Goal: Information Seeking & Learning: Compare options

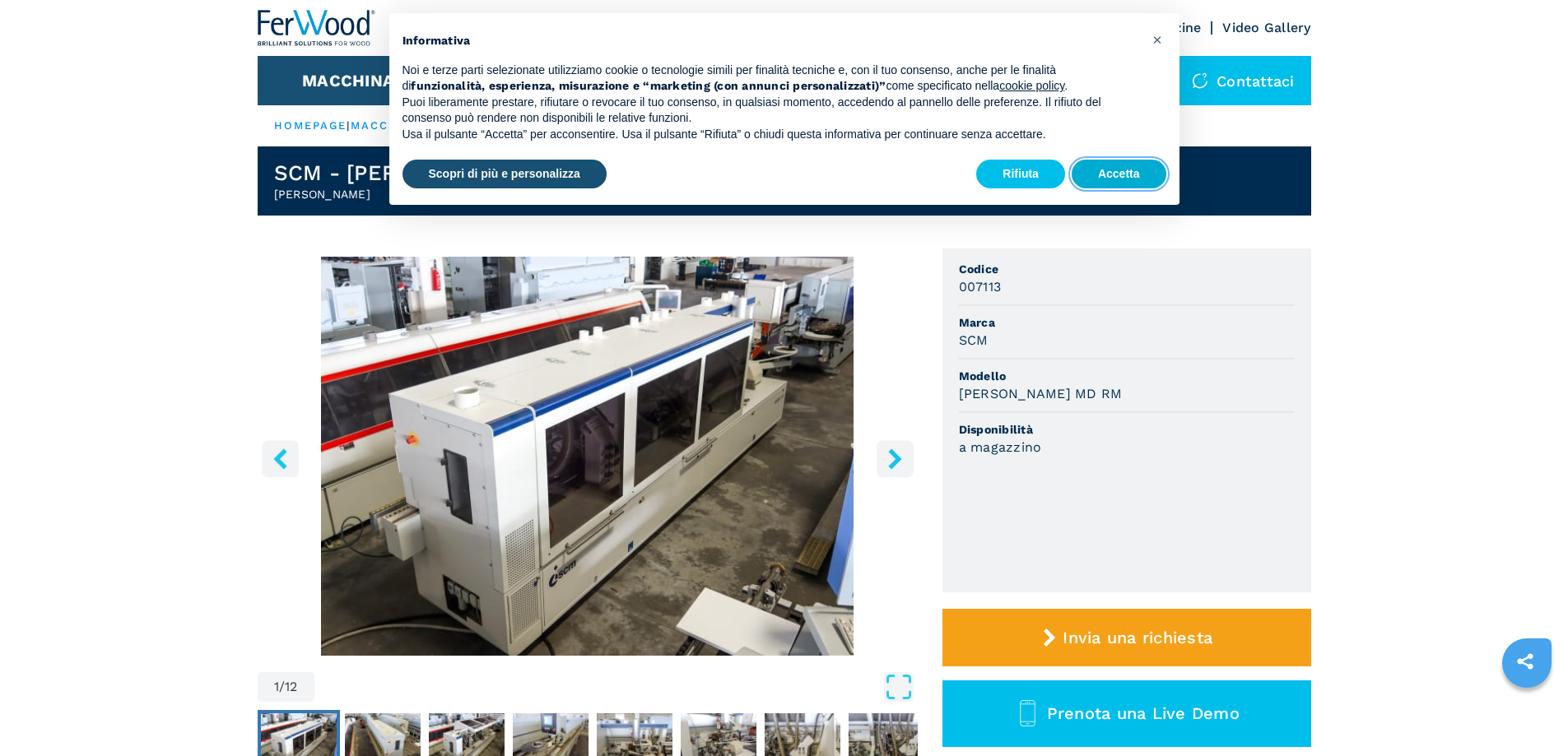
click at [1123, 173] on button "Accetta" at bounding box center [1119, 175] width 94 height 30
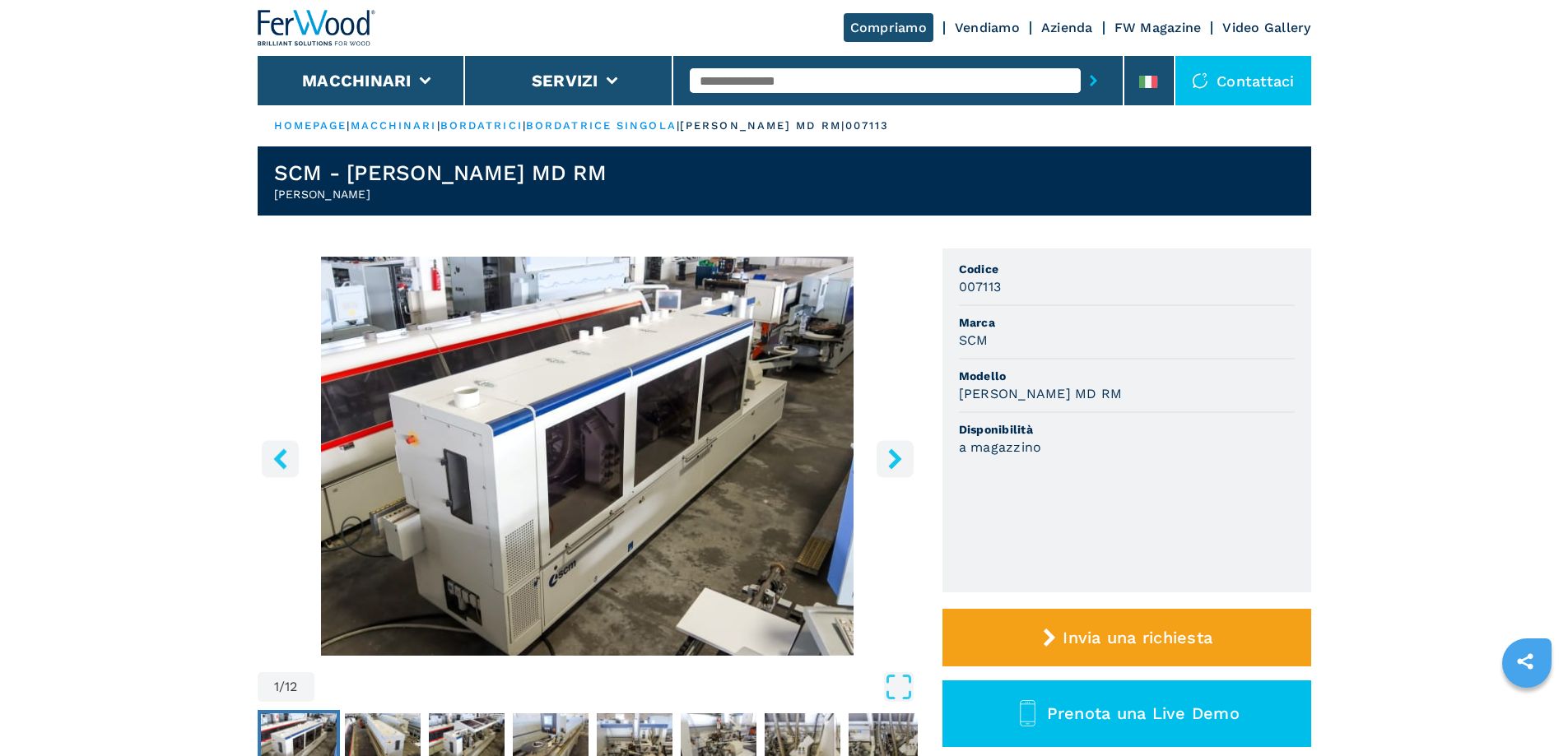
click at [1241, 77] on div "Contattaci" at bounding box center [1243, 80] width 135 height 50
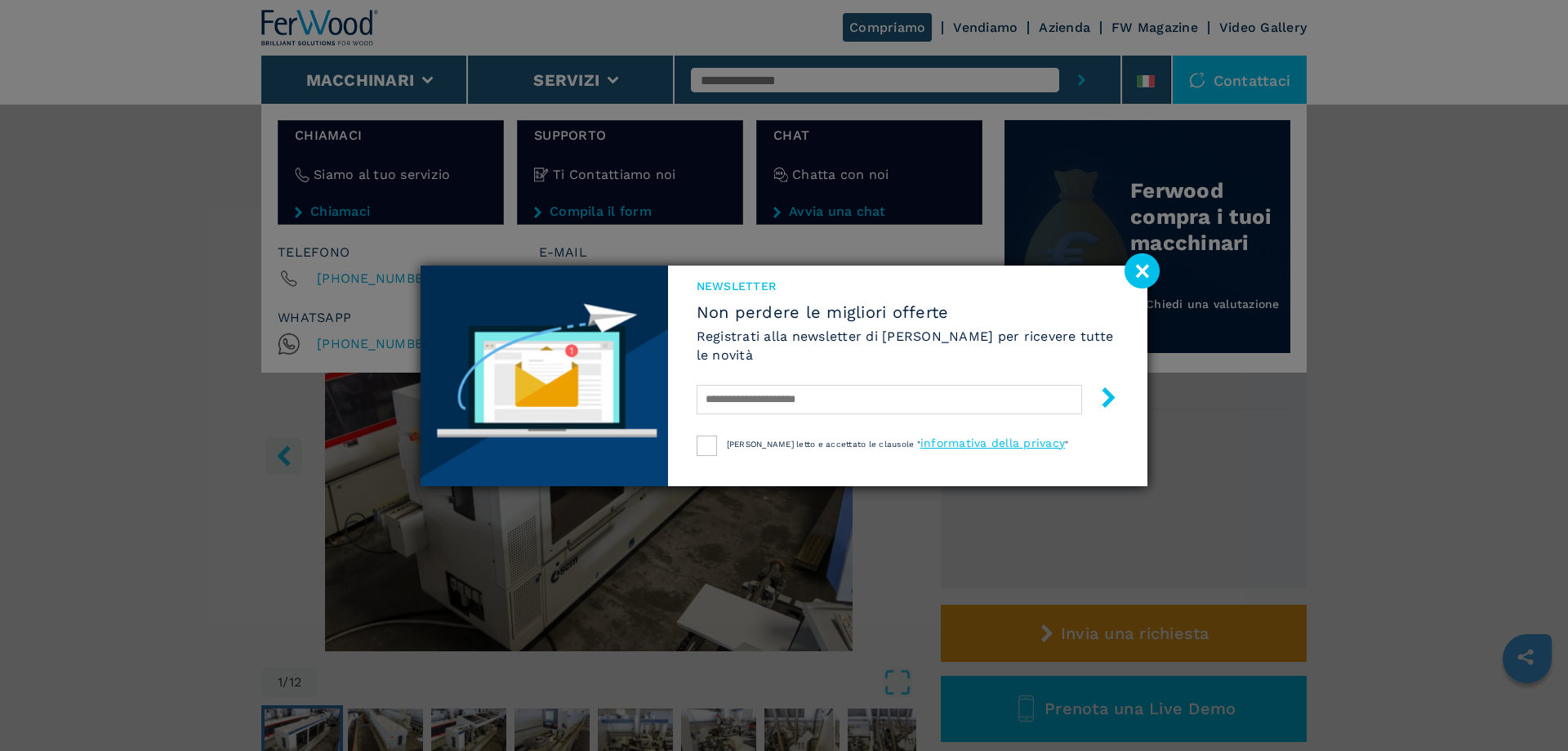
click at [1138, 272] on image at bounding box center [1142, 271] width 36 height 36
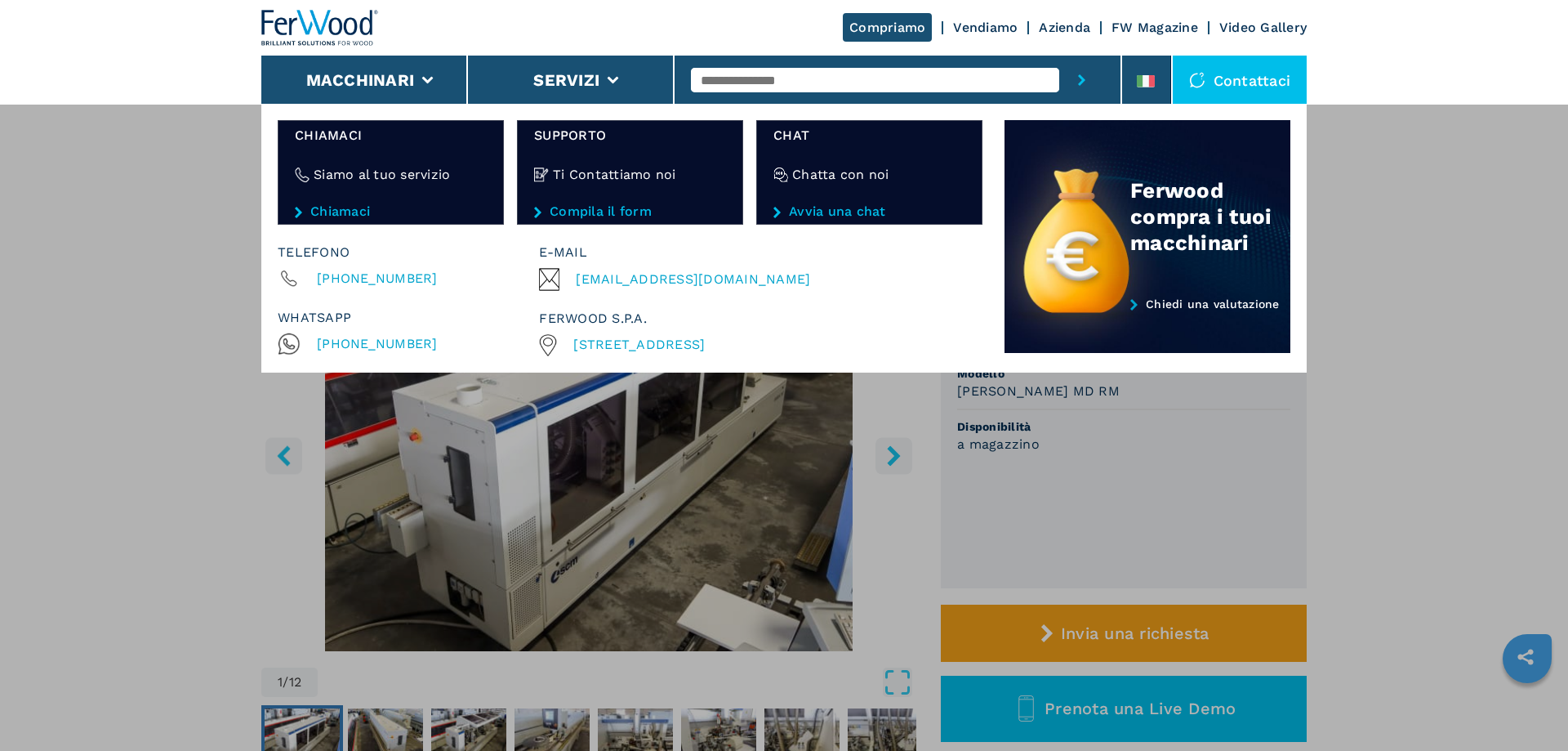
click at [673, 559] on div "**********" at bounding box center [784, 480] width 1568 height 751
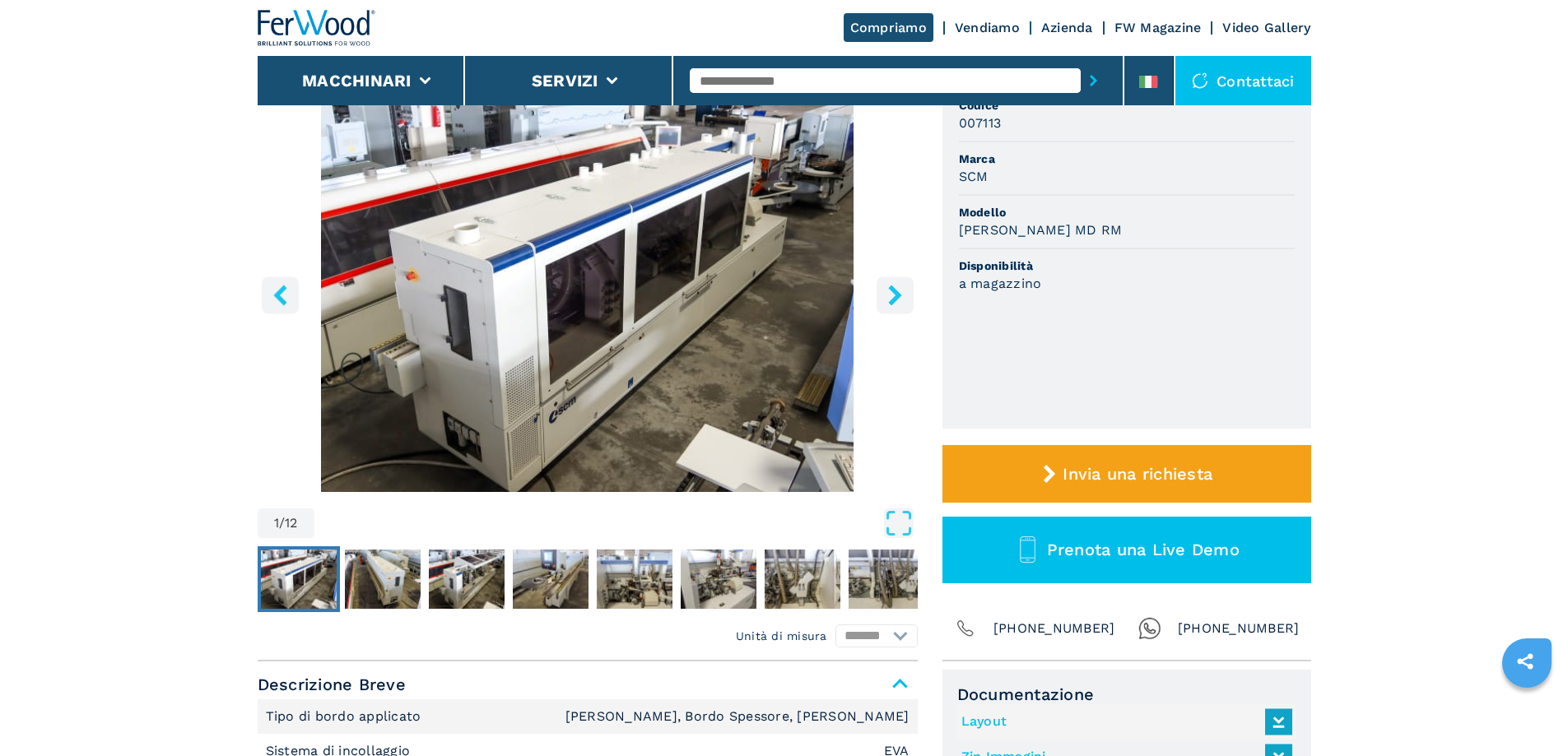
scroll to position [164, 0]
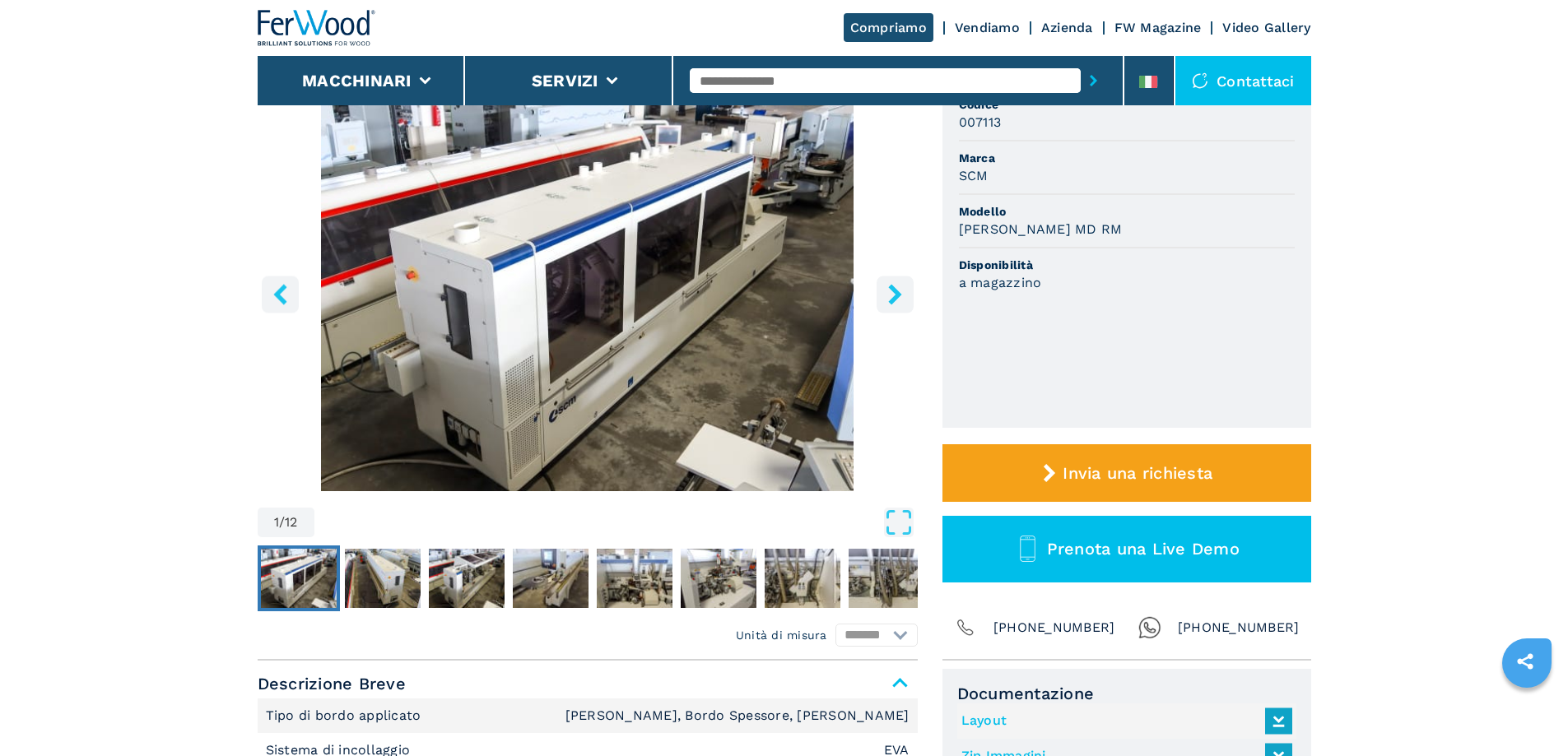
click at [895, 294] on icon "right-button" at bounding box center [895, 294] width 13 height 21
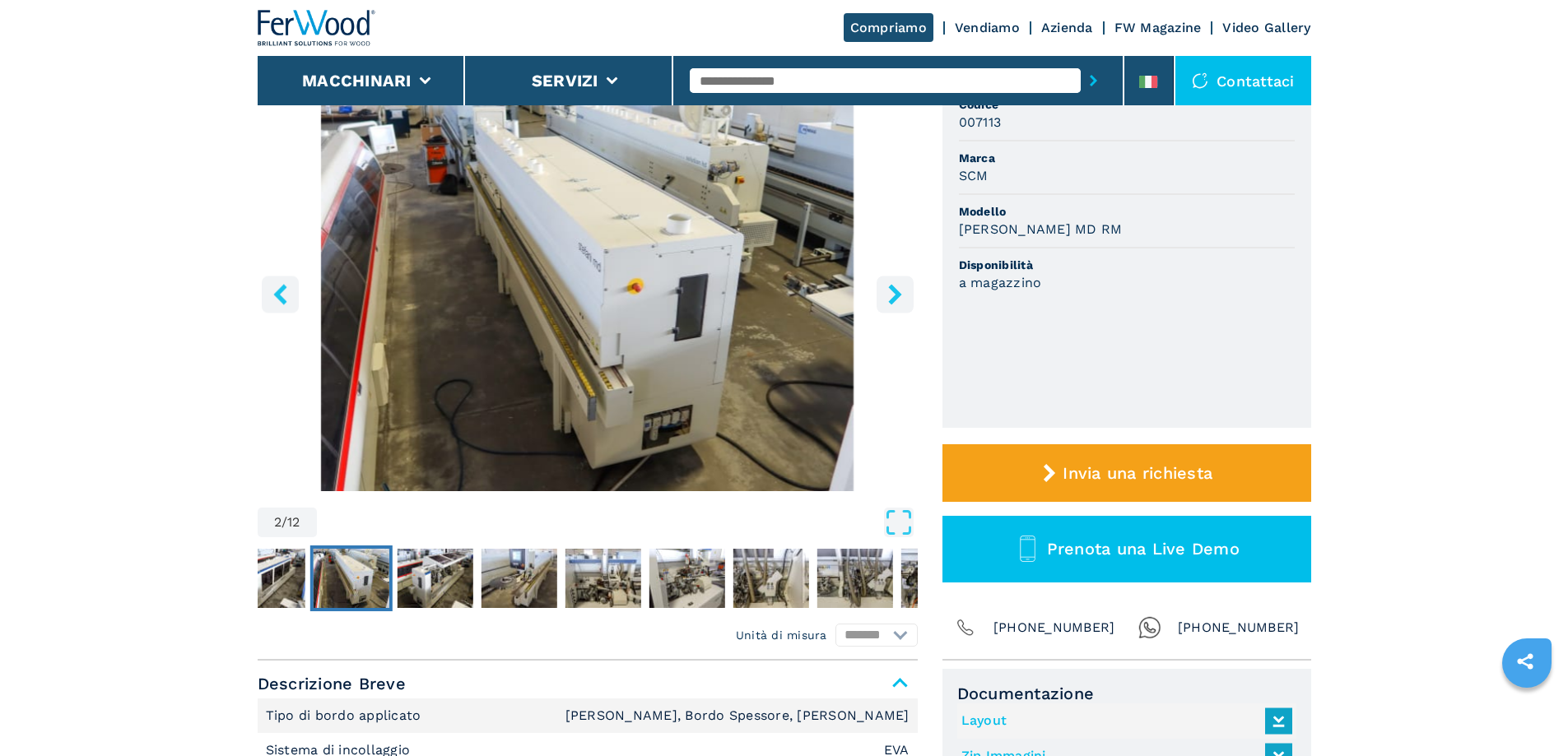
click at [895, 294] on icon "right-button" at bounding box center [895, 294] width 13 height 21
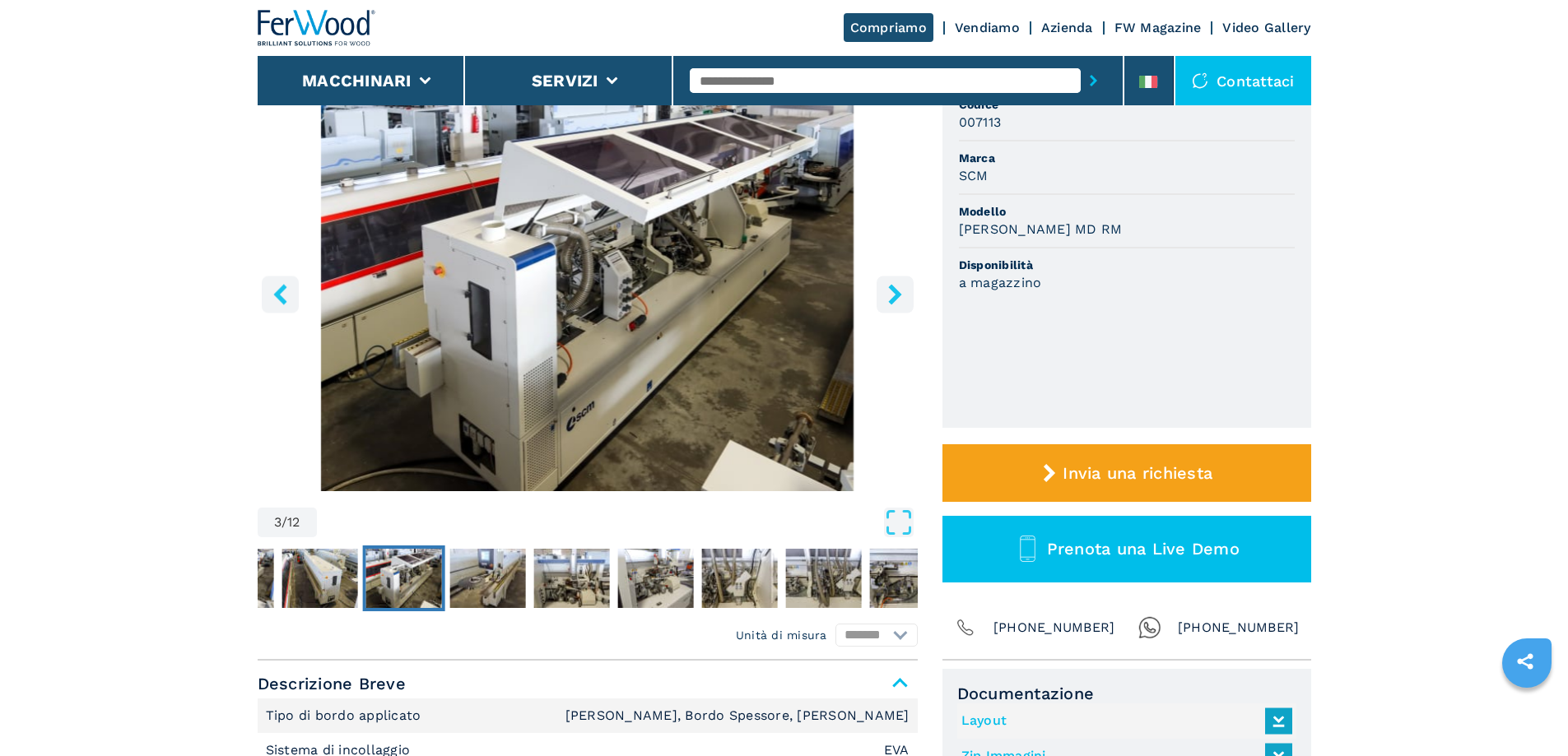
click at [890, 294] on icon "right-button" at bounding box center [895, 294] width 21 height 21
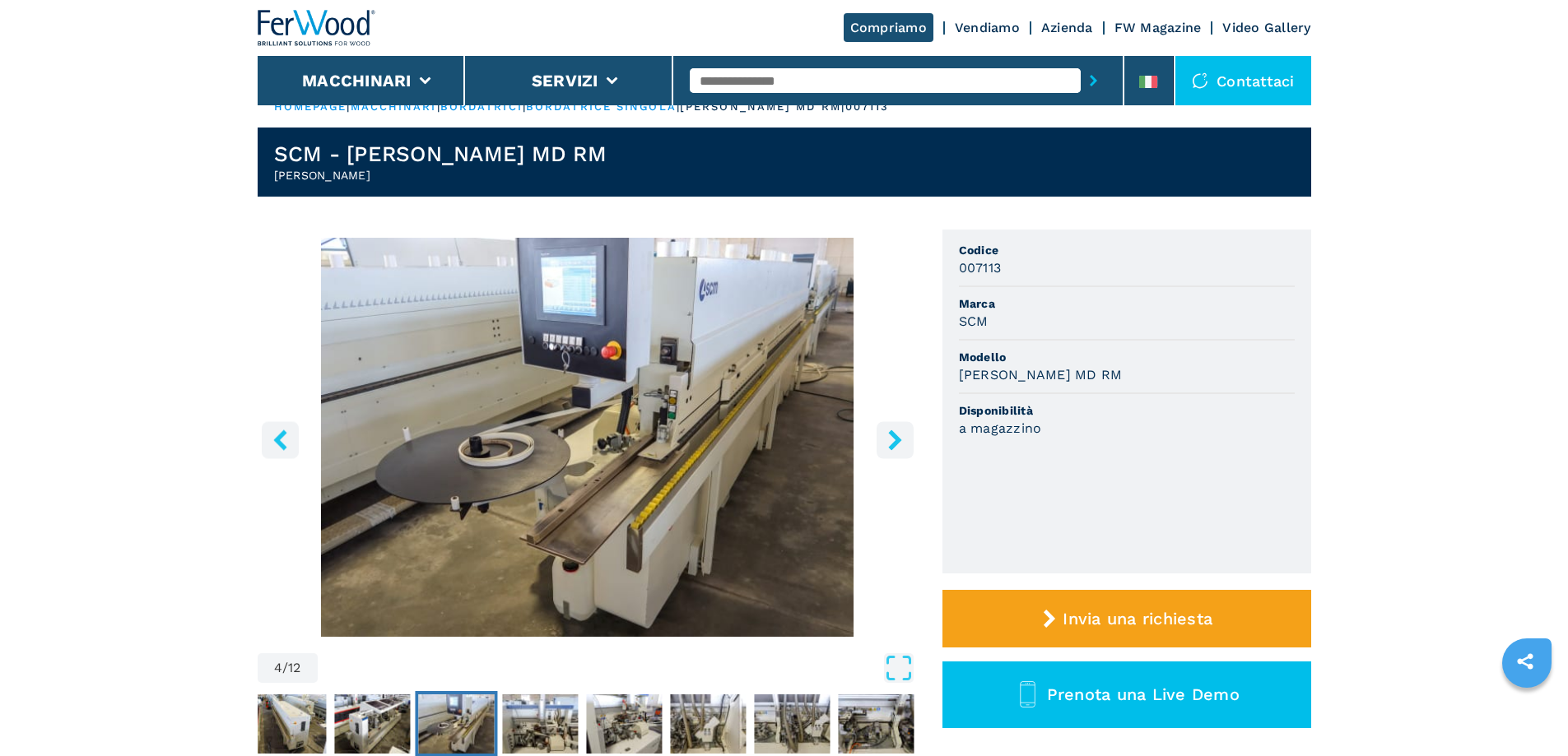
scroll to position [0, 0]
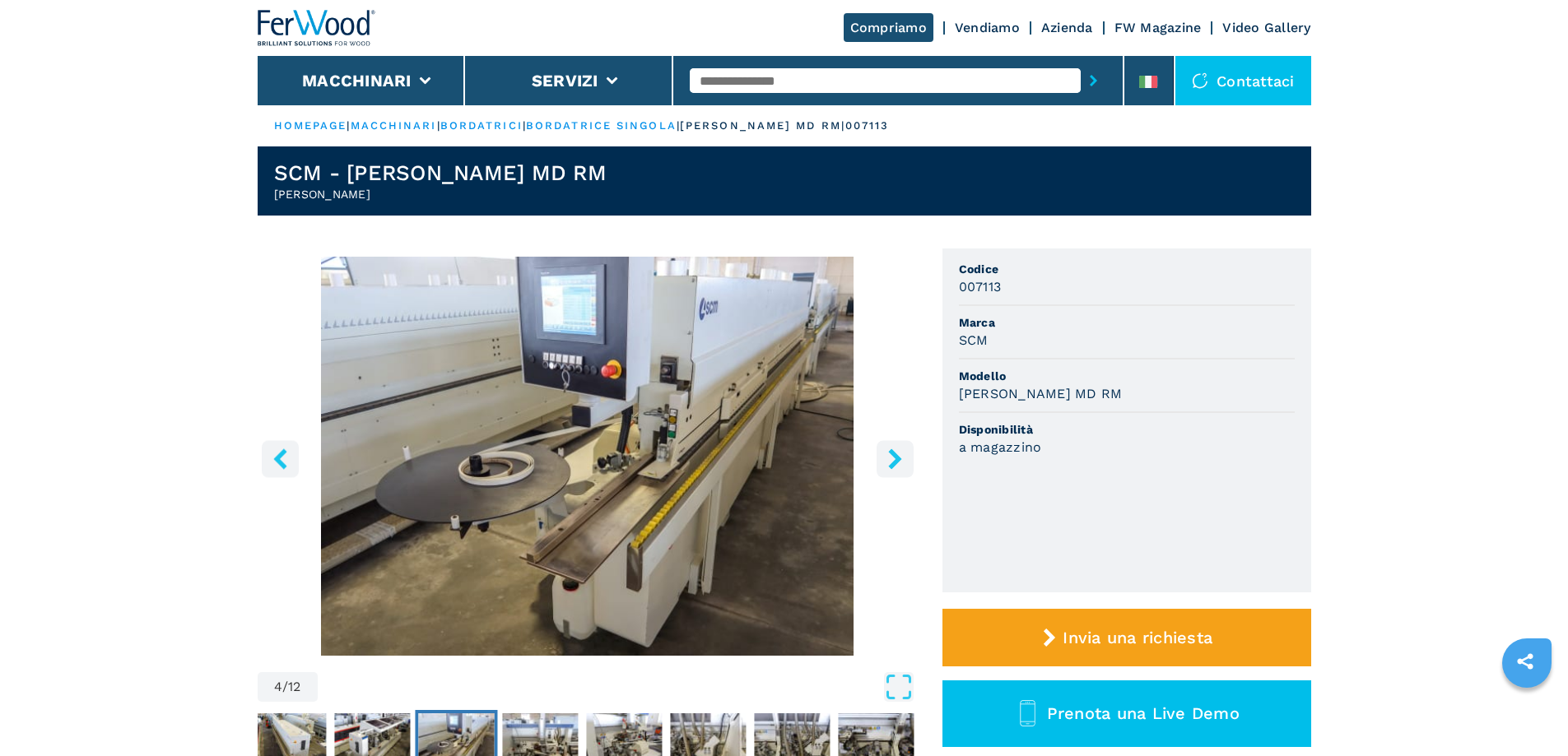
click at [886, 462] on icon "right-button" at bounding box center [895, 459] width 21 height 21
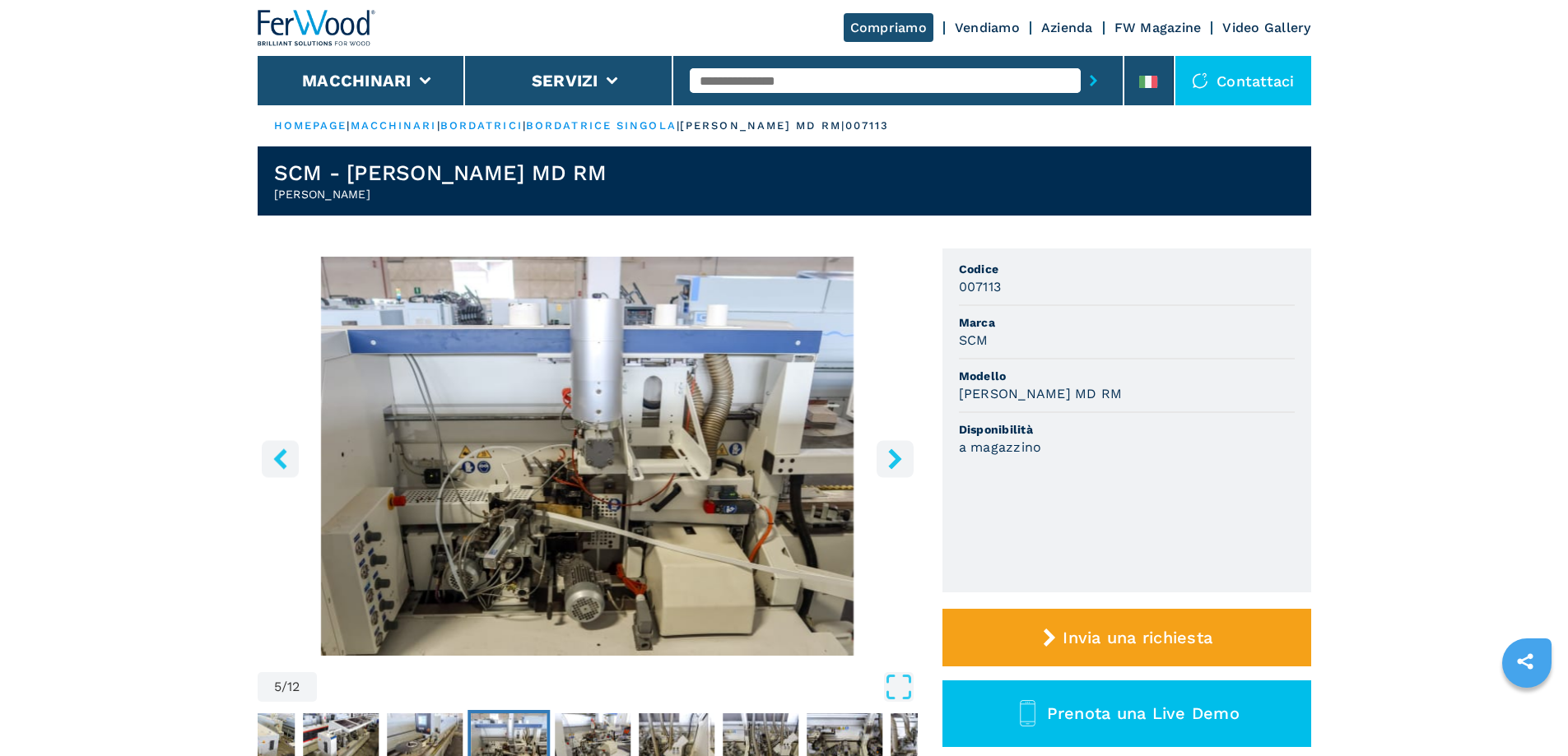
click at [886, 461] on icon "right-button" at bounding box center [895, 459] width 21 height 21
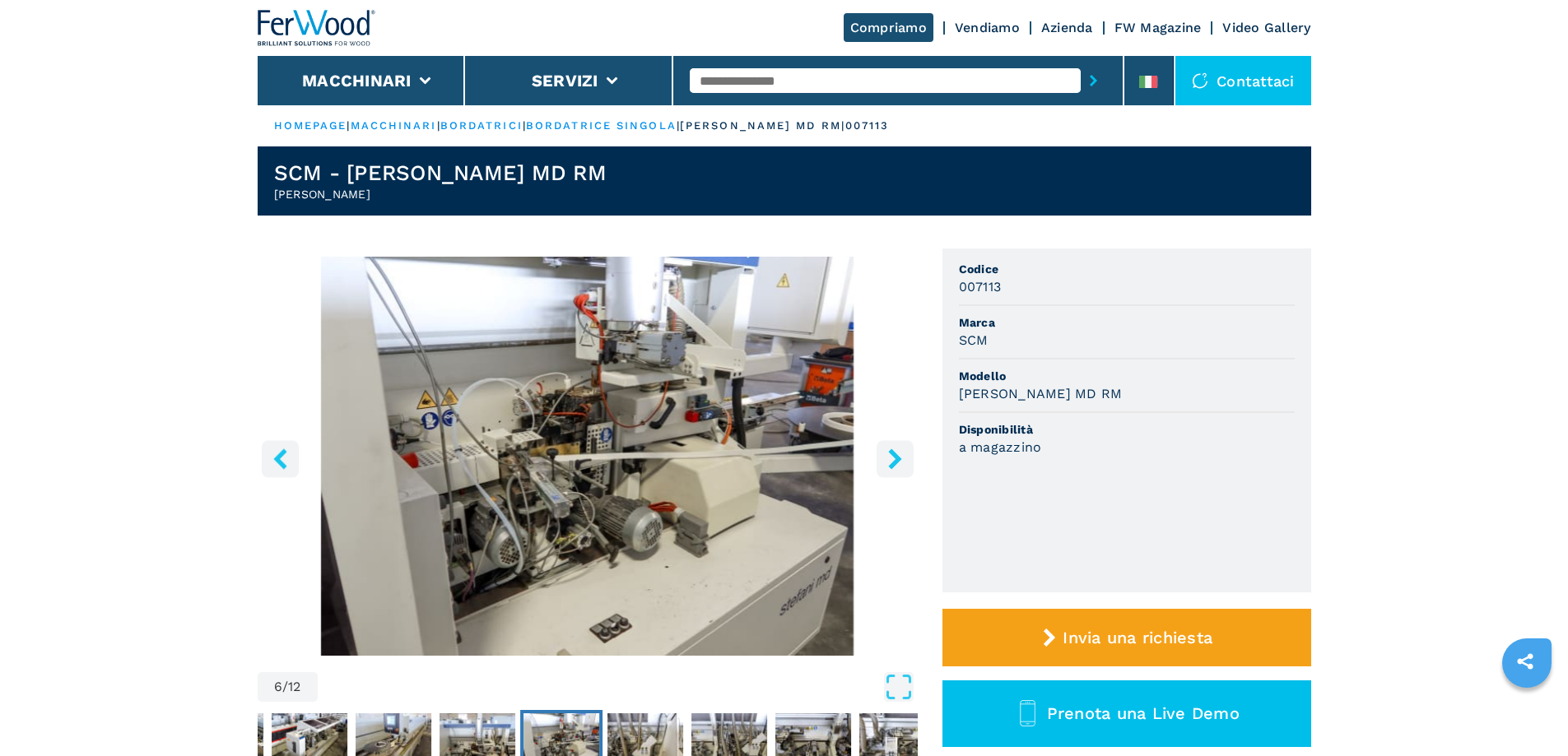
click at [887, 461] on icon "right-button" at bounding box center [895, 459] width 21 height 21
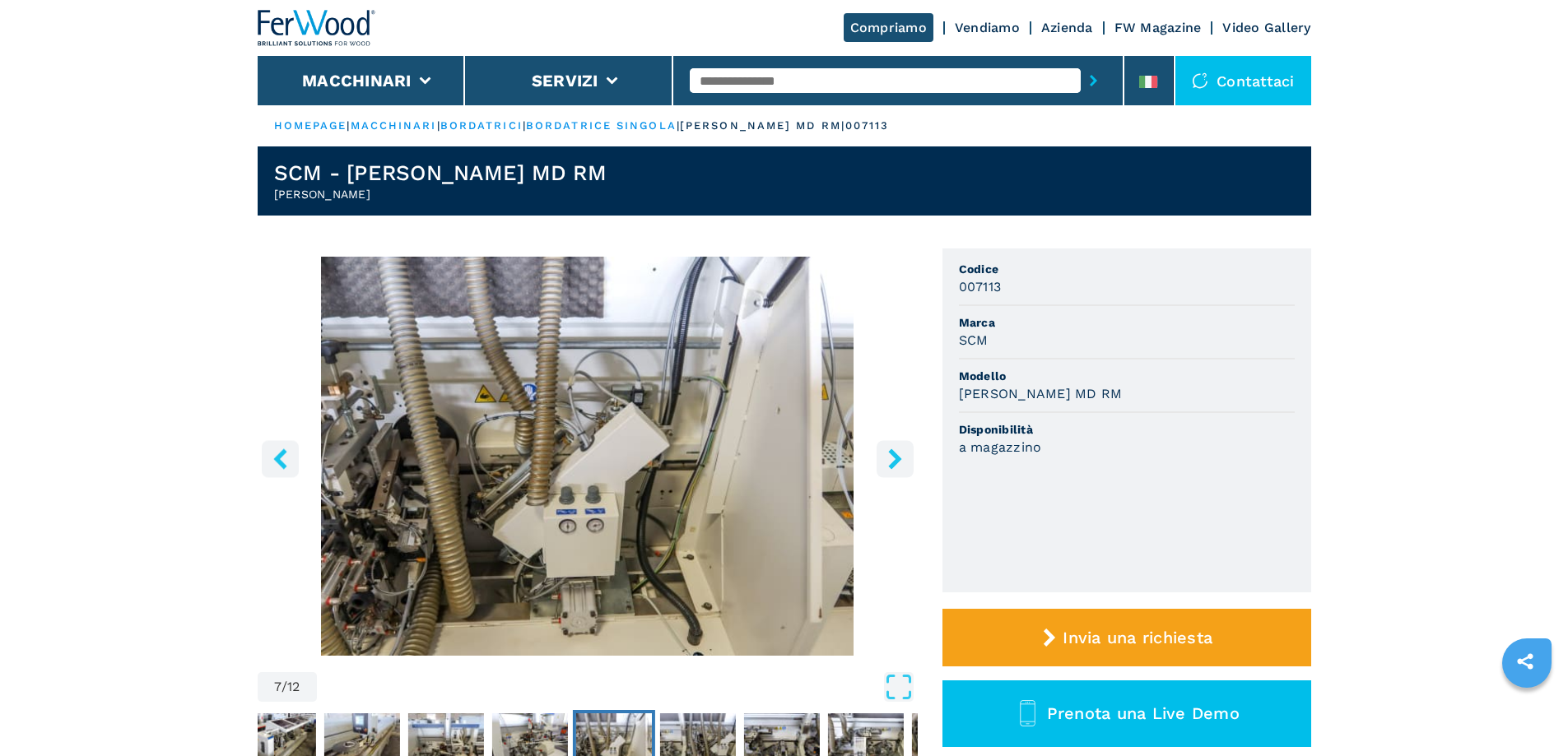
click at [887, 461] on icon "right-button" at bounding box center [895, 459] width 21 height 21
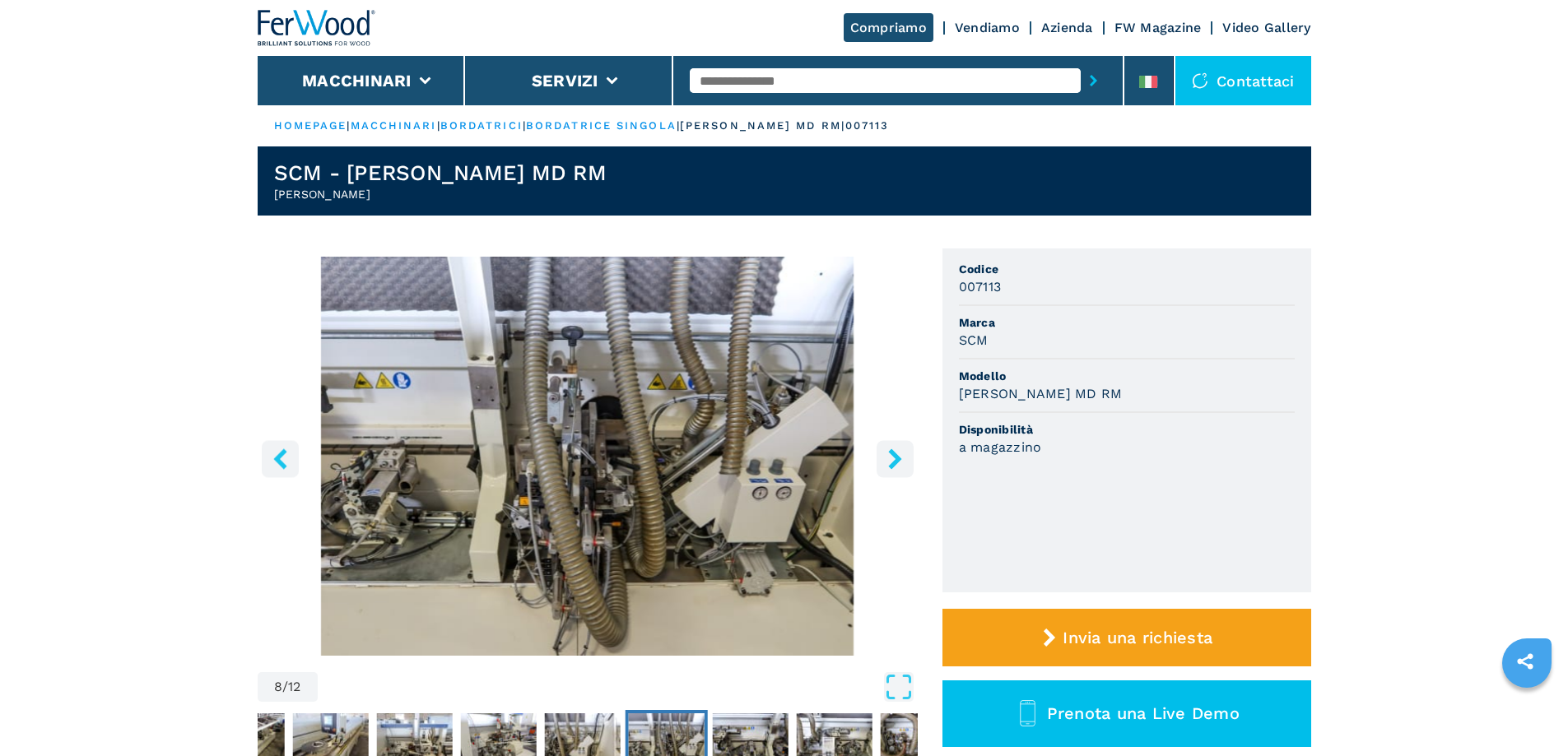
click at [889, 457] on icon "right-button" at bounding box center [895, 459] width 21 height 21
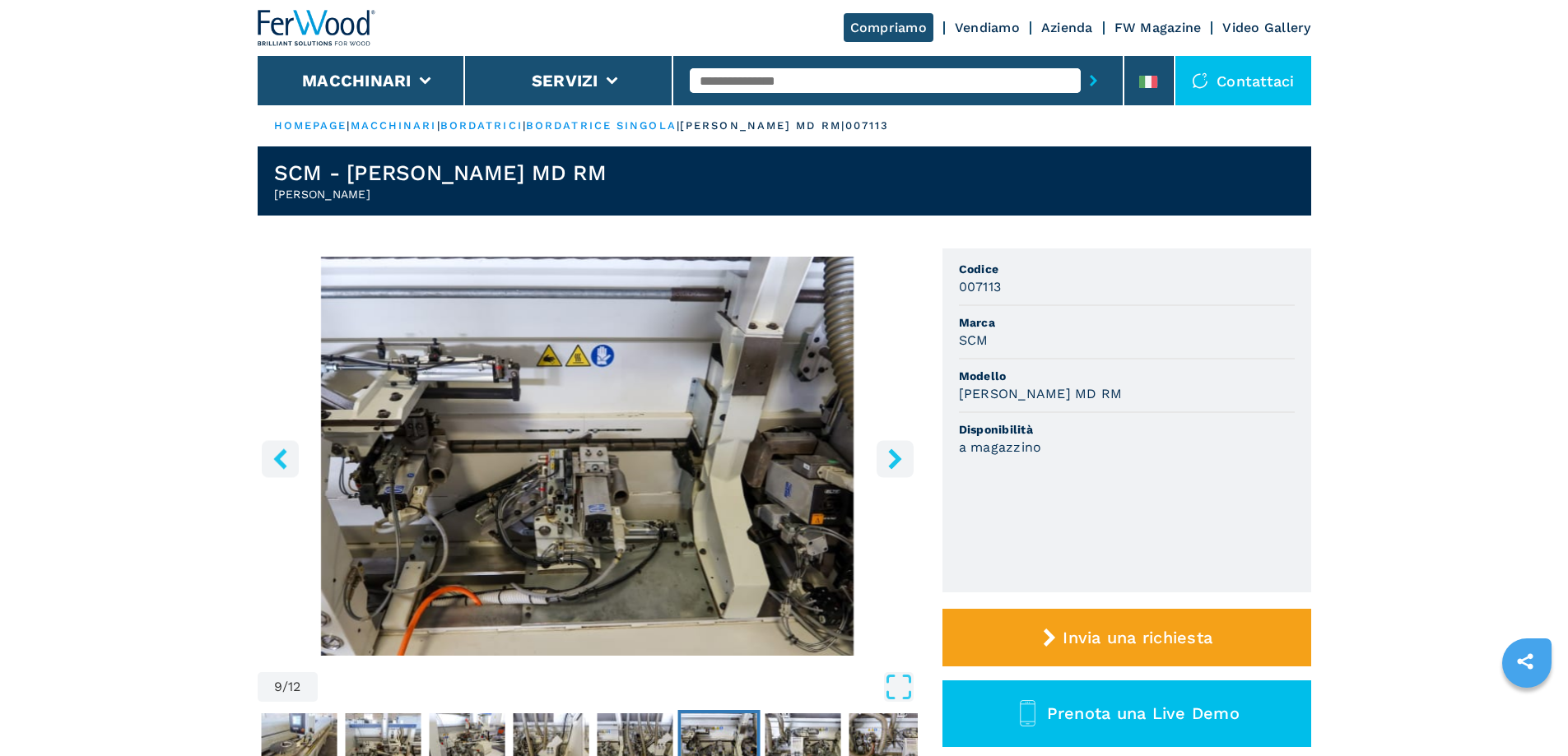
click at [895, 455] on icon "right-button" at bounding box center [895, 459] width 13 height 21
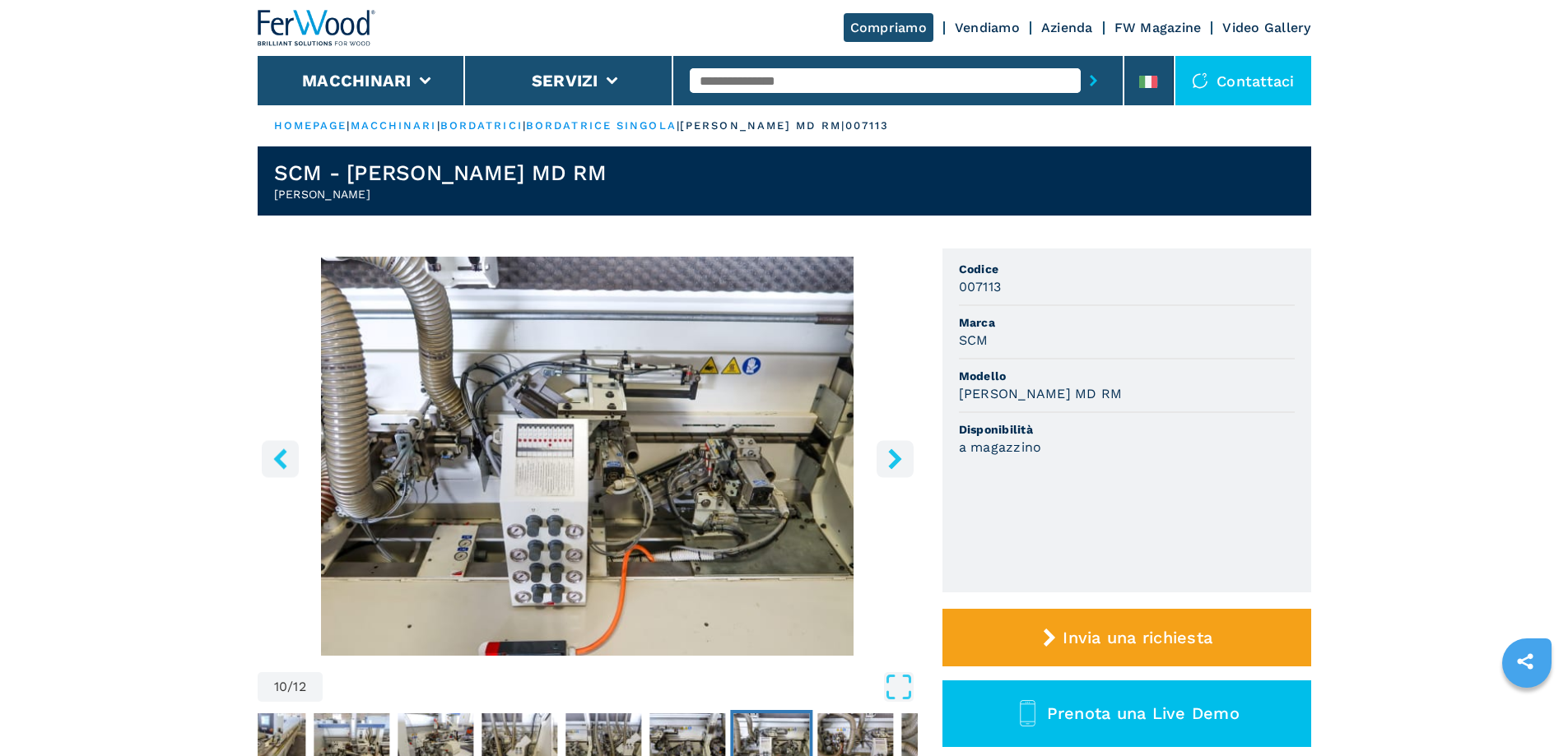
click at [899, 452] on icon "right-button" at bounding box center [895, 459] width 21 height 21
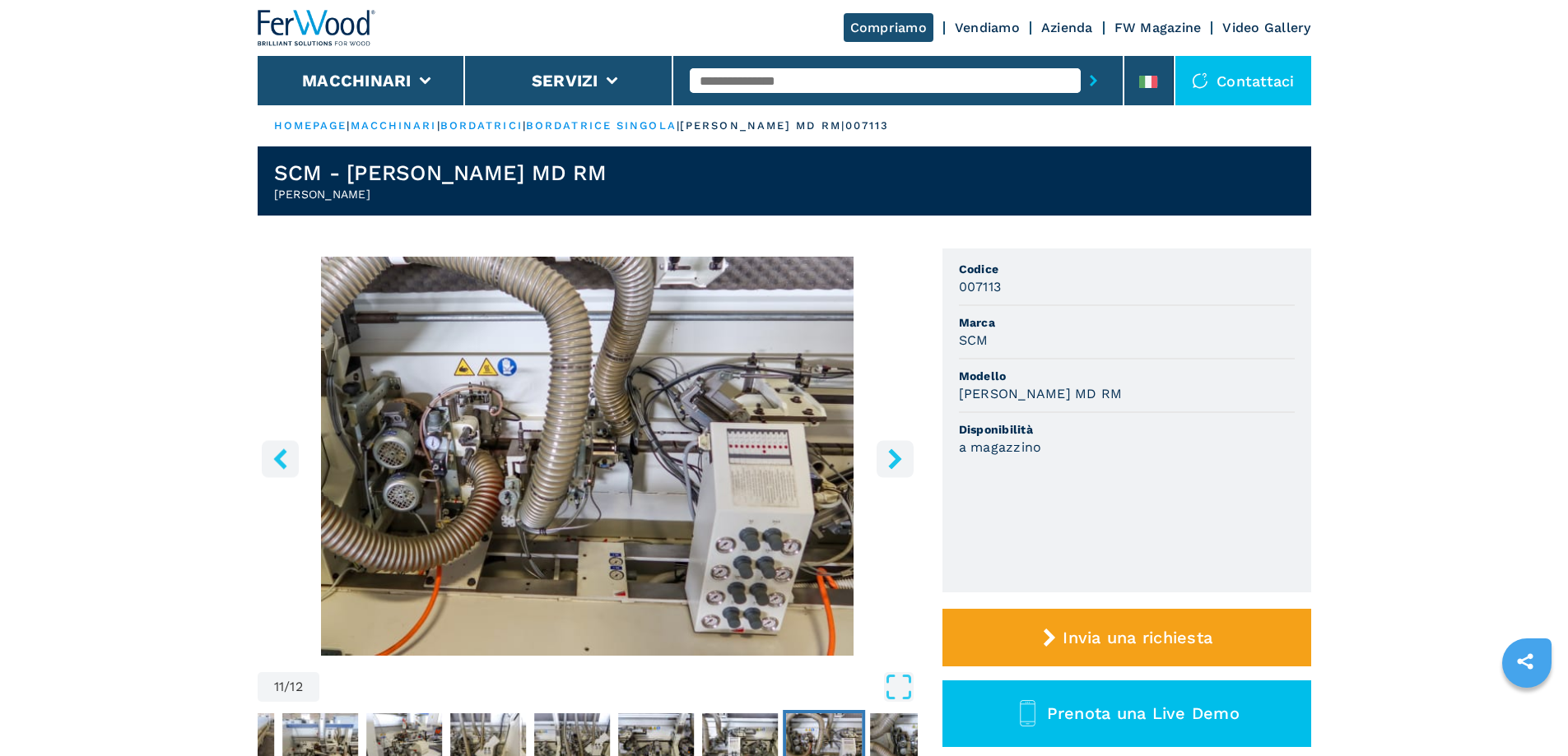
click at [899, 452] on icon "right-button" at bounding box center [895, 459] width 21 height 21
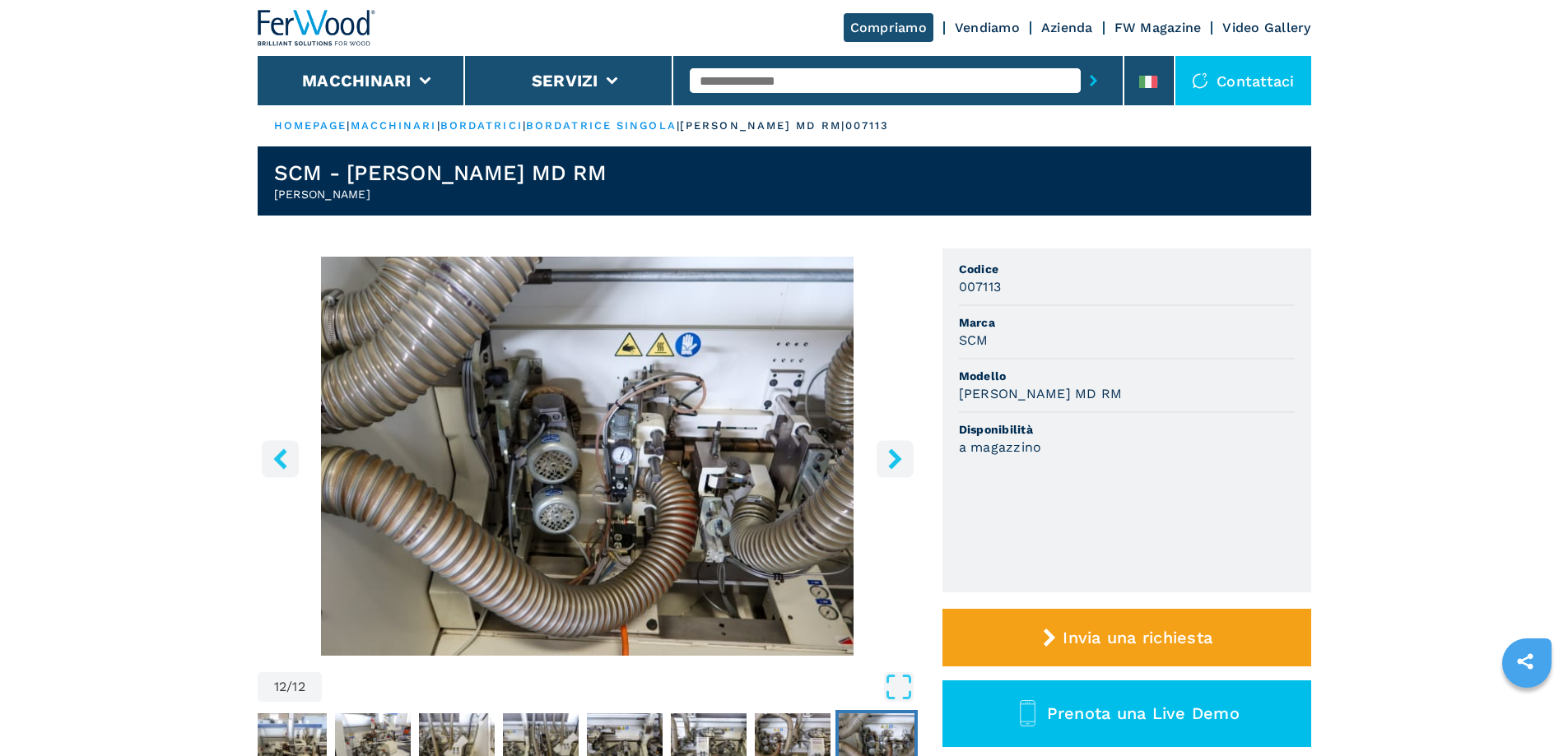
click at [899, 452] on icon "right-button" at bounding box center [895, 459] width 21 height 21
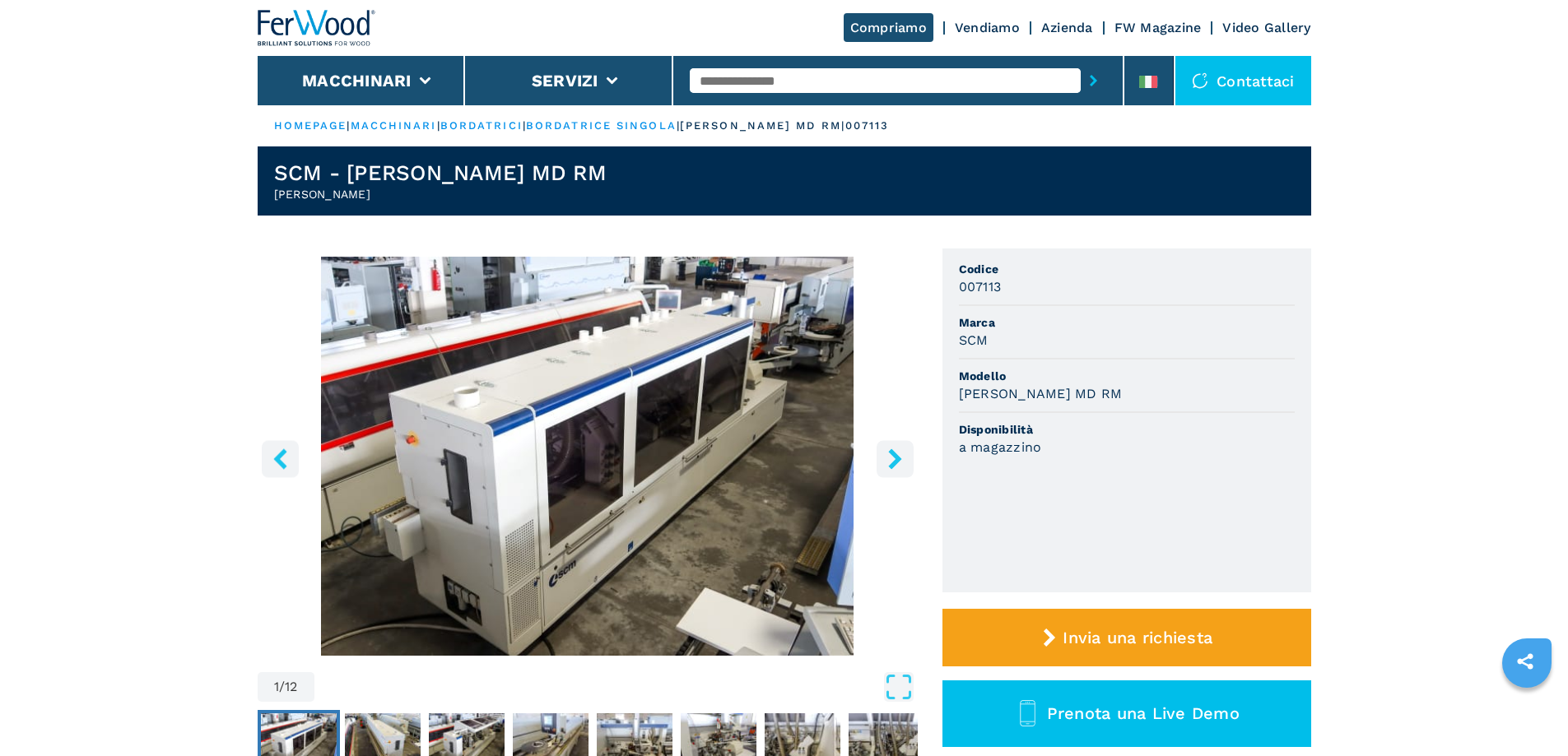
click at [899, 452] on icon "right-button" at bounding box center [895, 459] width 21 height 21
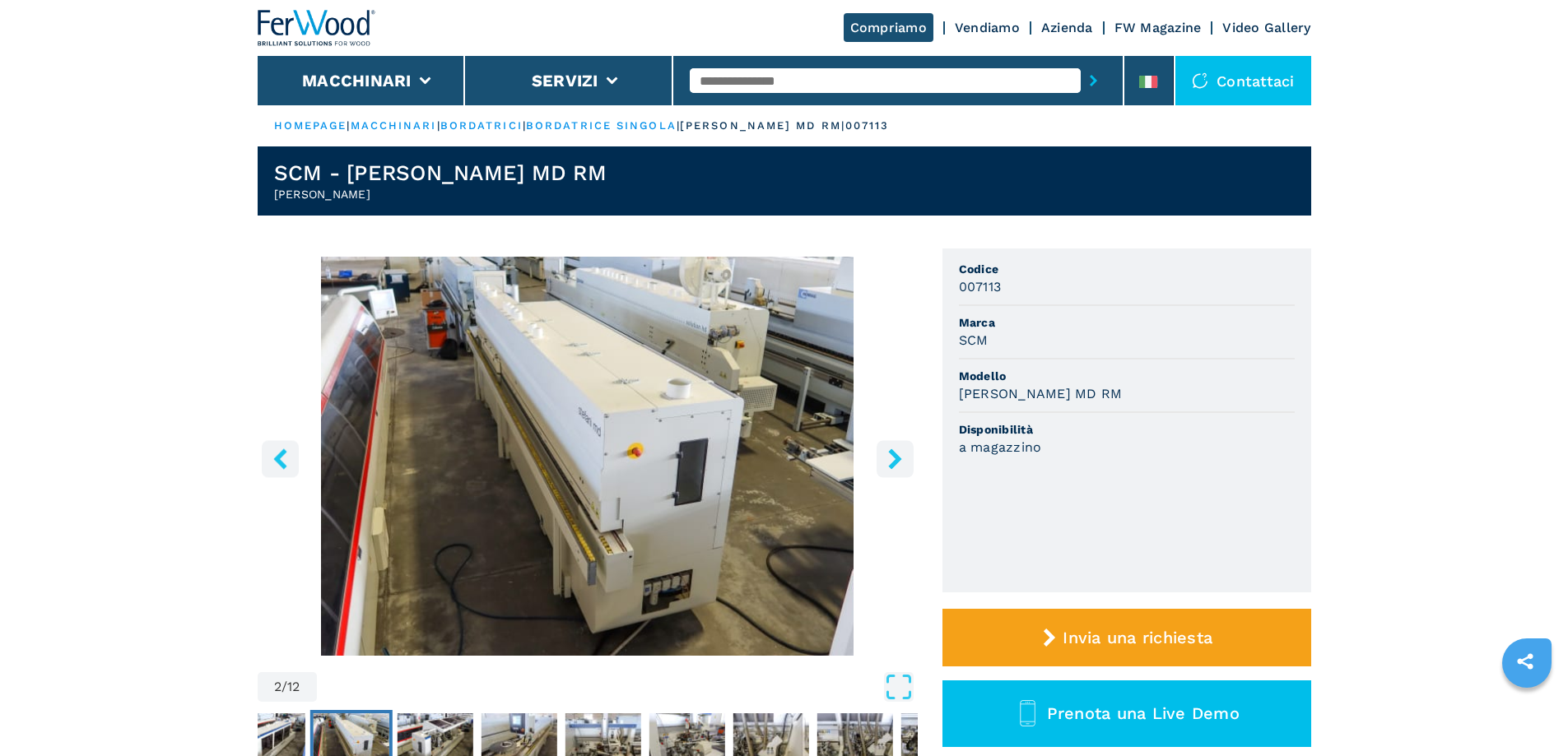
click at [899, 450] on icon "right-button" at bounding box center [895, 459] width 21 height 21
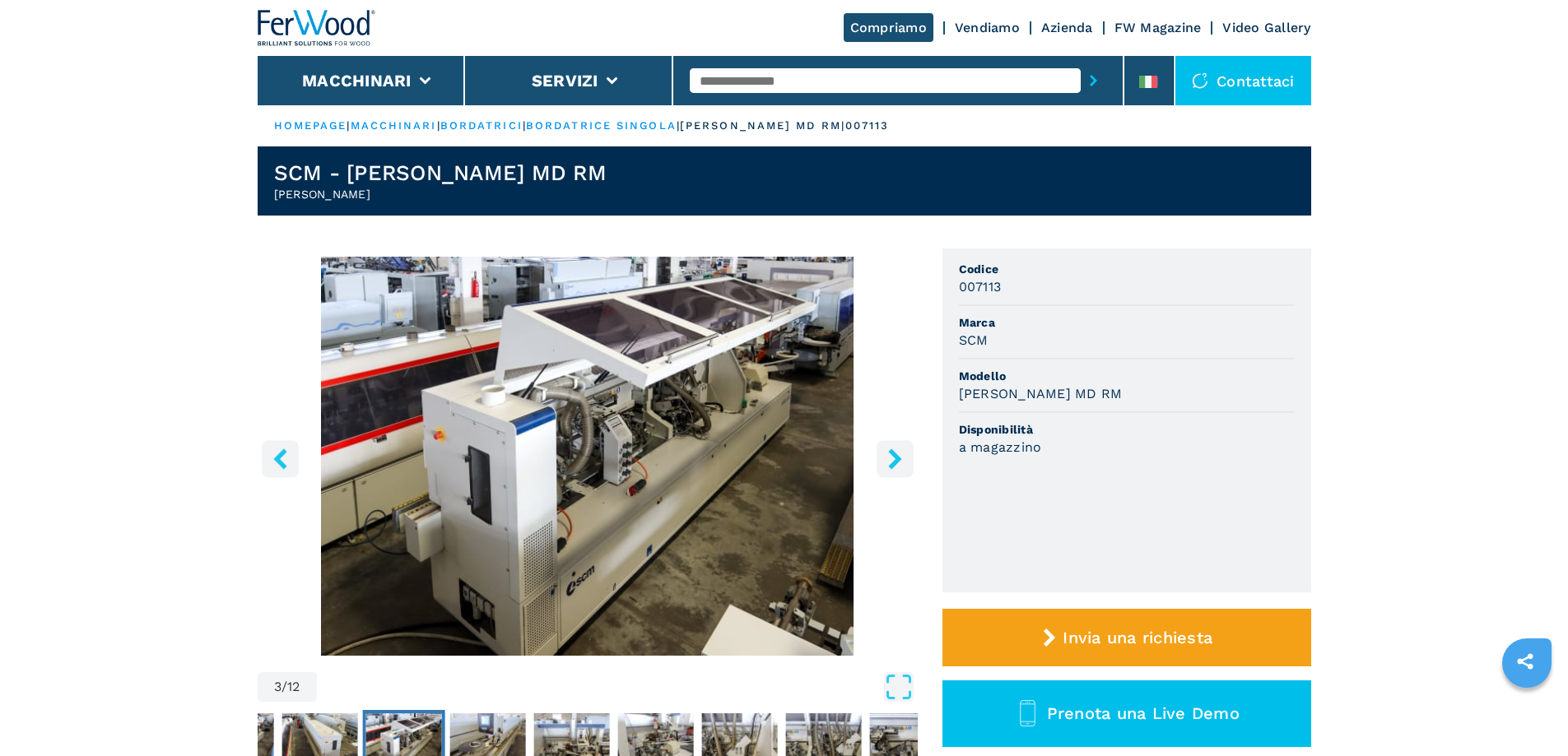
click at [899, 450] on icon "right-button" at bounding box center [895, 459] width 21 height 21
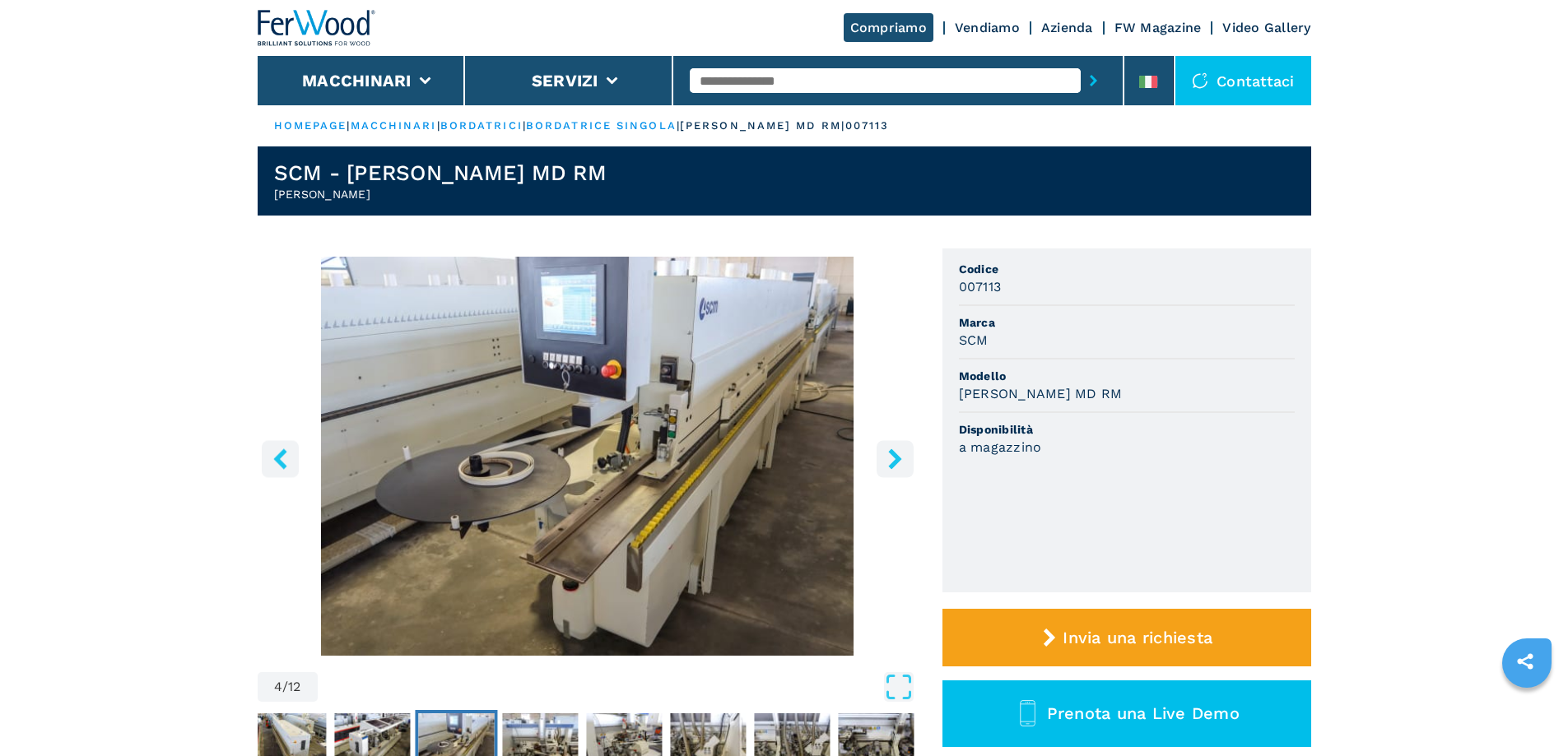
click at [907, 453] on button "right-button" at bounding box center [895, 458] width 37 height 37
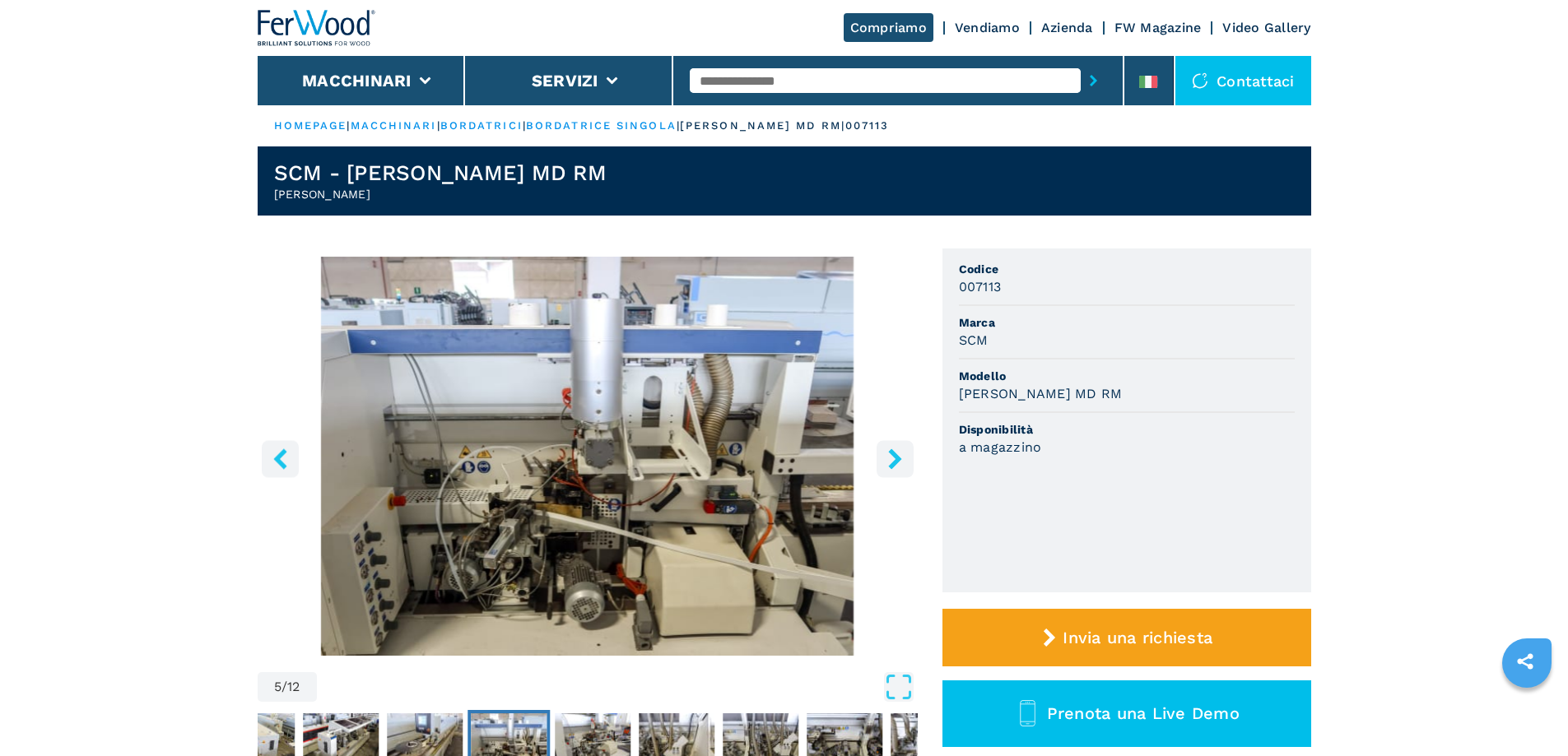
click at [907, 453] on button "right-button" at bounding box center [895, 458] width 37 height 37
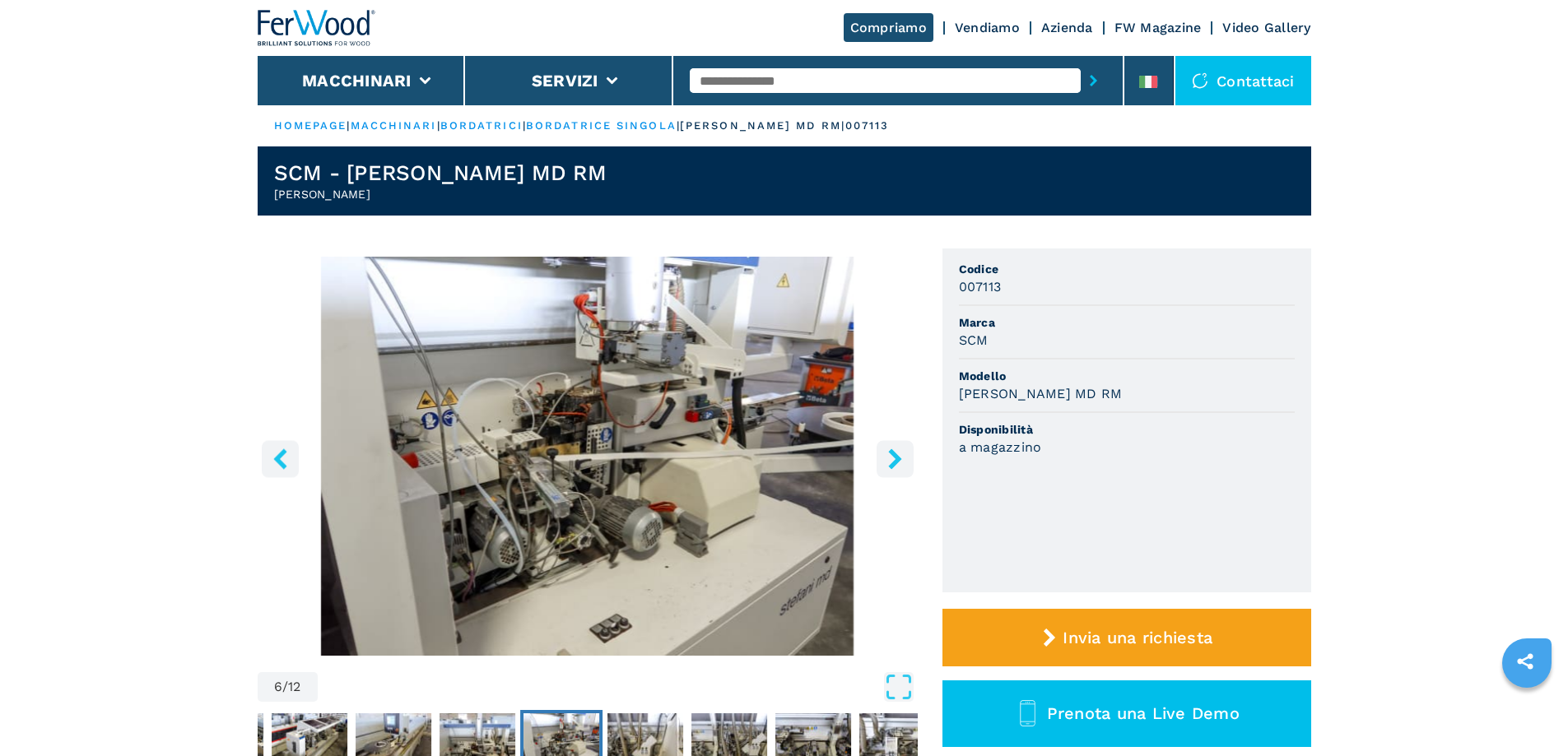
click at [907, 453] on button "right-button" at bounding box center [895, 458] width 37 height 37
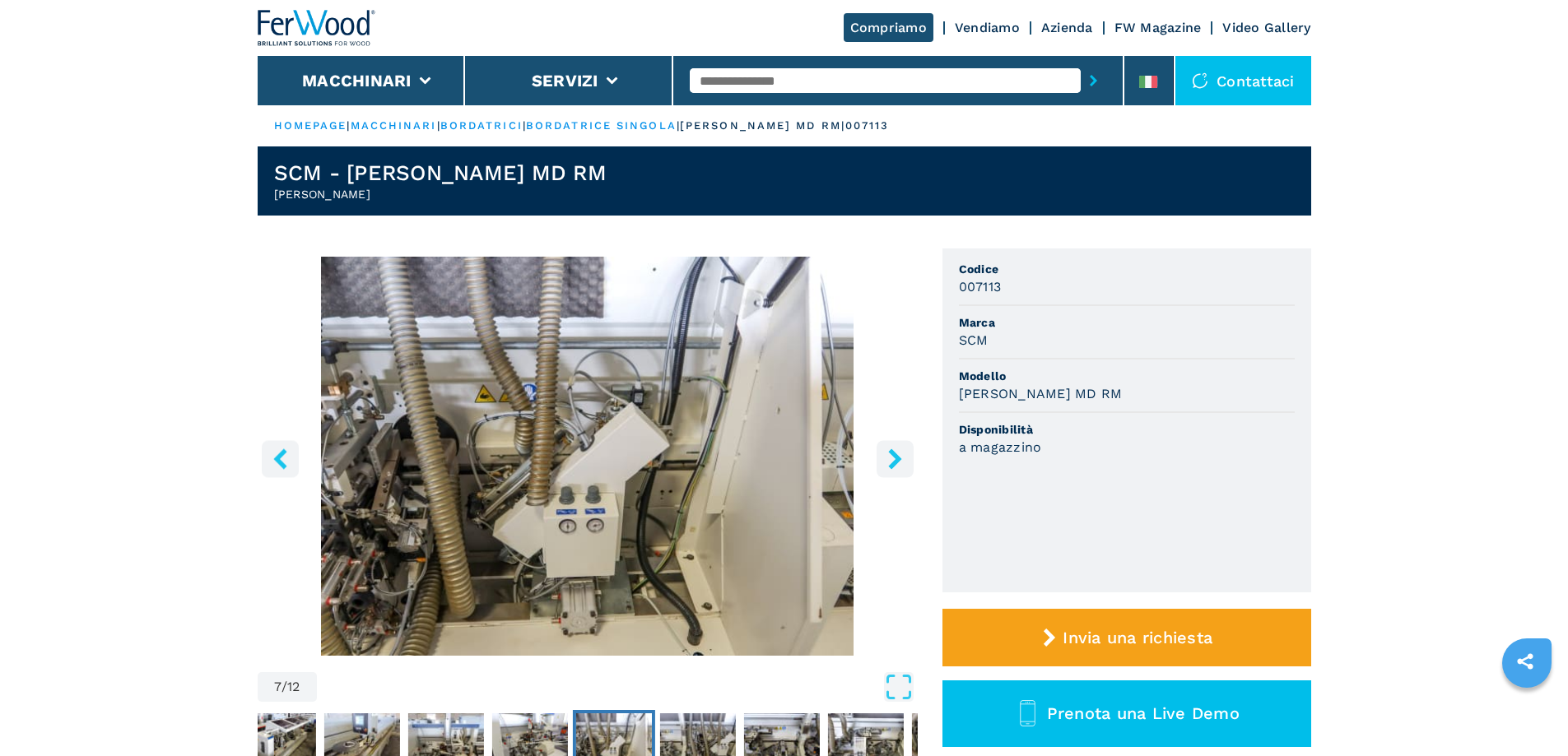
click at [903, 460] on icon "right-button" at bounding box center [895, 459] width 21 height 21
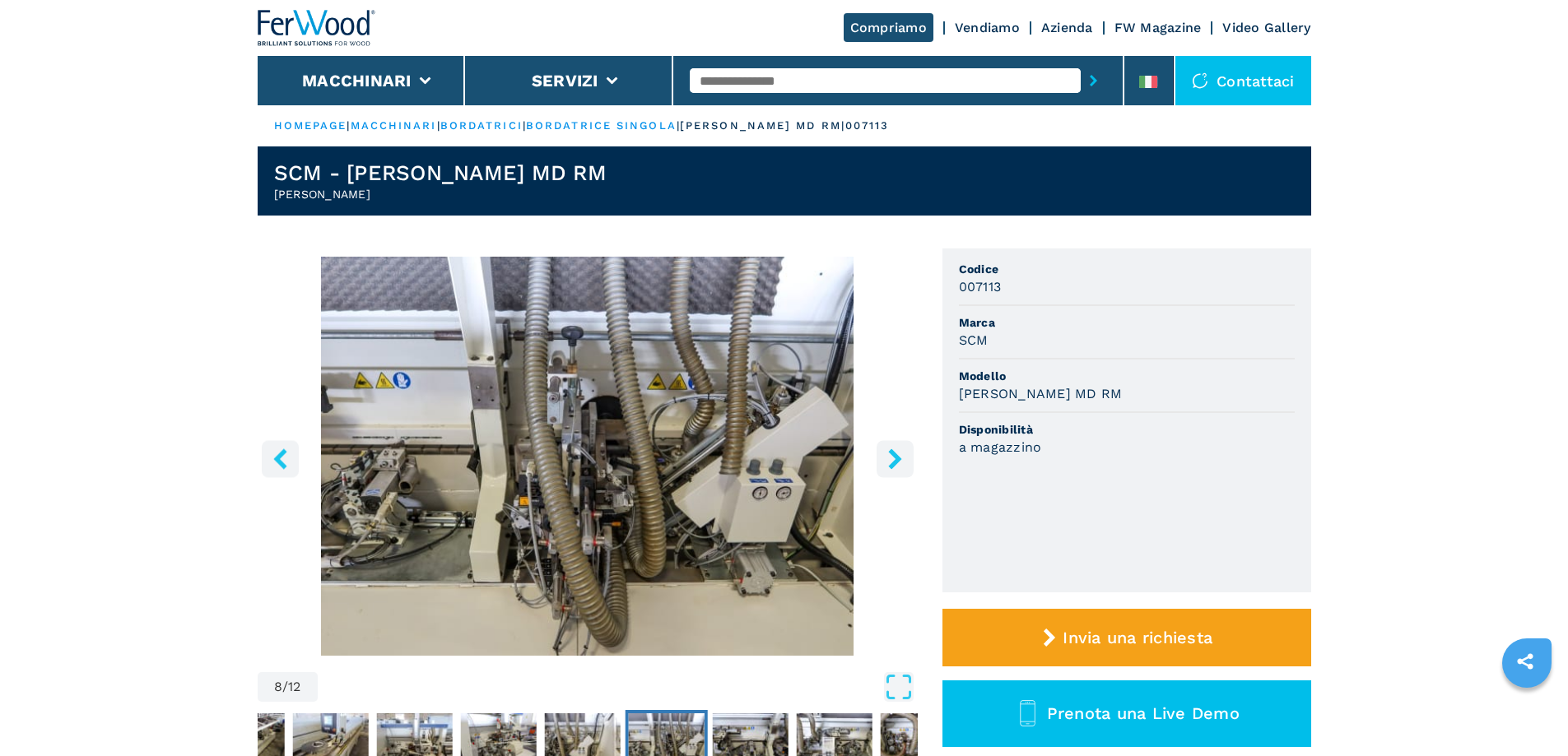
click at [903, 460] on icon "right-button" at bounding box center [895, 459] width 21 height 21
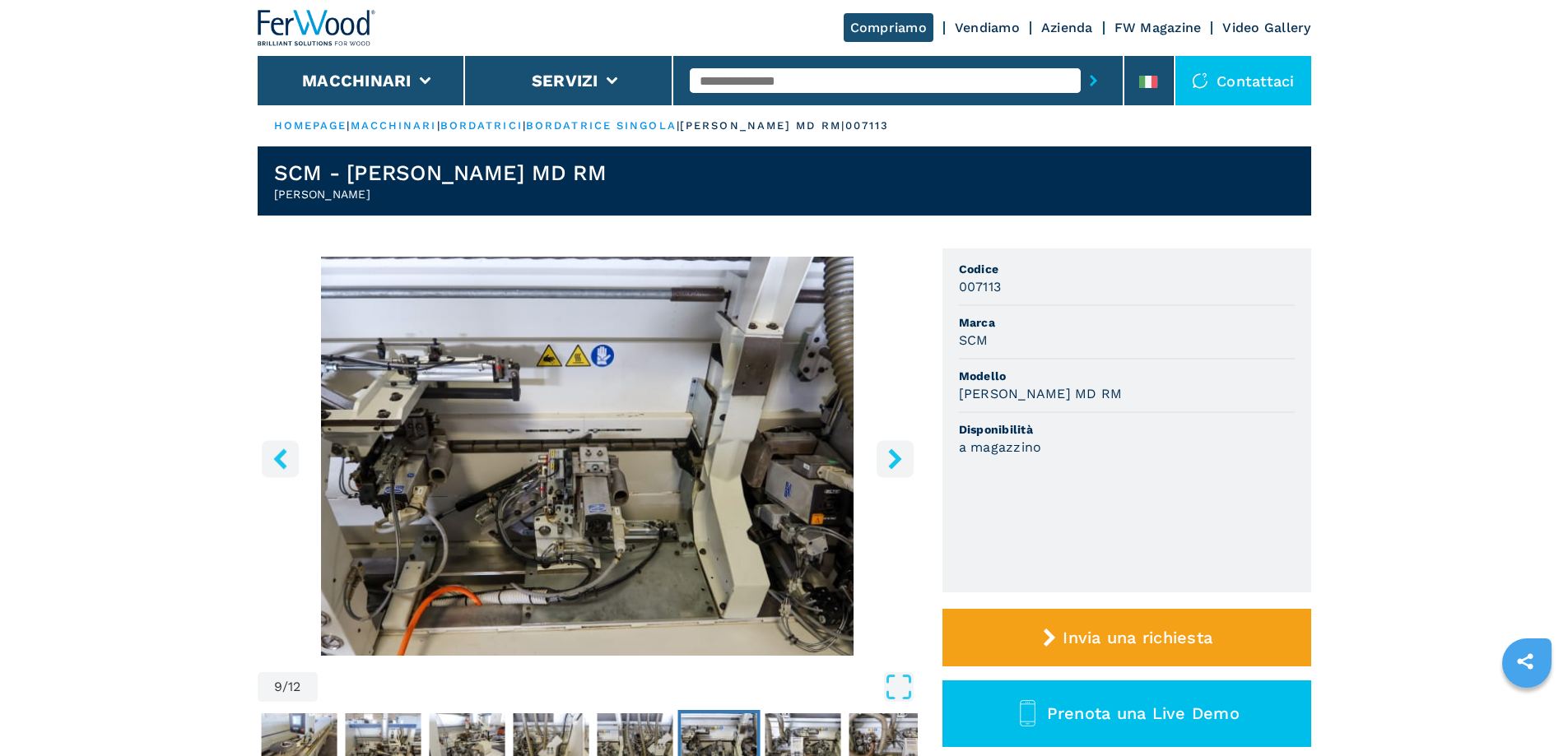
click at [894, 457] on icon "right-button" at bounding box center [895, 459] width 21 height 21
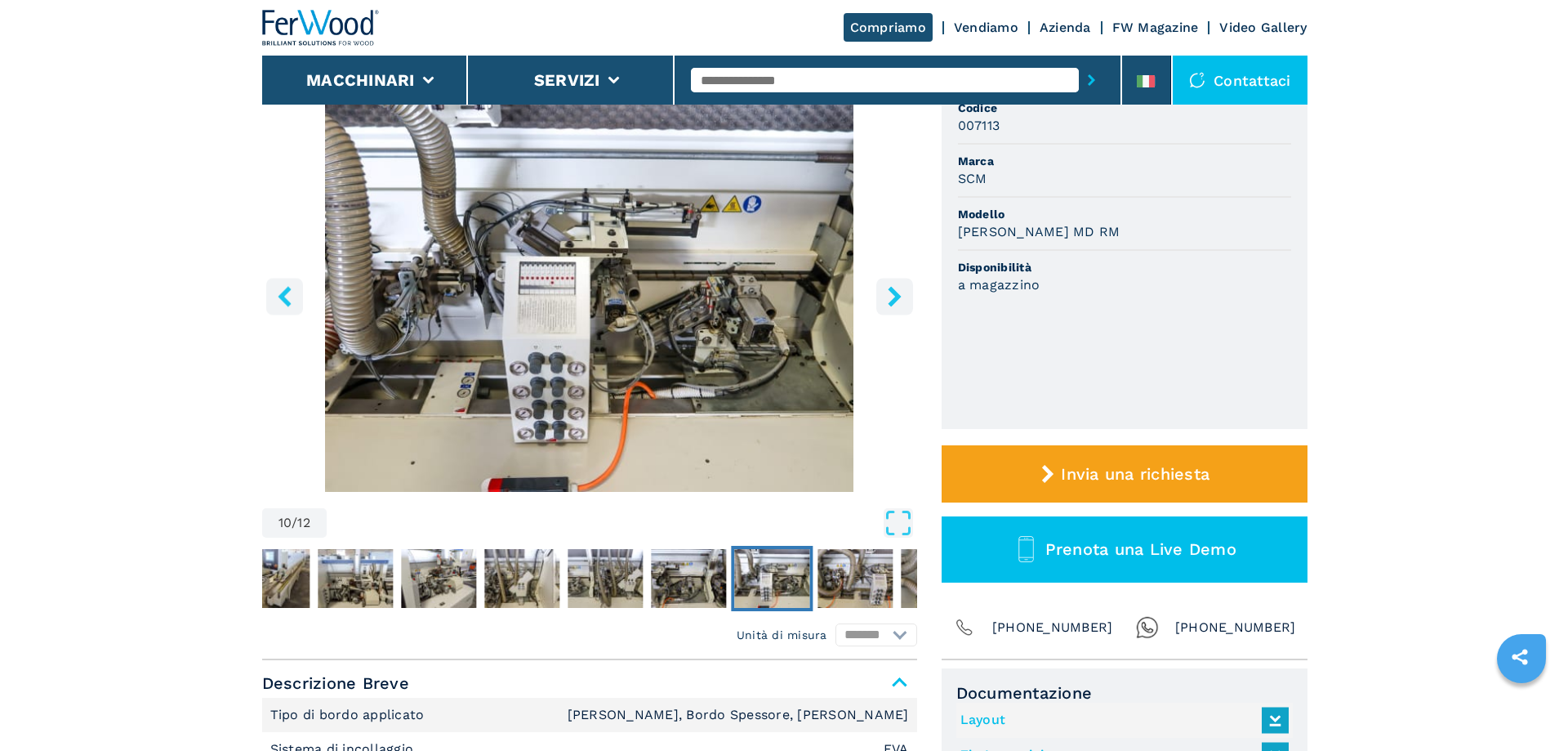
scroll to position [163, 0]
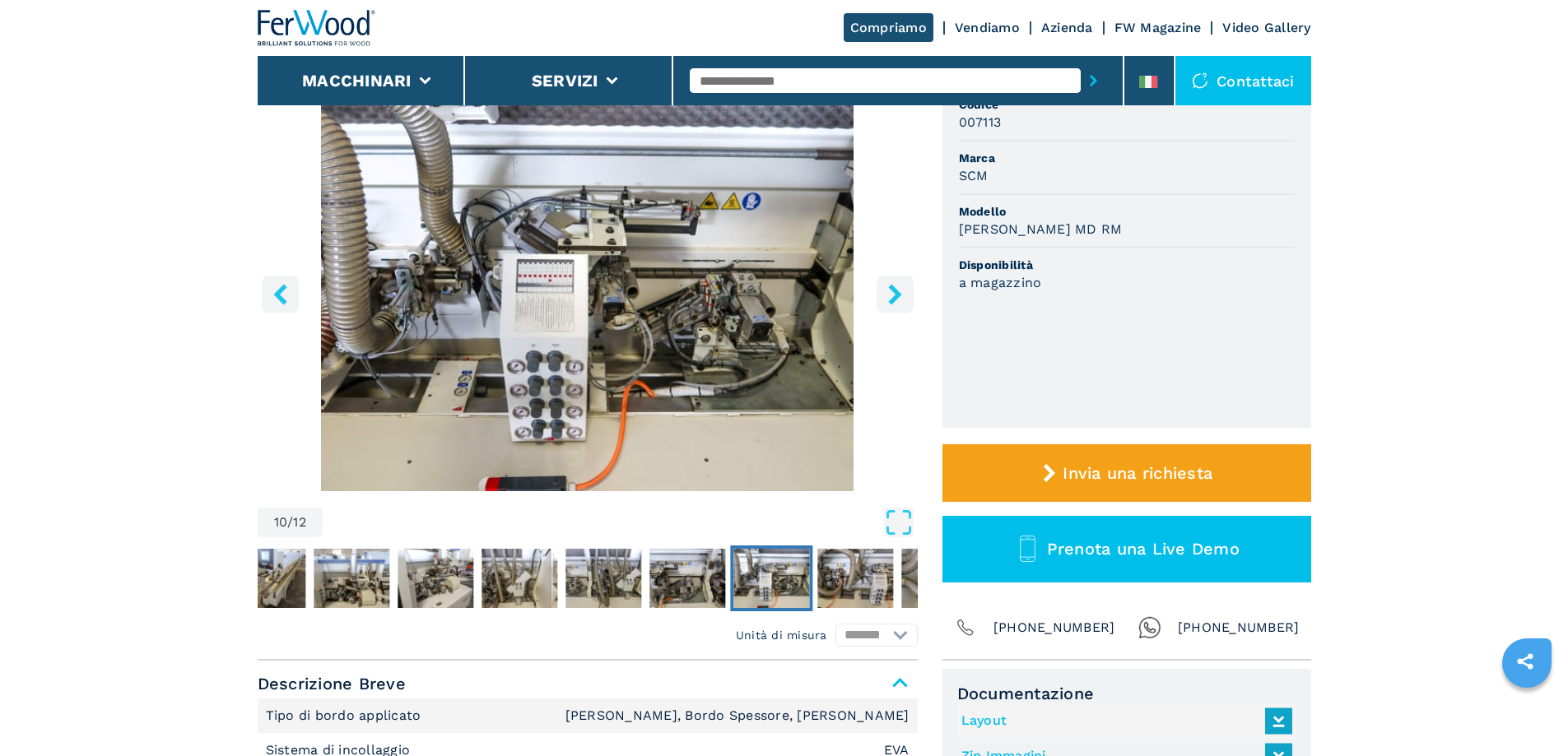
click at [893, 293] on icon "right-button" at bounding box center [895, 294] width 21 height 21
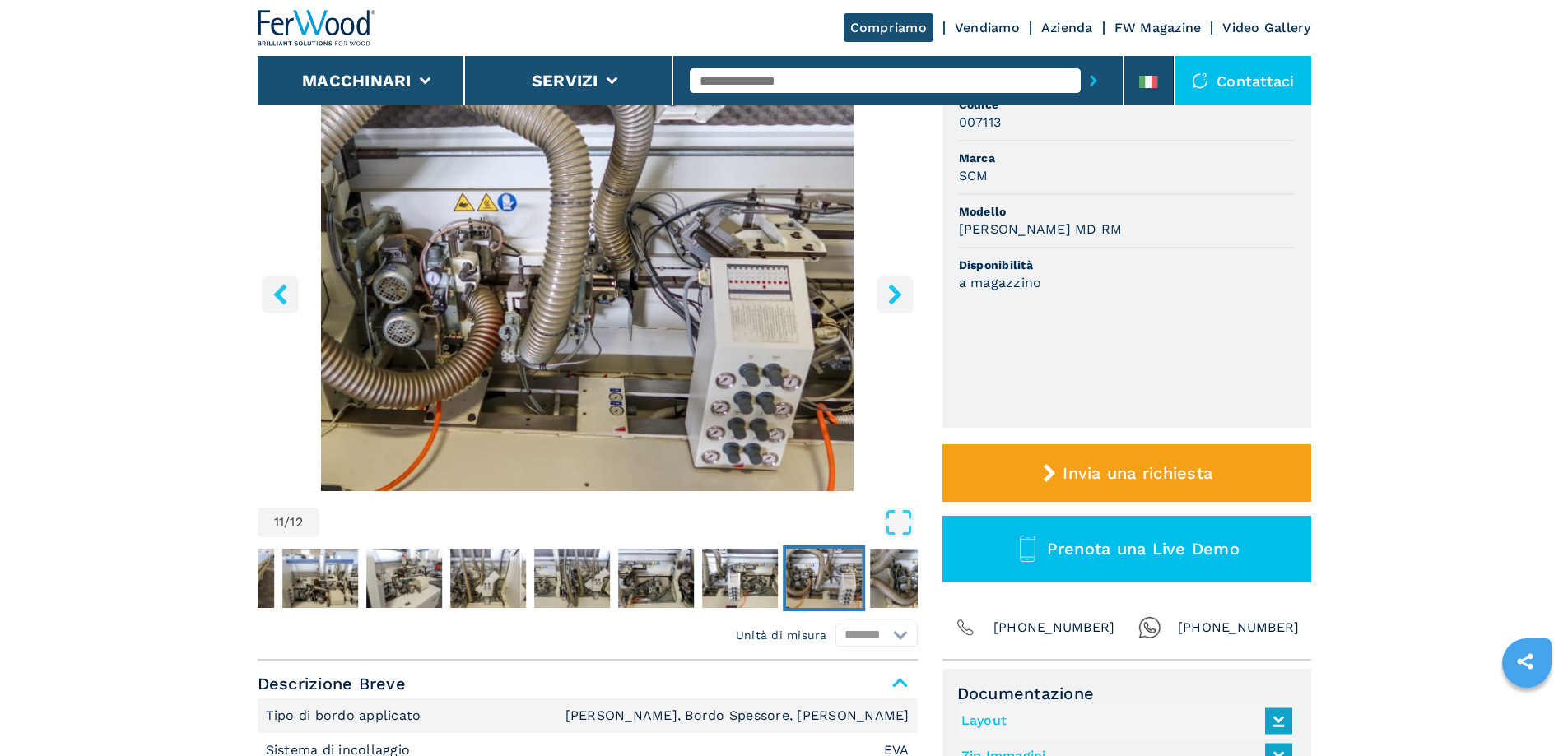
click at [893, 292] on icon "right-button" at bounding box center [895, 294] width 21 height 21
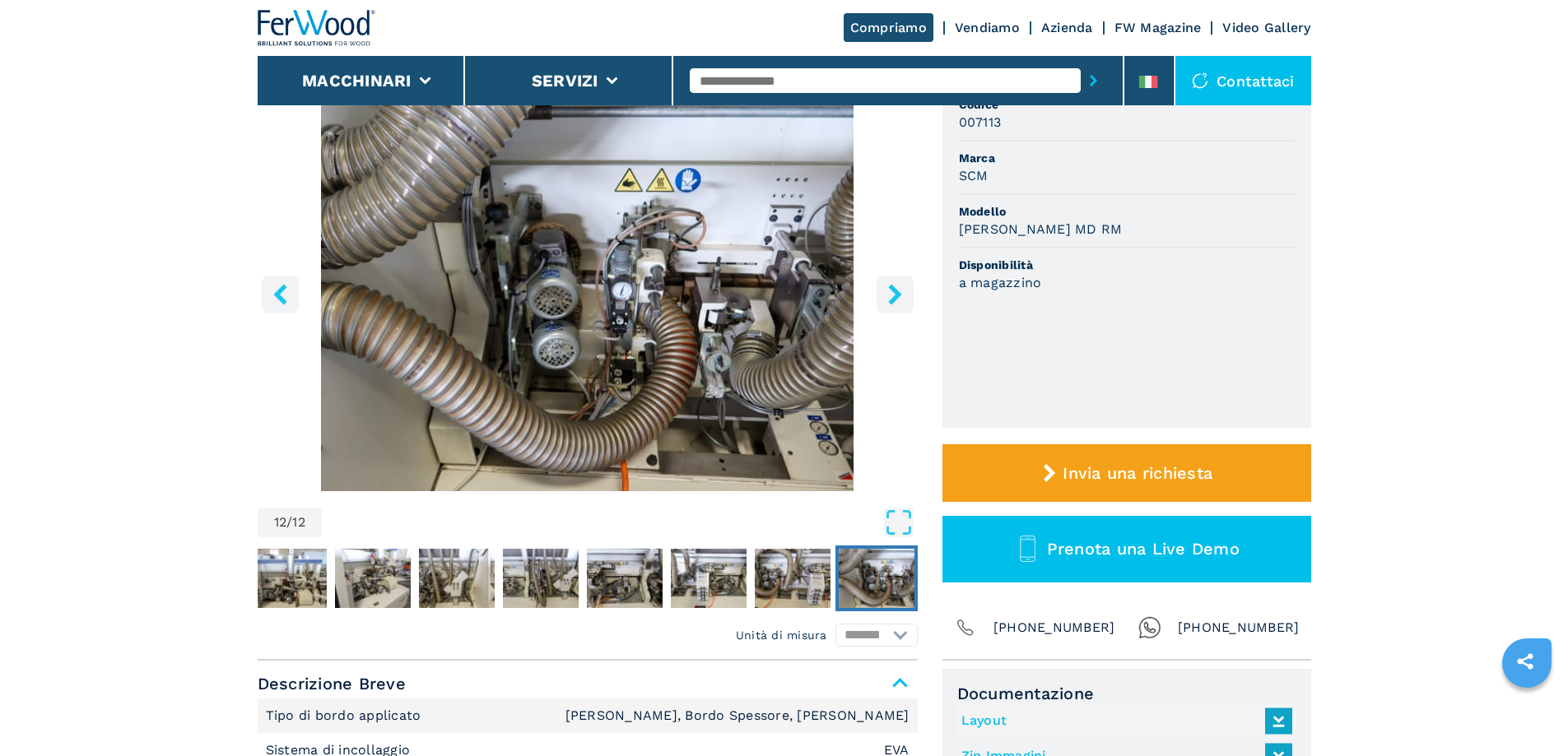
click at [893, 292] on icon "right-button" at bounding box center [895, 294] width 21 height 21
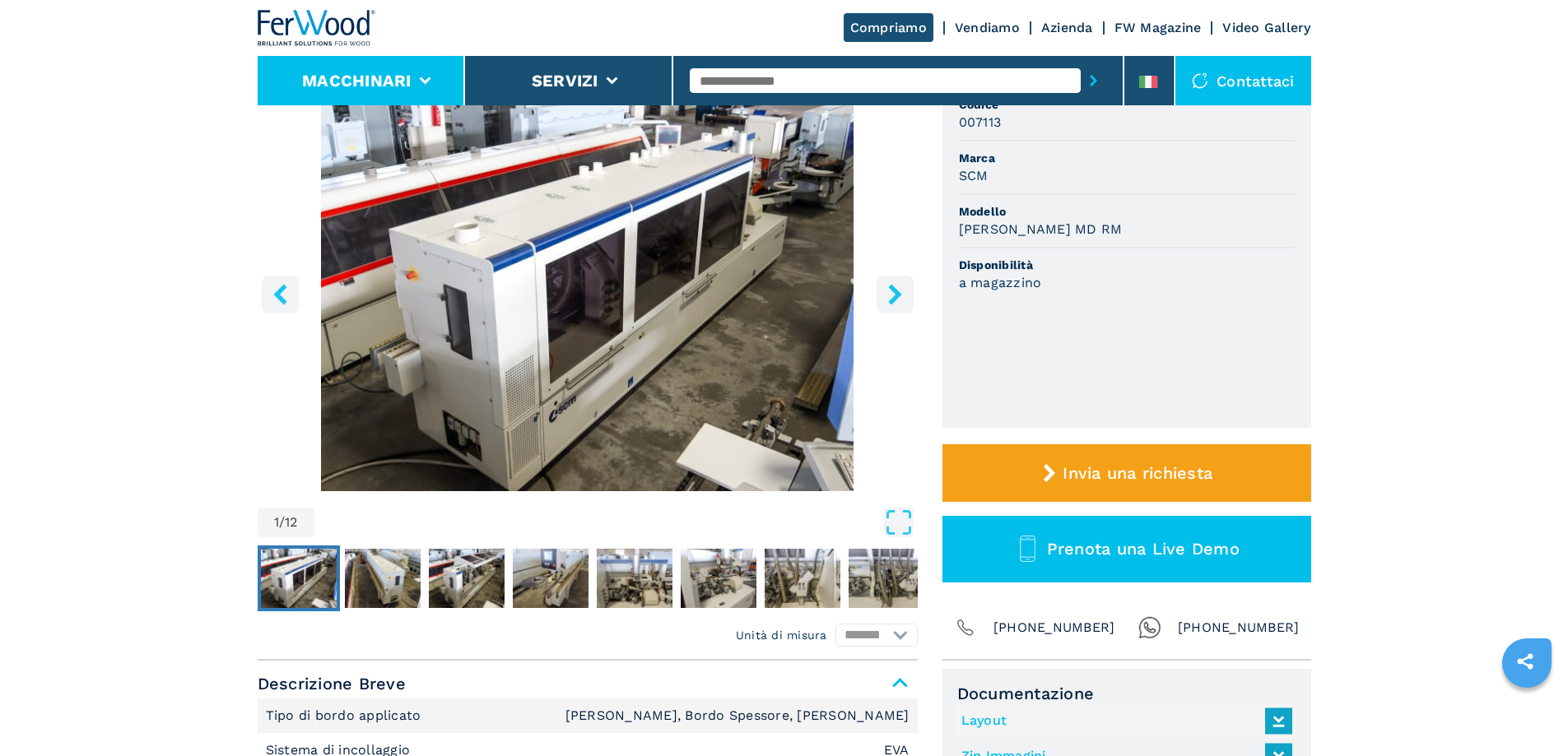
click at [411, 101] on li "Macchinari" at bounding box center [362, 80] width 208 height 50
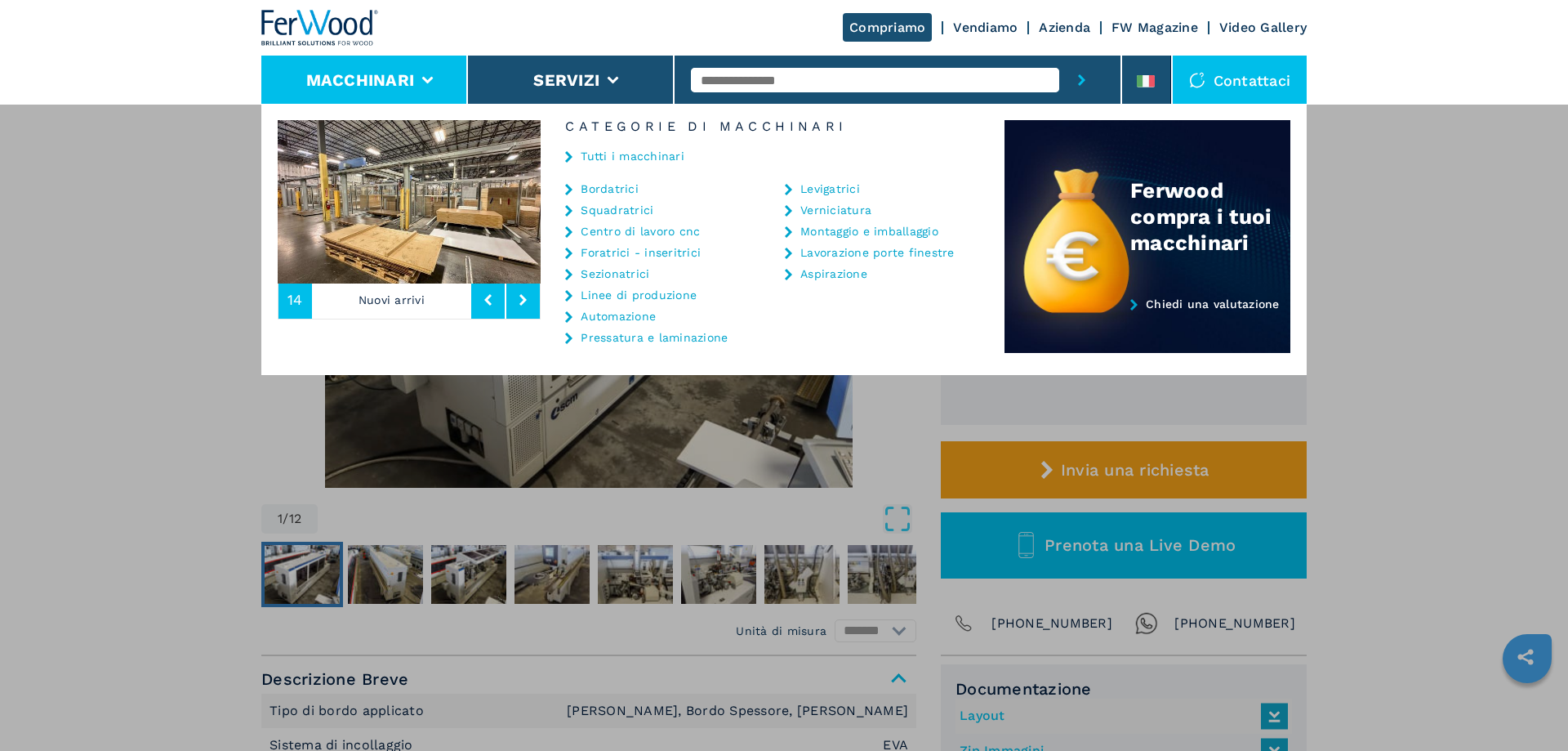
click at [592, 191] on link "Bordatrici" at bounding box center [609, 188] width 58 height 11
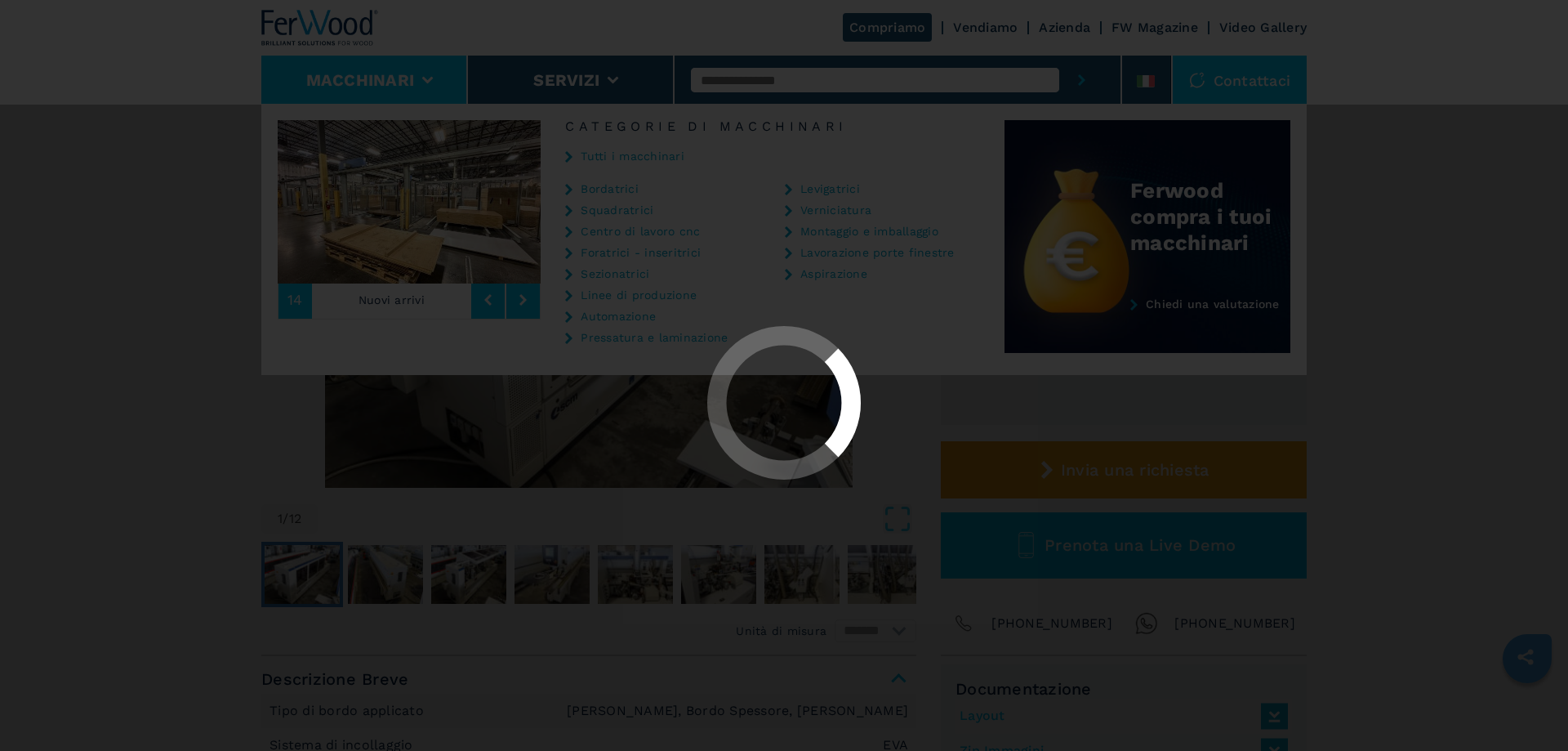
select select "**********"
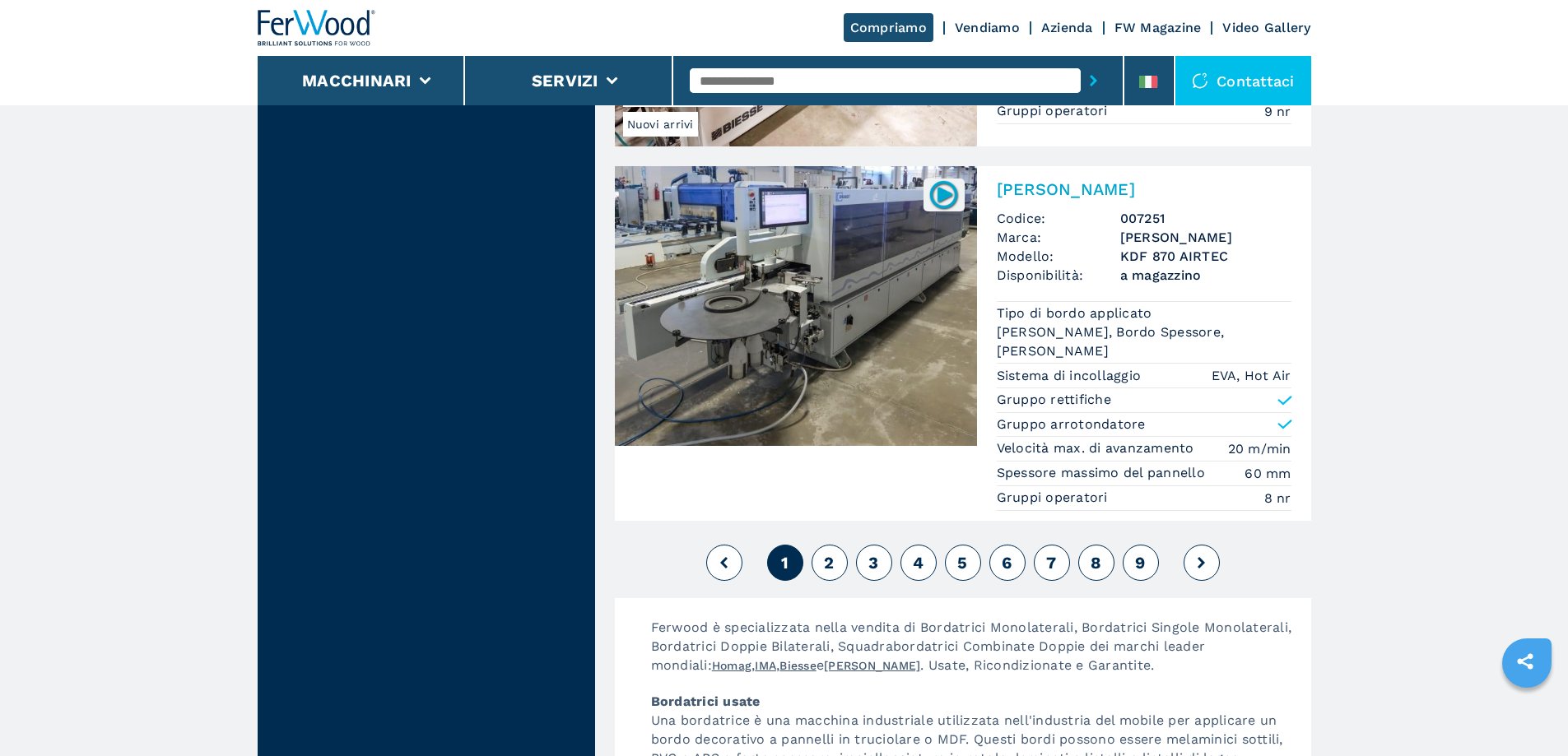
scroll to position [4113, 0]
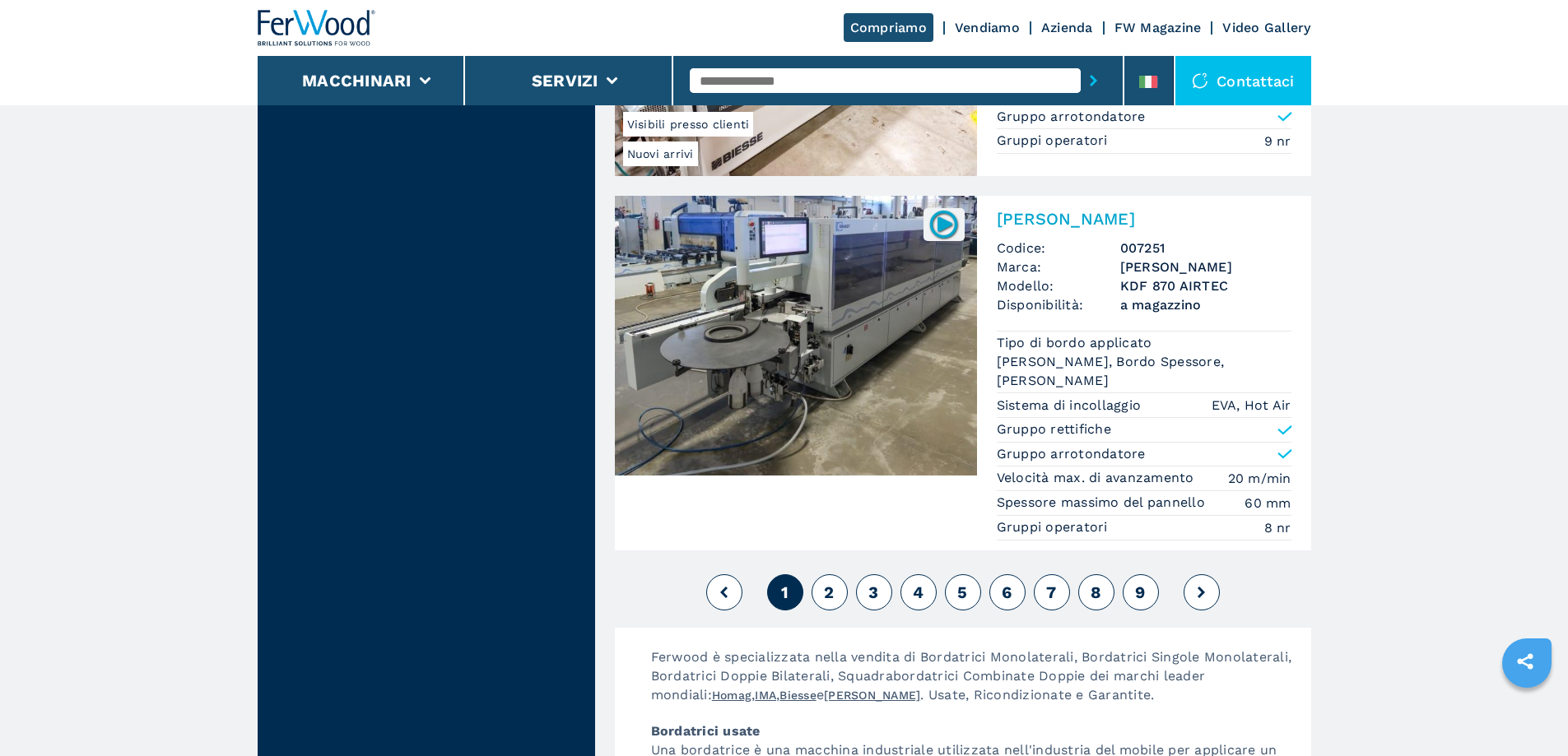
click at [829, 589] on span "2" at bounding box center [828, 592] width 10 height 20
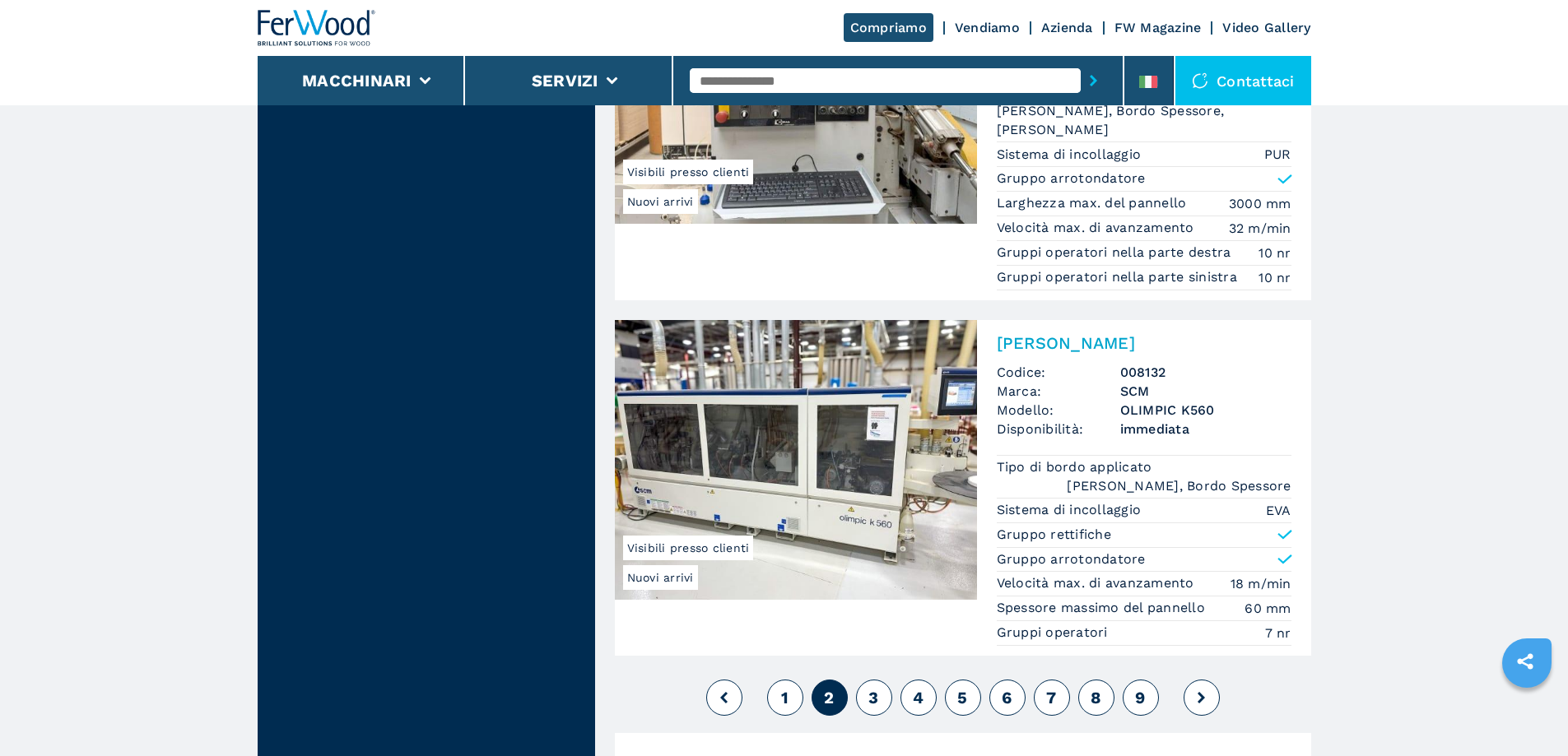
scroll to position [3866, 0]
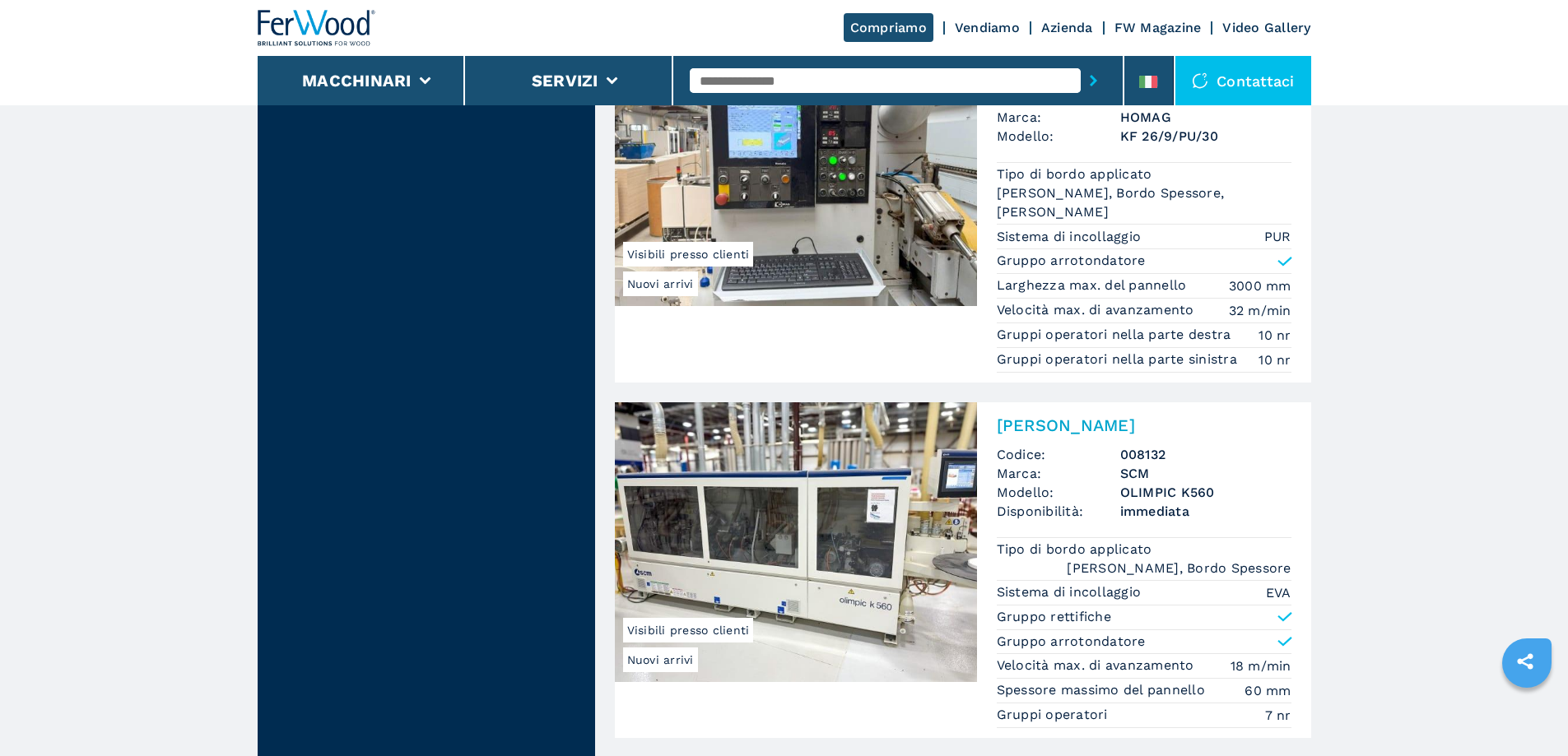
click at [811, 544] on img at bounding box center [796, 542] width 363 height 279
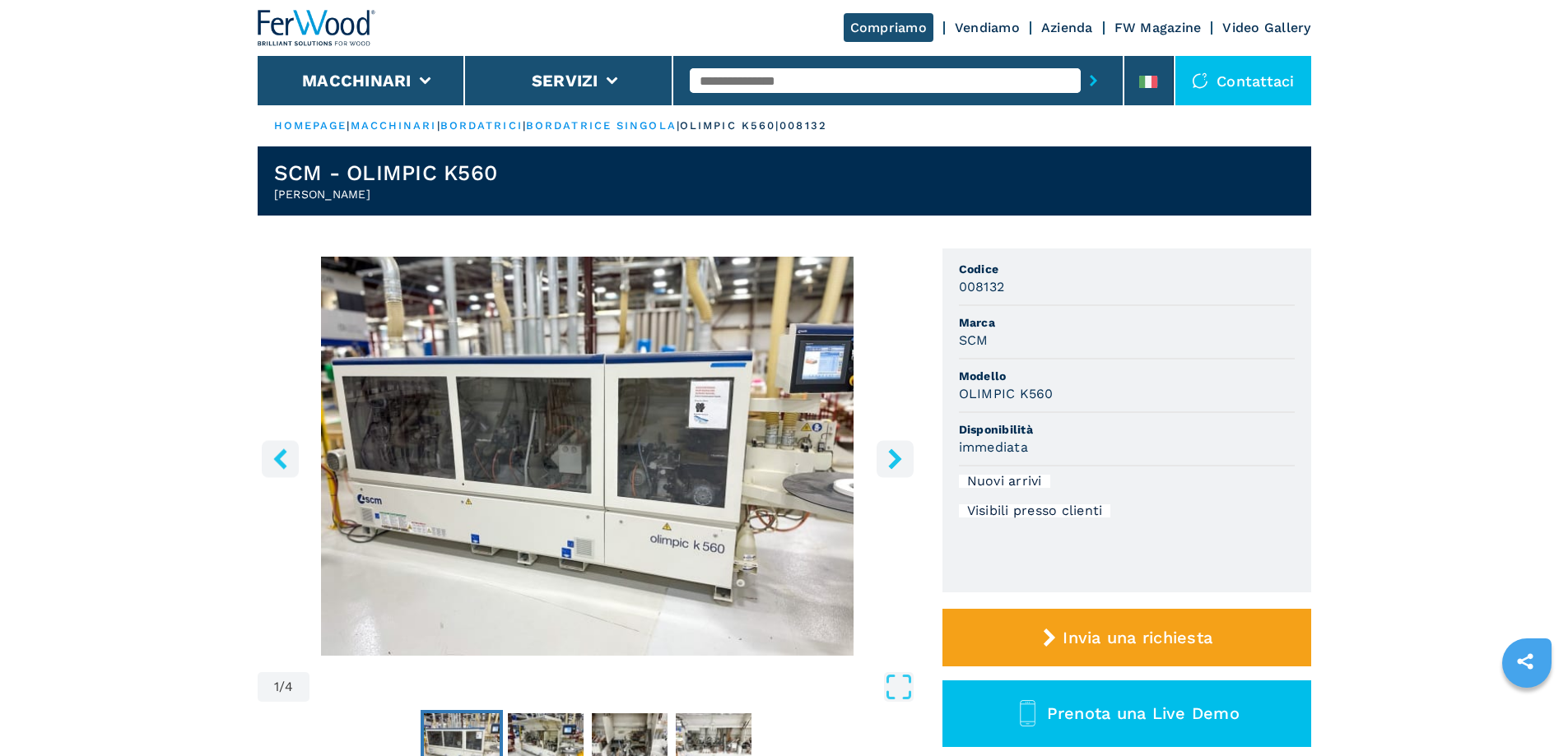
click at [892, 465] on icon "right-button" at bounding box center [895, 459] width 13 height 21
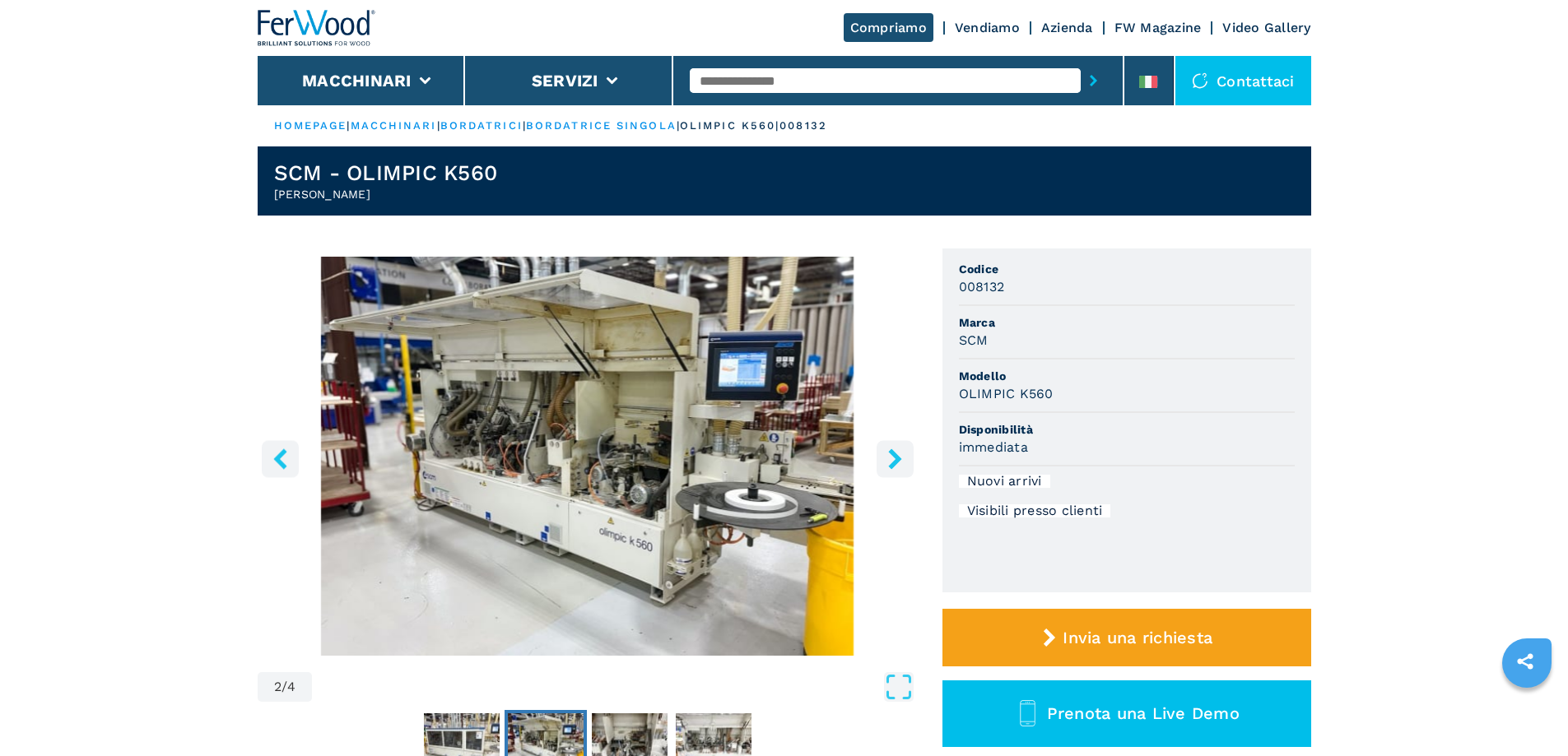
click at [892, 467] on icon "right-button" at bounding box center [895, 459] width 13 height 21
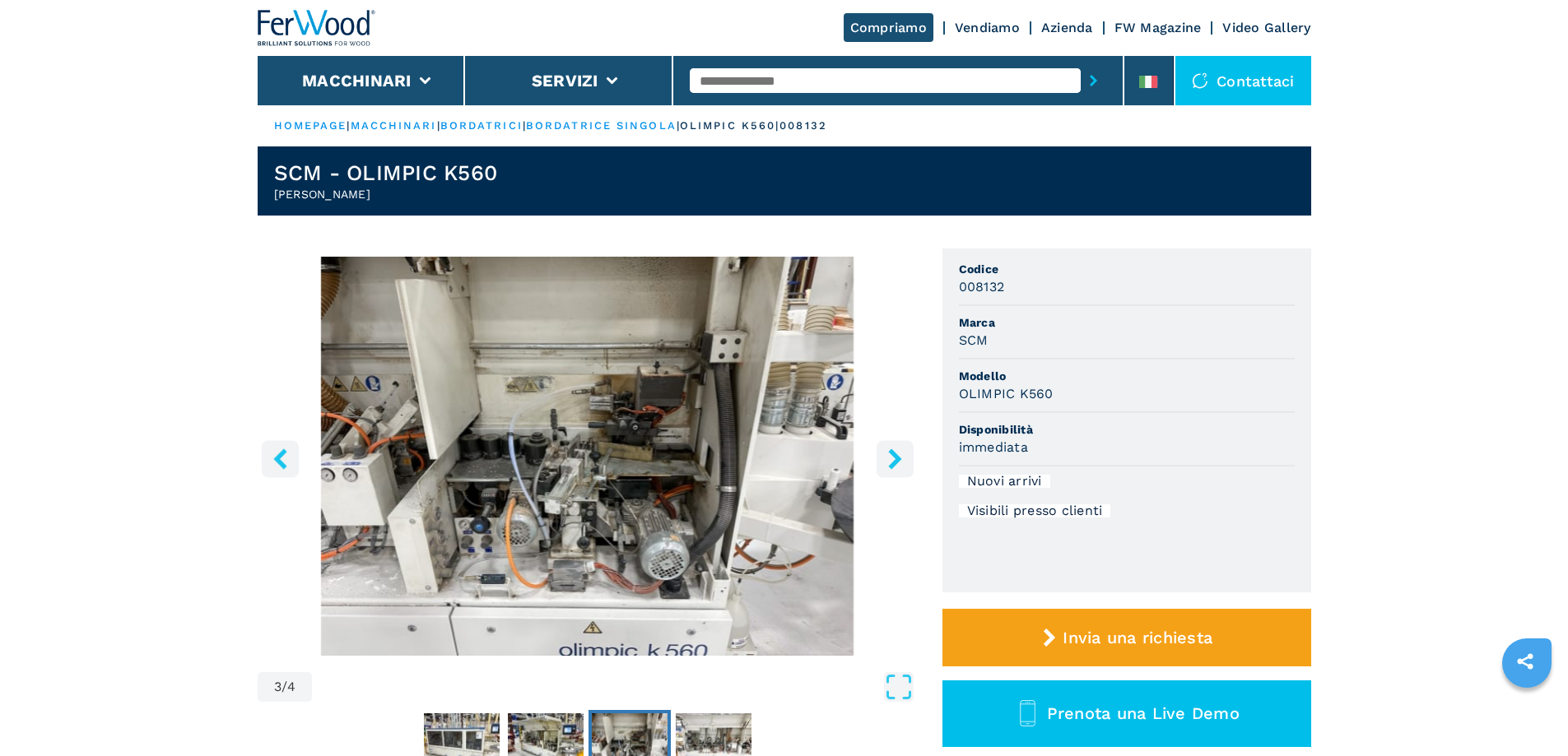
click at [893, 461] on icon "right-button" at bounding box center [895, 459] width 21 height 21
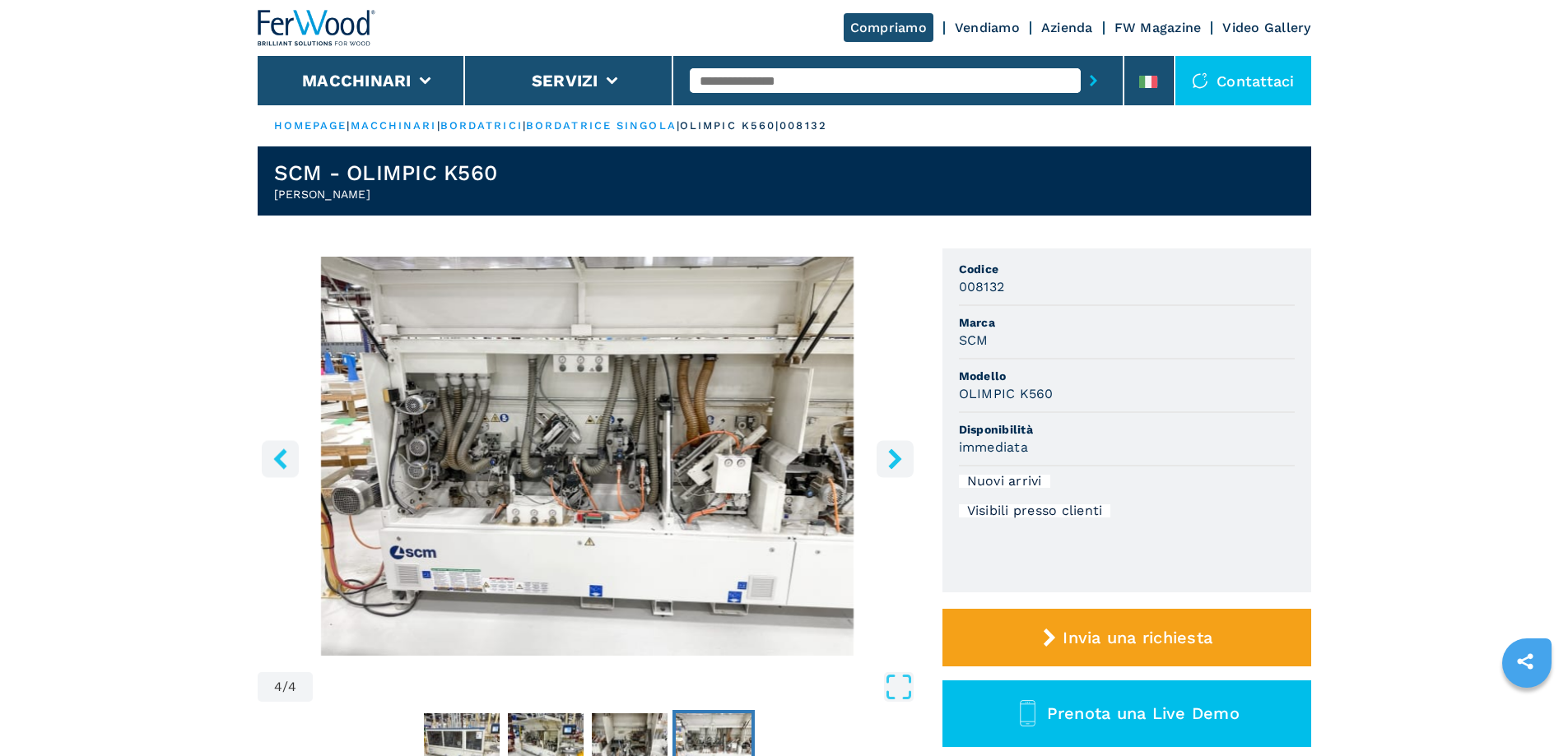
click at [900, 459] on icon "right-button" at bounding box center [895, 459] width 21 height 21
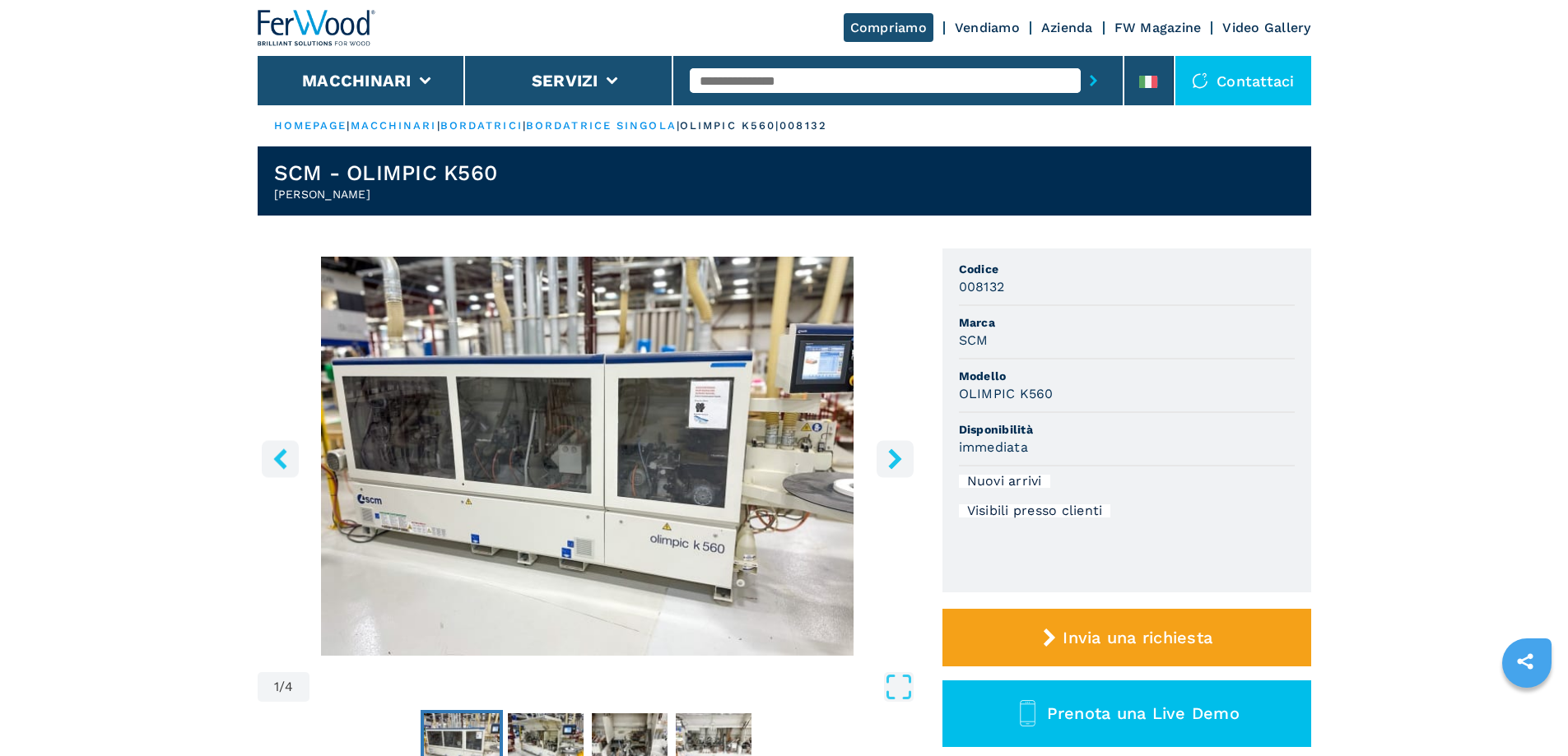
click at [901, 460] on icon "right-button" at bounding box center [895, 459] width 21 height 21
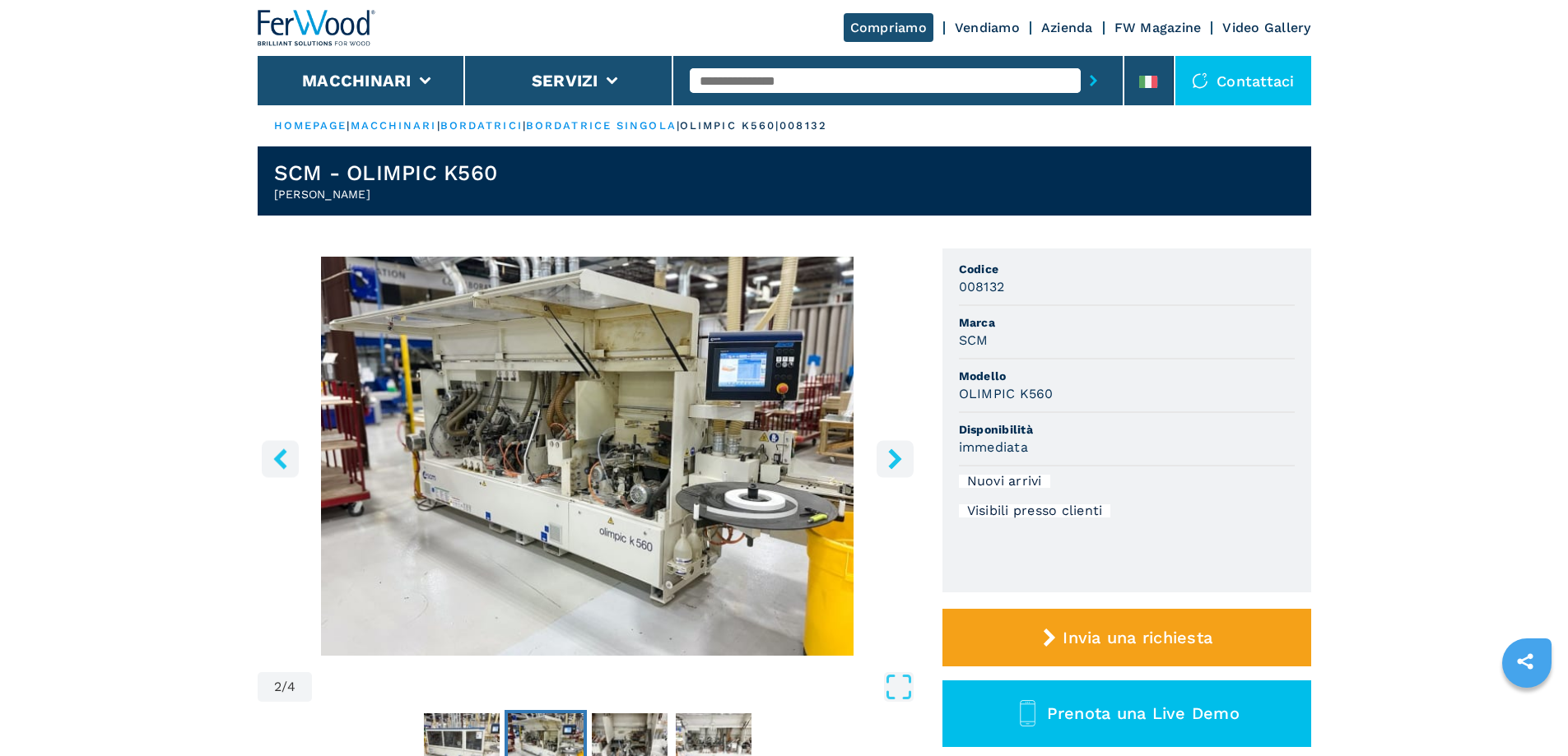
click at [907, 458] on button "right-button" at bounding box center [895, 458] width 37 height 37
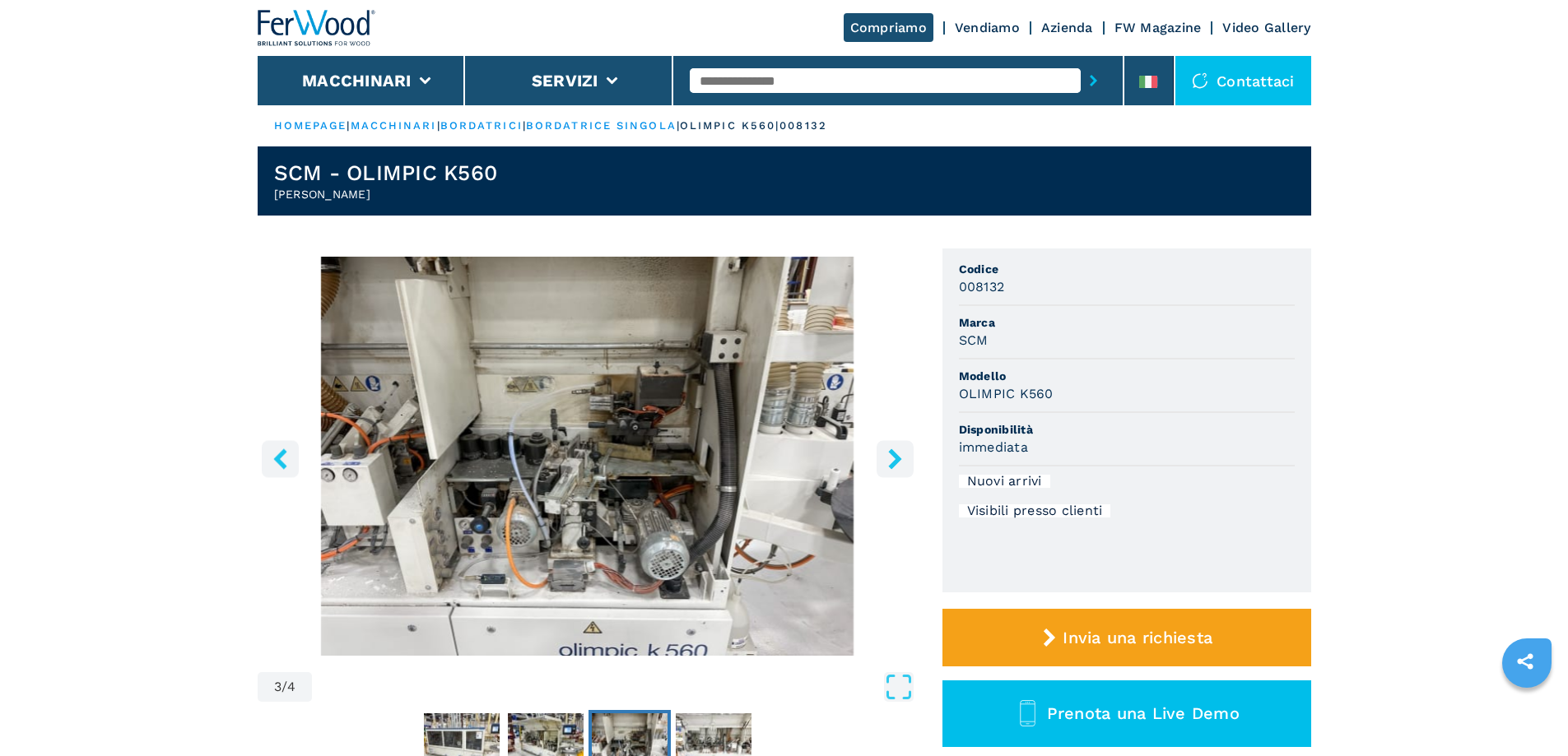
click at [910, 458] on button "right-button" at bounding box center [895, 458] width 37 height 37
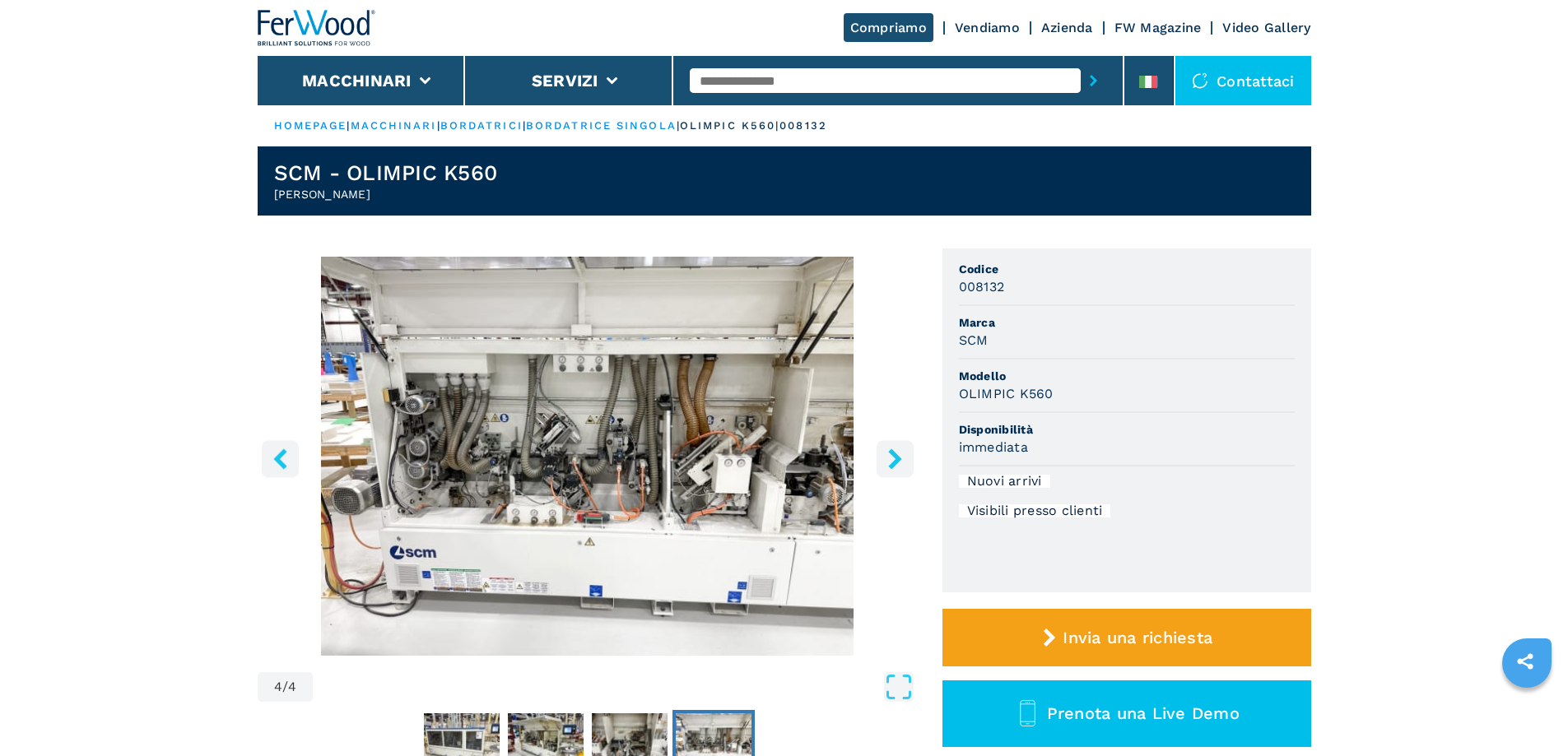
click at [909, 458] on button "right-button" at bounding box center [895, 458] width 37 height 37
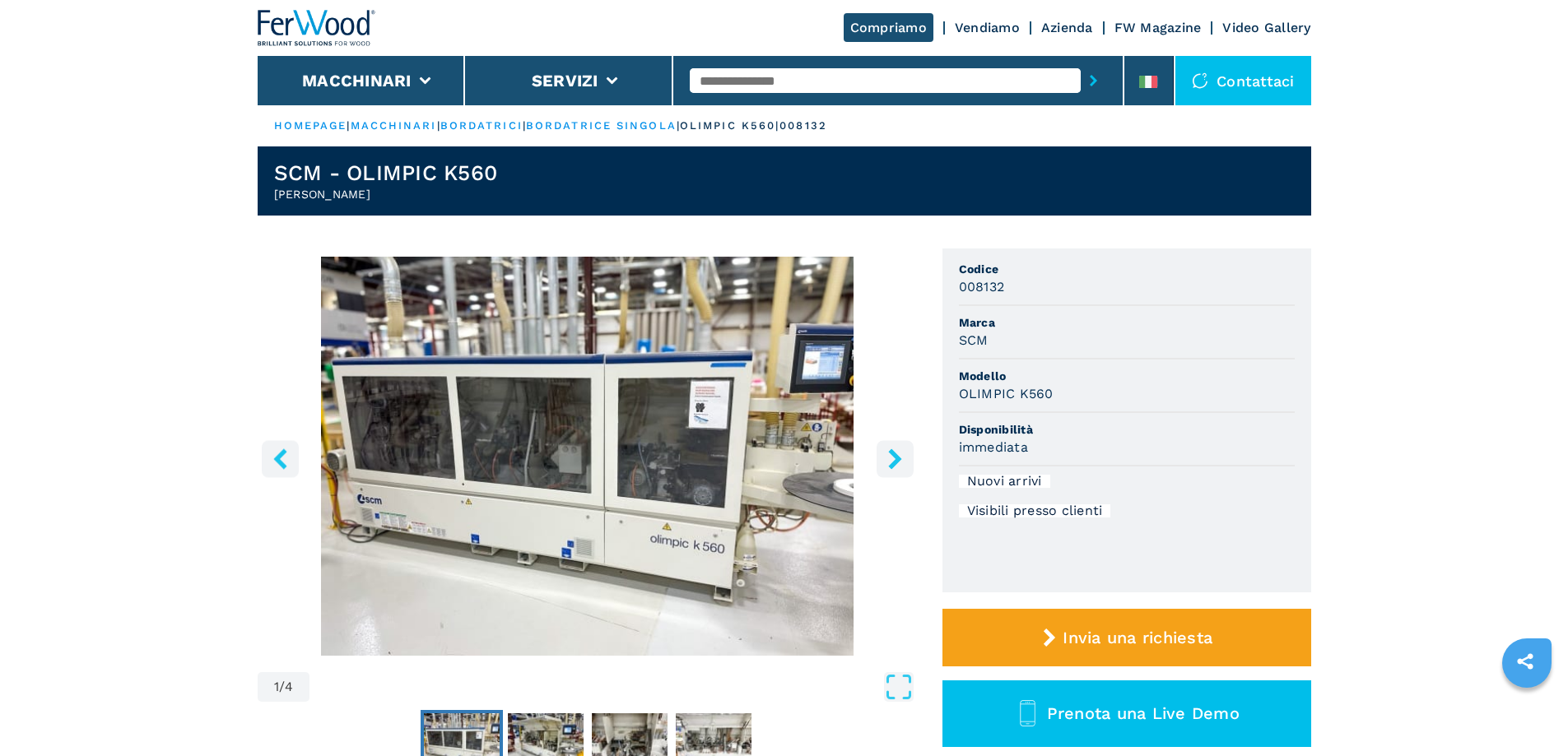
click at [891, 457] on icon "right-button" at bounding box center [895, 459] width 21 height 21
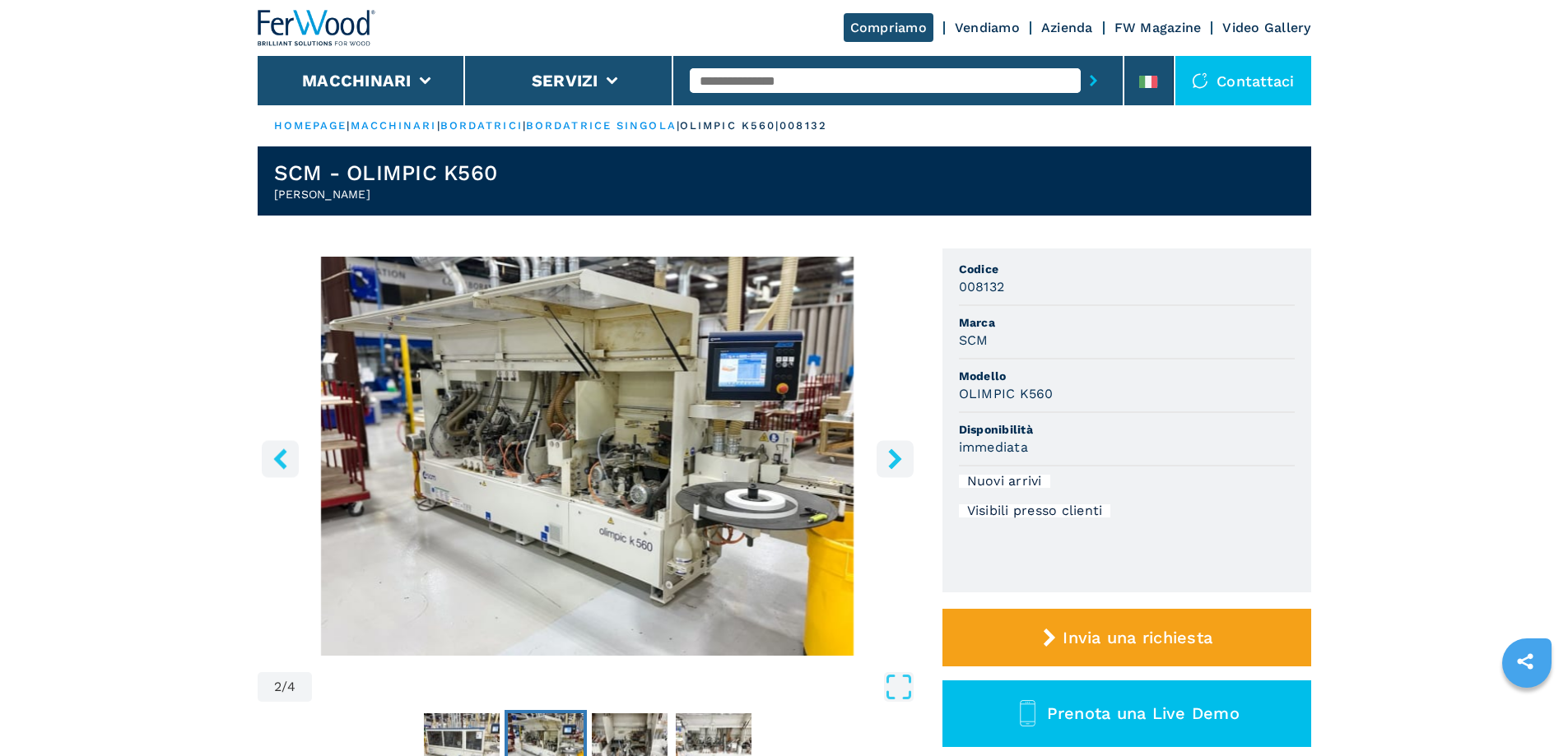
click at [891, 453] on icon "right-button" at bounding box center [895, 459] width 21 height 21
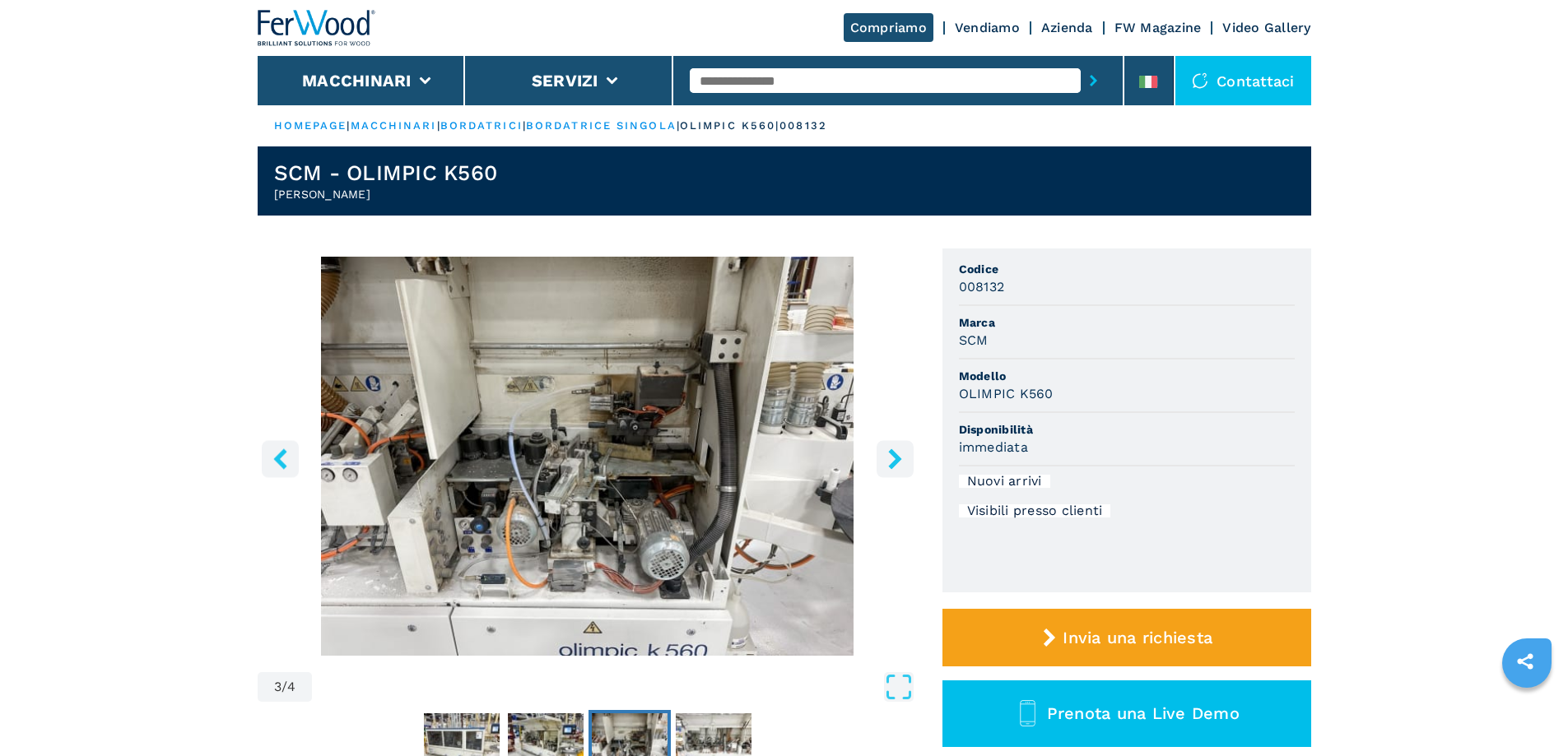
click at [887, 453] on icon "right-button" at bounding box center [895, 459] width 21 height 21
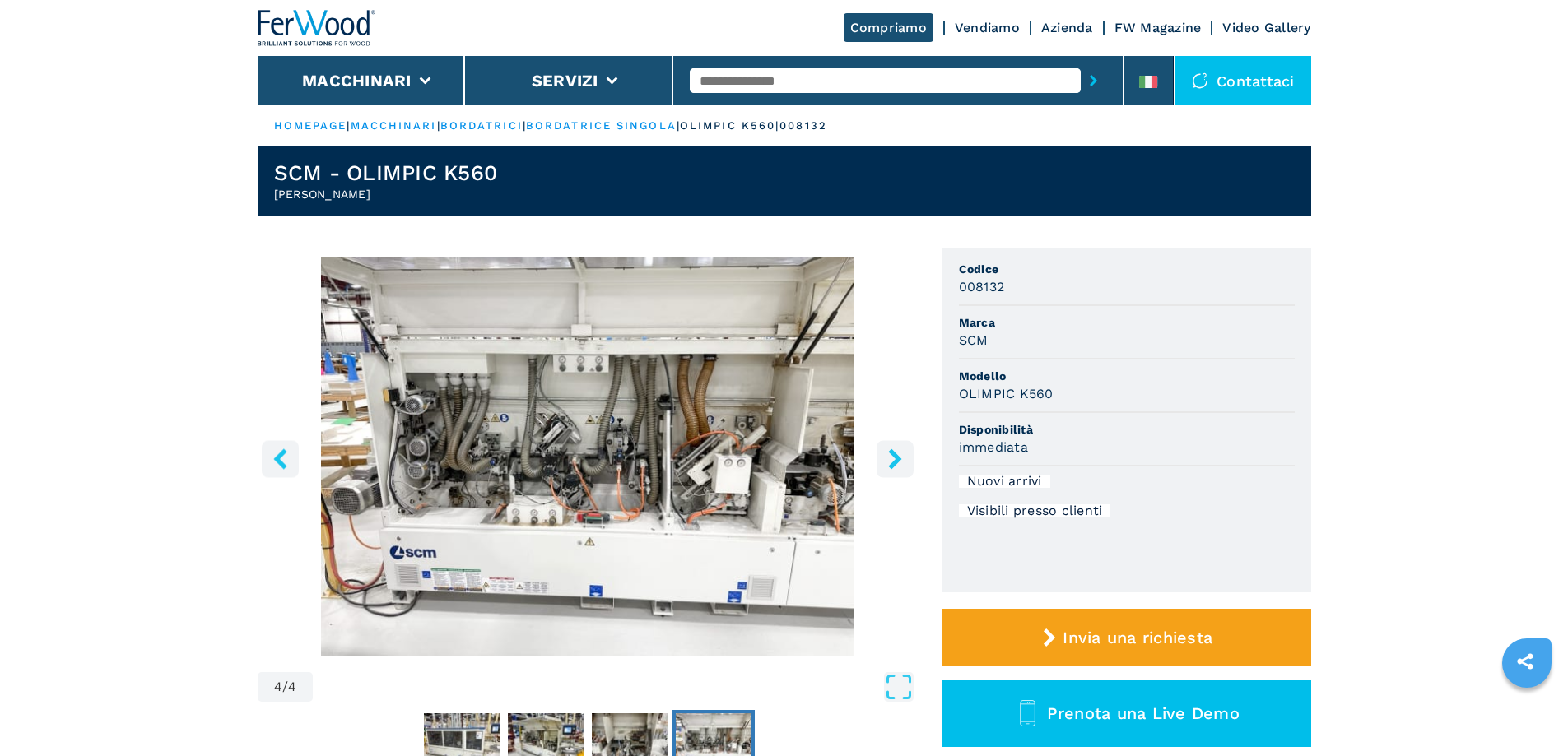
click at [887, 453] on icon "right-button" at bounding box center [895, 459] width 21 height 21
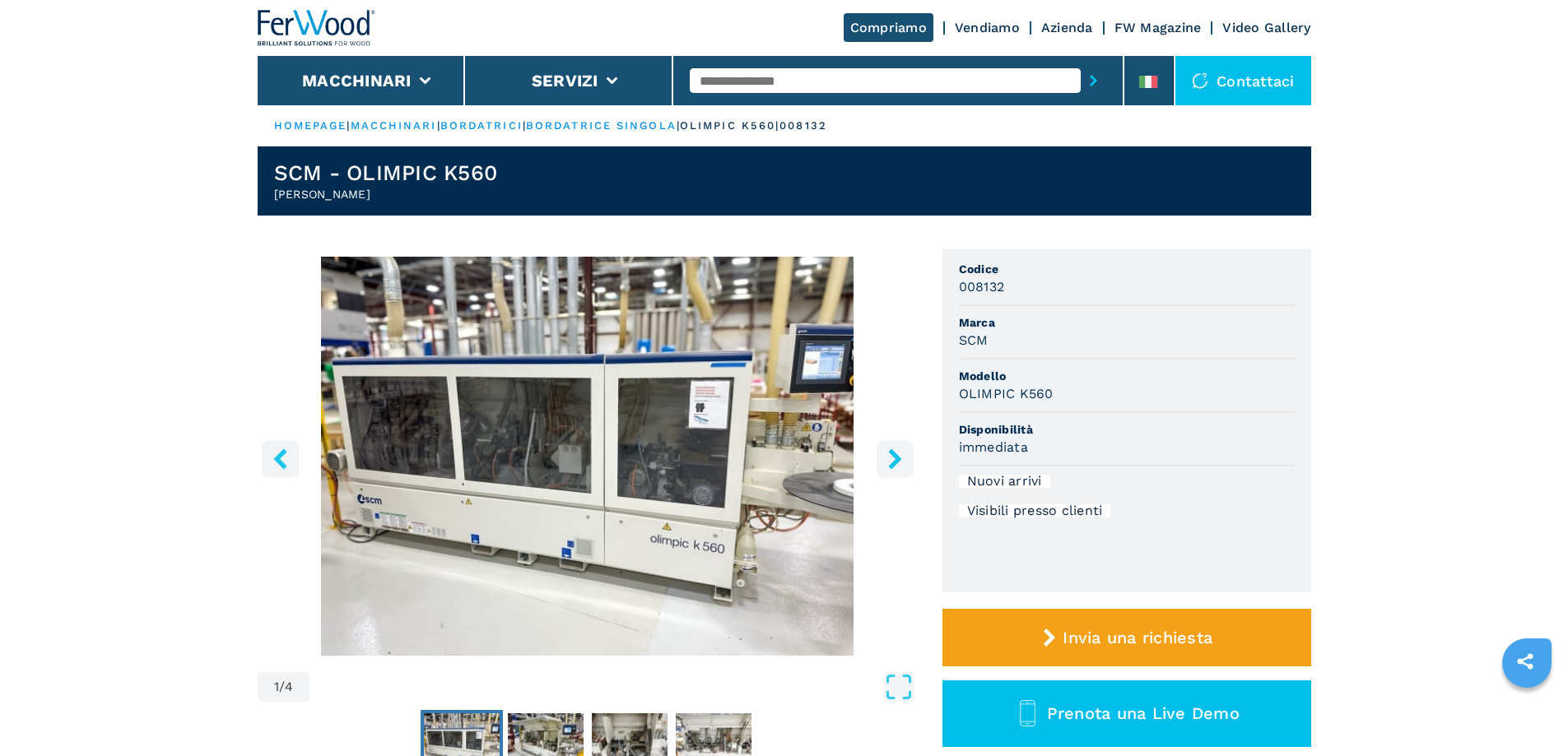
click at [887, 453] on icon "right-button" at bounding box center [895, 459] width 21 height 21
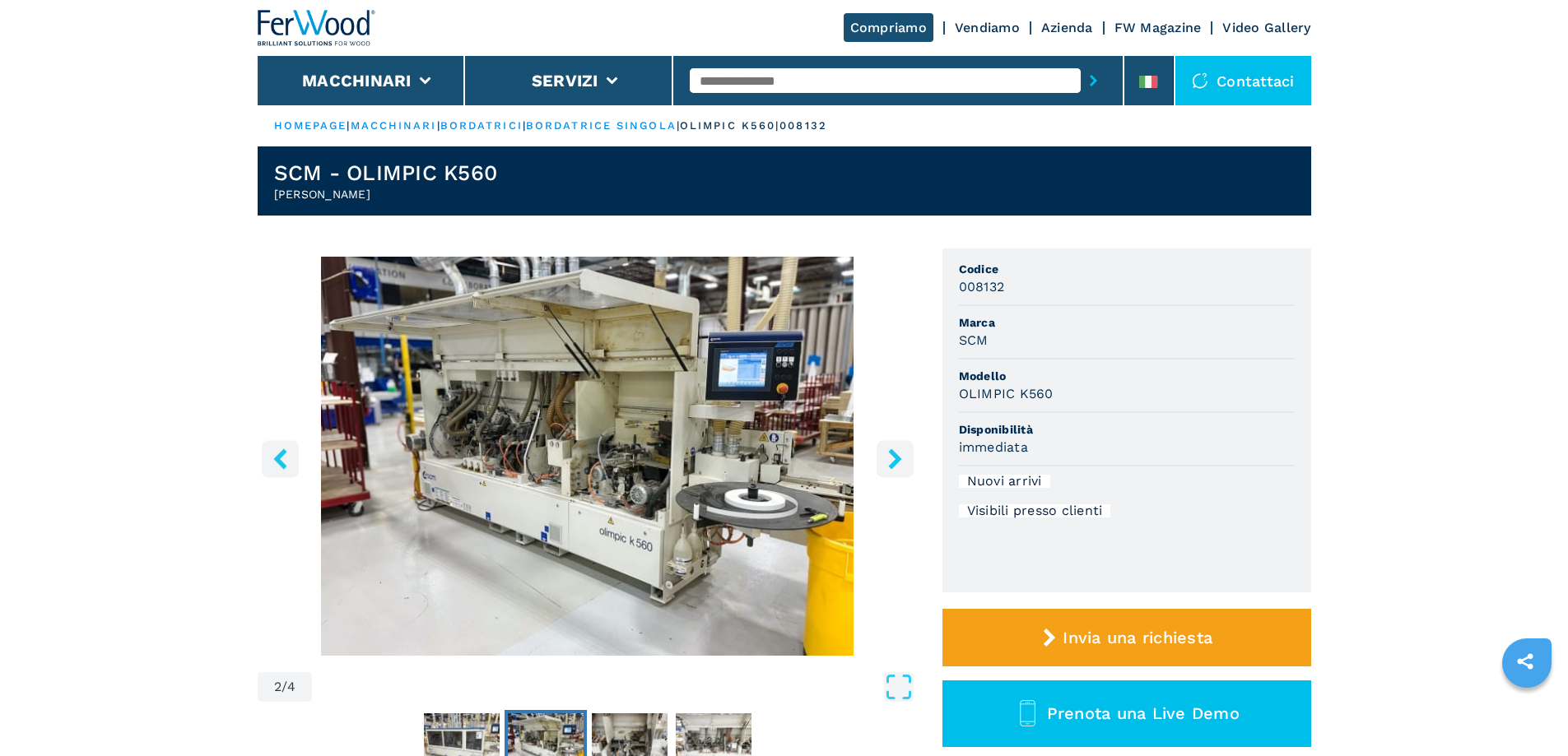
click at [887, 453] on icon "right-button" at bounding box center [895, 459] width 21 height 21
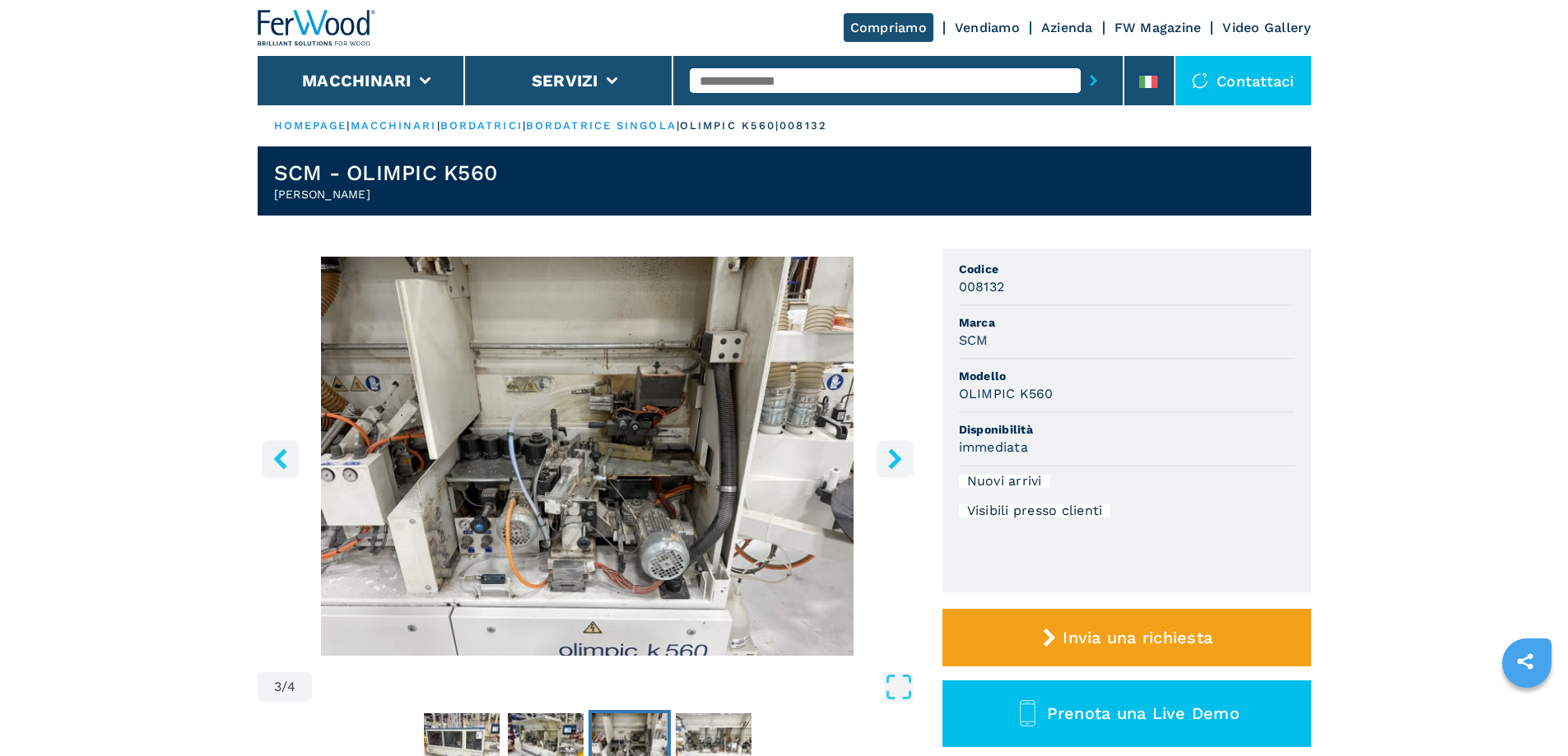
click at [887, 453] on icon "right-button" at bounding box center [895, 459] width 21 height 21
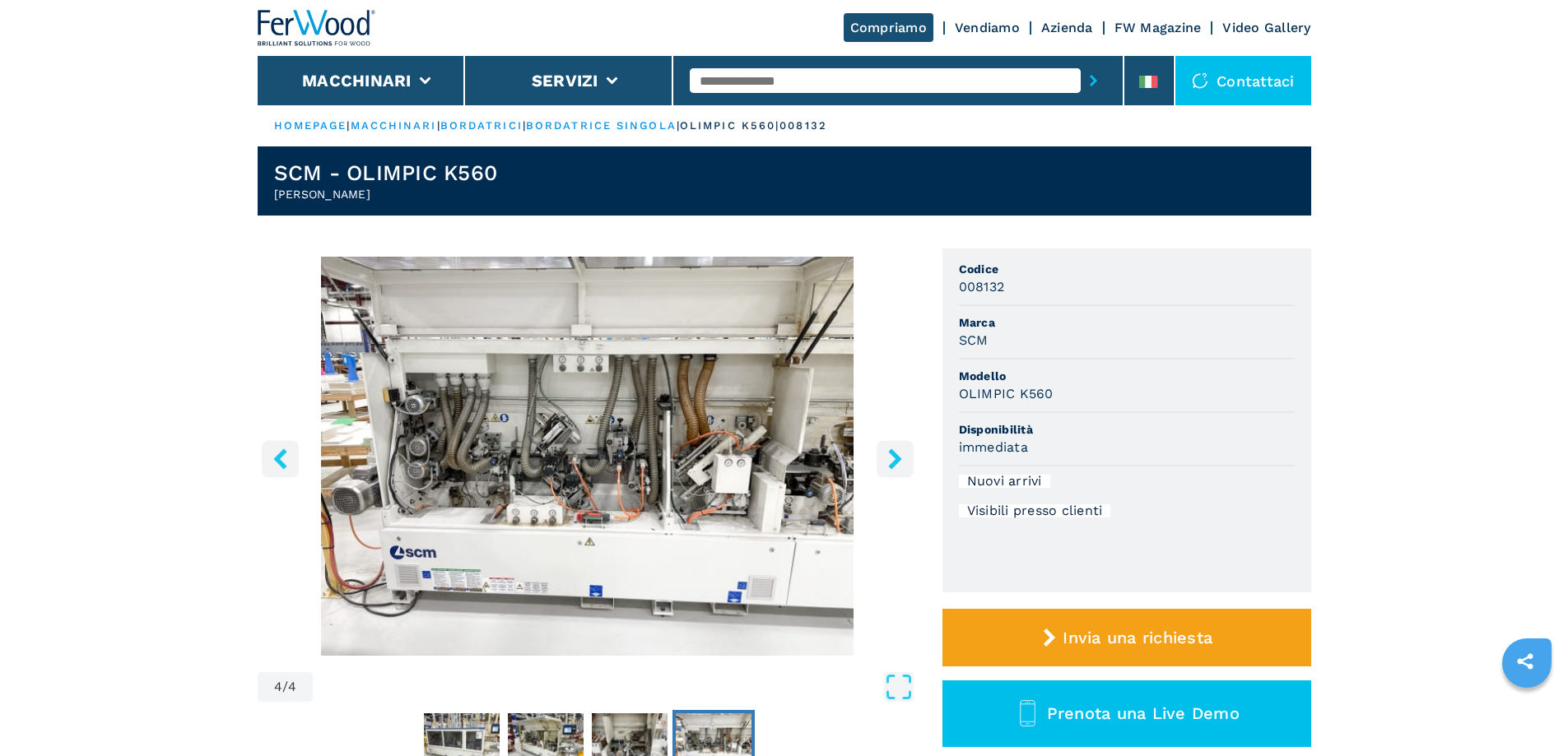
drag, startPoint x: 895, startPoint y: 470, endPoint x: 897, endPoint y: 438, distance: 32.1
click at [894, 471] on button "right-button" at bounding box center [895, 458] width 37 height 37
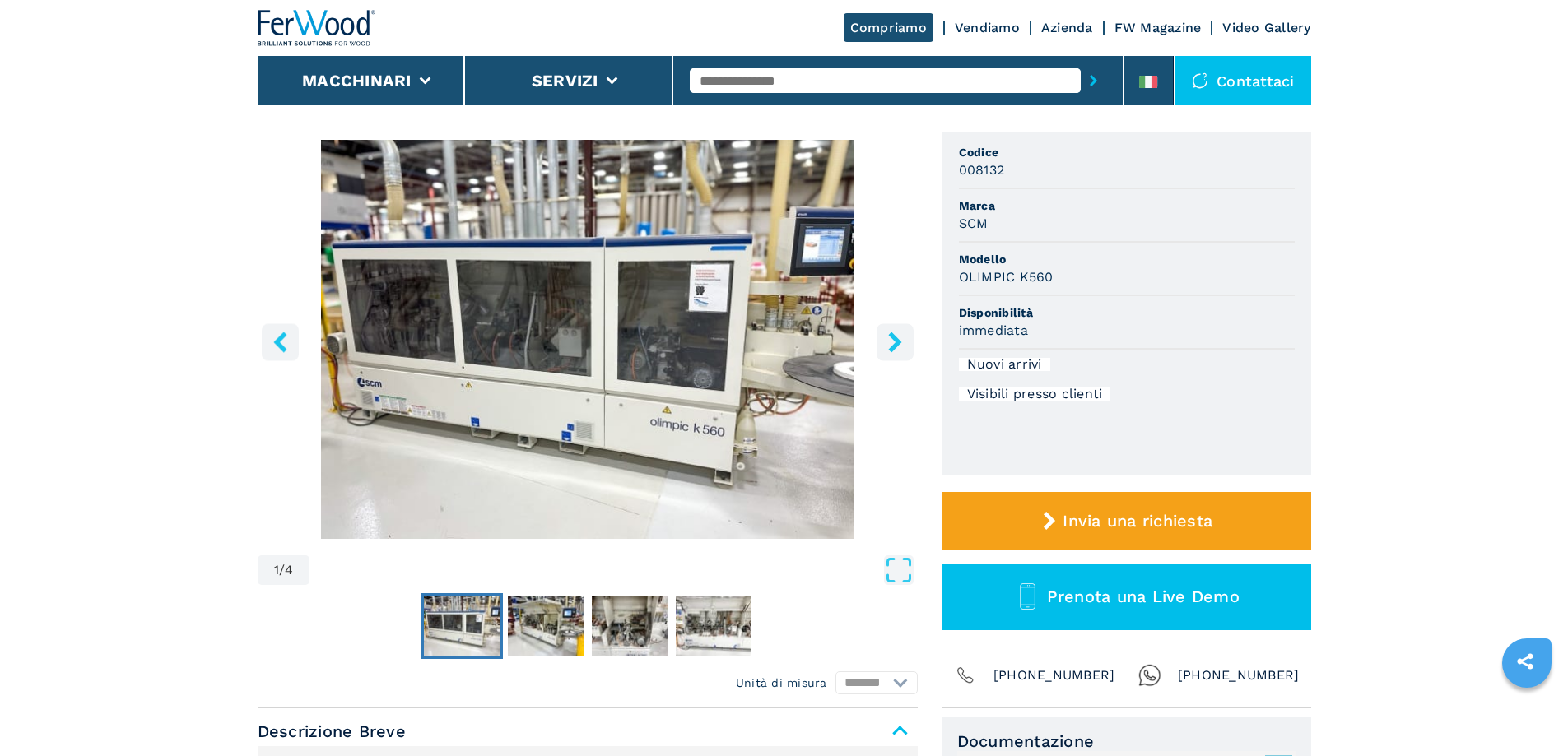
scroll to position [82, 0]
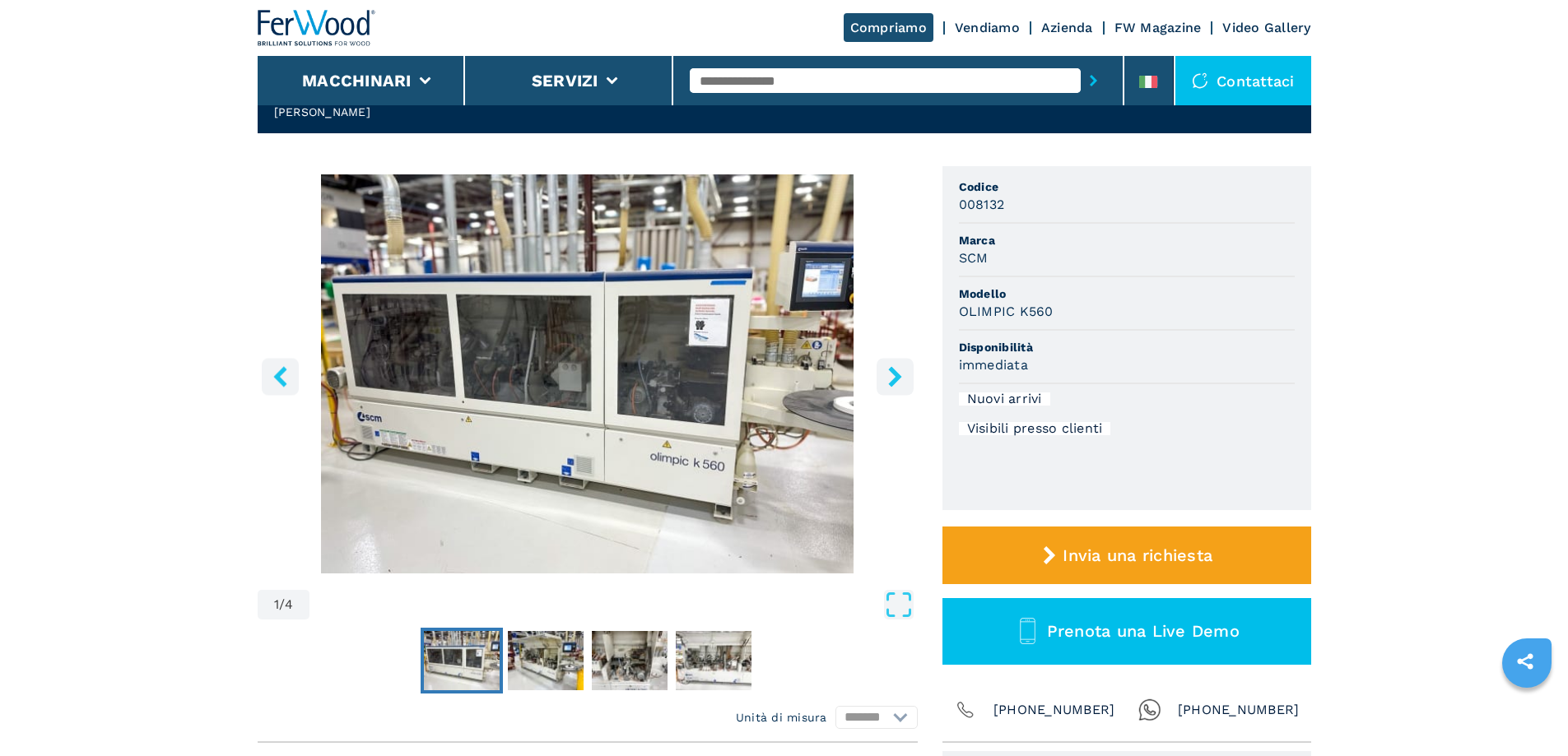
click at [891, 383] on icon "right-button" at bounding box center [895, 376] width 13 height 21
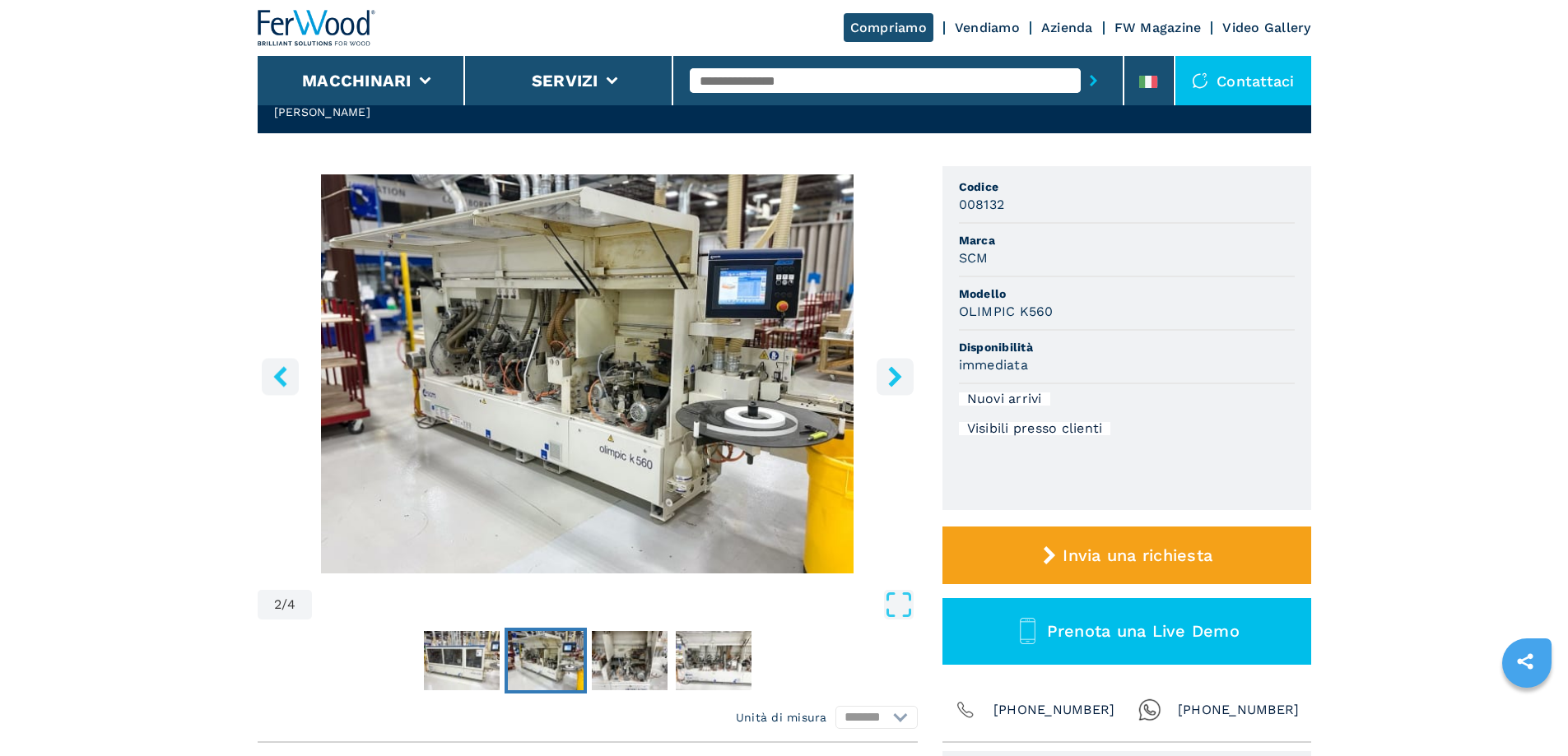
click at [882, 384] on button "right-button" at bounding box center [895, 376] width 37 height 37
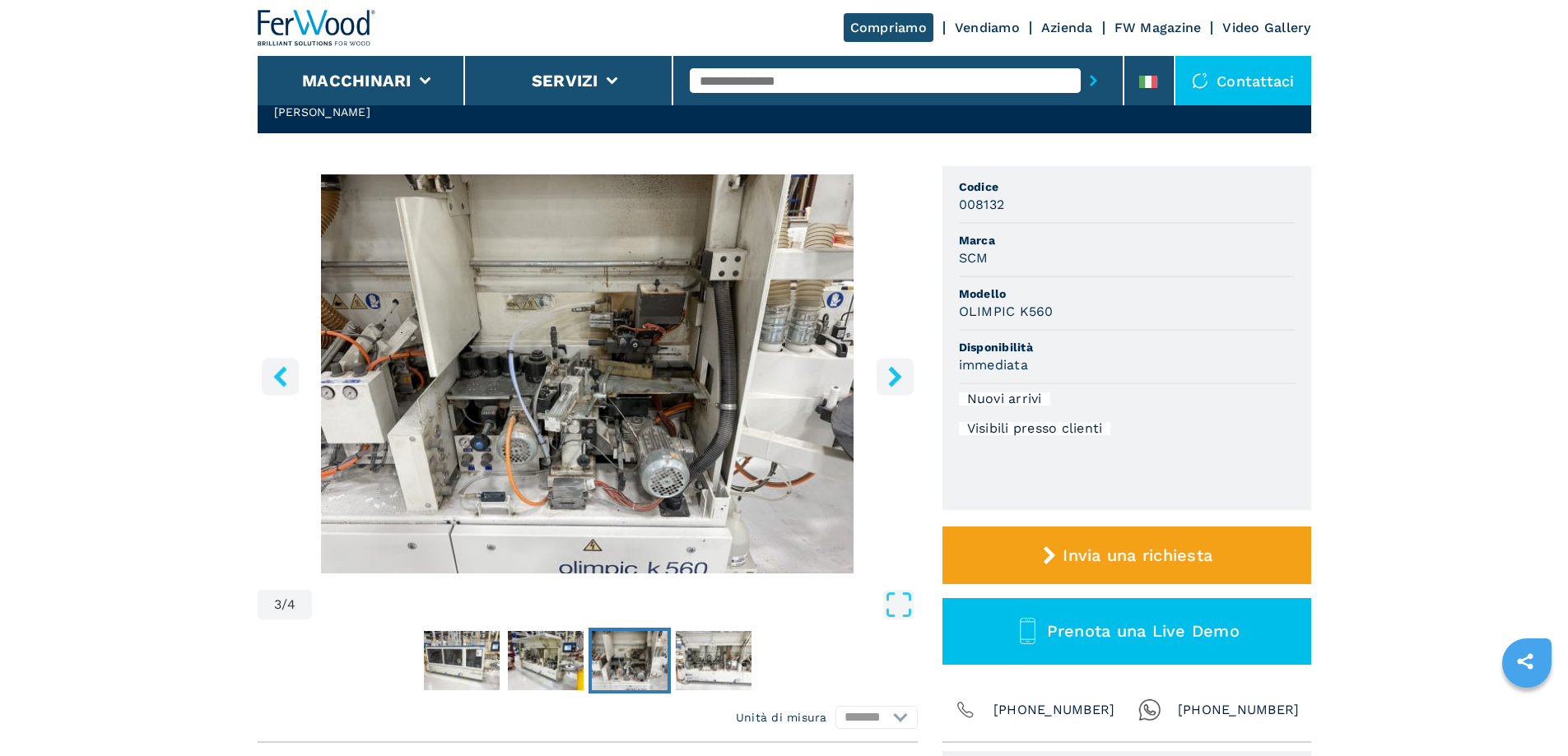
click at [888, 377] on icon "right-button" at bounding box center [895, 376] width 21 height 21
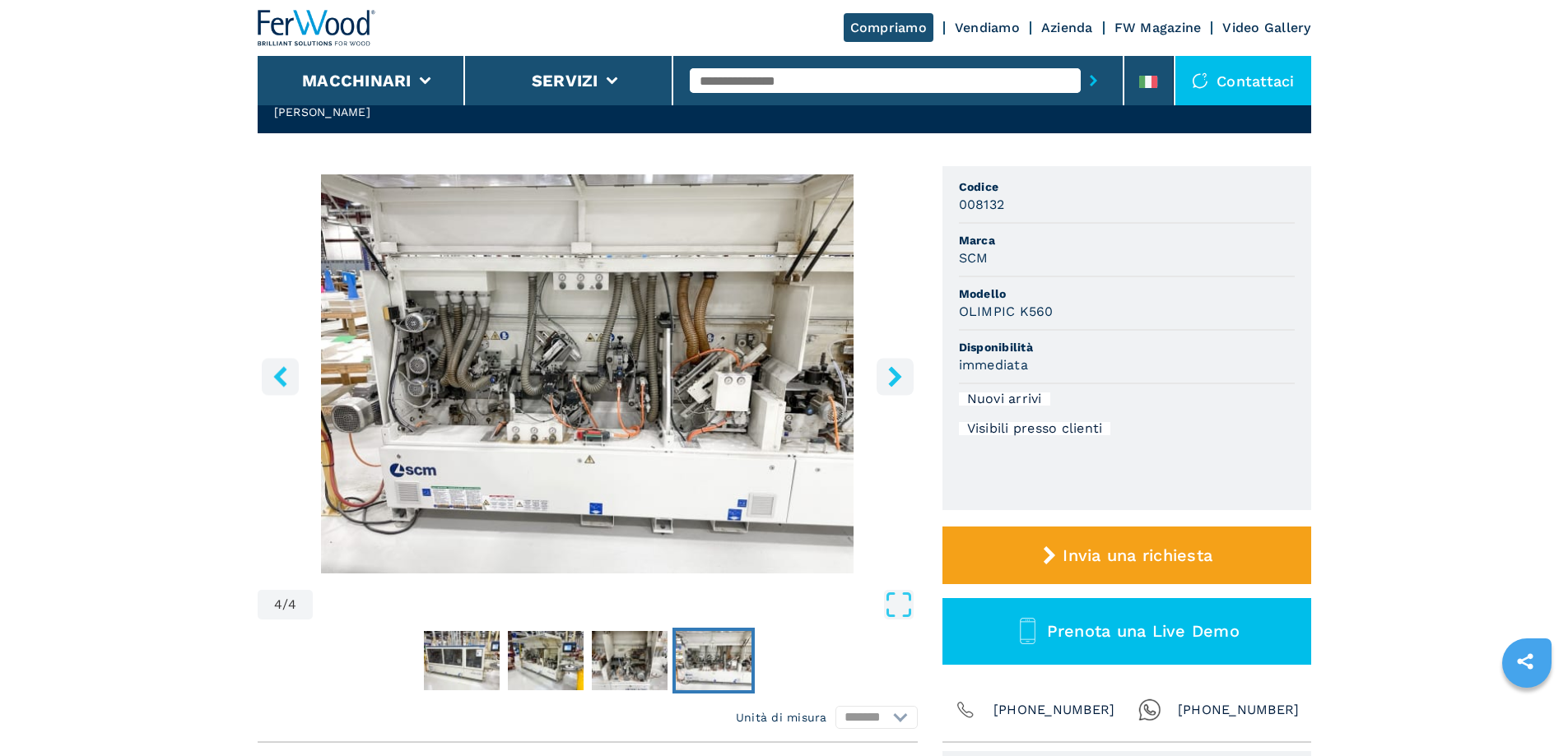
click at [892, 373] on icon "right-button" at bounding box center [895, 376] width 13 height 21
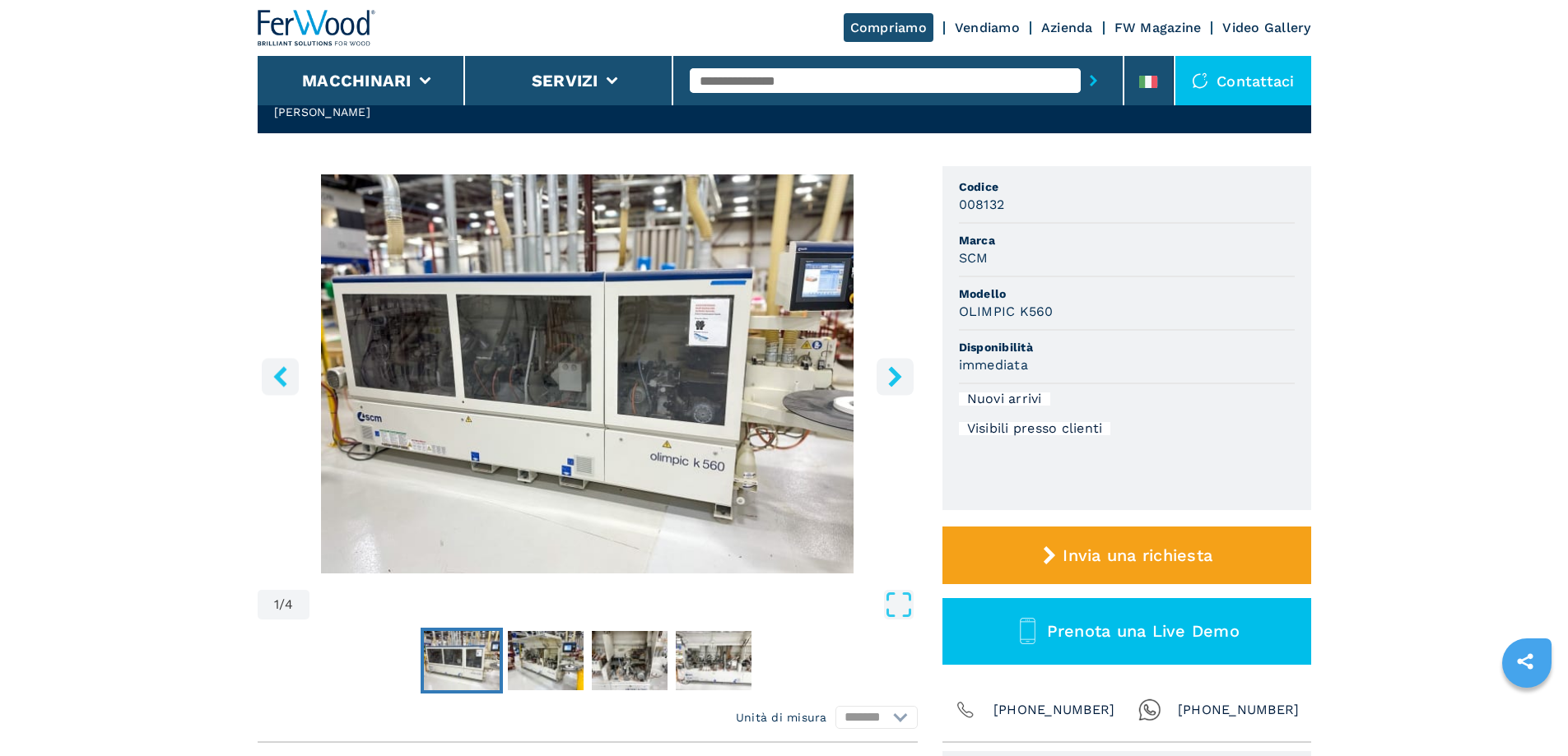
click at [892, 374] on icon "right-button" at bounding box center [895, 376] width 21 height 21
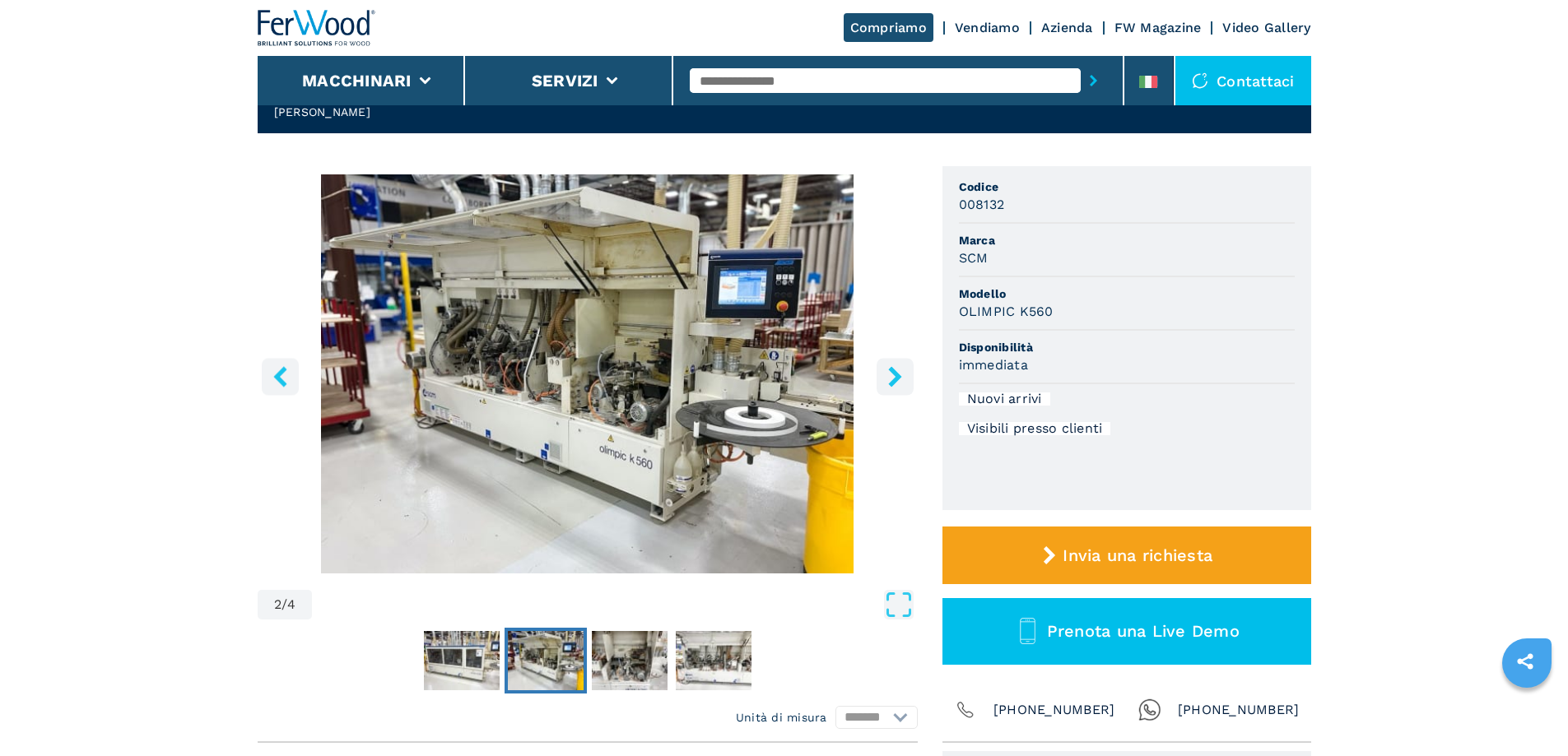
click at [892, 374] on icon "right-button" at bounding box center [895, 376] width 21 height 21
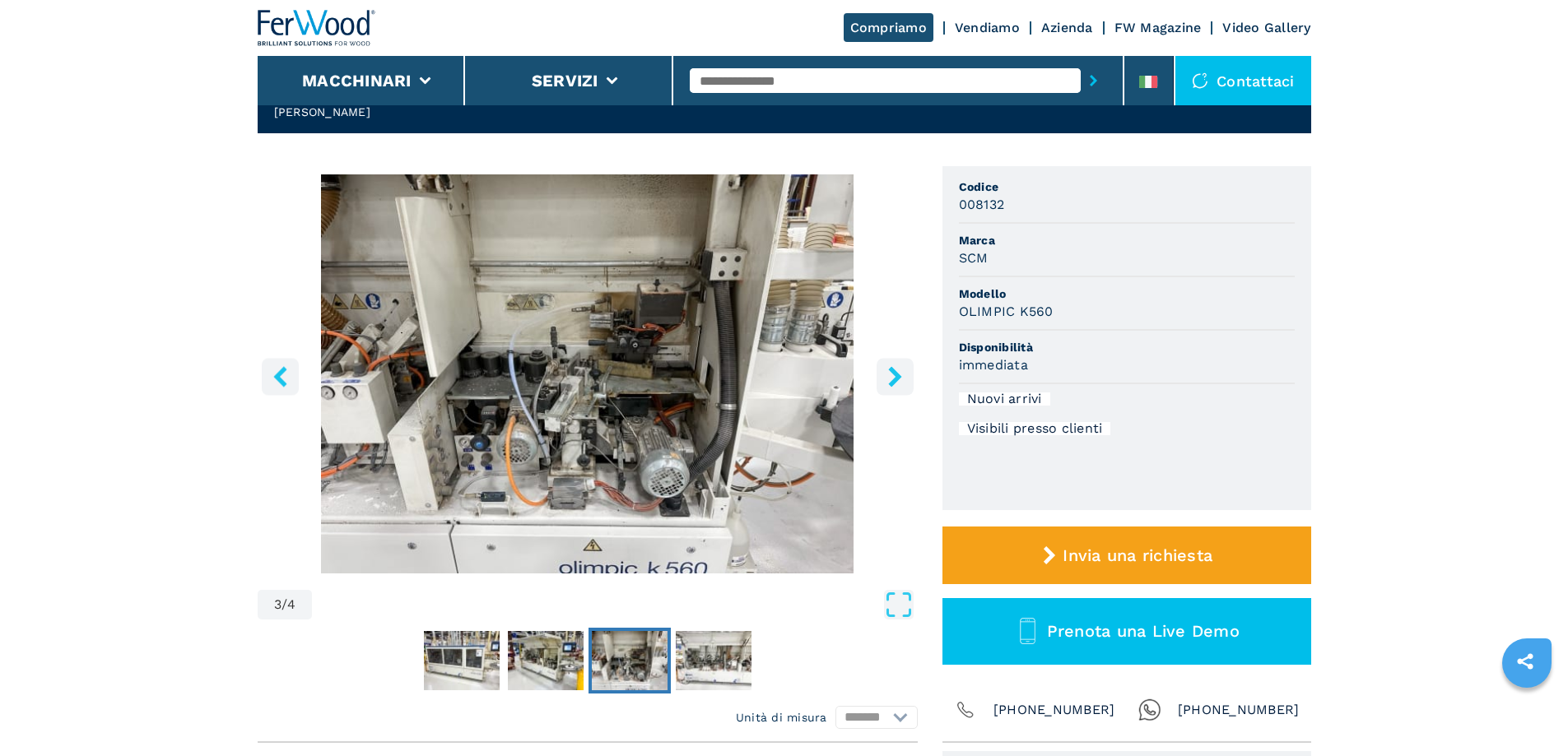
click at [892, 374] on icon "right-button" at bounding box center [895, 376] width 21 height 21
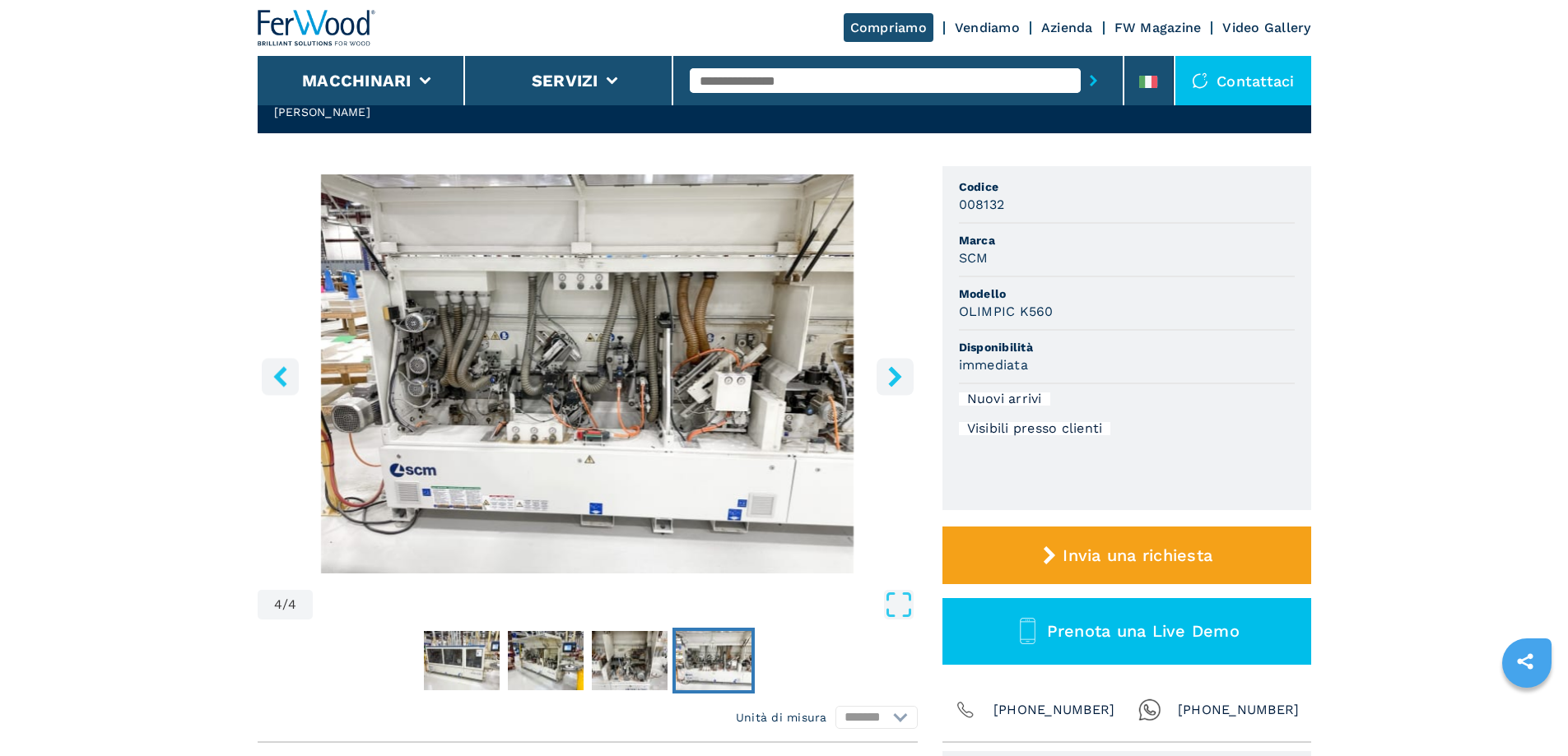
click at [890, 375] on icon "right-button" at bounding box center [895, 376] width 21 height 21
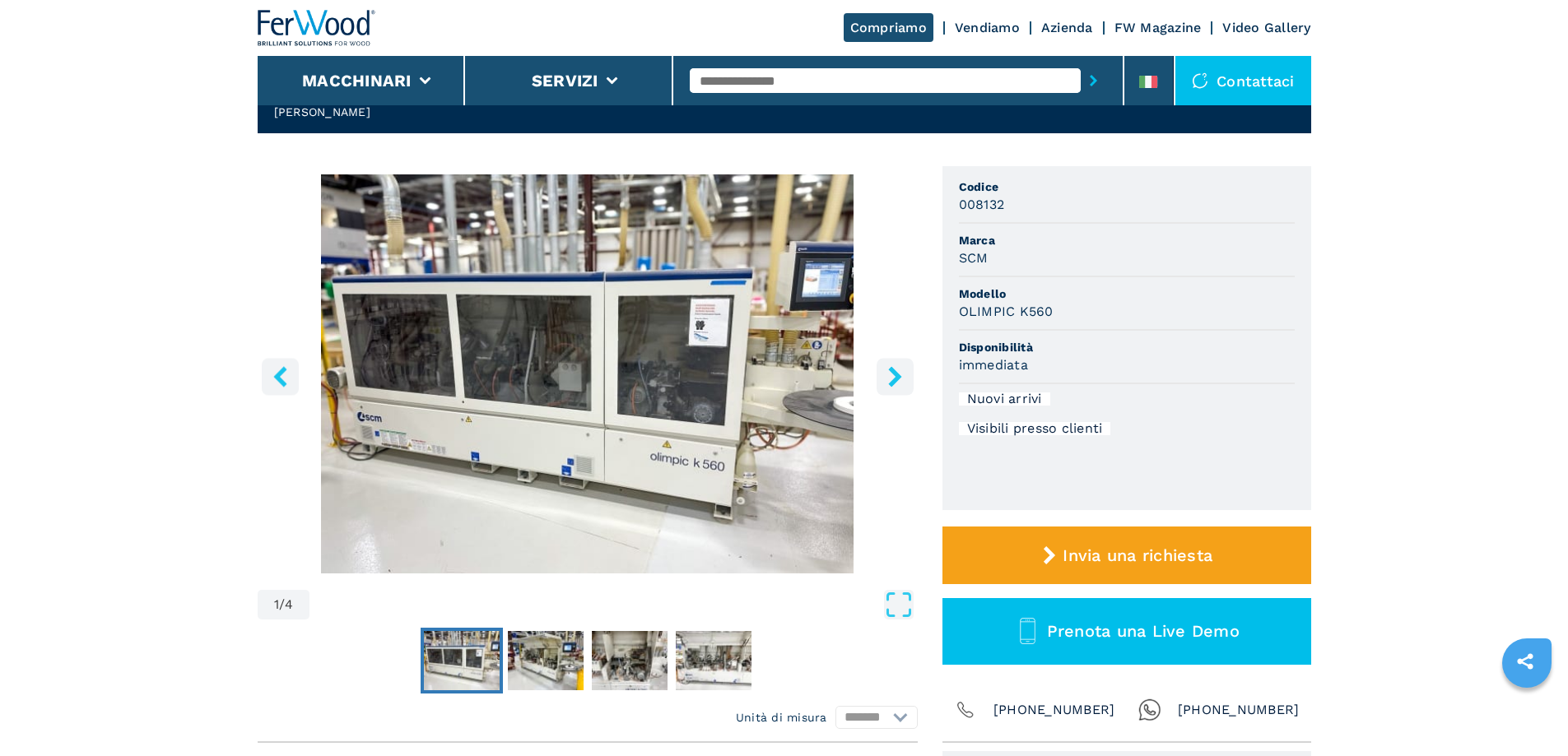
click at [897, 382] on icon "right-button" at bounding box center [895, 376] width 21 height 21
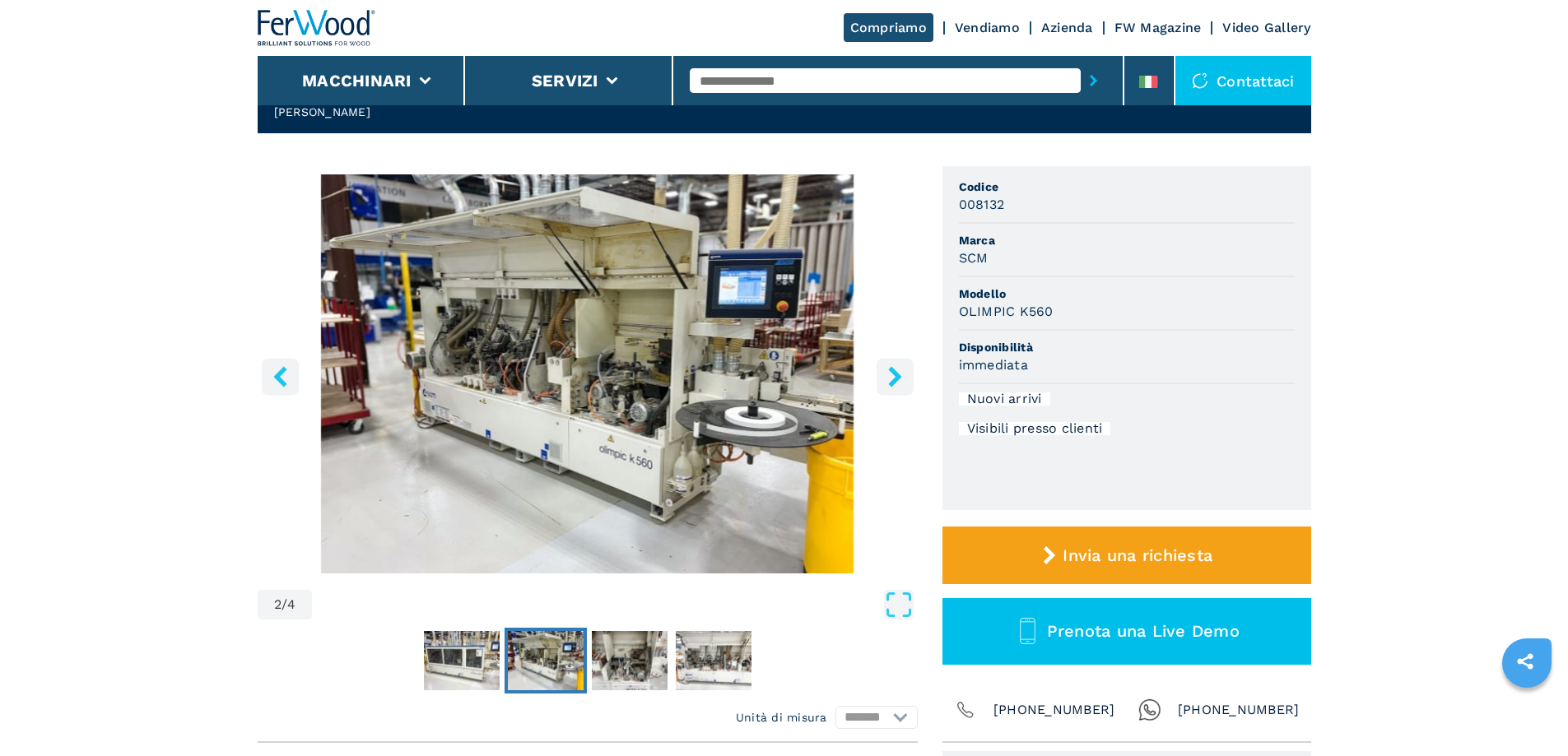
click at [897, 385] on icon "right-button" at bounding box center [895, 376] width 21 height 21
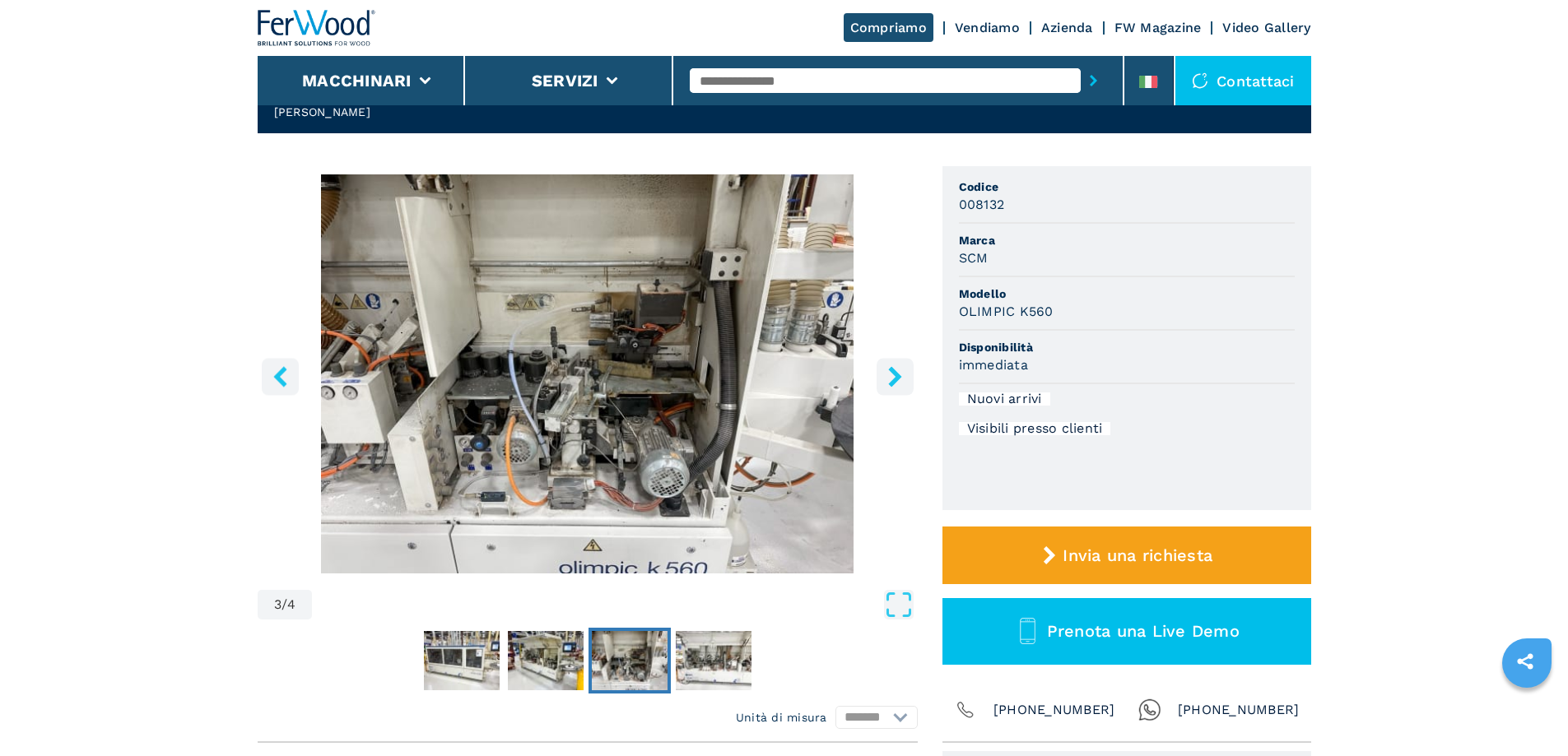
click at [897, 385] on icon "right-button" at bounding box center [895, 376] width 21 height 21
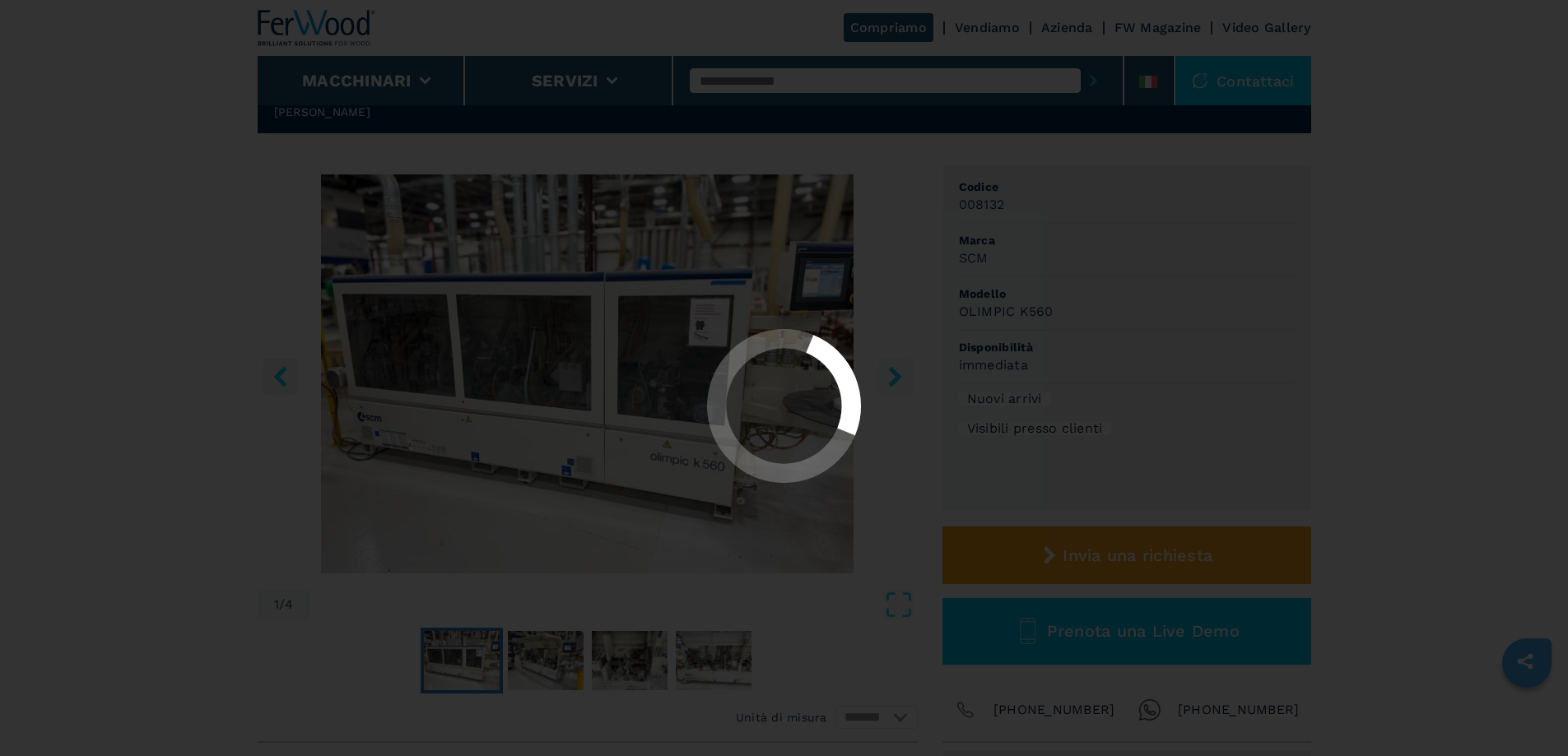
select select "**********"
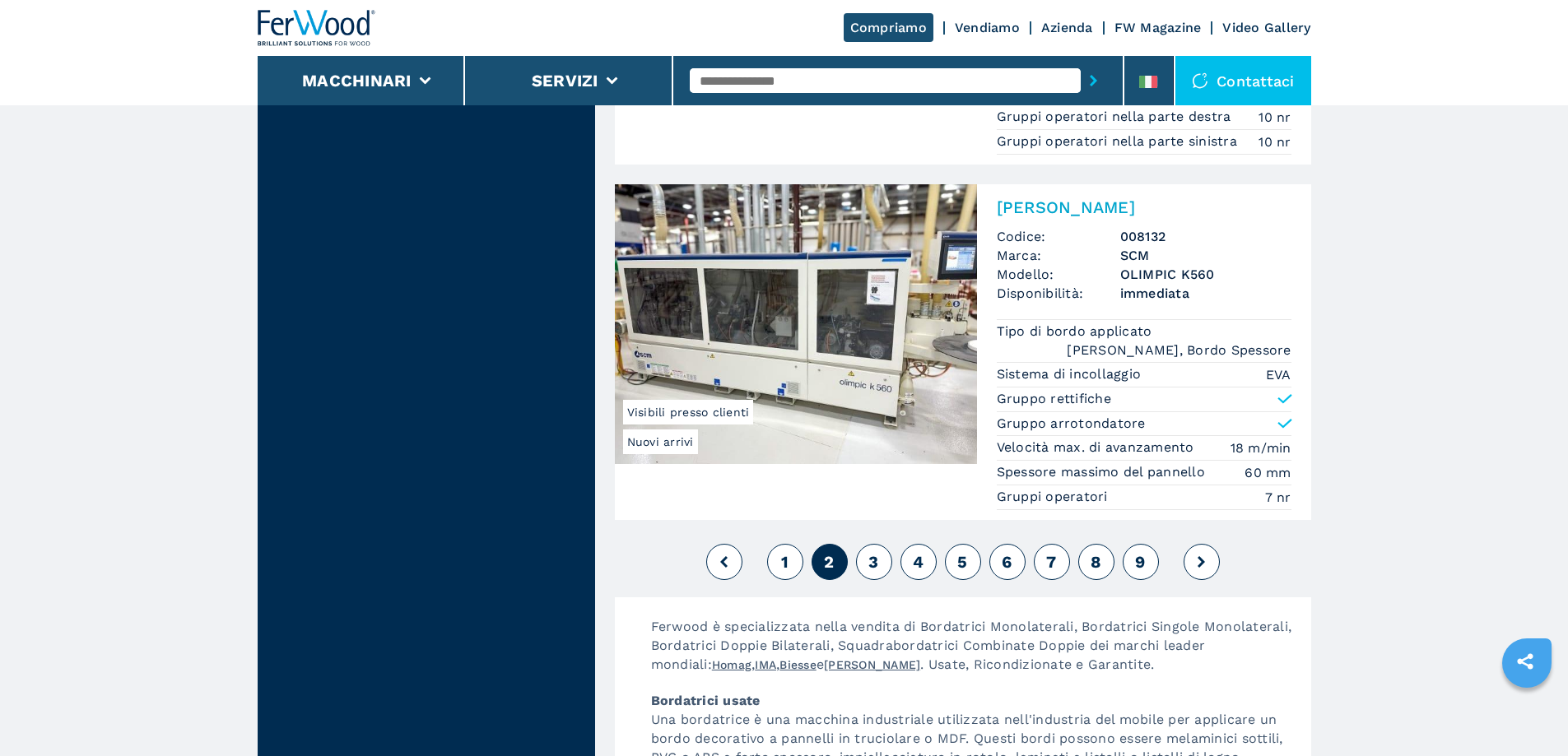
scroll to position [4113, 0]
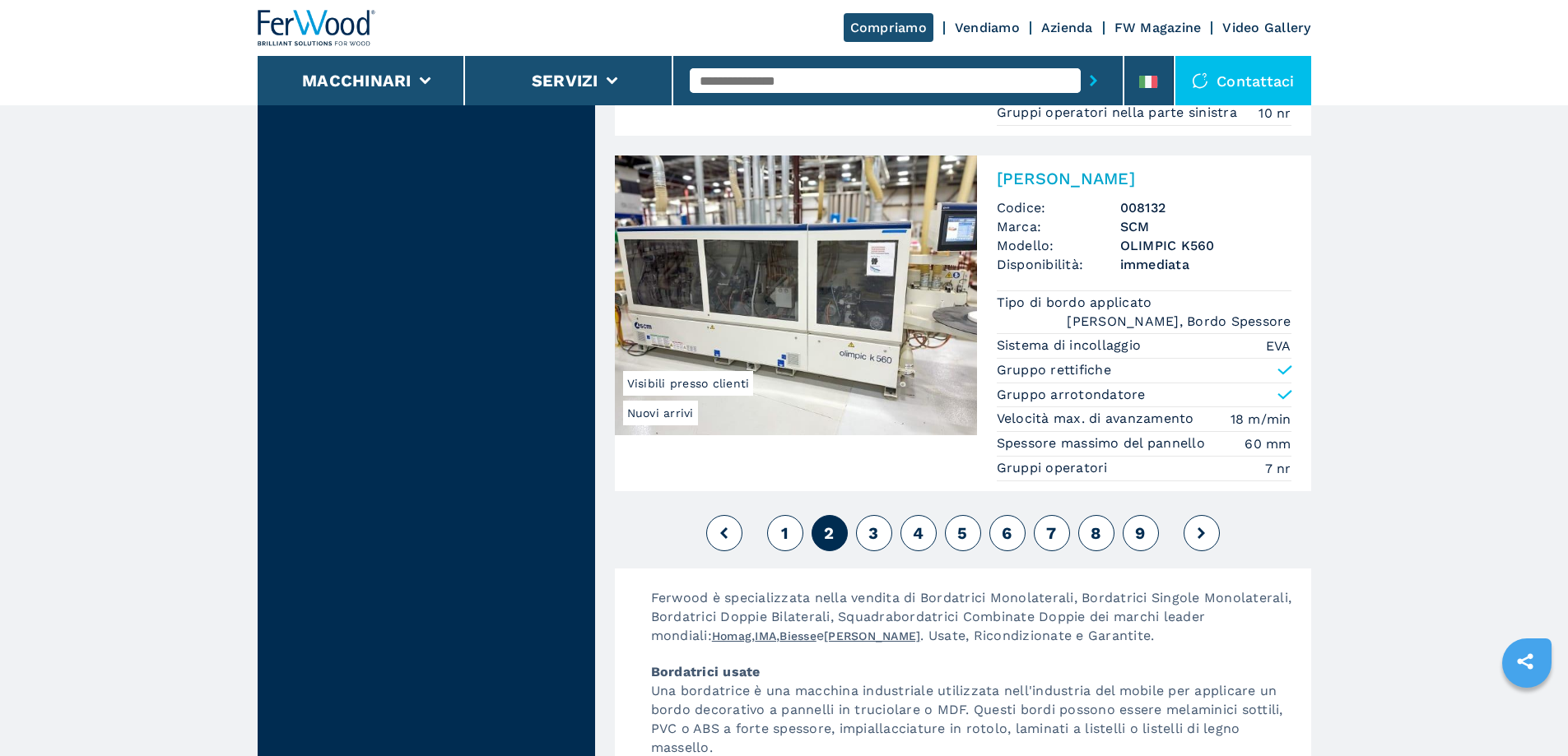
click at [875, 523] on span "3" at bounding box center [873, 533] width 10 height 20
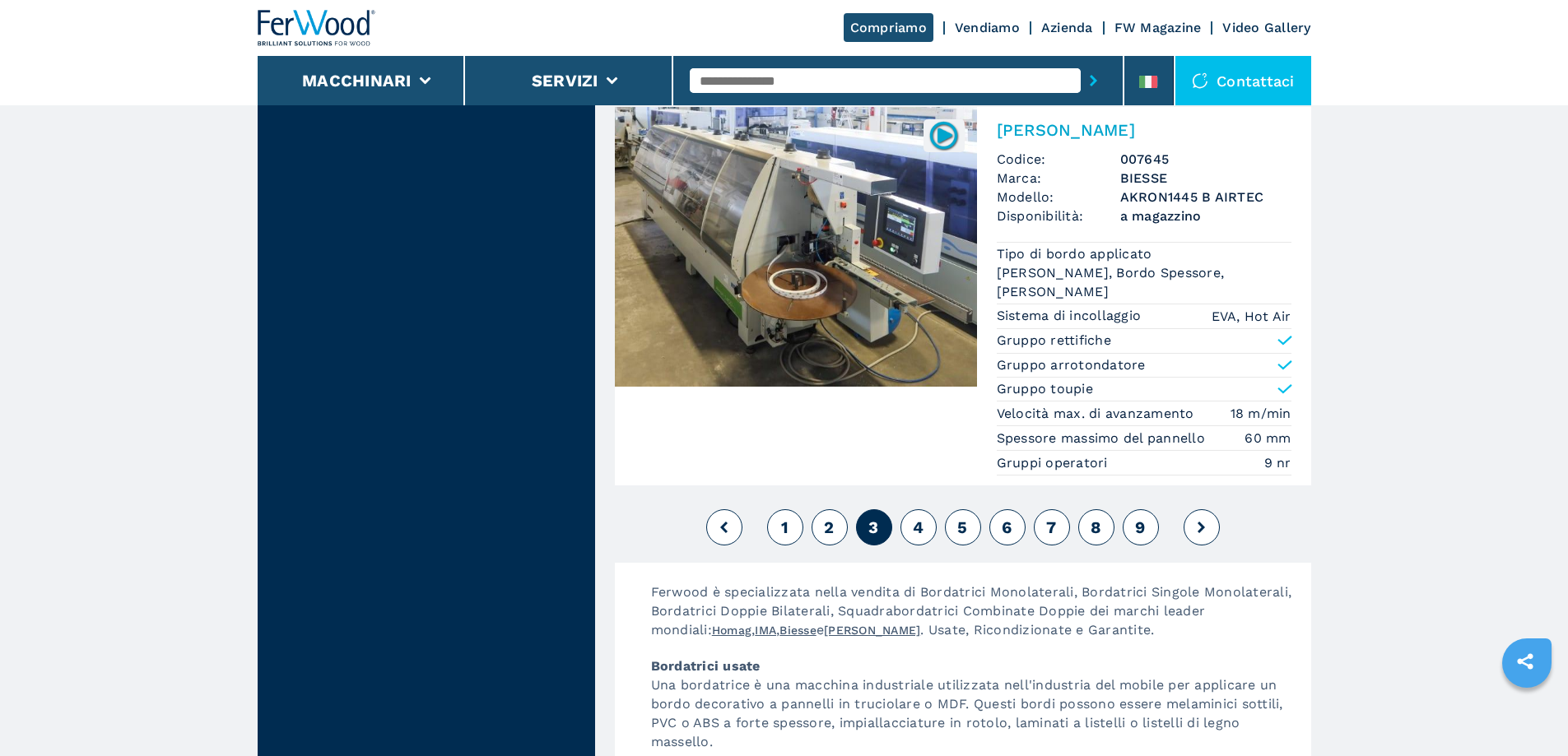
scroll to position [4196, 0]
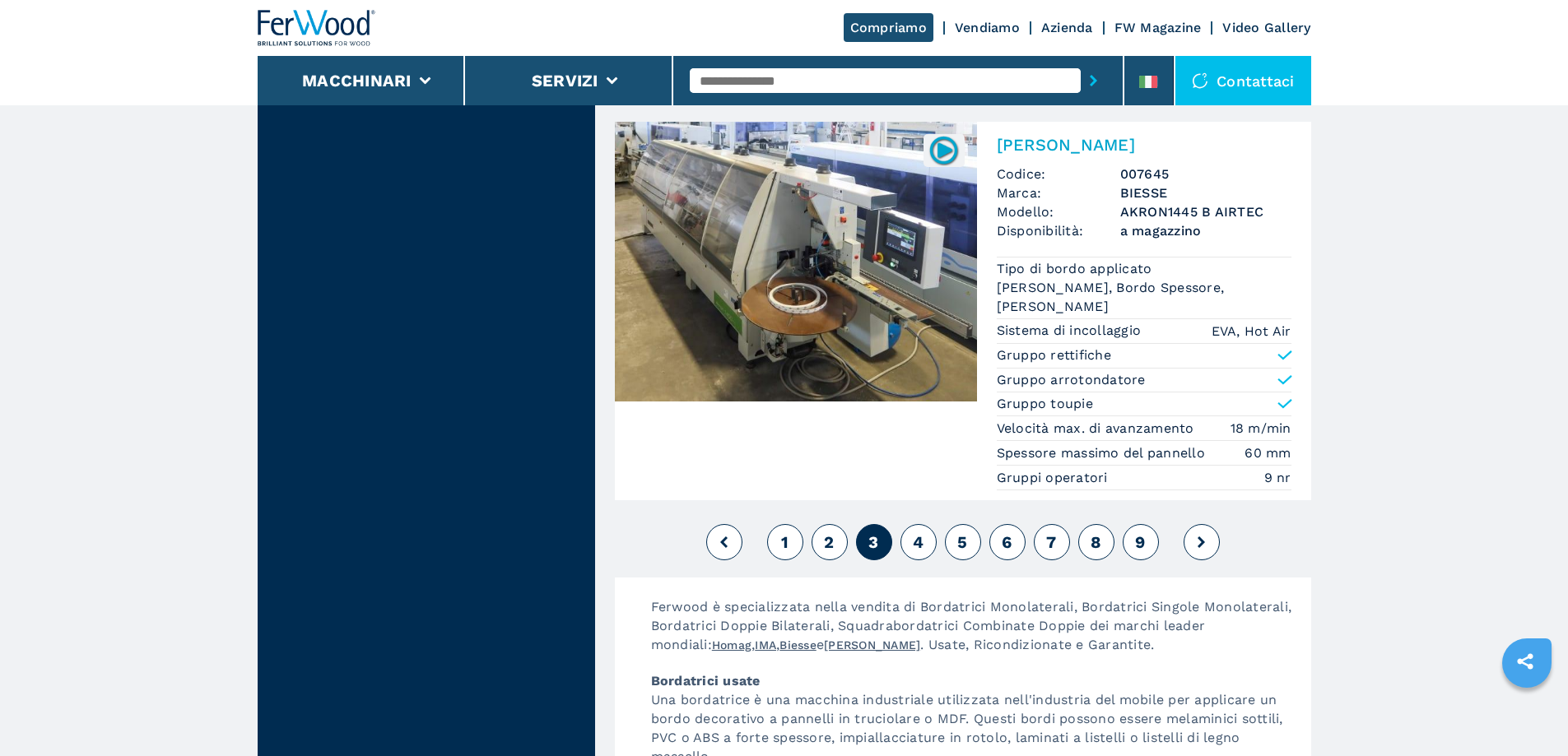
click at [927, 527] on button "4" at bounding box center [918, 541] width 36 height 36
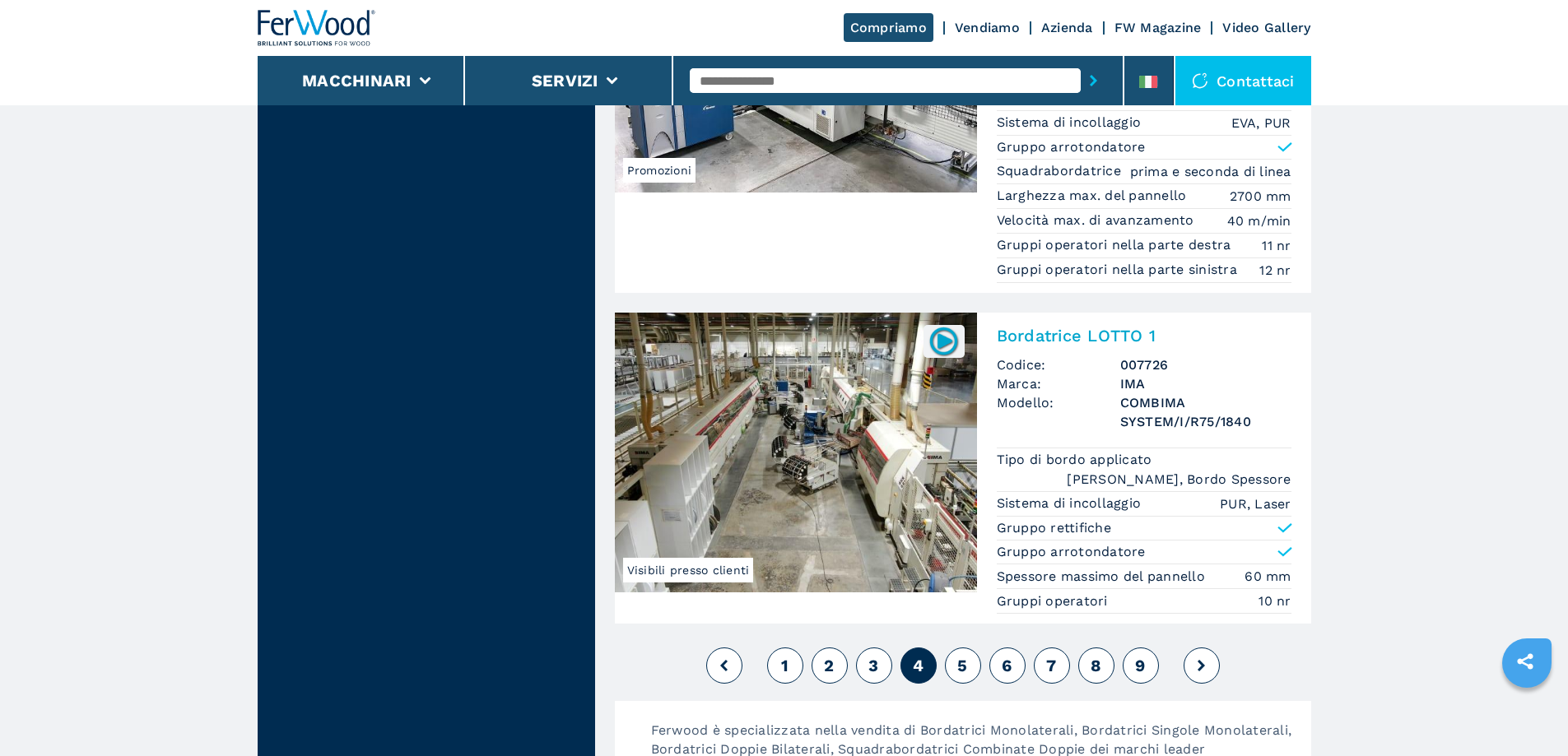
scroll to position [4031, 0]
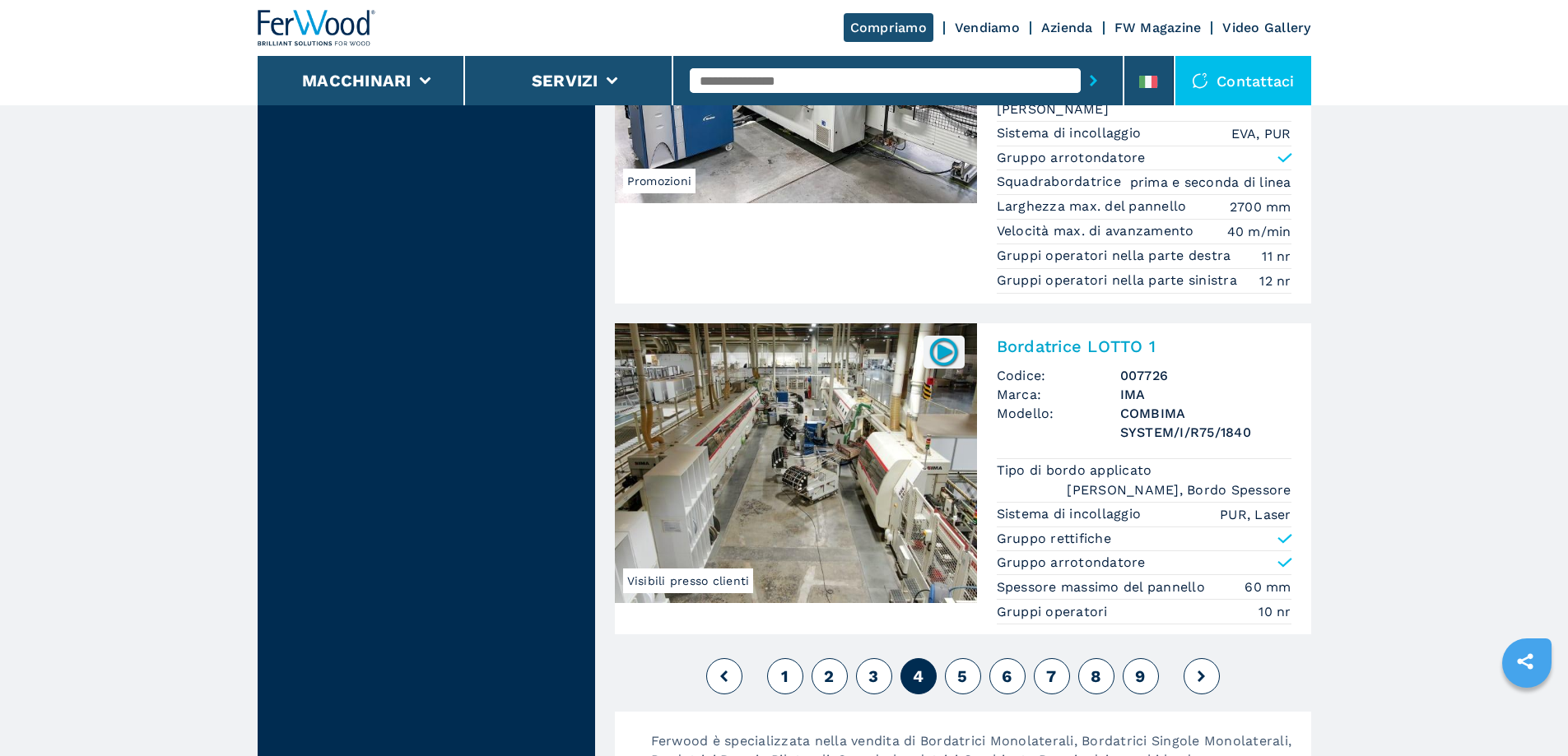
click at [958, 666] on span "5" at bounding box center [962, 676] width 10 height 20
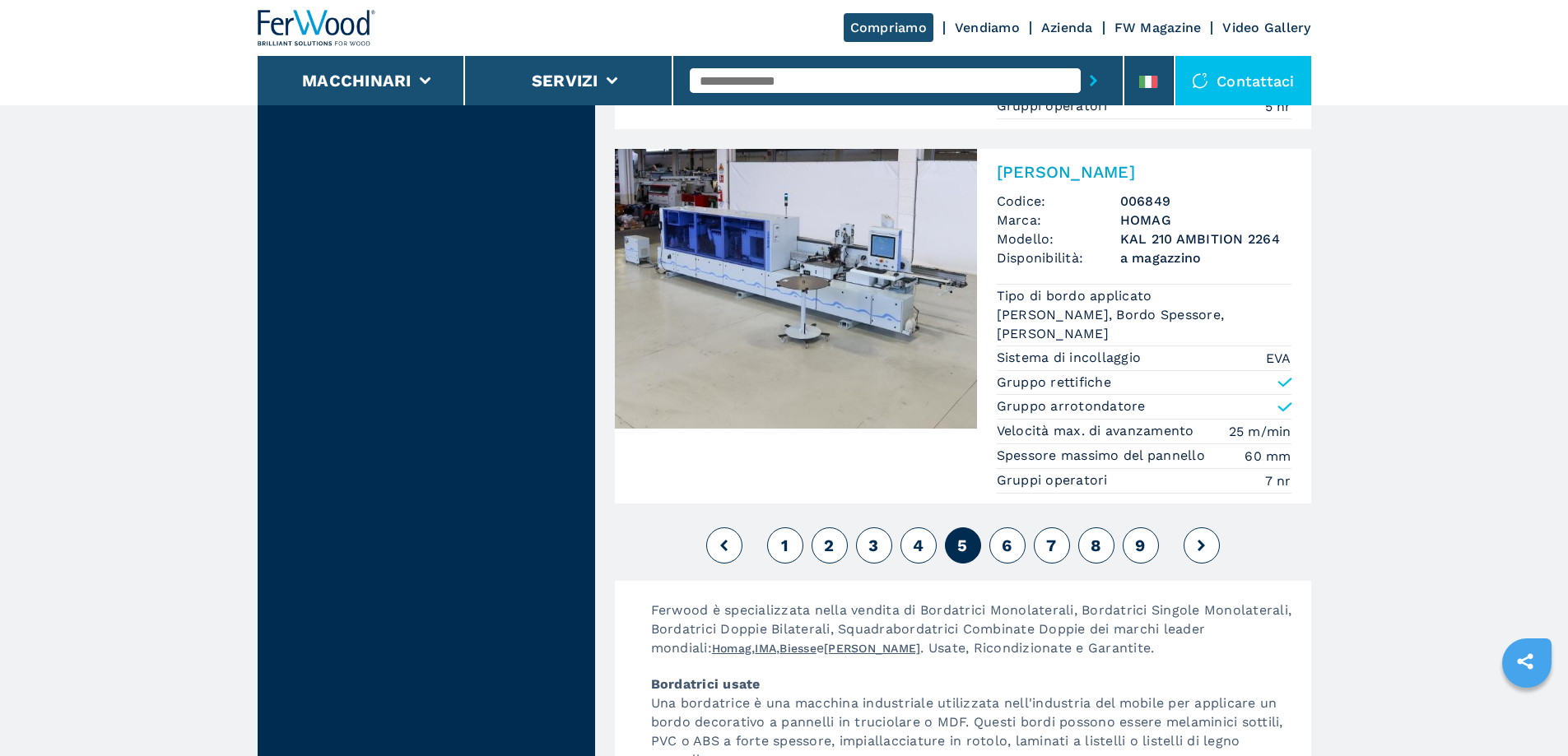
scroll to position [4196, 0]
click at [1015, 526] on button "6" at bounding box center [1007, 544] width 36 height 36
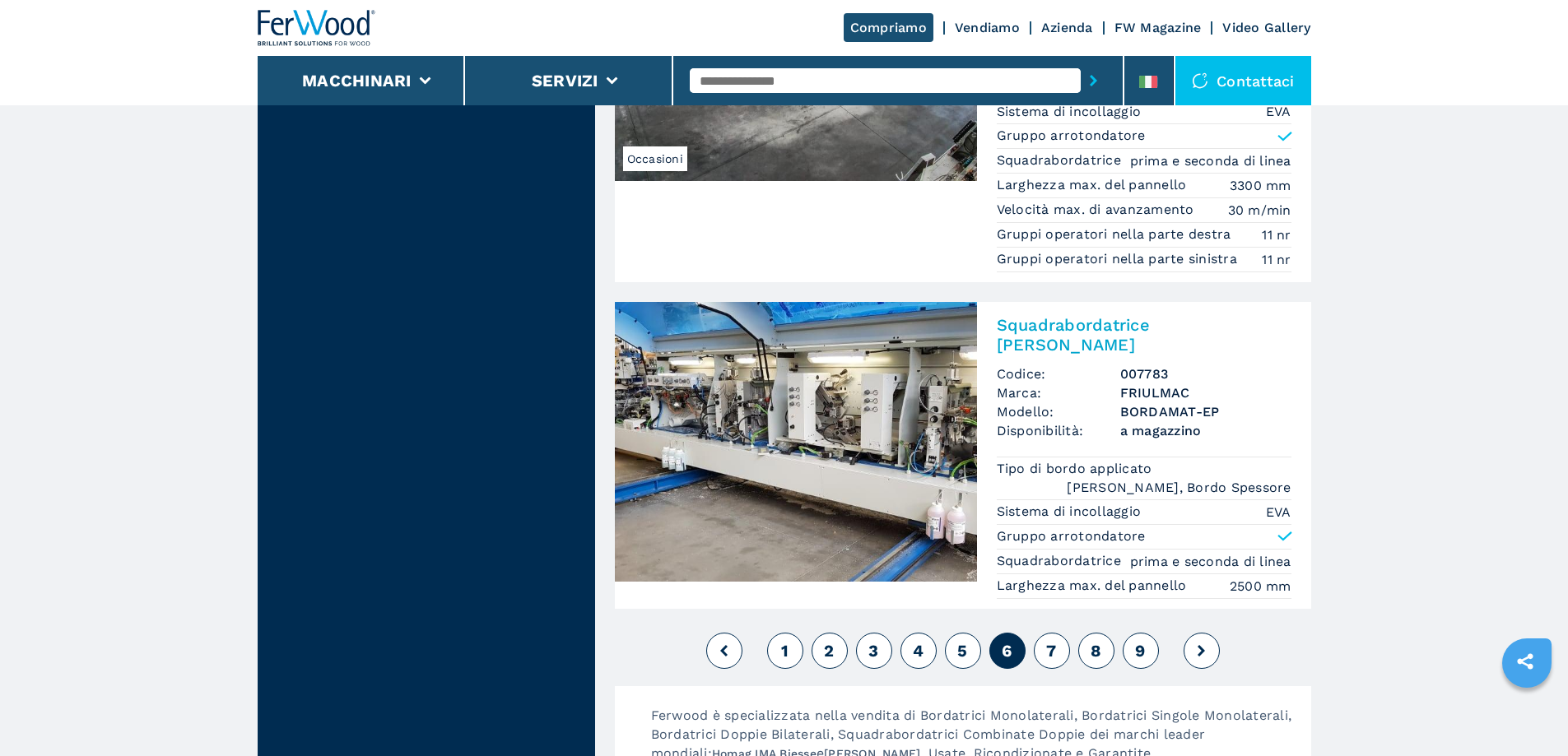
scroll to position [4113, 0]
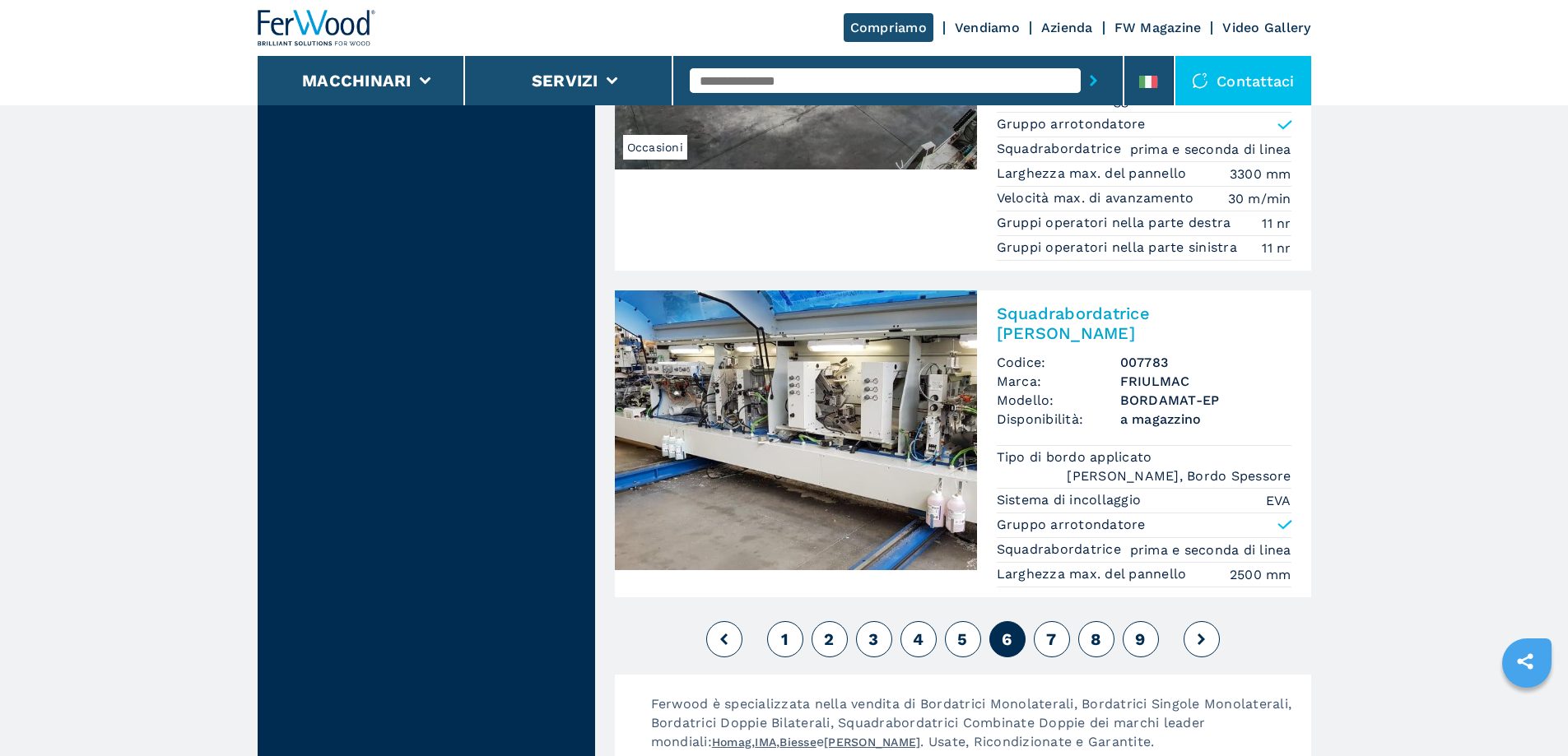
click at [1043, 621] on button "7" at bounding box center [1052, 638] width 36 height 36
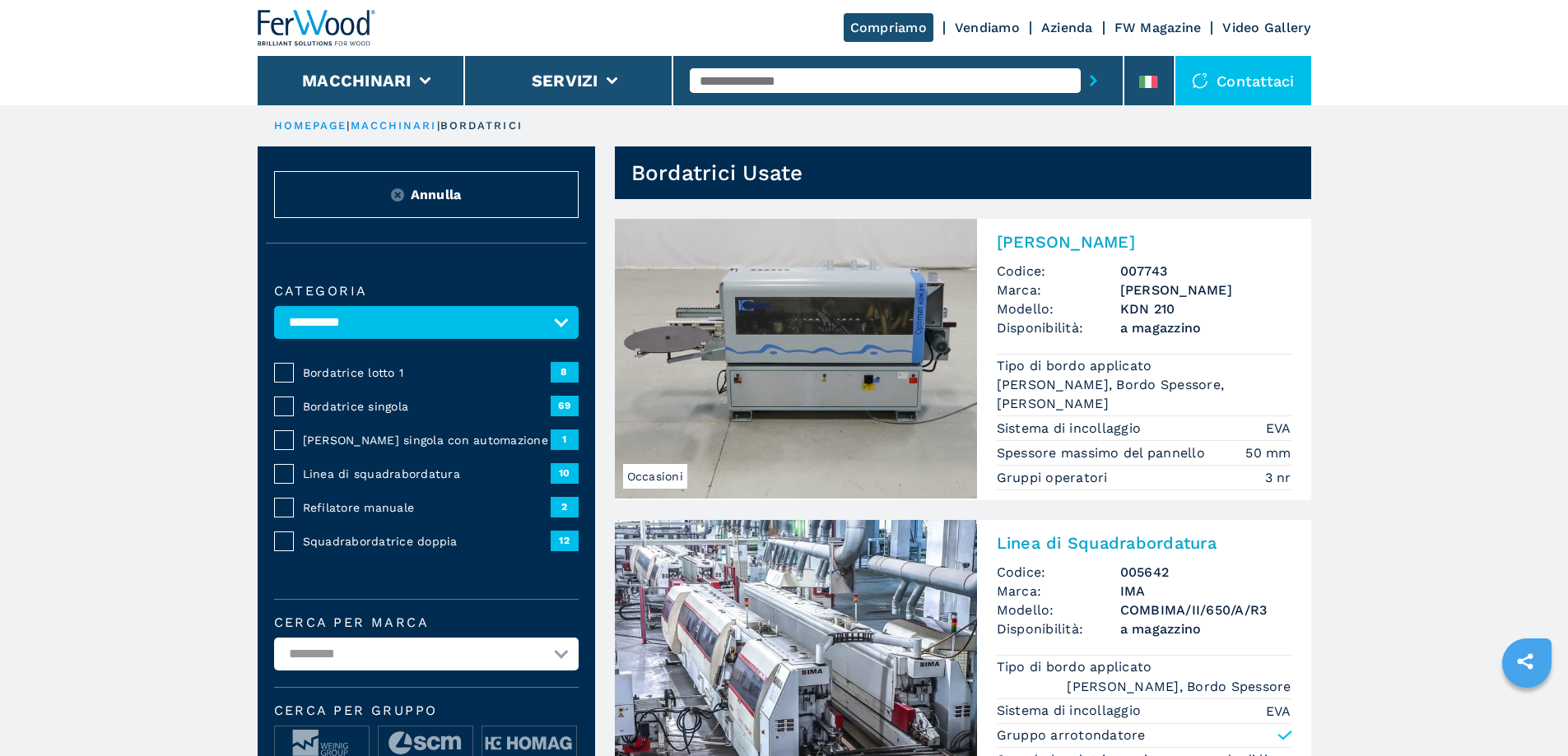
click at [736, 85] on input "text" at bounding box center [886, 80] width 391 height 24
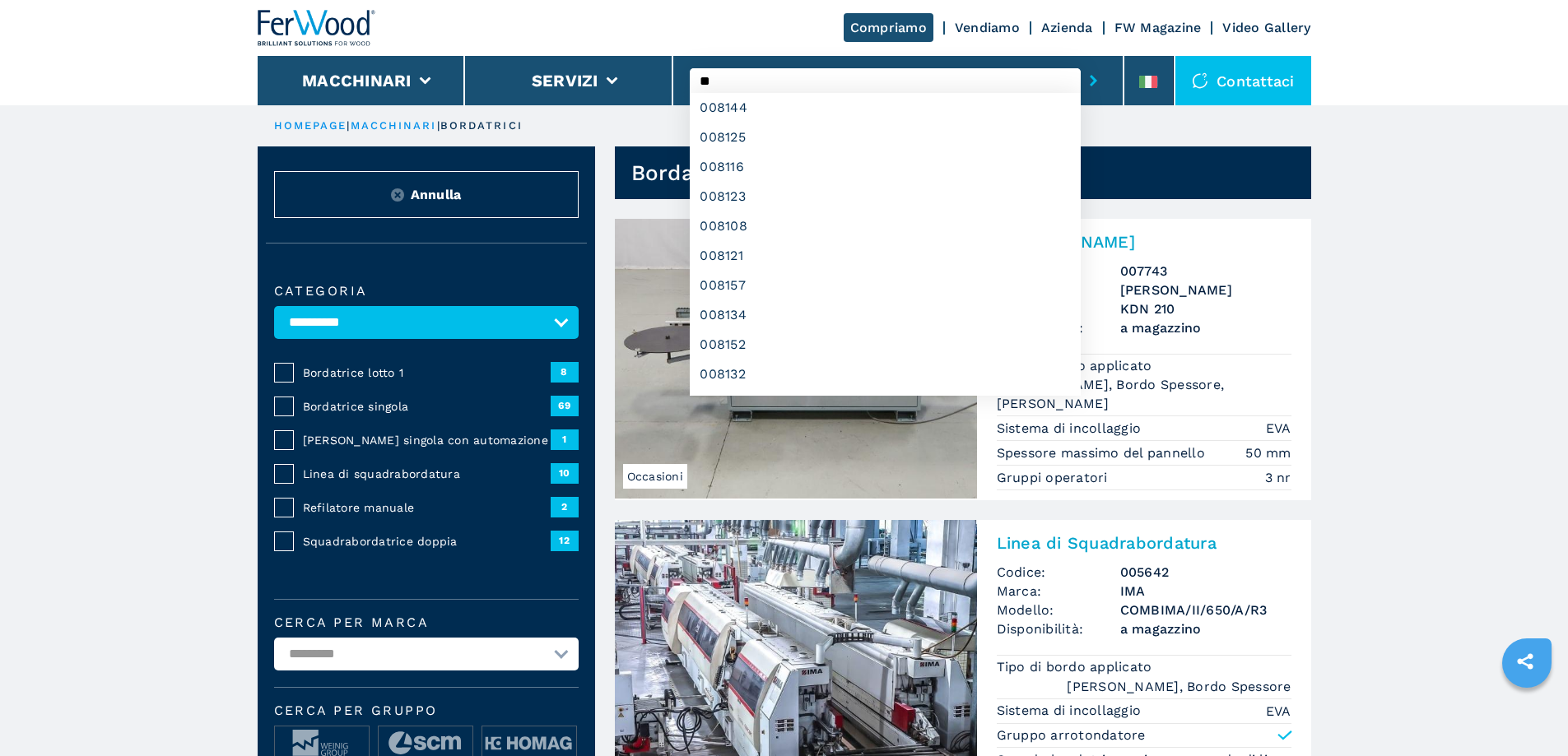
type input "*"
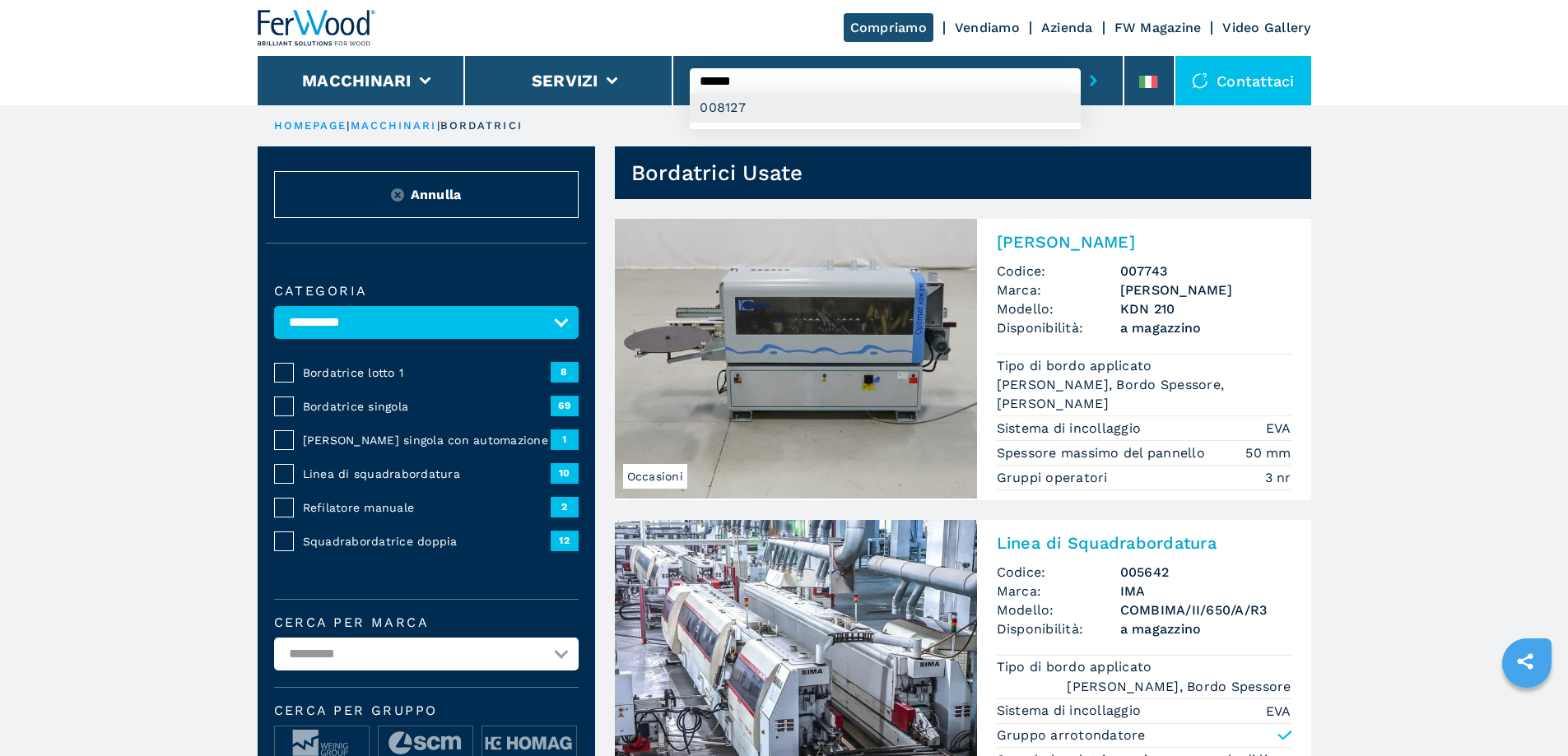
type input "******"
click at [742, 115] on div "008127" at bounding box center [886, 107] width 391 height 30
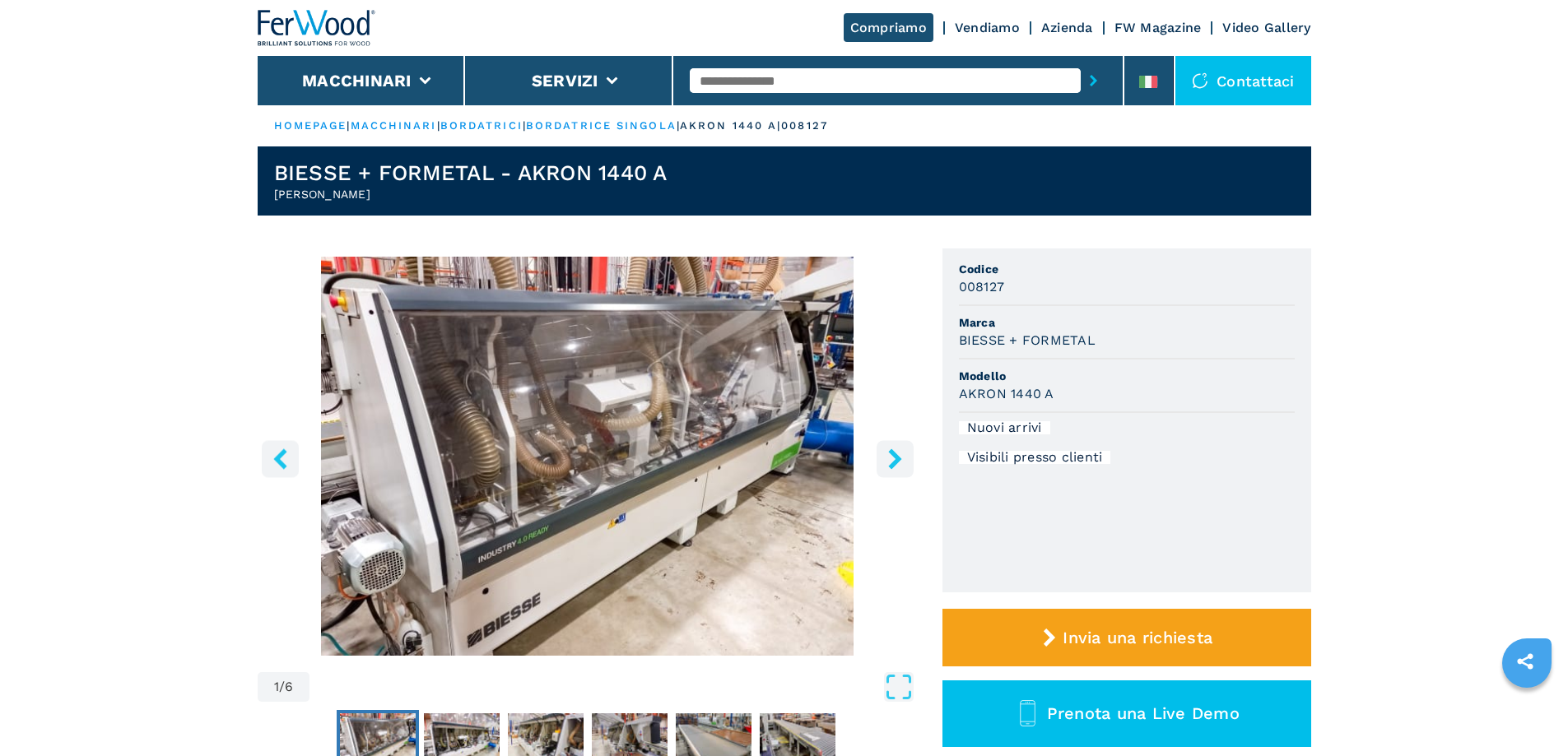
click at [895, 469] on icon "right-button" at bounding box center [895, 459] width 21 height 21
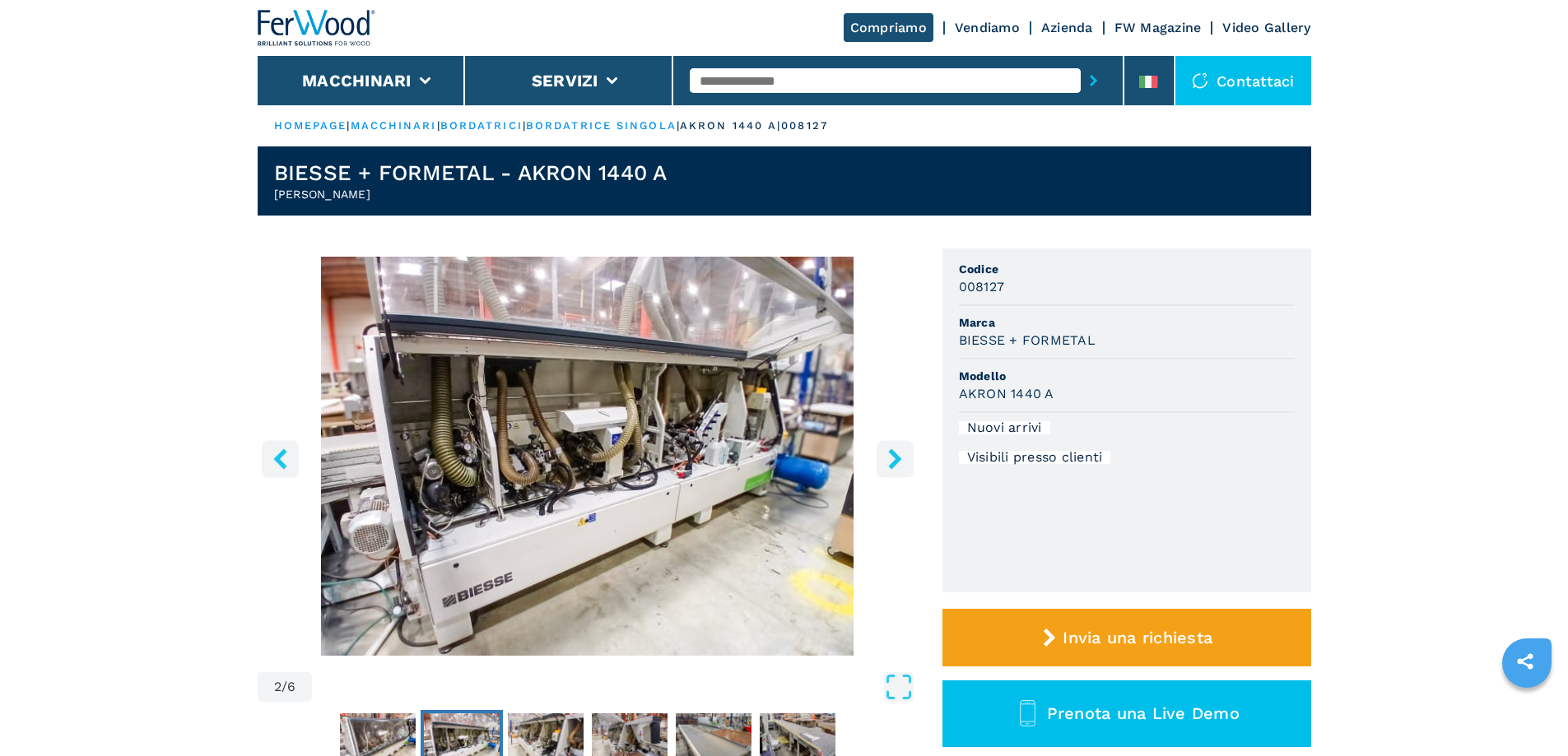
click at [894, 466] on icon "right-button" at bounding box center [895, 459] width 21 height 21
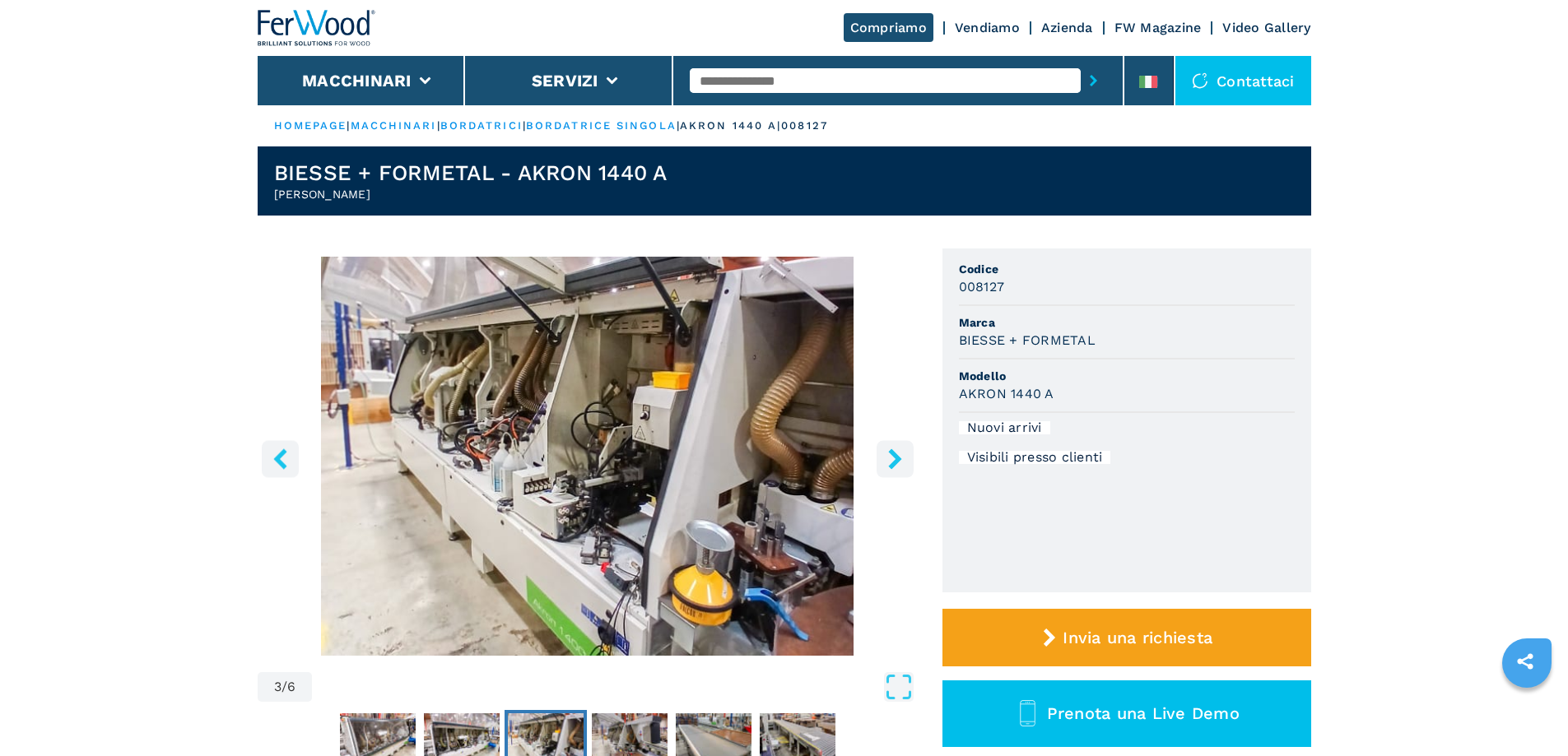
click at [894, 466] on icon "right-button" at bounding box center [895, 459] width 21 height 21
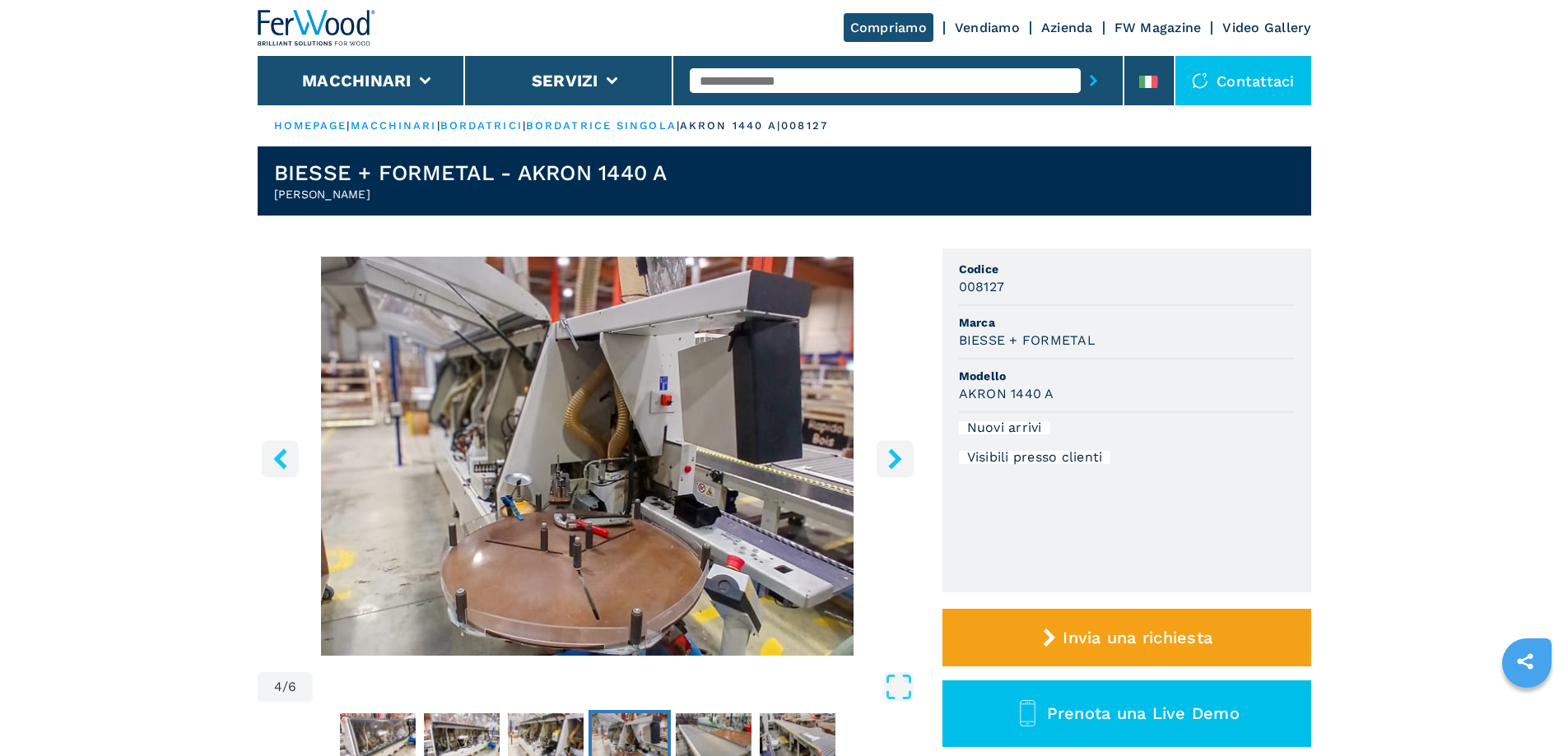
click at [893, 467] on icon "right-button" at bounding box center [895, 459] width 21 height 21
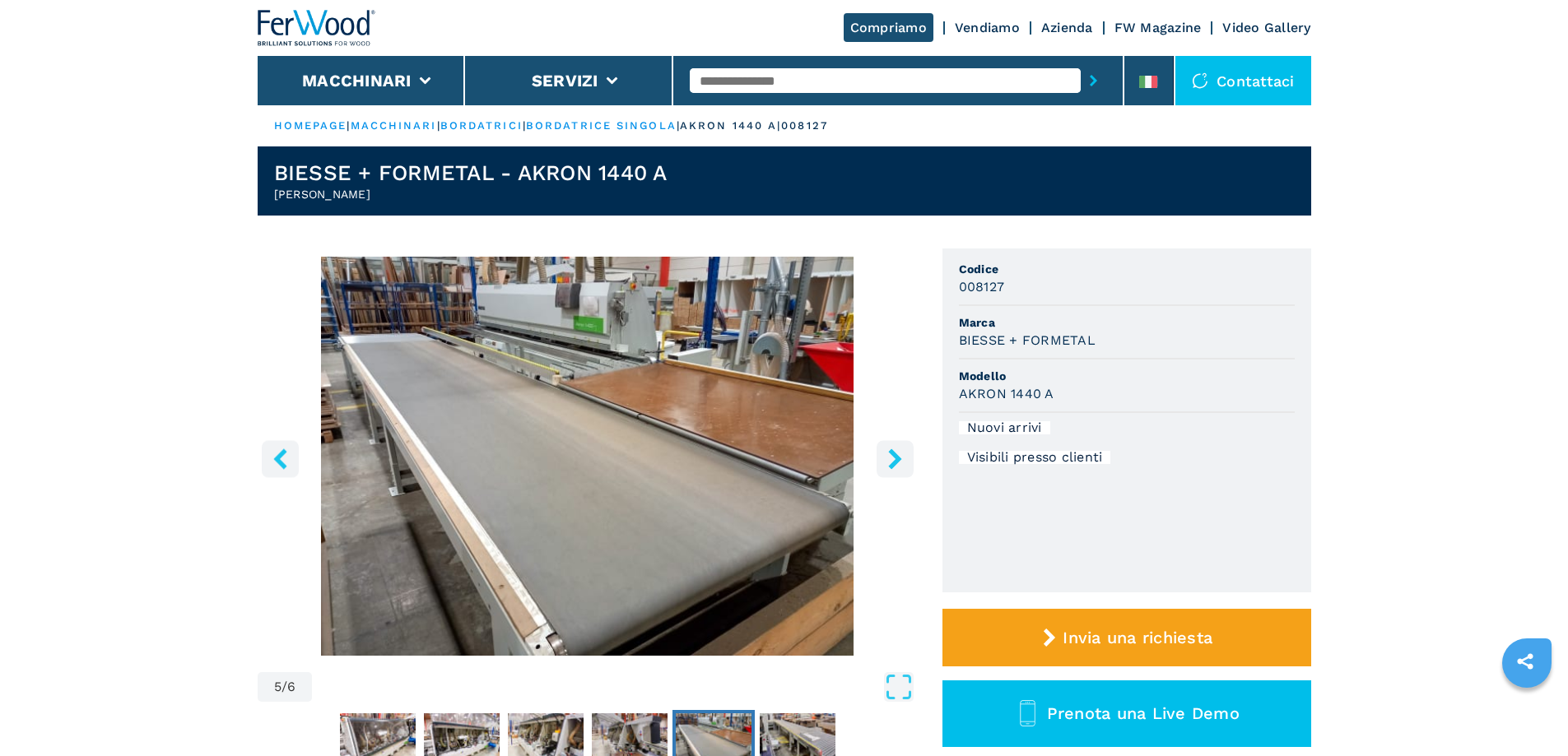
click at [892, 469] on icon "right-button" at bounding box center [895, 459] width 21 height 21
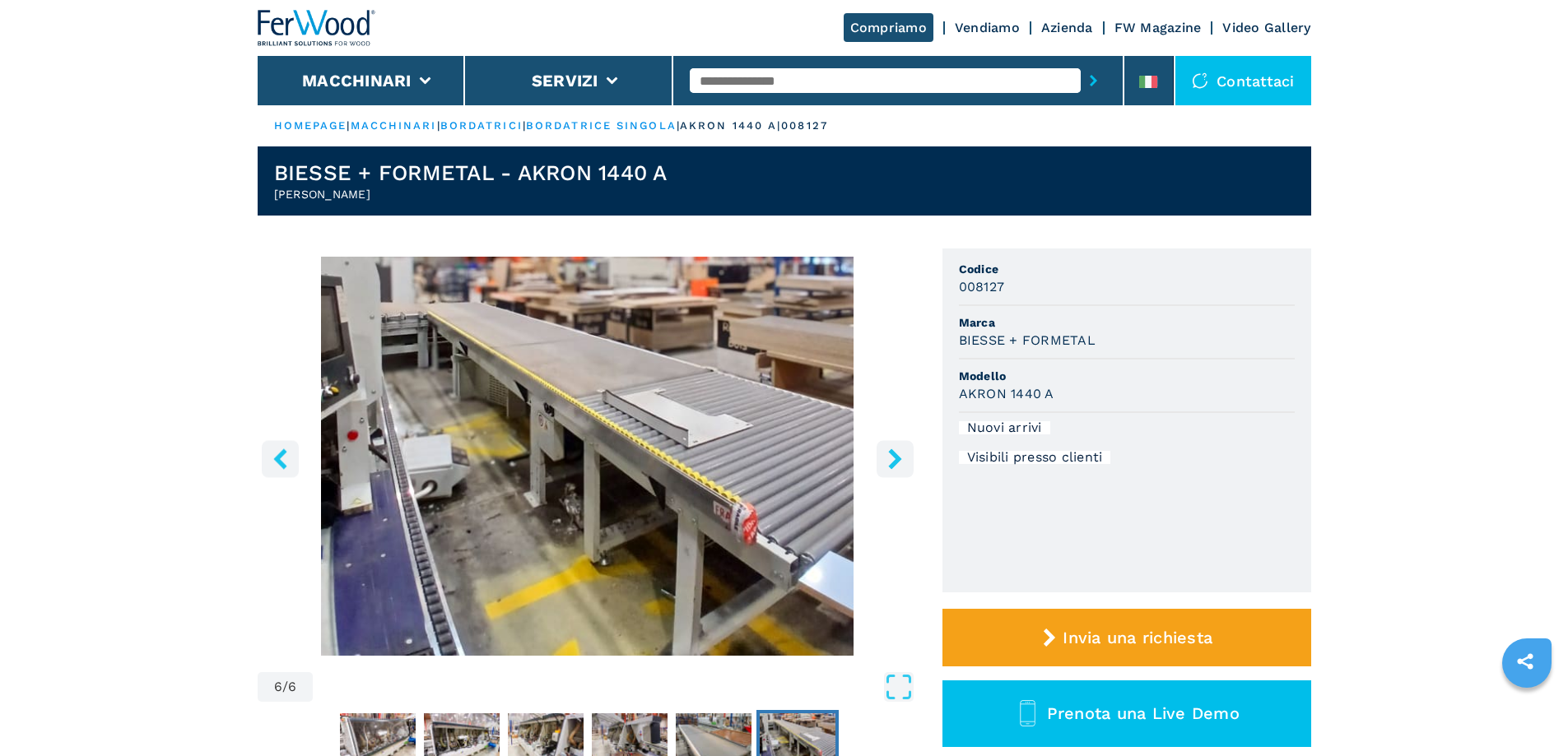
click at [892, 471] on button "right-button" at bounding box center [895, 458] width 37 height 37
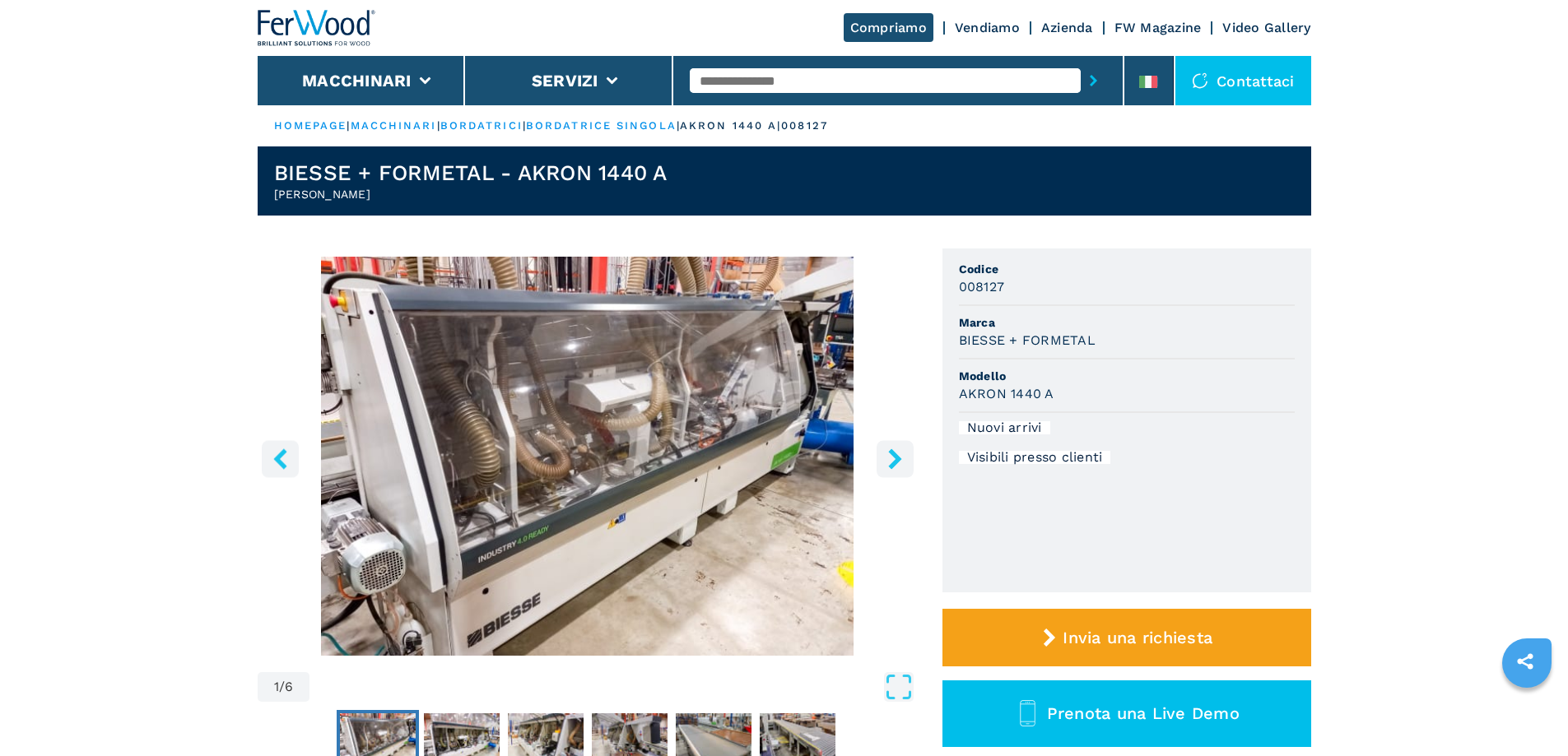
click at [890, 471] on button "right-button" at bounding box center [895, 458] width 37 height 37
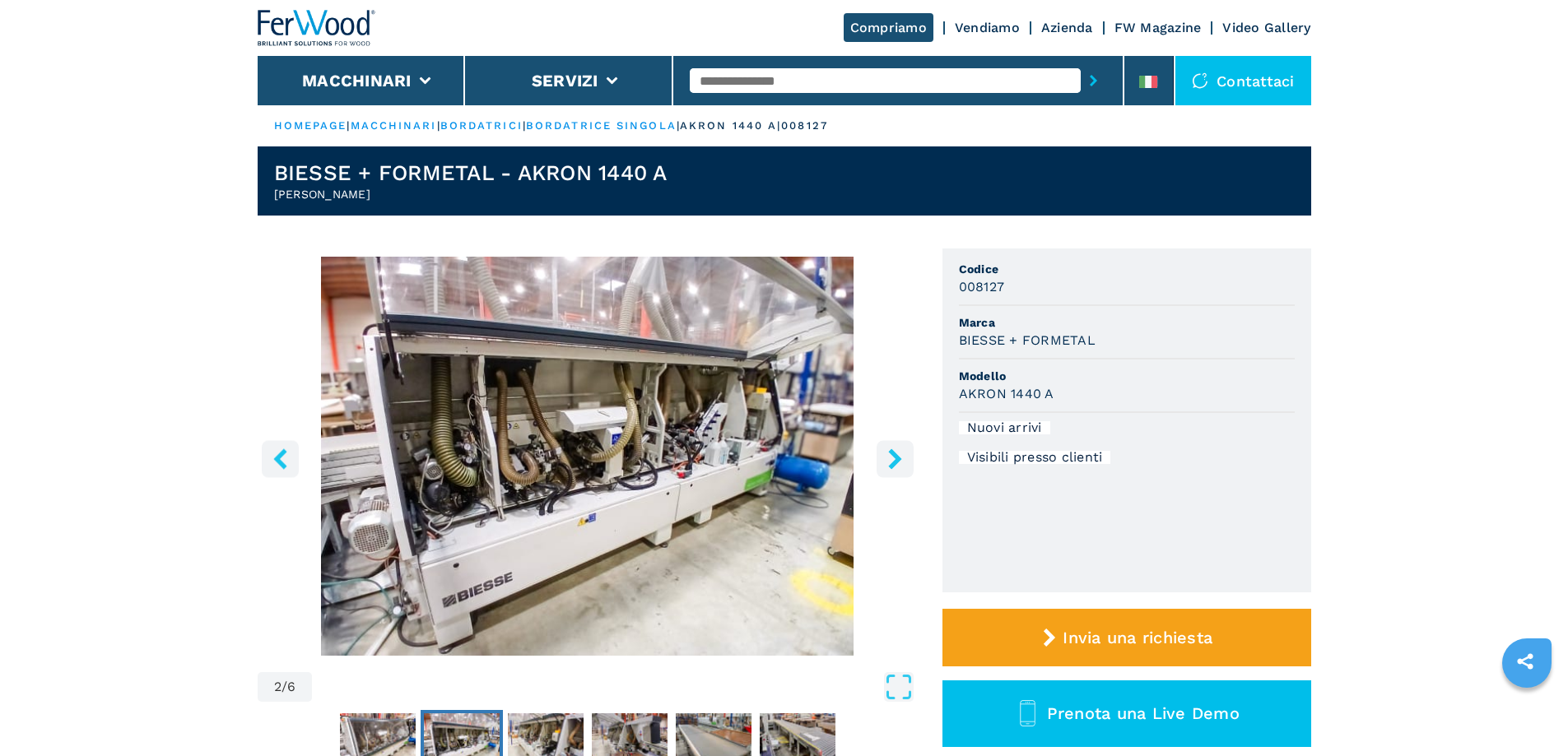
click at [888, 471] on button "right-button" at bounding box center [895, 458] width 37 height 37
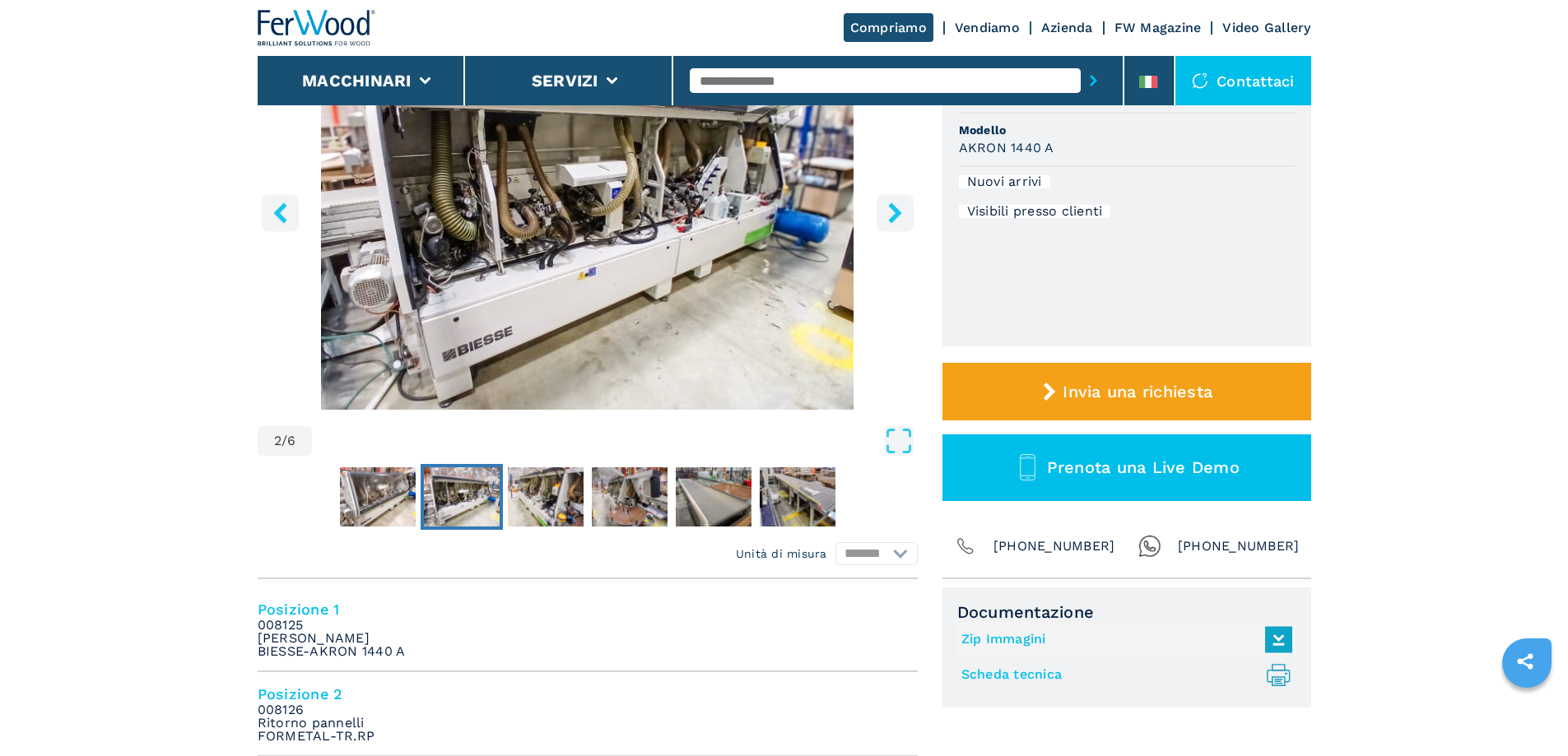
scroll to position [247, 0]
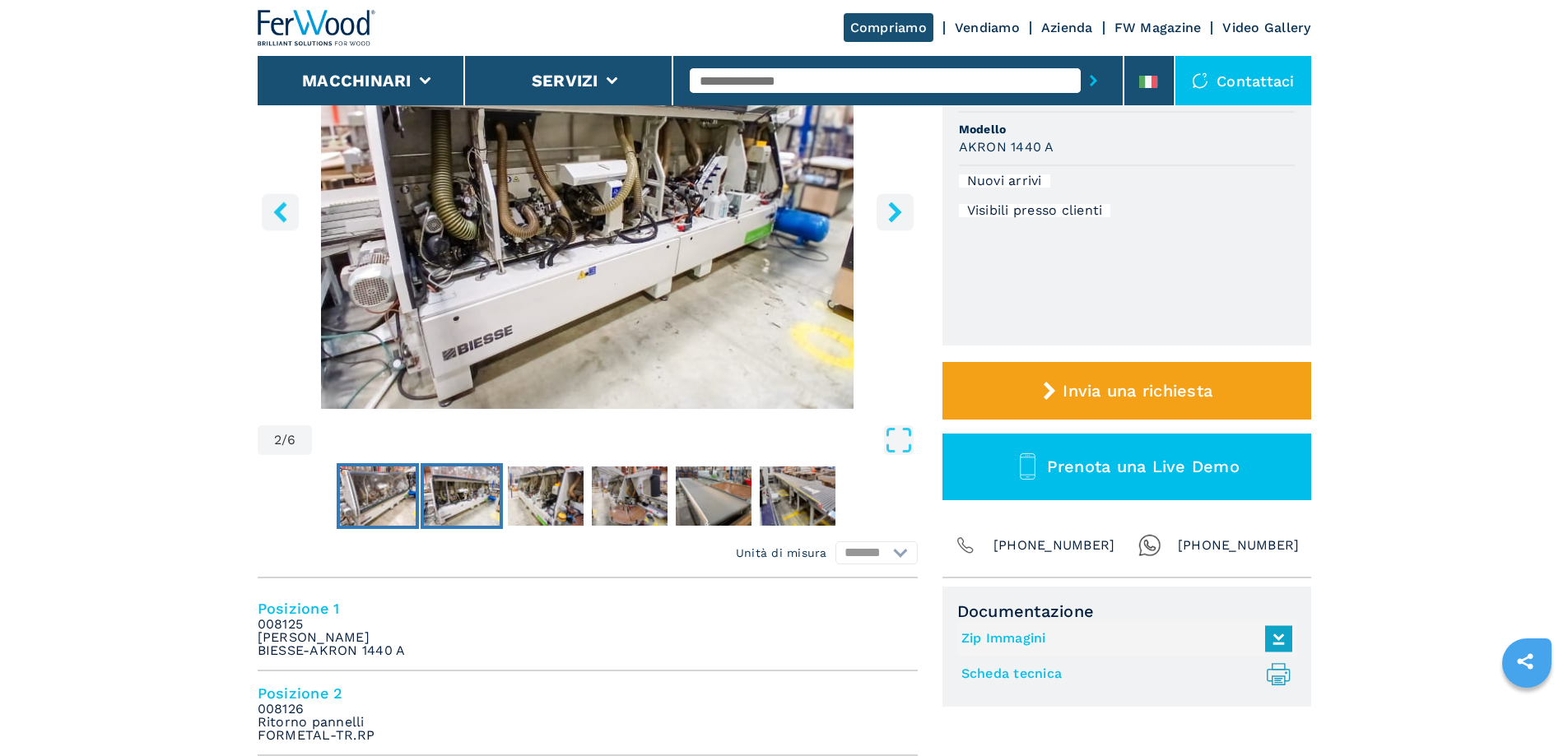
click at [363, 492] on img "Go to Slide 1" at bounding box center [377, 496] width 76 height 59
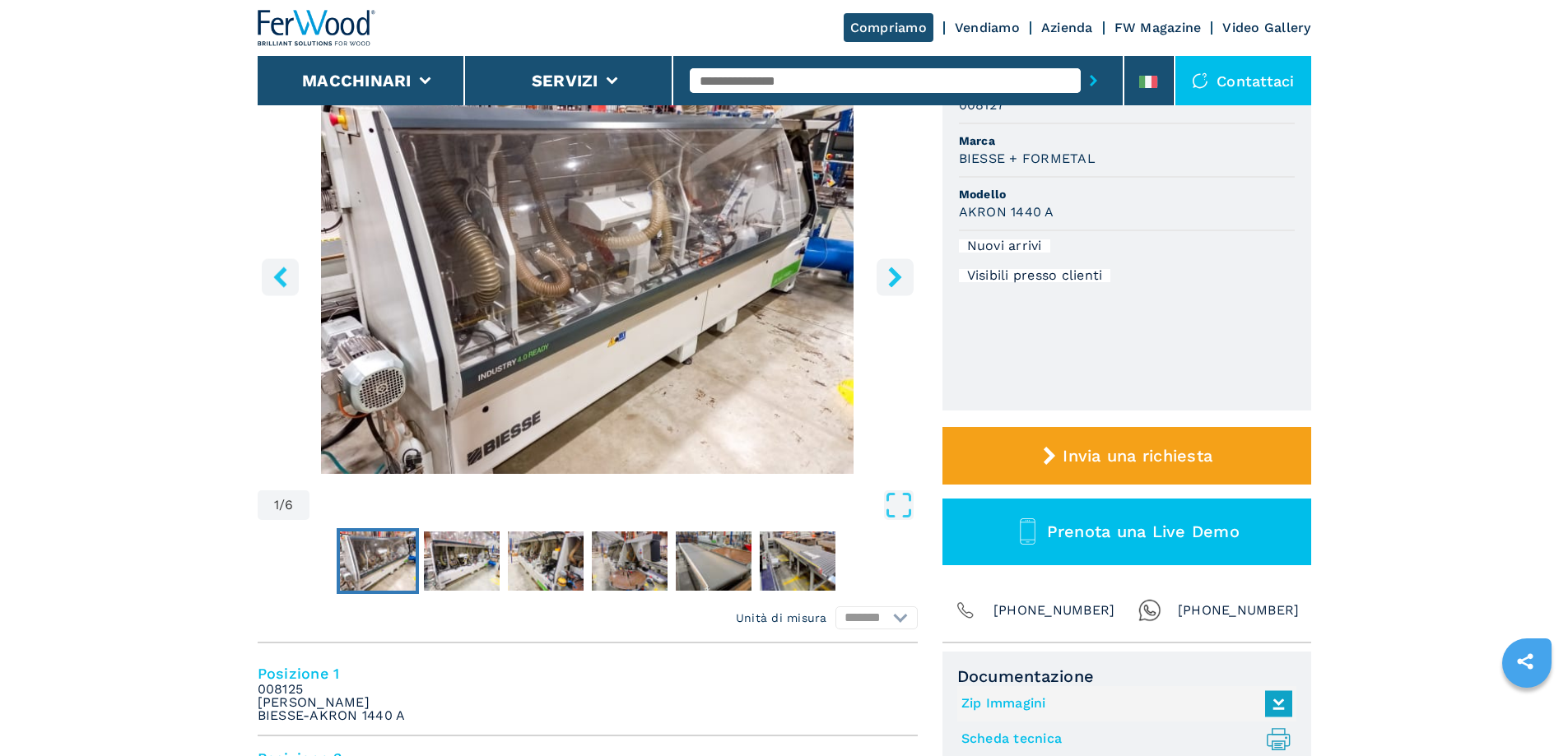
scroll to position [0, 0]
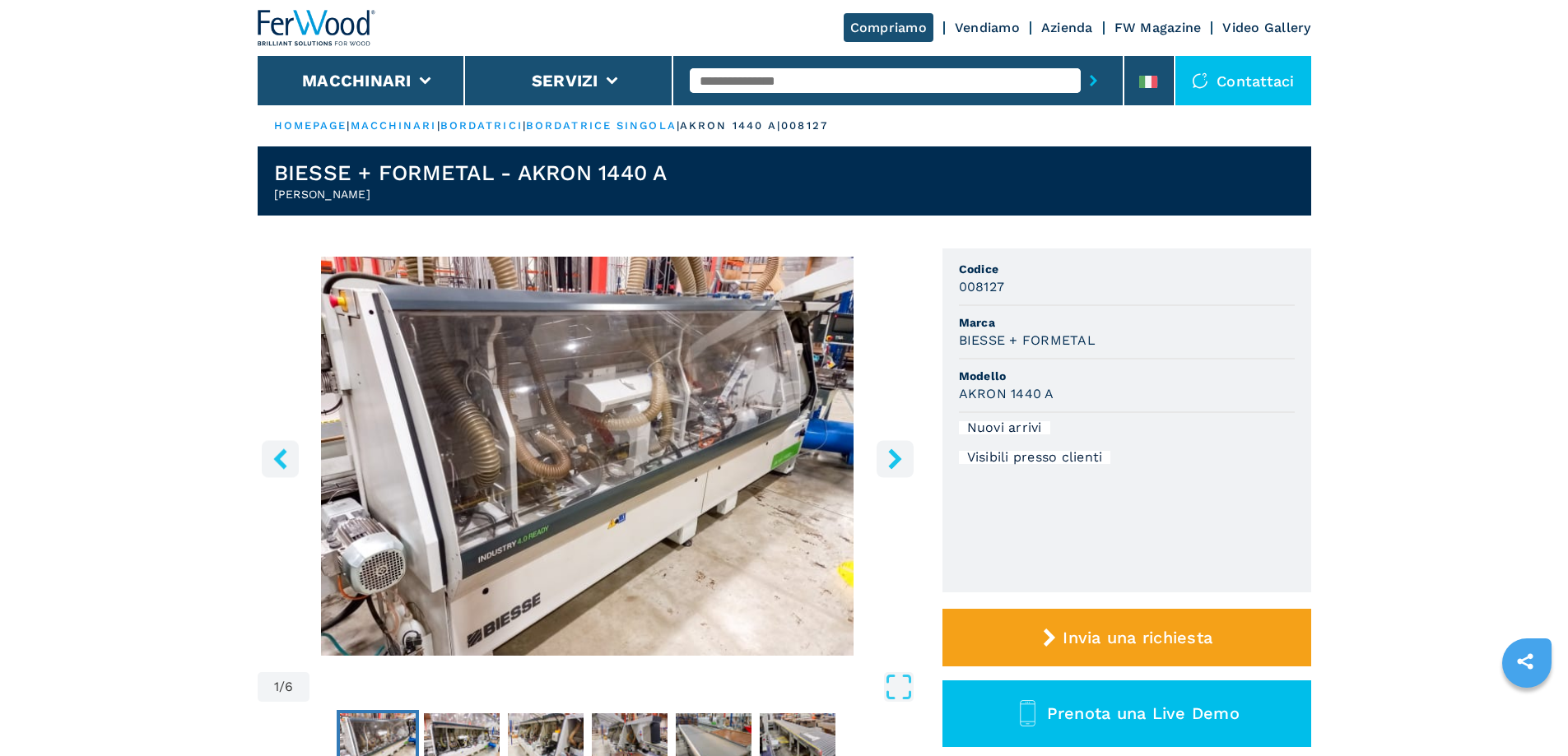
click at [899, 459] on icon "right-button" at bounding box center [895, 459] width 13 height 21
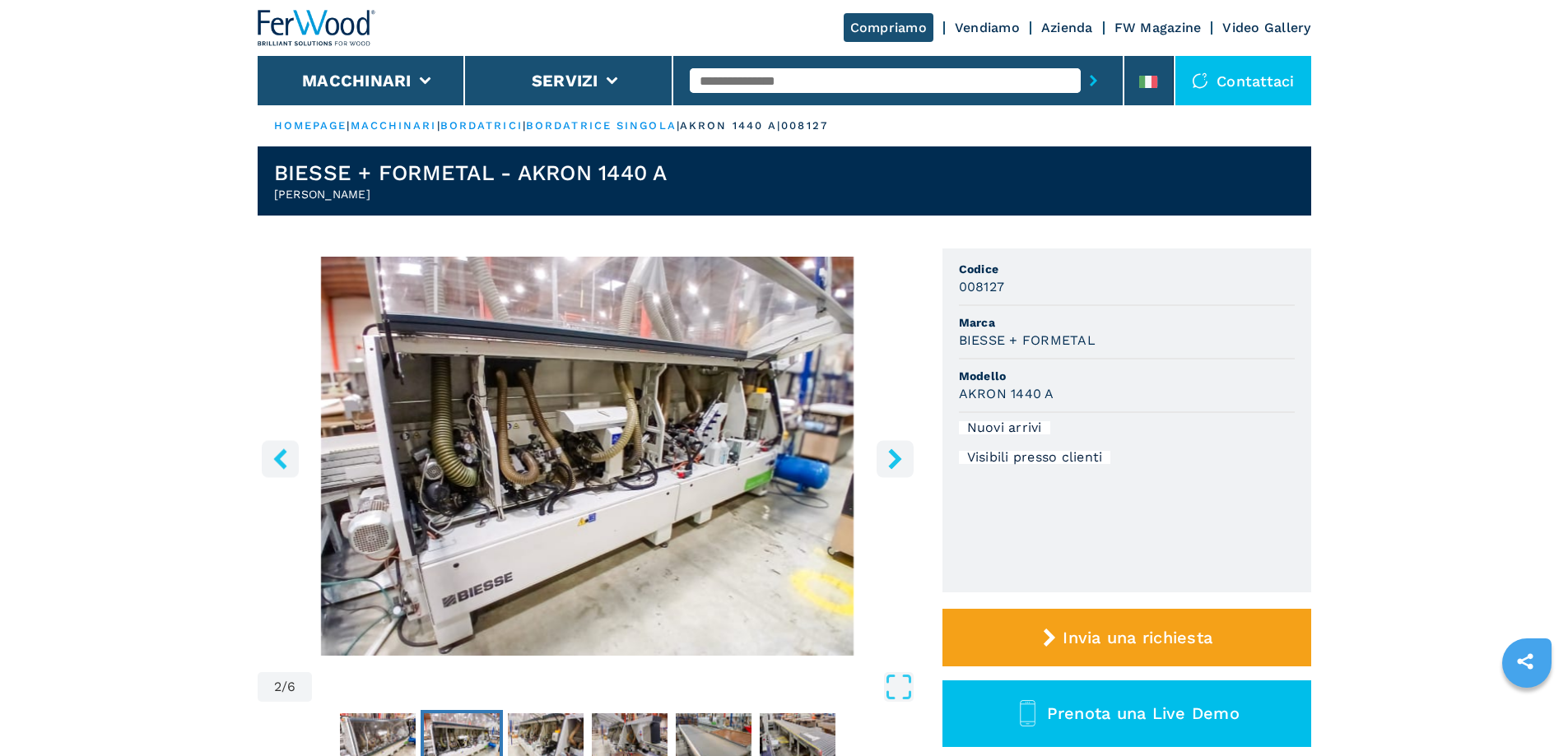
click at [293, 460] on button "left-button" at bounding box center [280, 458] width 37 height 37
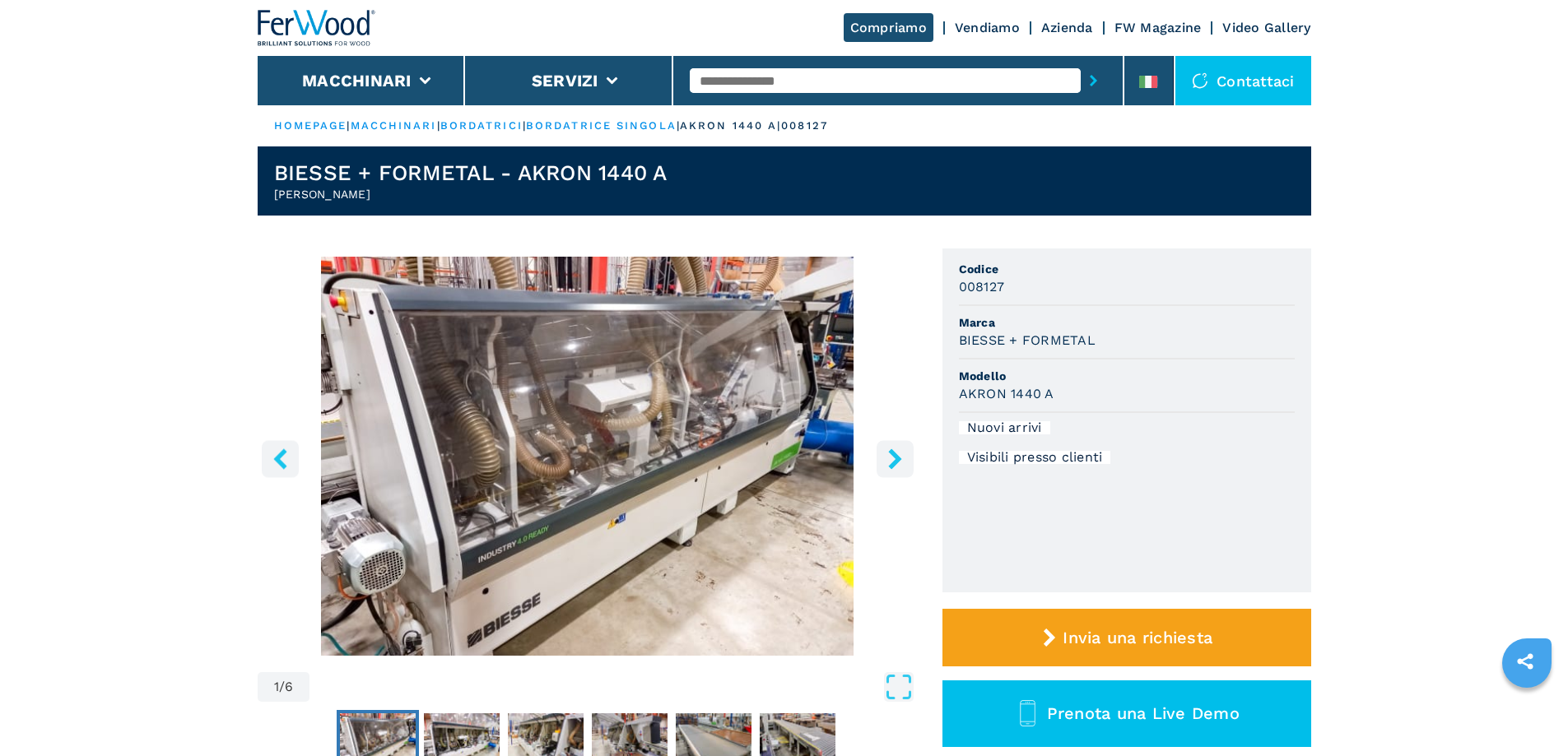
click at [293, 459] on button "left-button" at bounding box center [280, 458] width 37 height 37
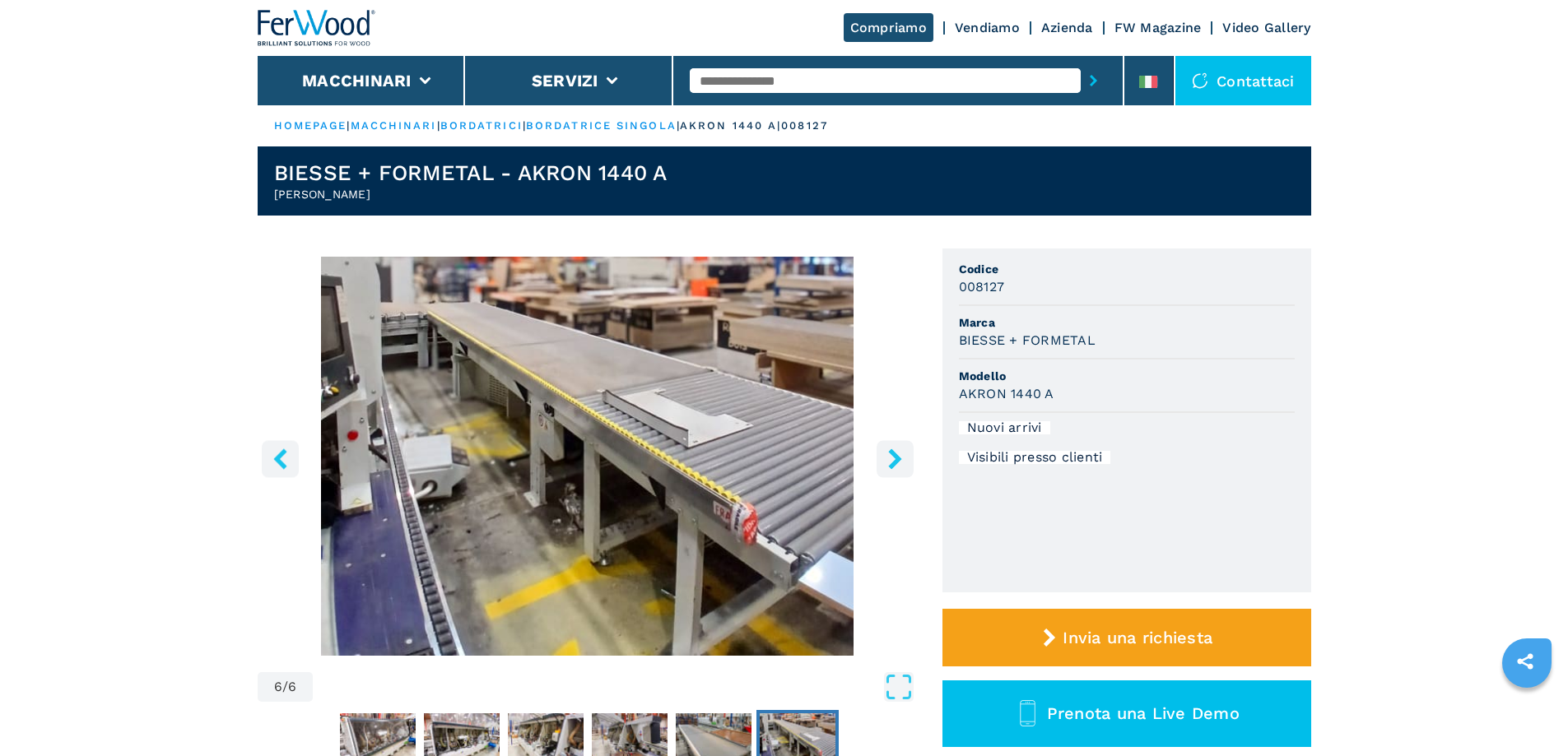
click at [293, 459] on button "left-button" at bounding box center [280, 458] width 37 height 37
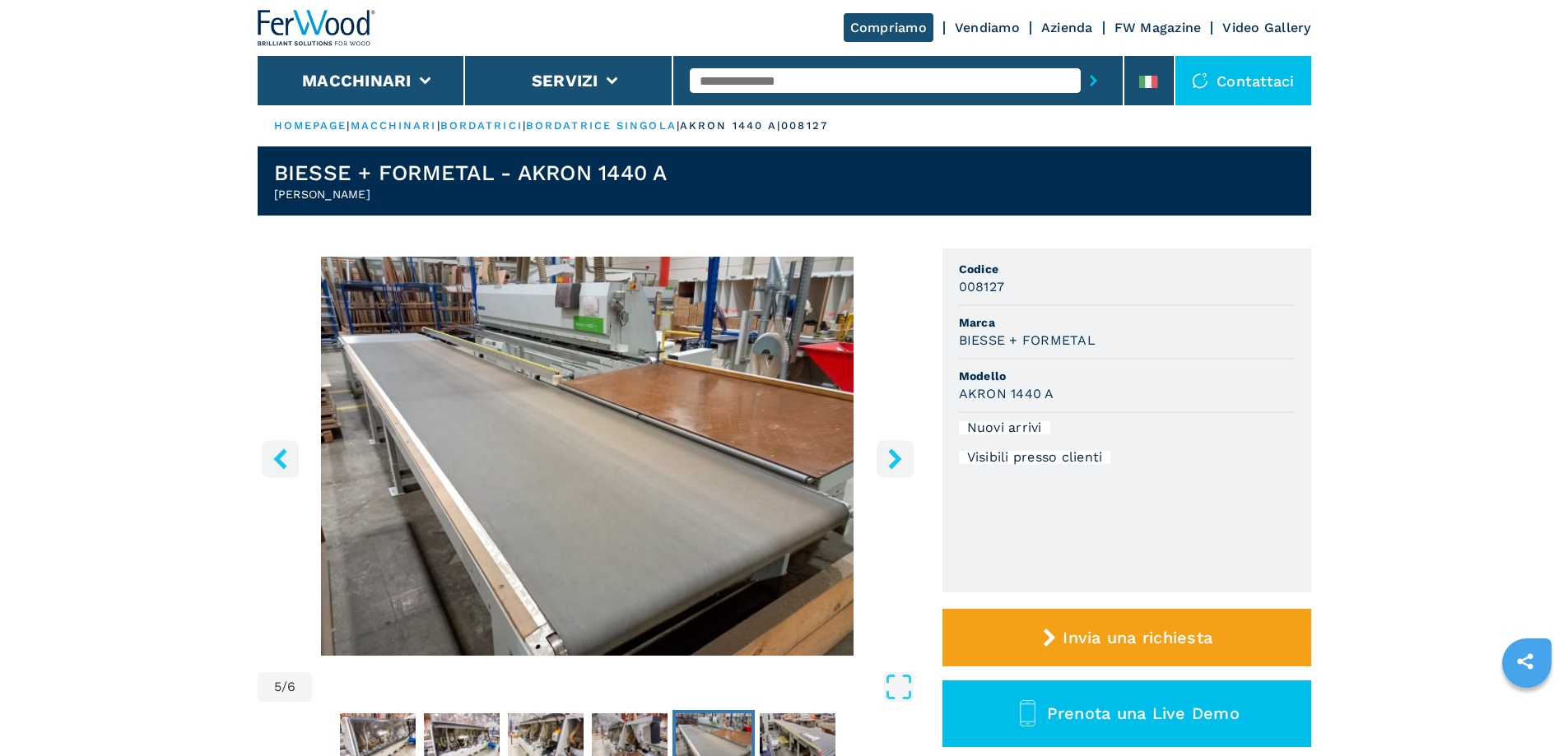
click at [293, 459] on button "left-button" at bounding box center [280, 458] width 37 height 37
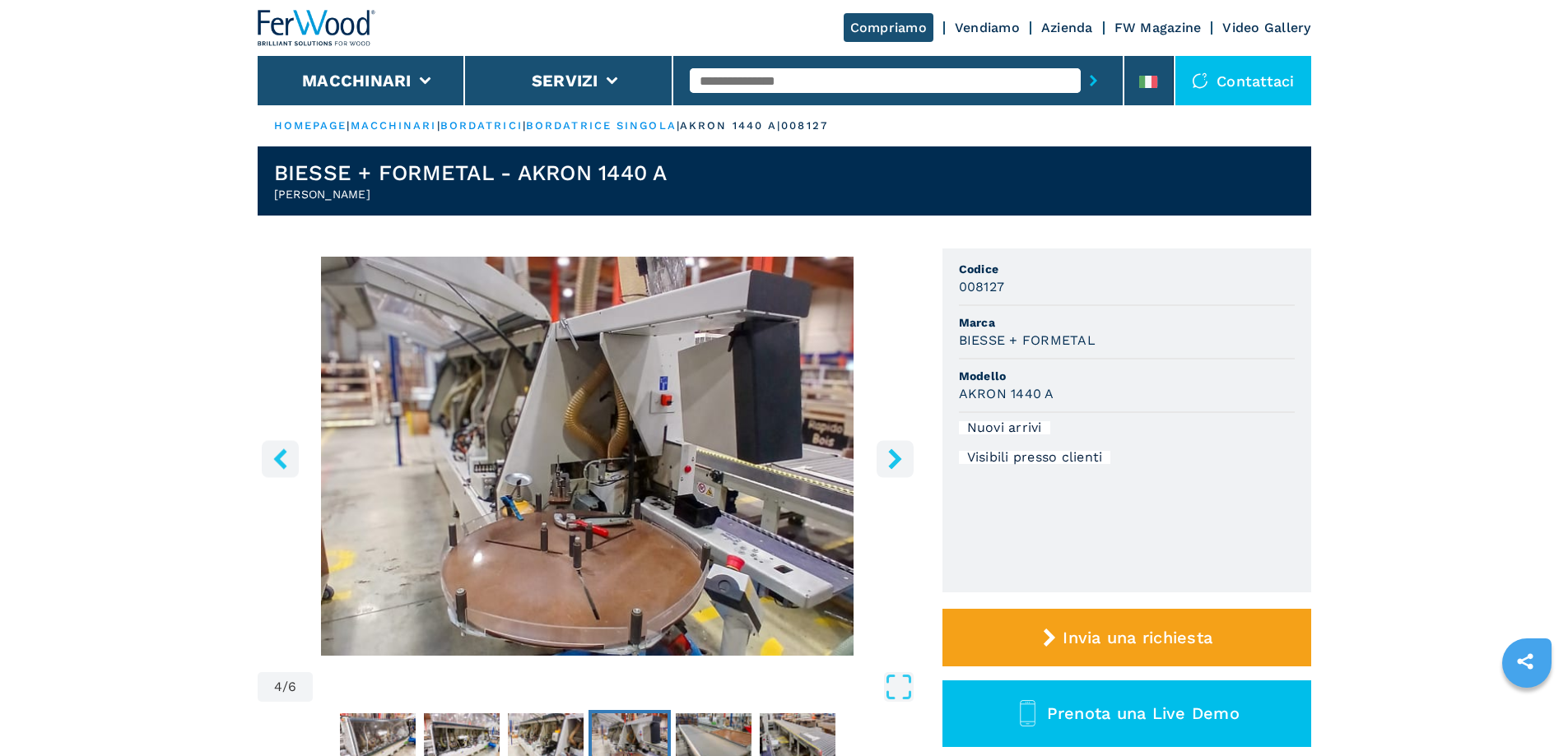
click at [293, 459] on button "left-button" at bounding box center [280, 458] width 37 height 37
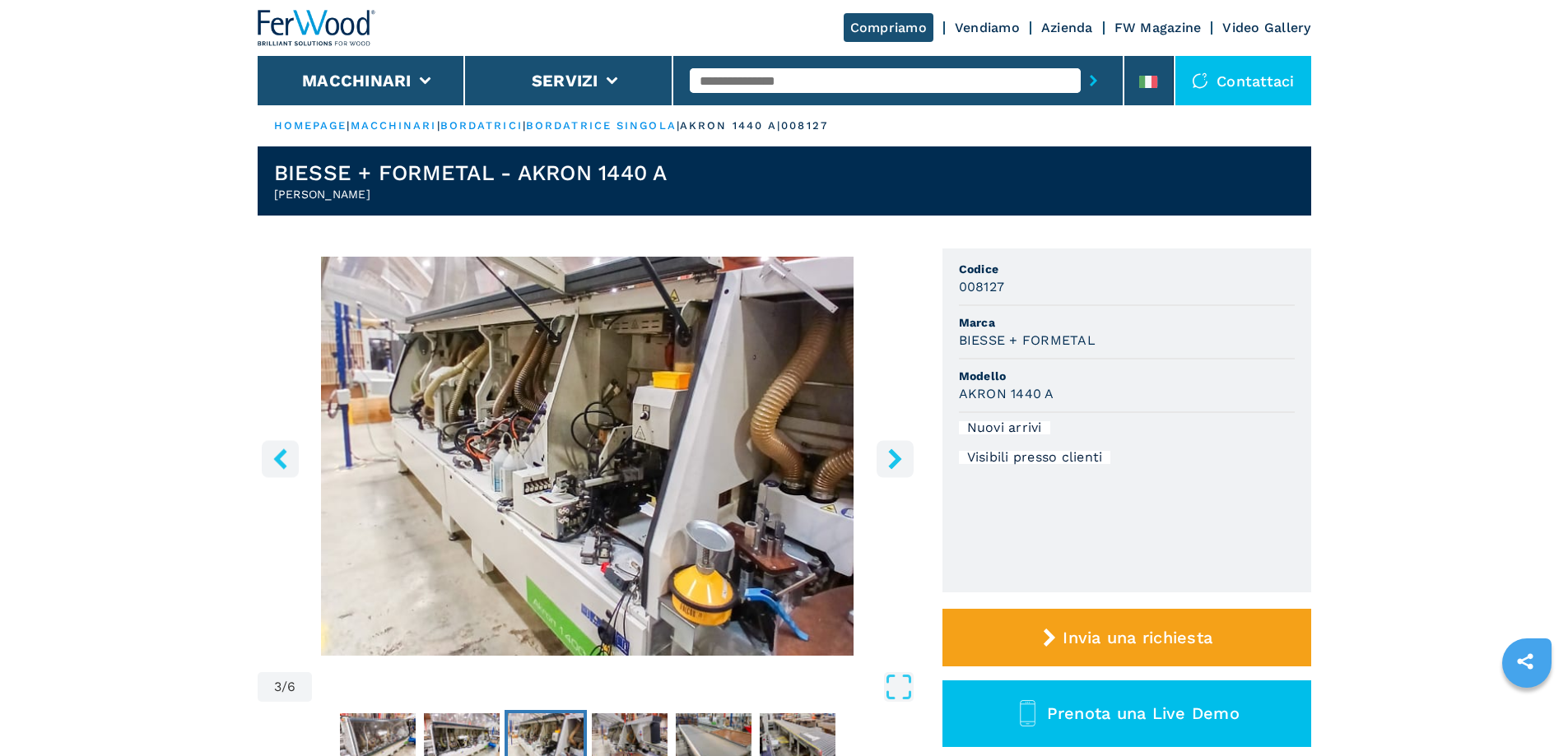
click at [885, 464] on icon "right-button" at bounding box center [895, 459] width 21 height 21
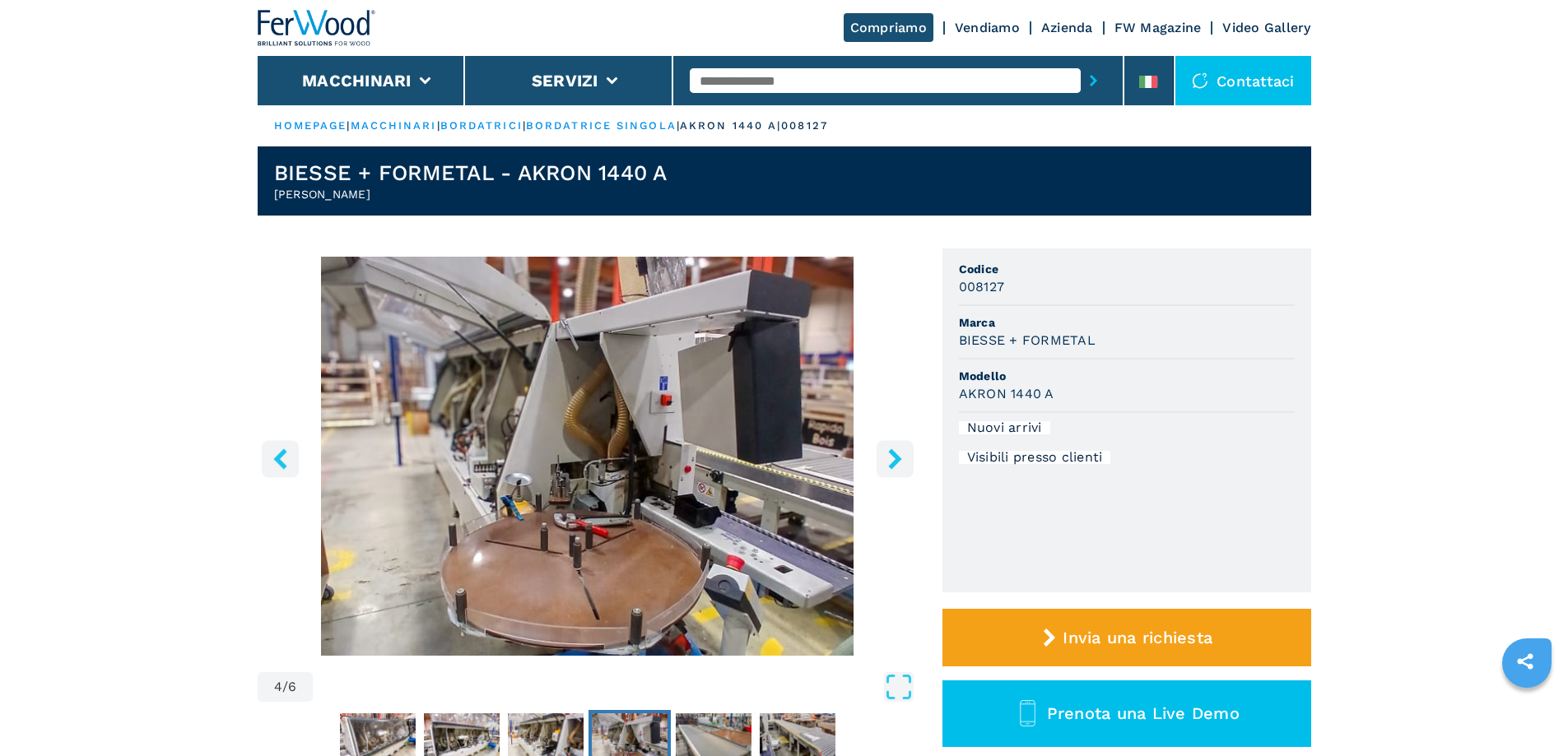
click at [885, 458] on icon "right-button" at bounding box center [895, 459] width 21 height 21
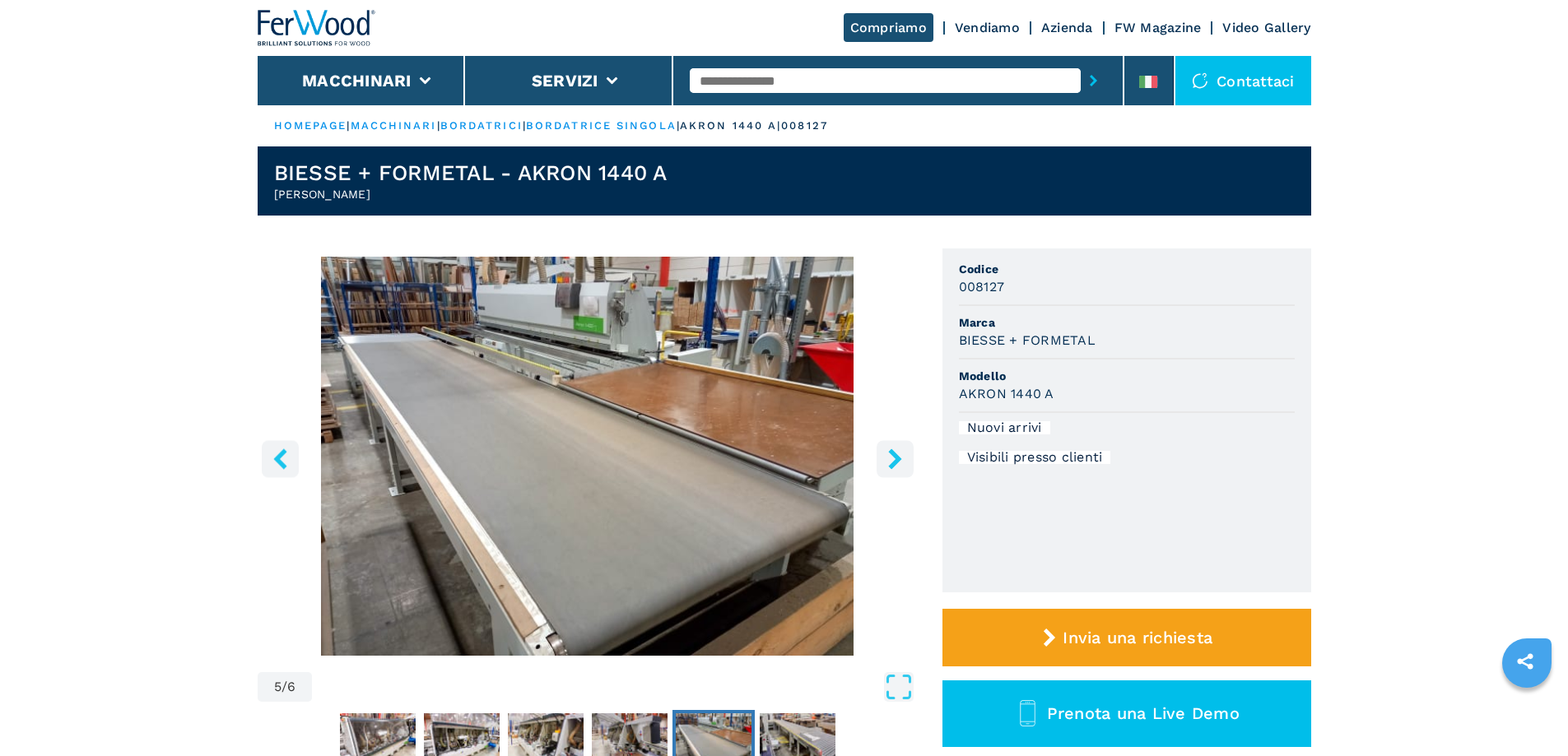
click at [291, 461] on button "left-button" at bounding box center [280, 458] width 37 height 37
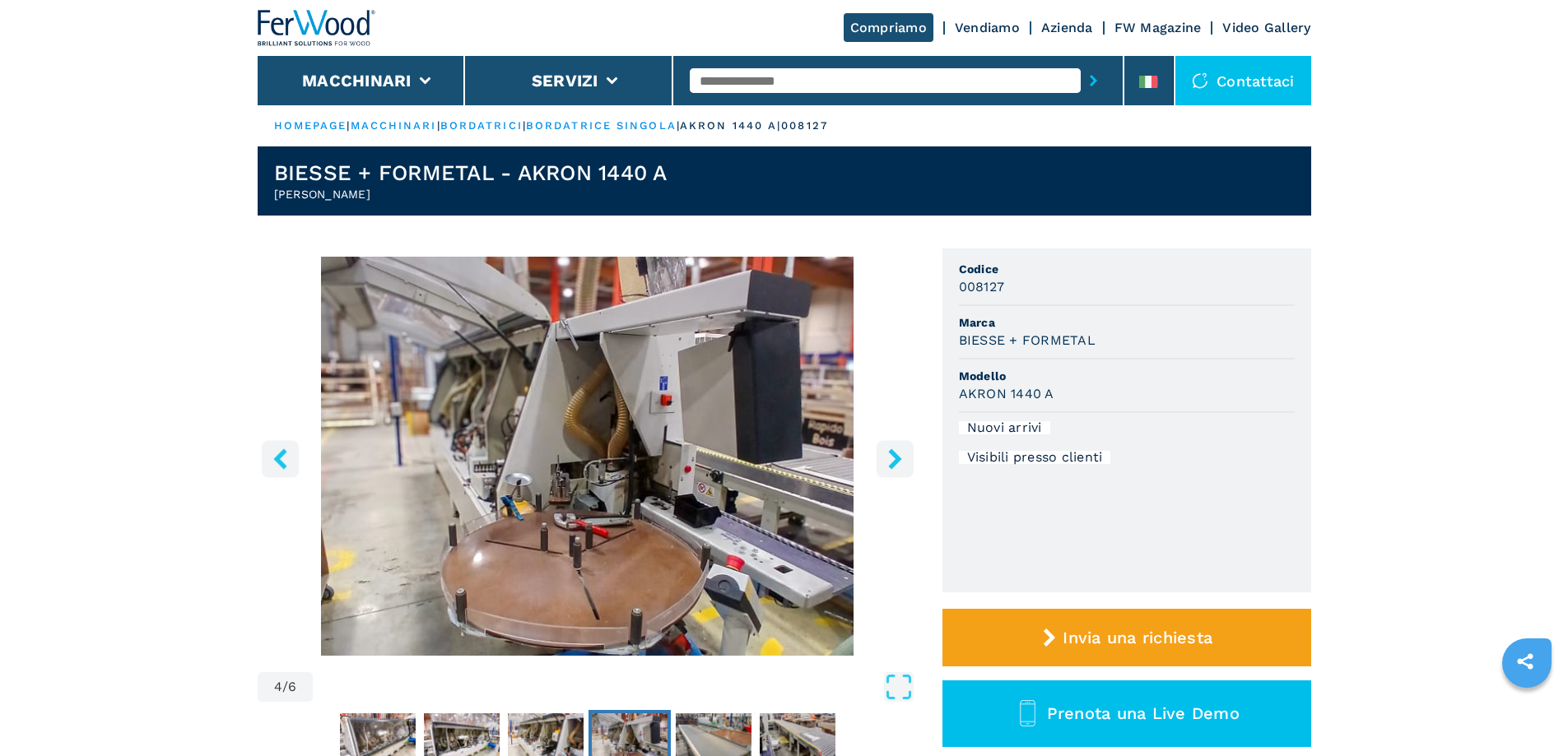
click at [296, 464] on button "left-button" at bounding box center [280, 458] width 37 height 37
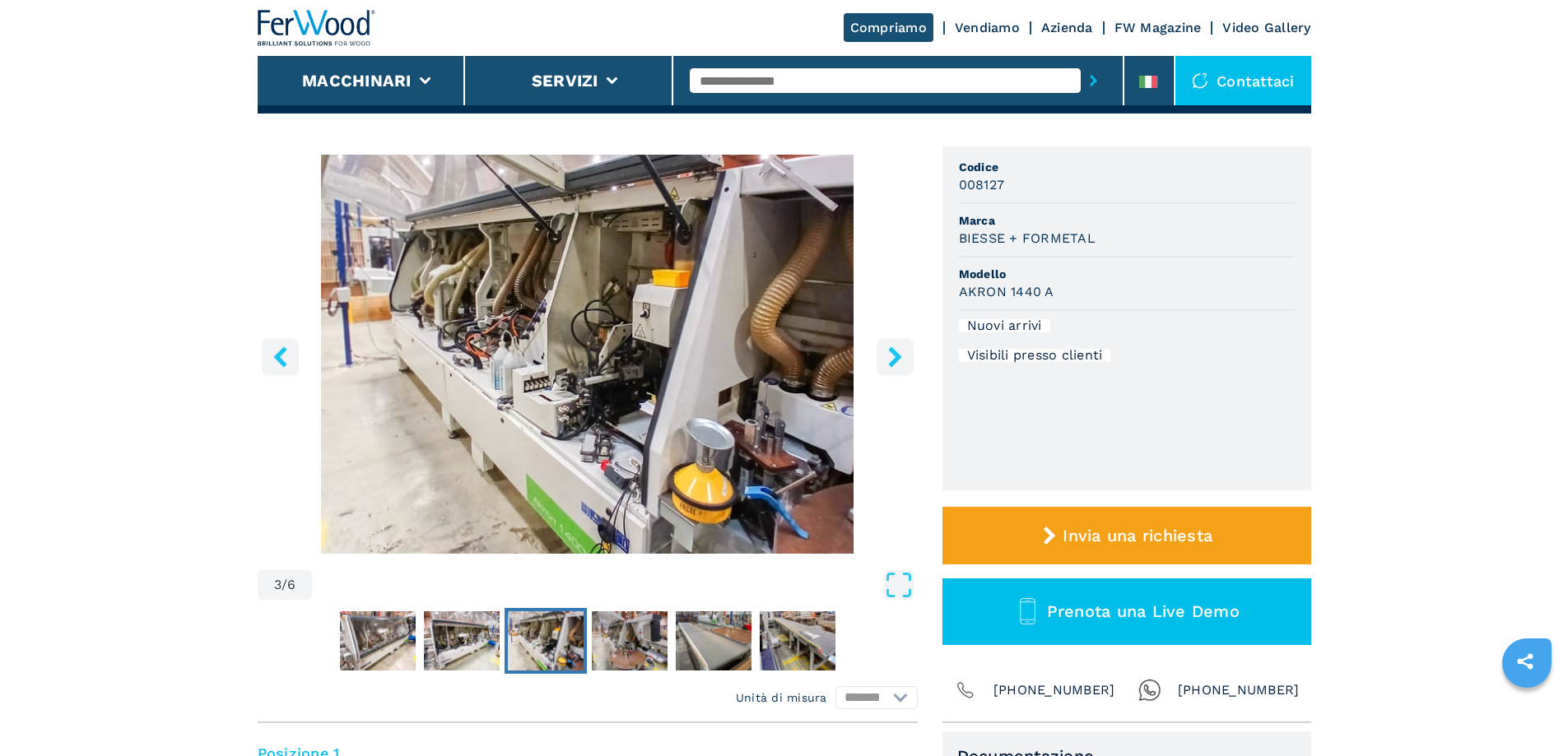
scroll to position [82, 0]
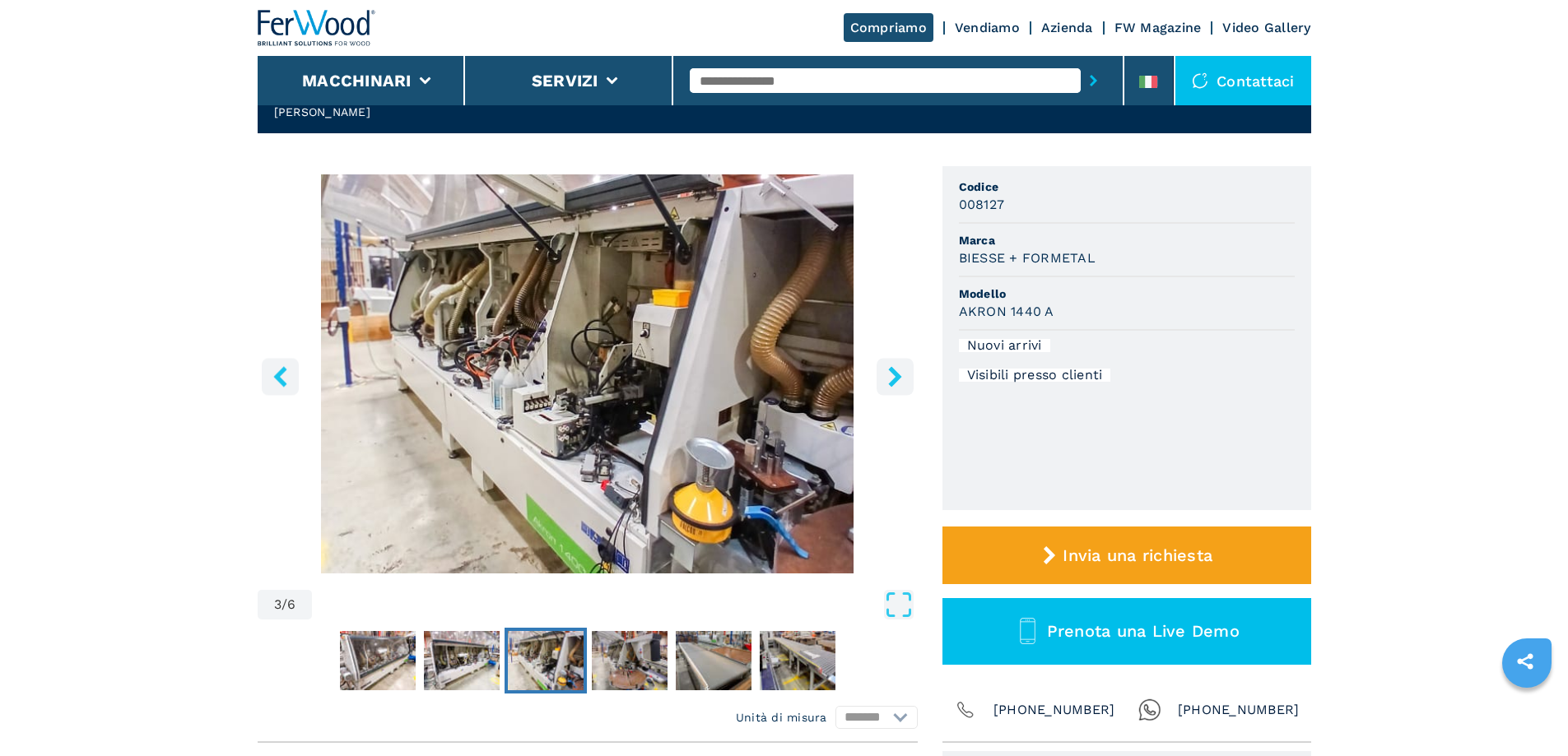
click at [888, 378] on icon "right-button" at bounding box center [895, 376] width 21 height 21
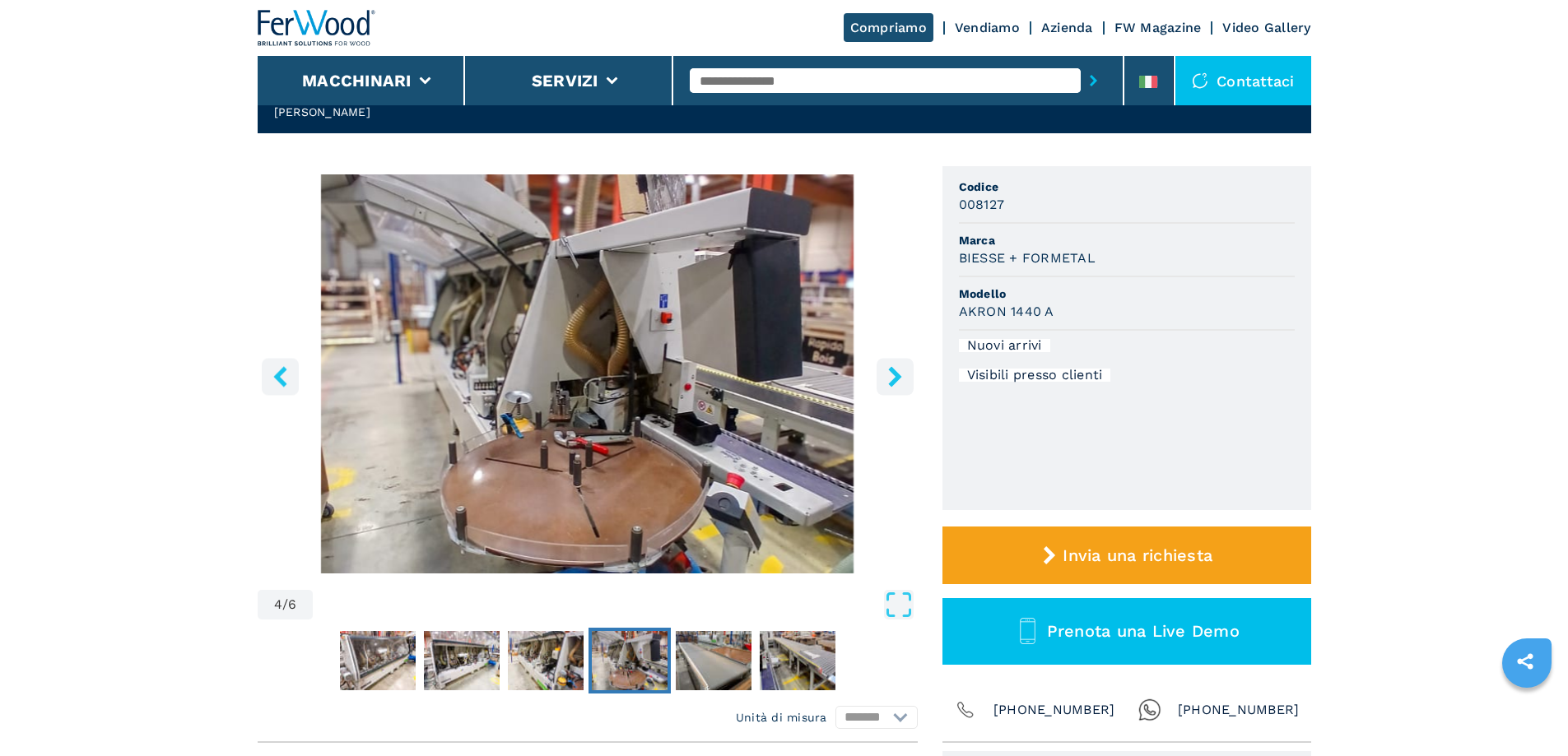
click at [888, 378] on icon "right-button" at bounding box center [895, 376] width 21 height 21
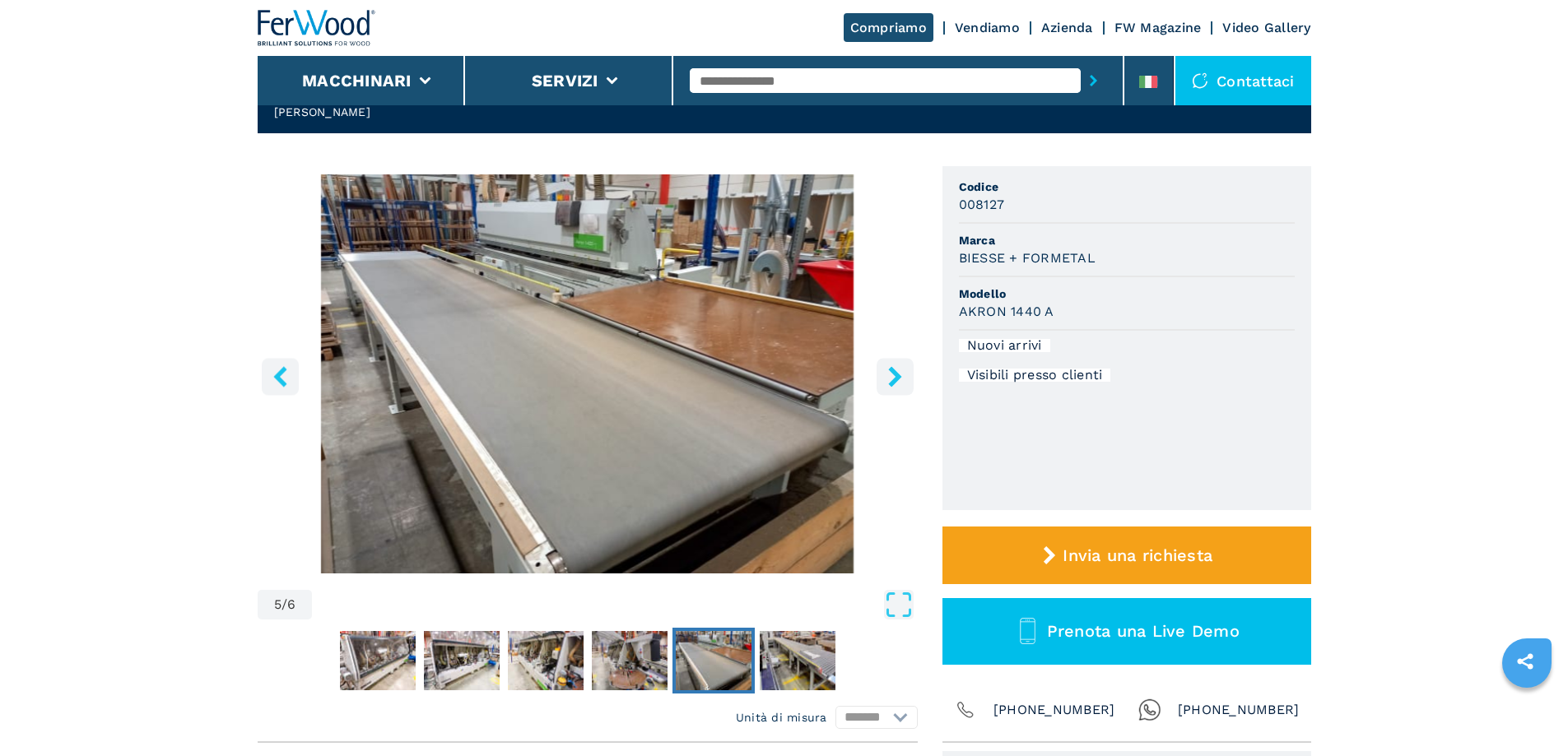
click at [885, 381] on icon "right-button" at bounding box center [895, 376] width 21 height 21
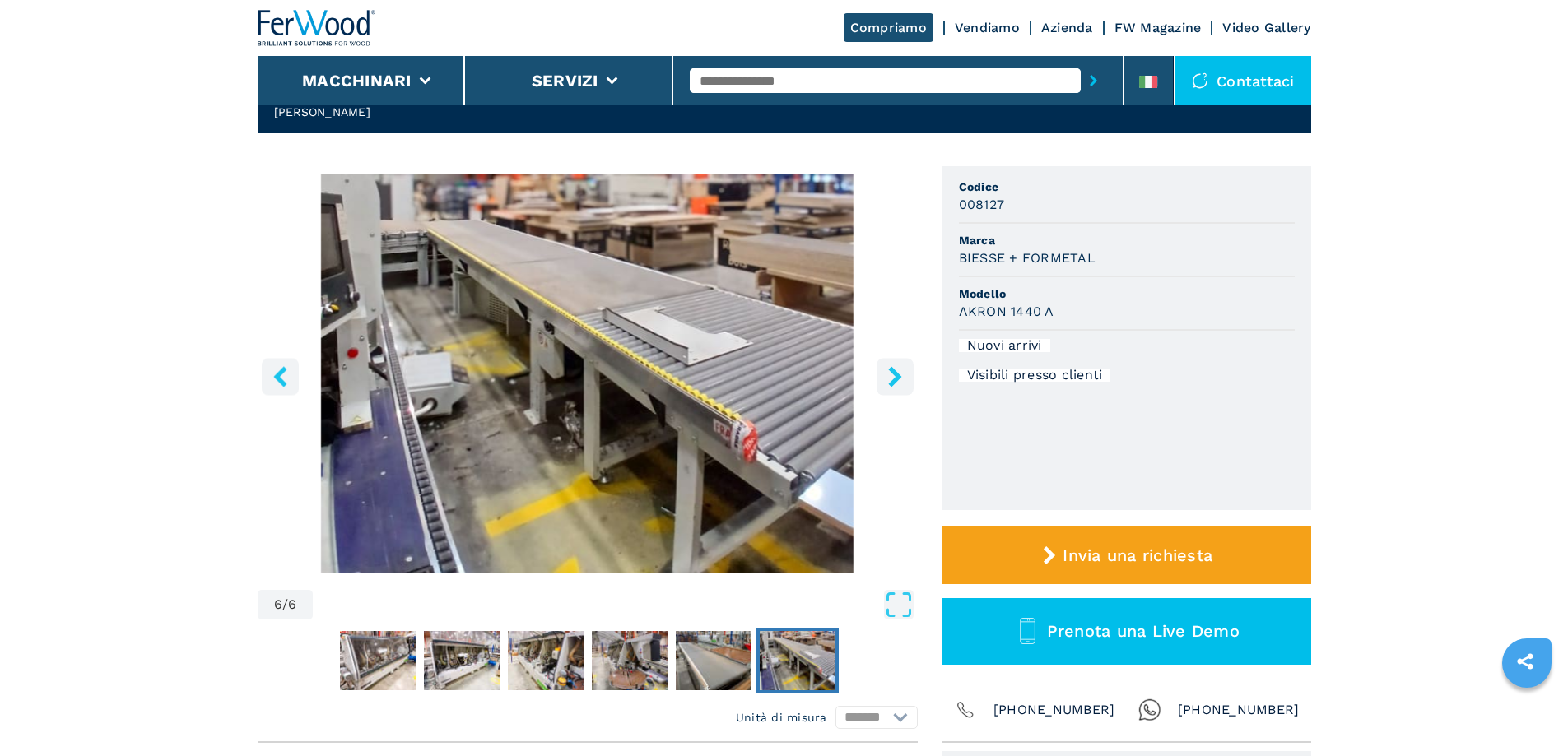
click at [885, 381] on icon "right-button" at bounding box center [895, 376] width 21 height 21
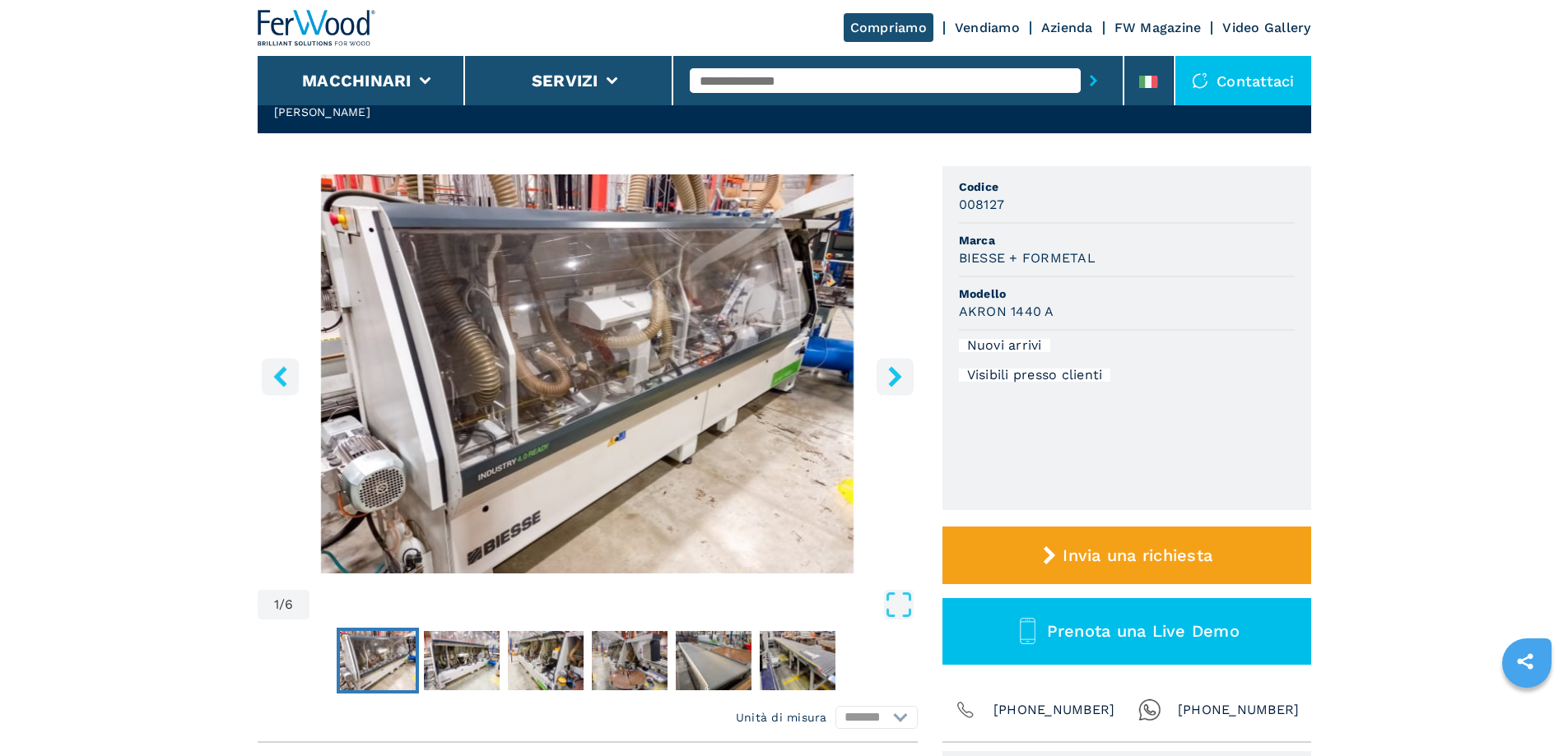
click at [883, 382] on button "right-button" at bounding box center [895, 376] width 37 height 37
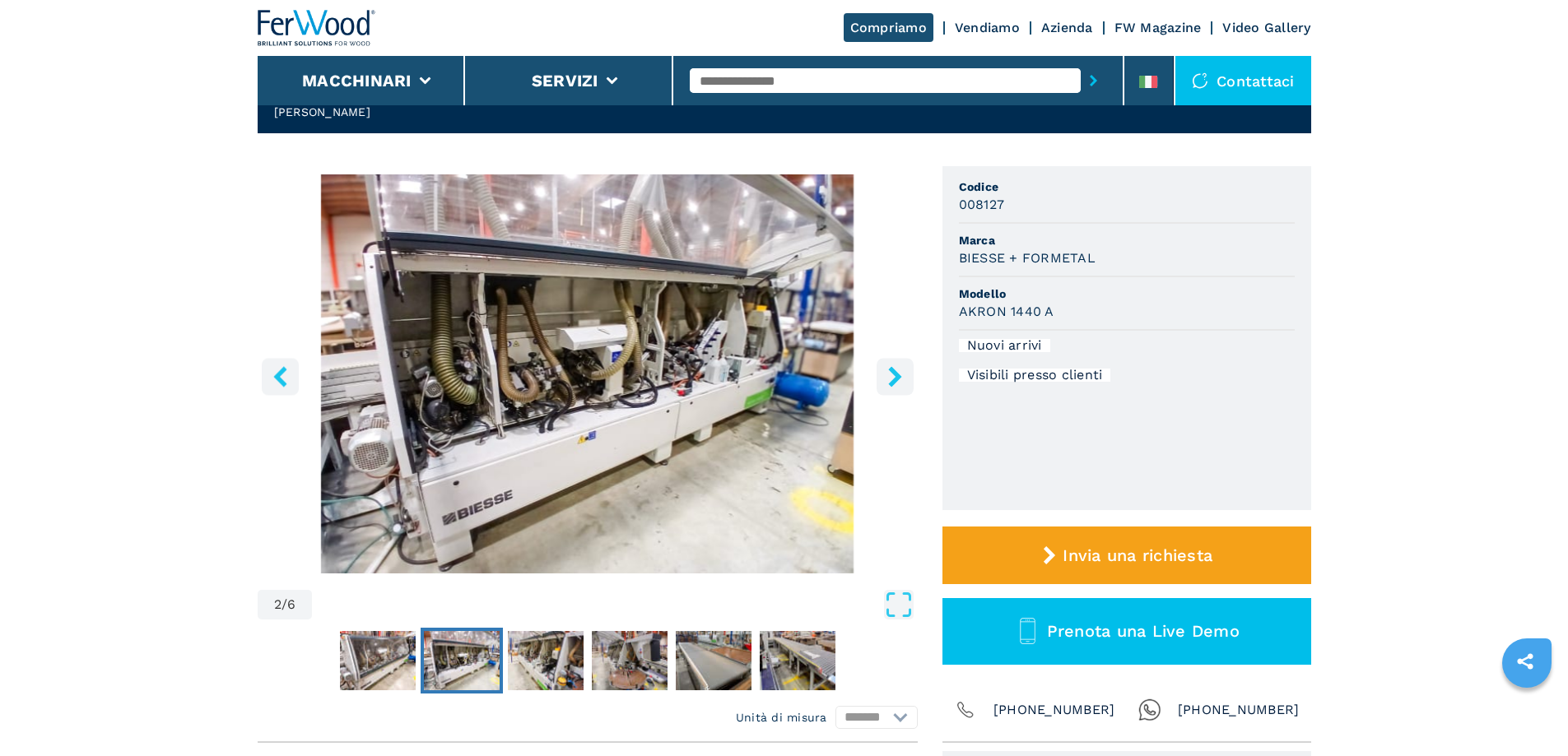
click at [880, 388] on button "right-button" at bounding box center [895, 376] width 37 height 37
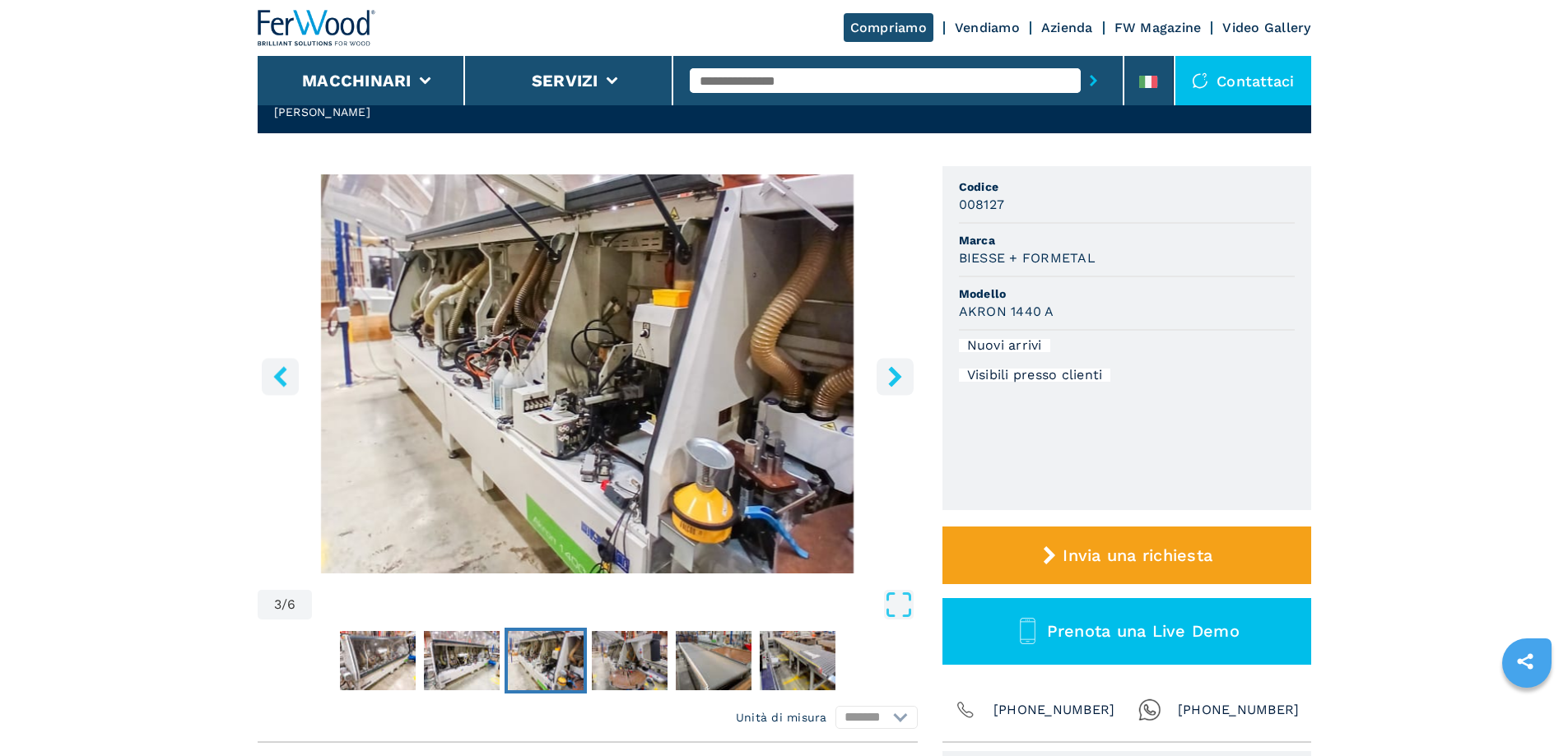
click at [880, 388] on button "right-button" at bounding box center [895, 376] width 37 height 37
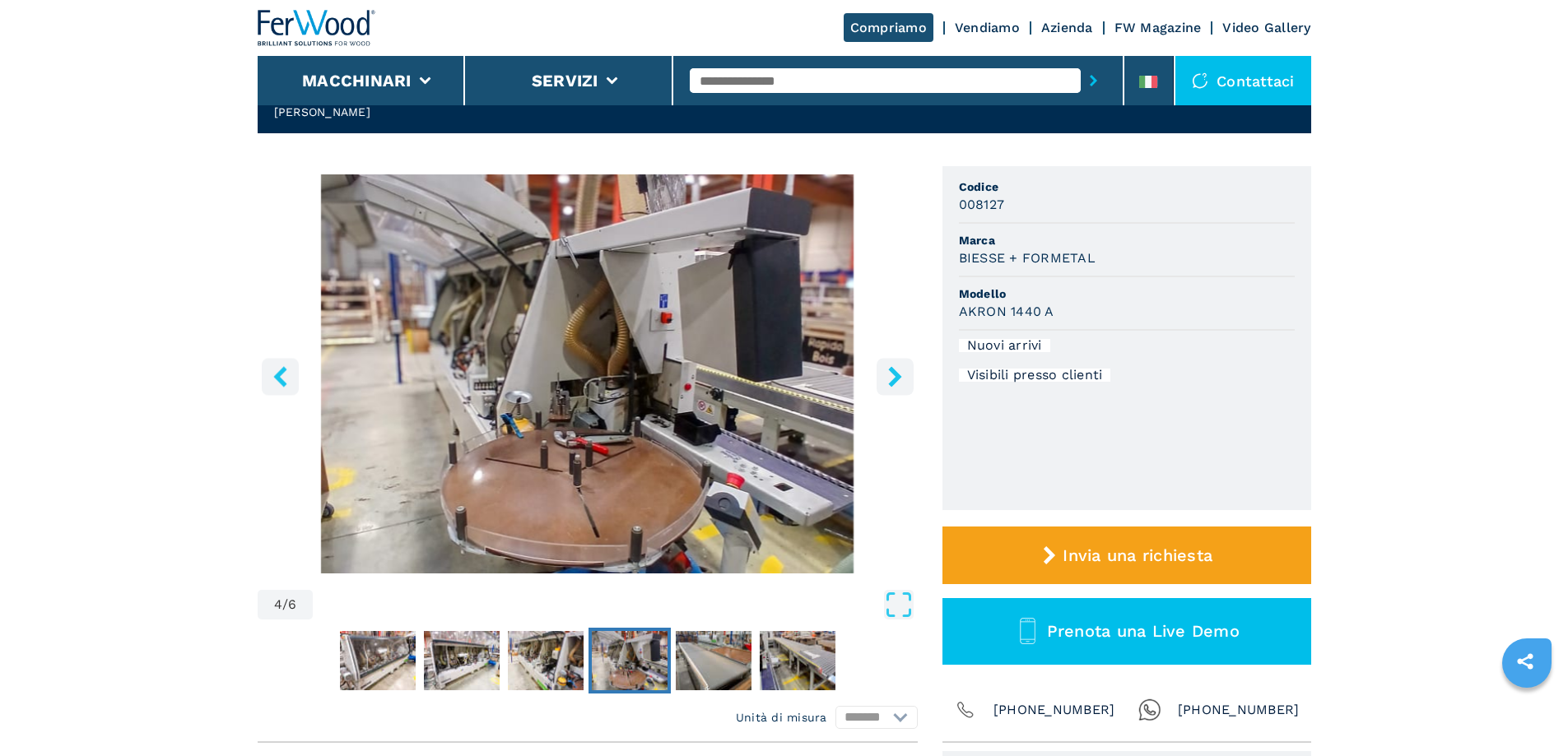
click at [888, 380] on icon "right-button" at bounding box center [895, 376] width 21 height 21
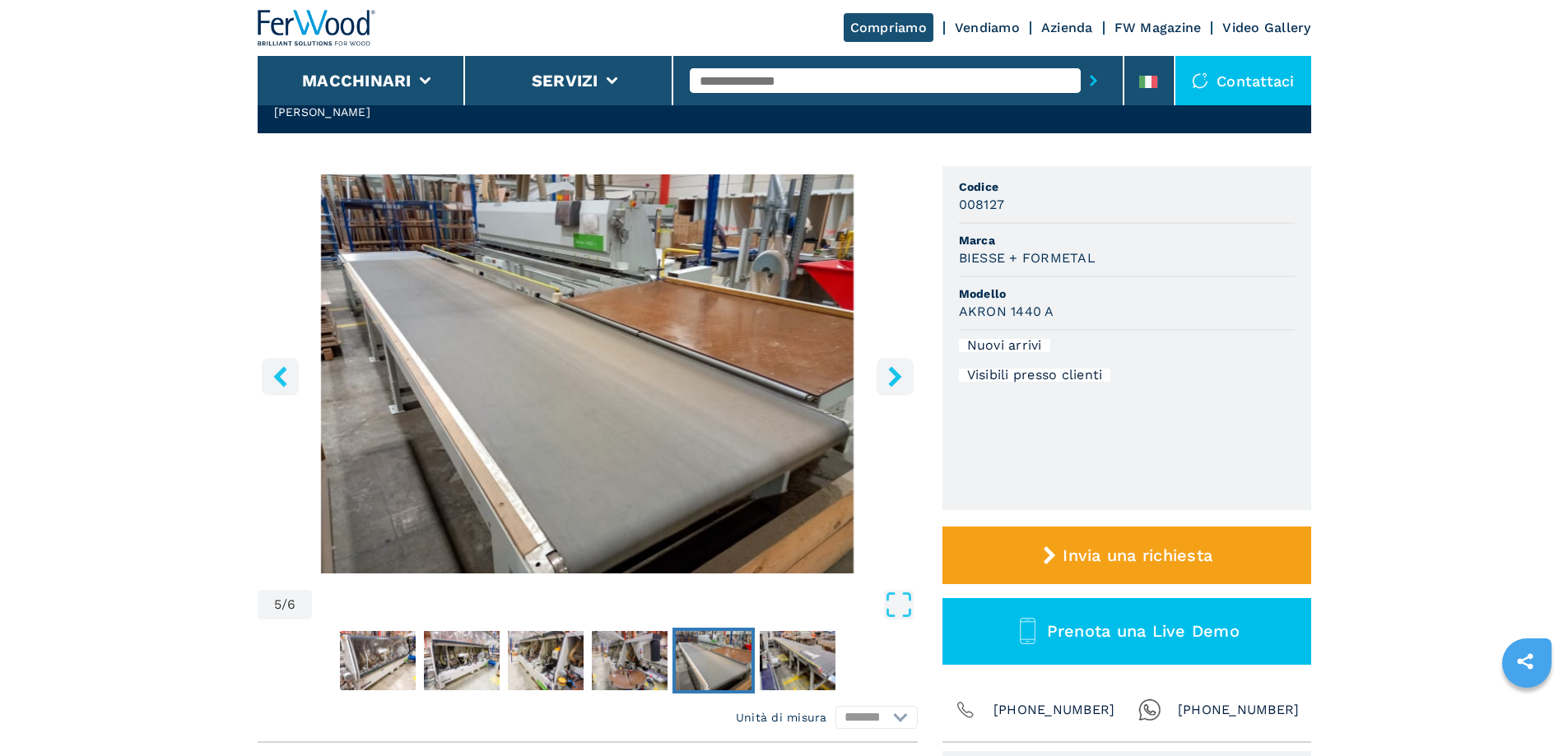
click at [888, 380] on icon "right-button" at bounding box center [895, 376] width 21 height 21
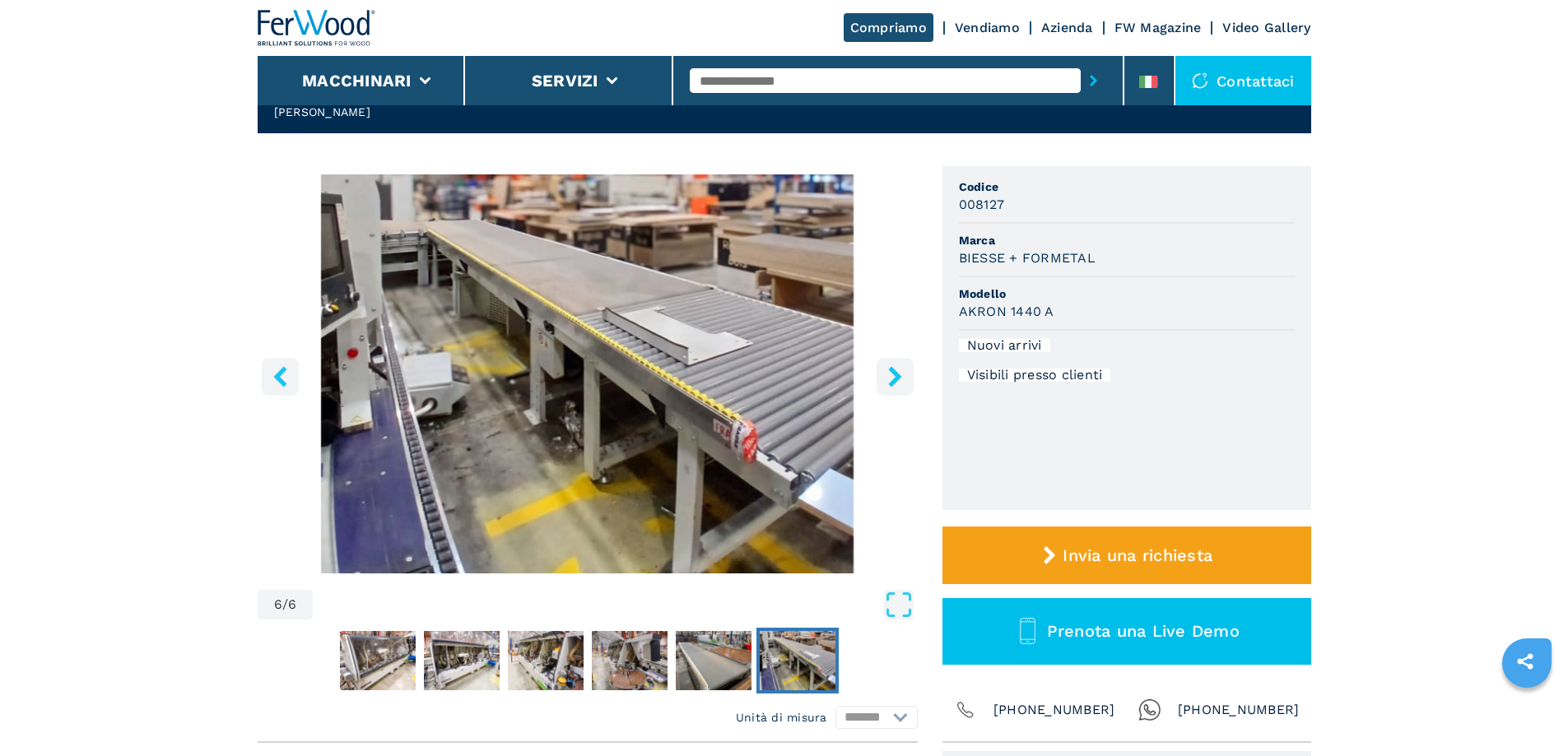
click at [888, 380] on icon "right-button" at bounding box center [895, 376] width 21 height 21
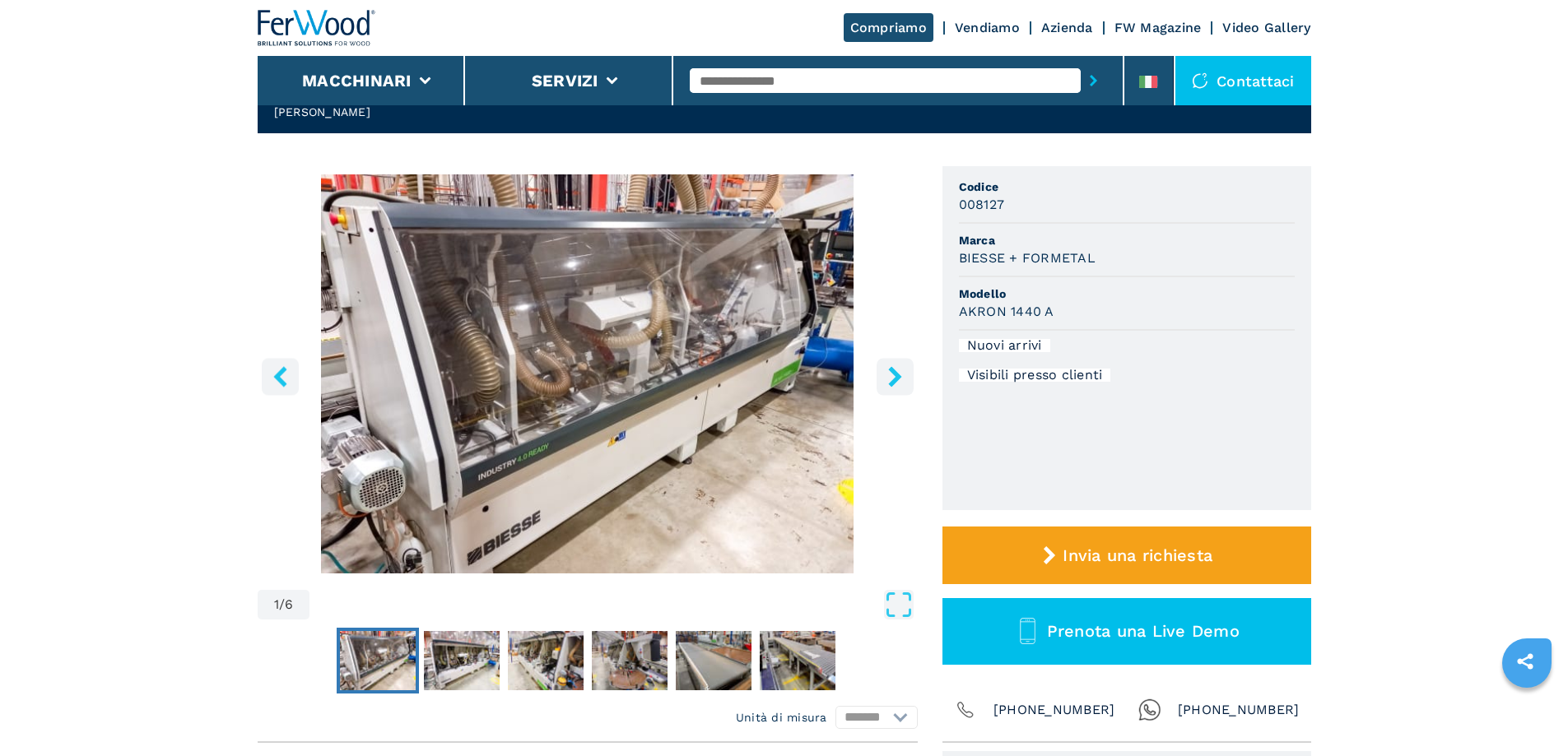
click at [560, 421] on img "Go to Slide 1" at bounding box center [588, 374] width 660 height 399
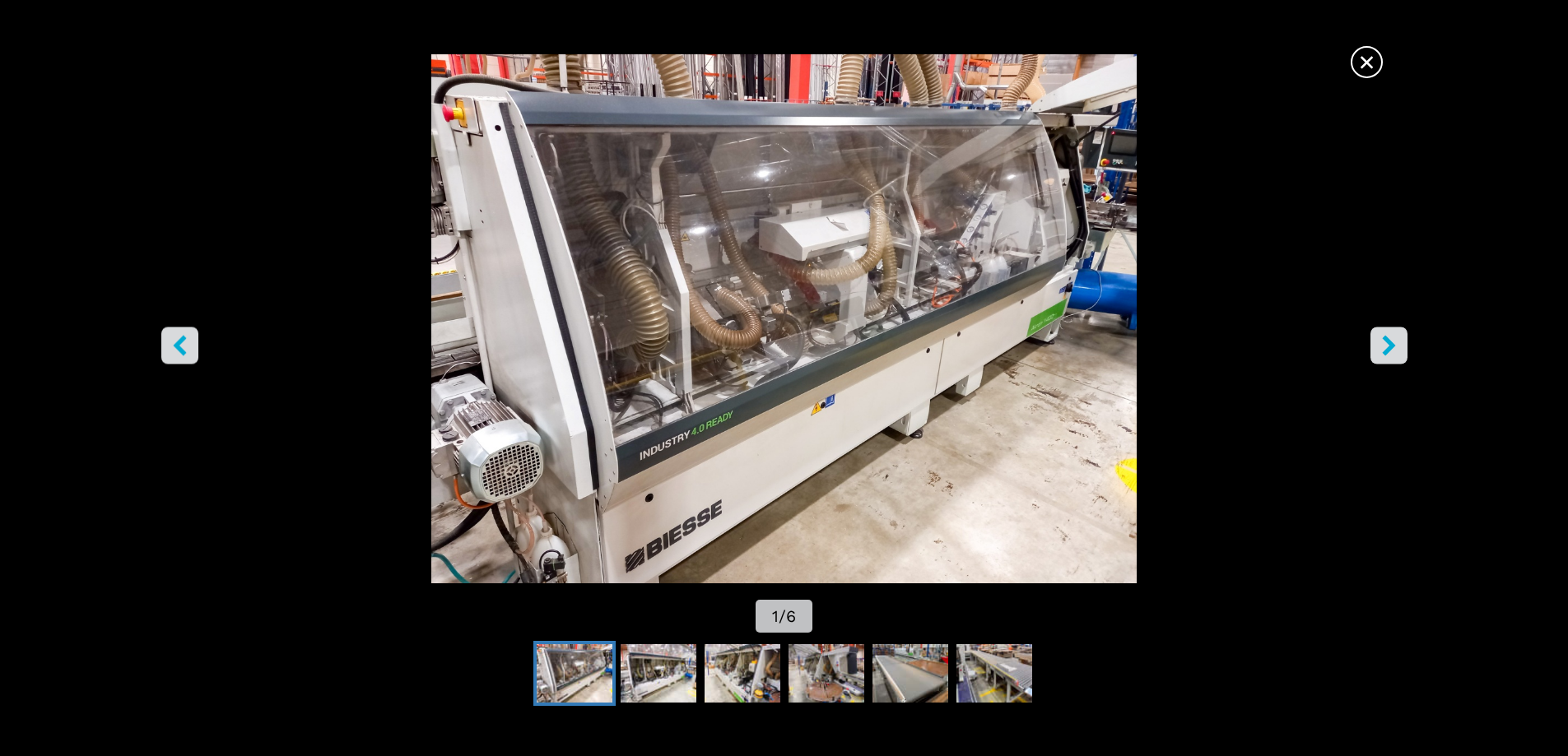
scroll to position [411, 0]
click at [1399, 341] on button "right-button" at bounding box center [1389, 345] width 37 height 37
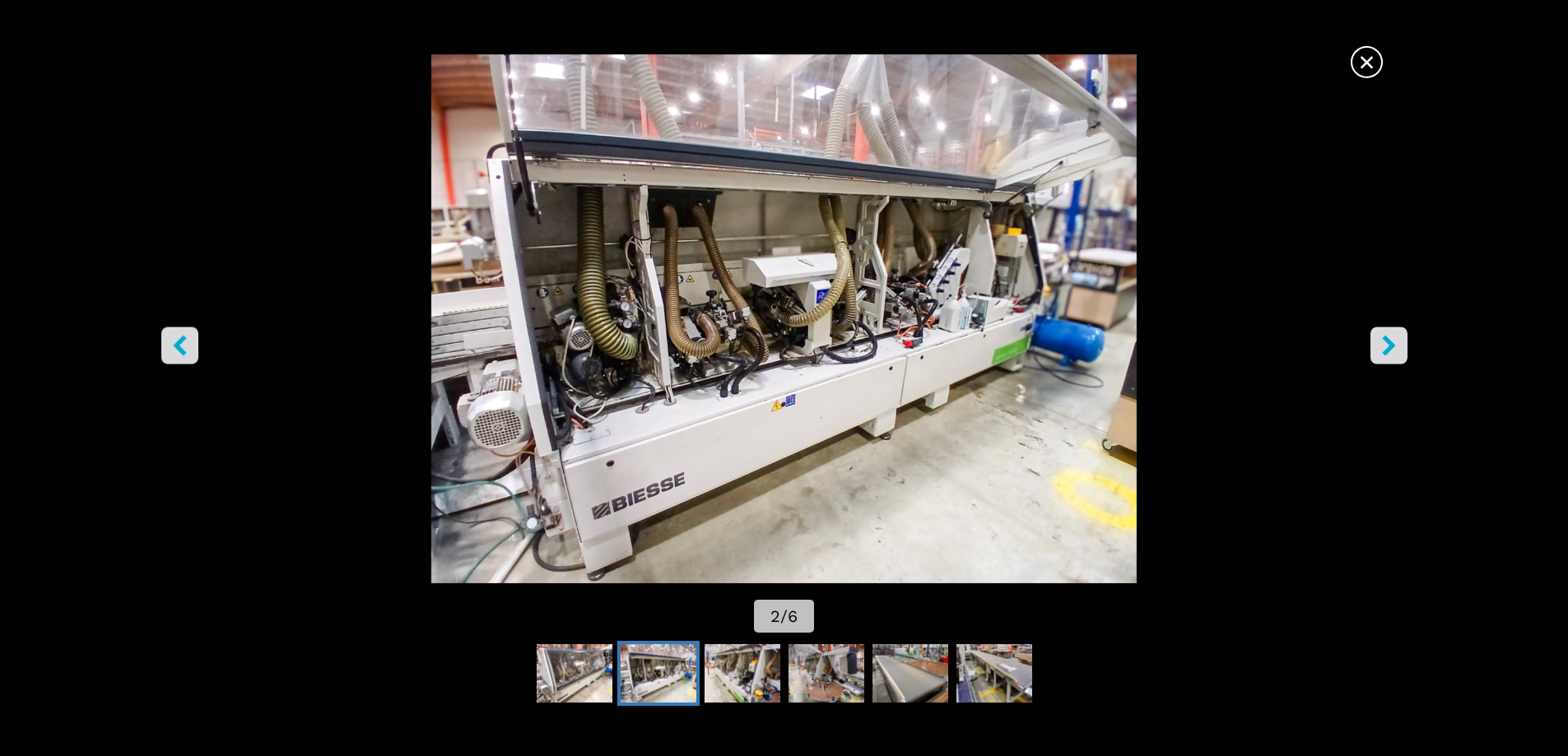
click at [1399, 341] on button "right-button" at bounding box center [1389, 345] width 37 height 37
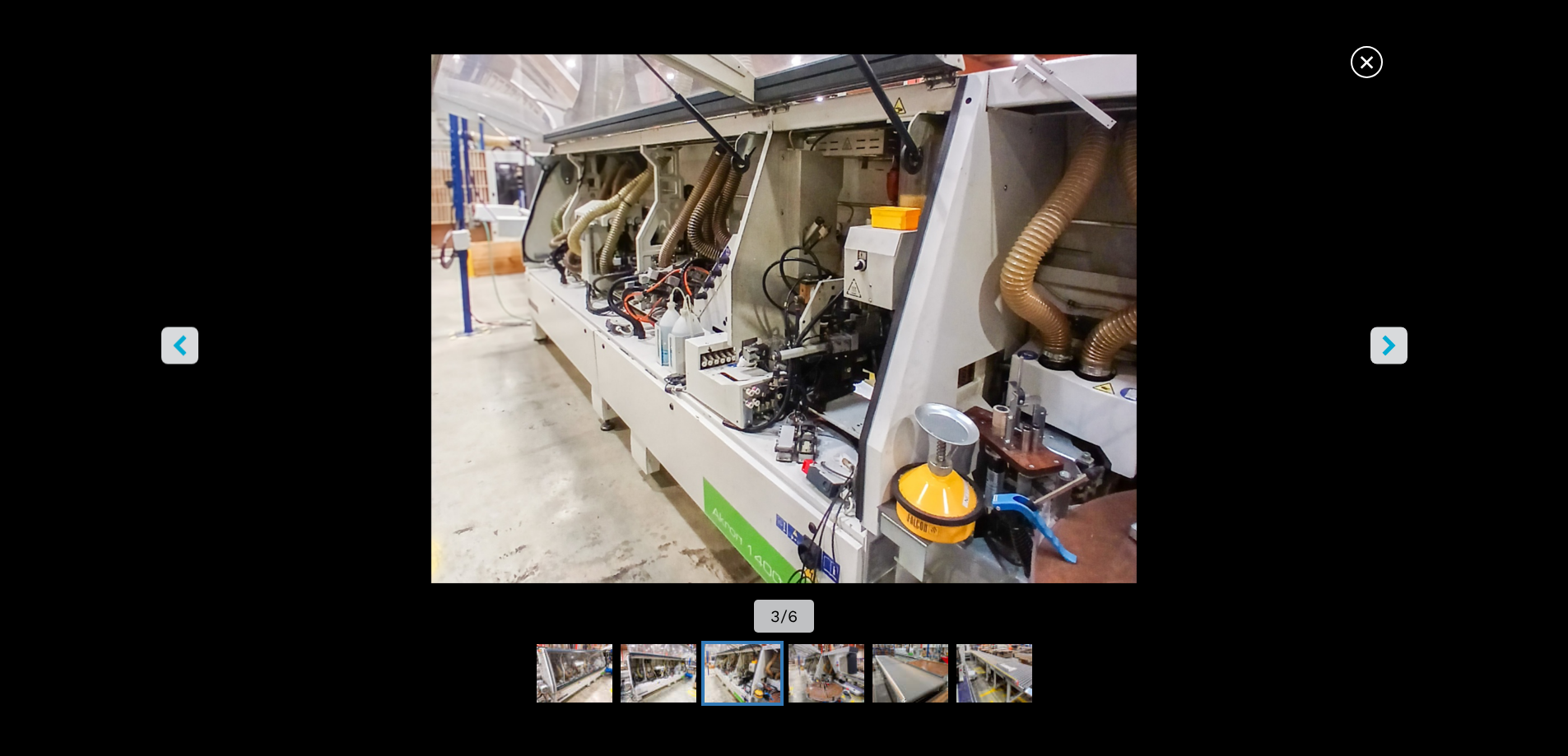
click at [1399, 342] on button "right-button" at bounding box center [1389, 345] width 37 height 37
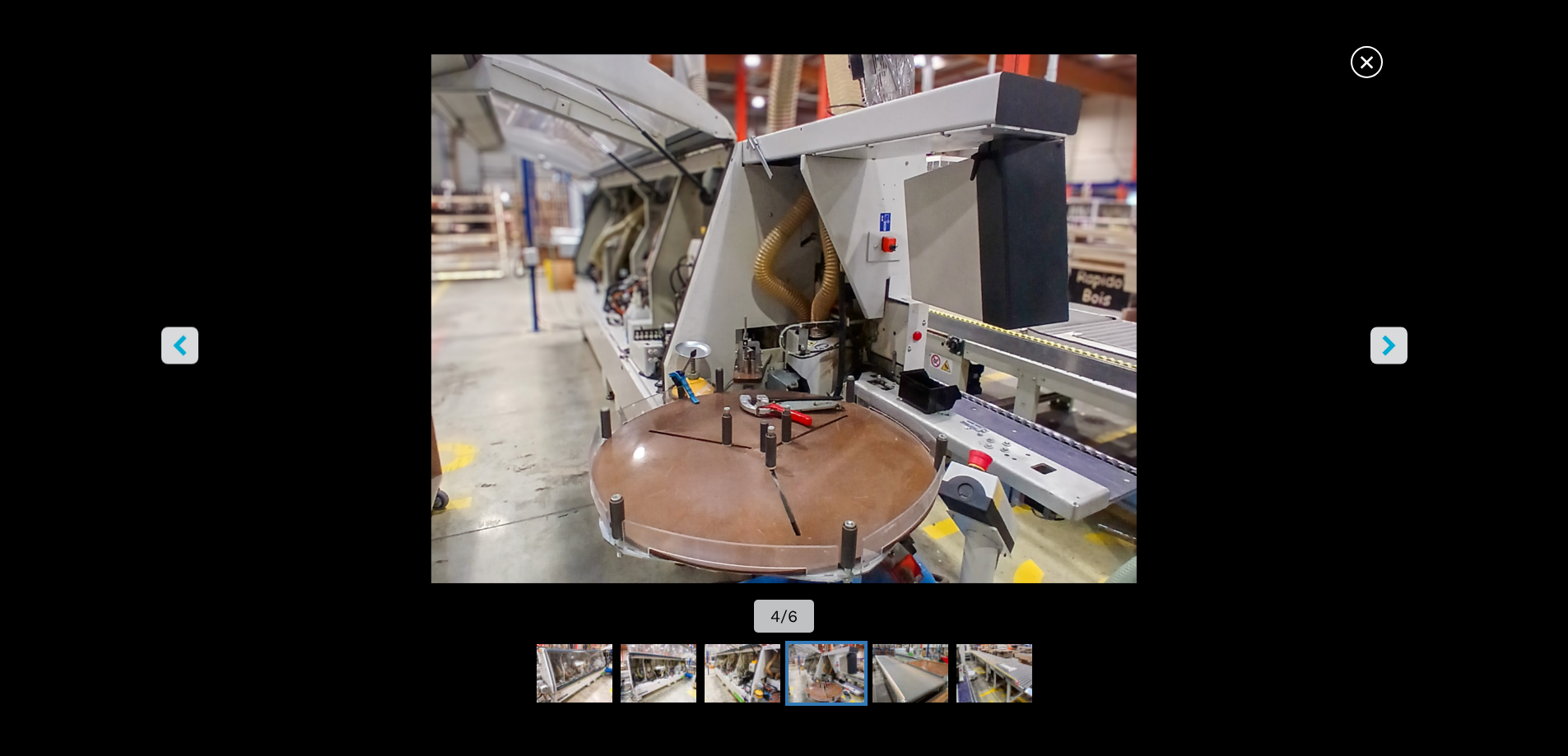
click at [1399, 342] on button "right-button" at bounding box center [1389, 345] width 37 height 37
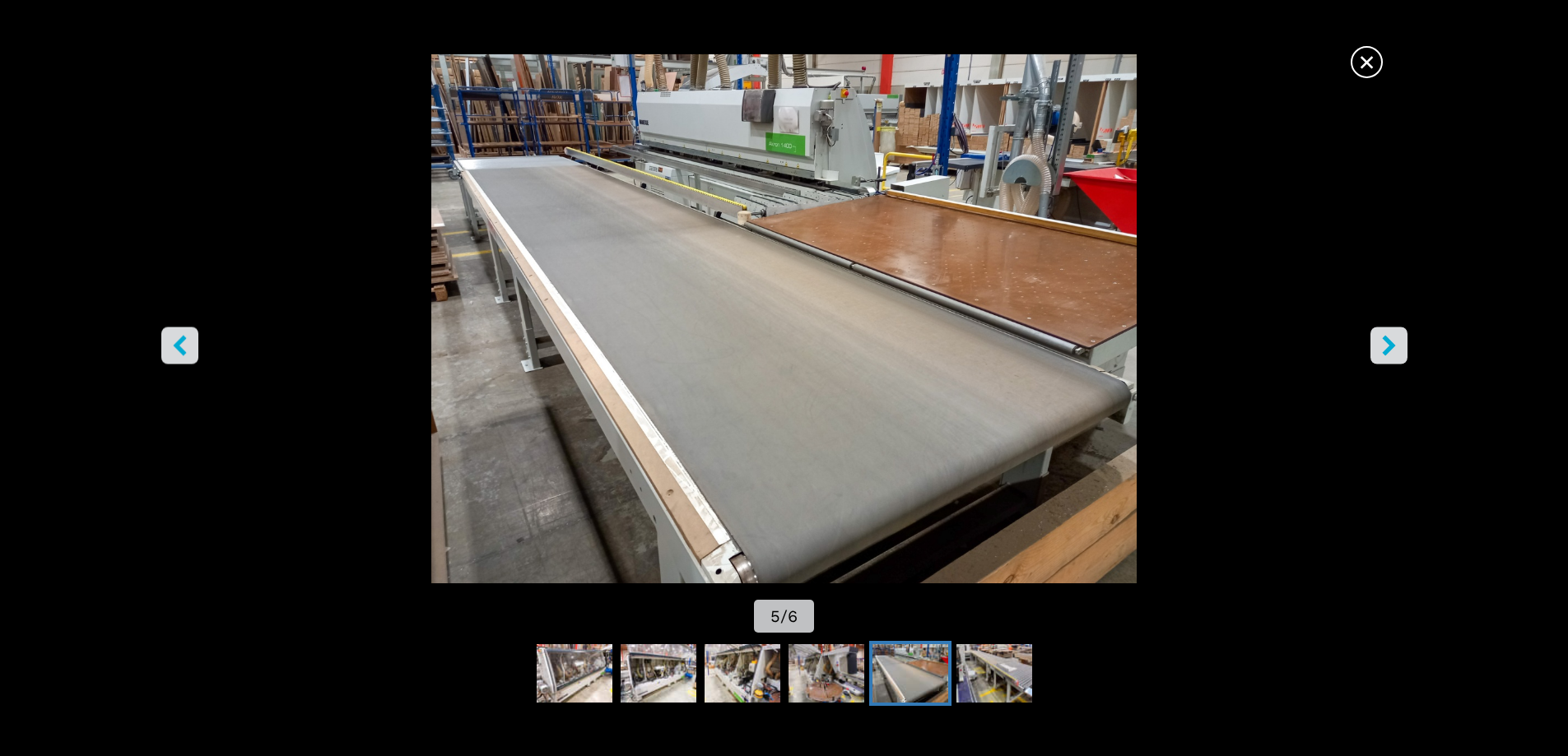
click at [1399, 342] on button "right-button" at bounding box center [1389, 345] width 37 height 37
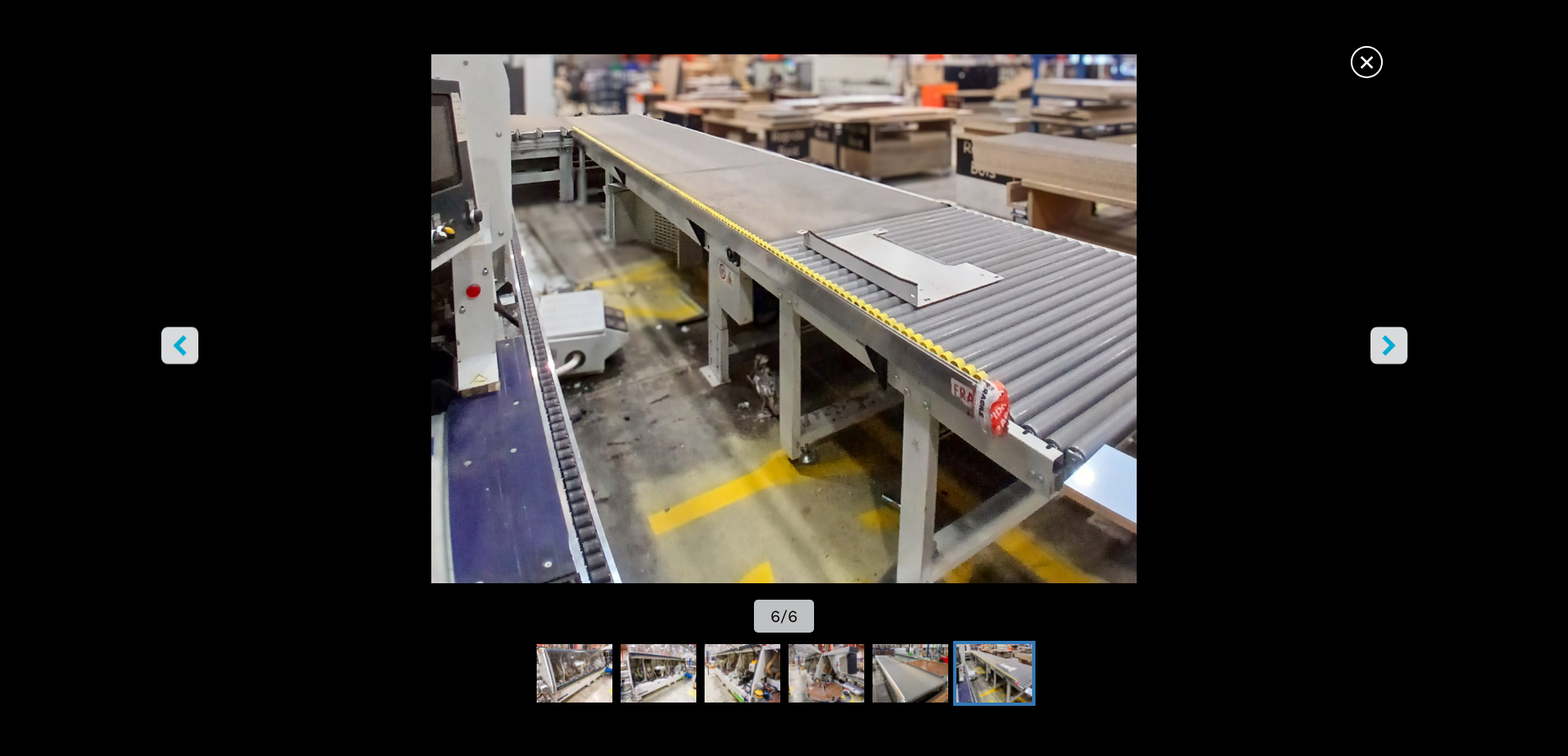
click at [1398, 344] on icon "right-button" at bounding box center [1389, 346] width 21 height 21
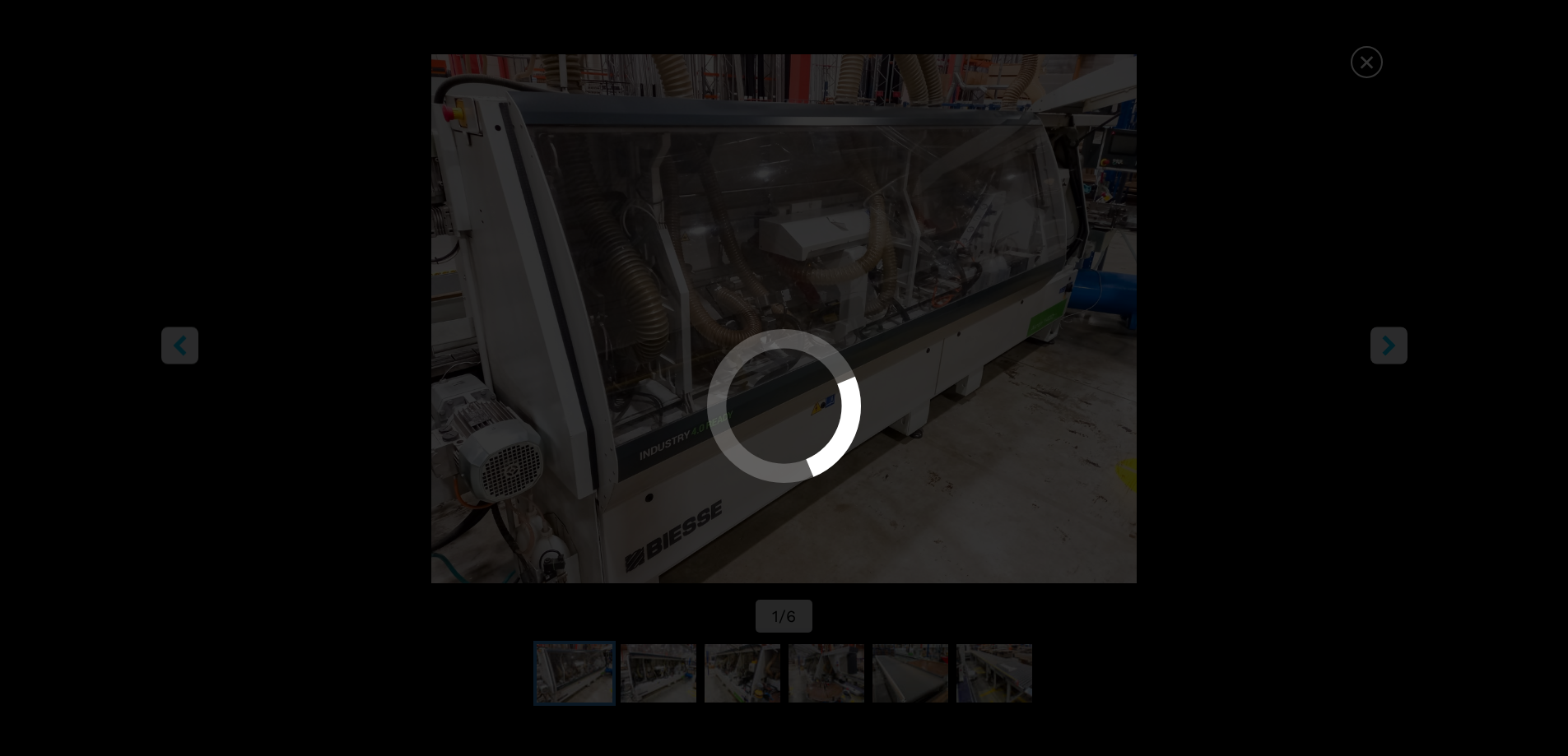
select select "**********"
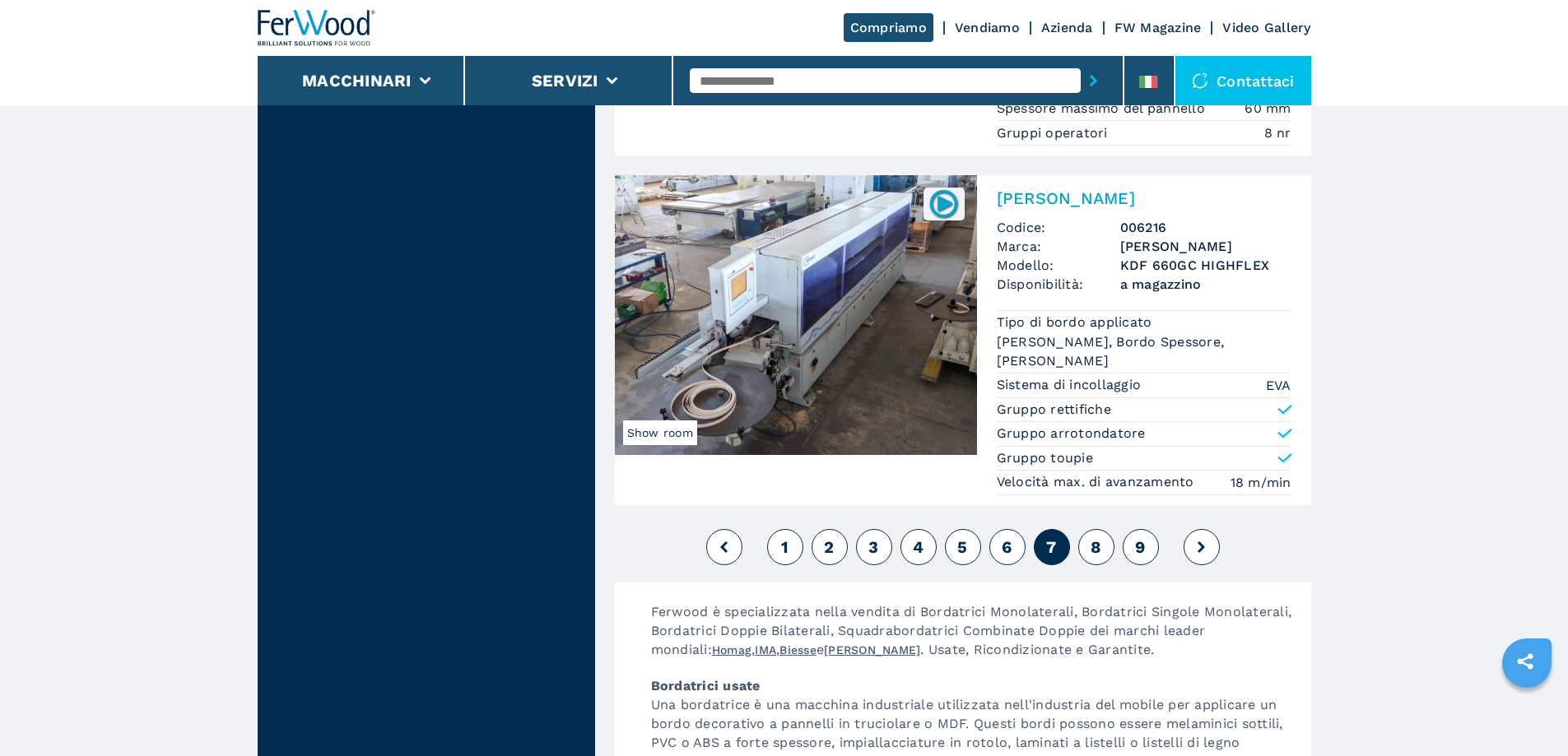
scroll to position [4196, 0]
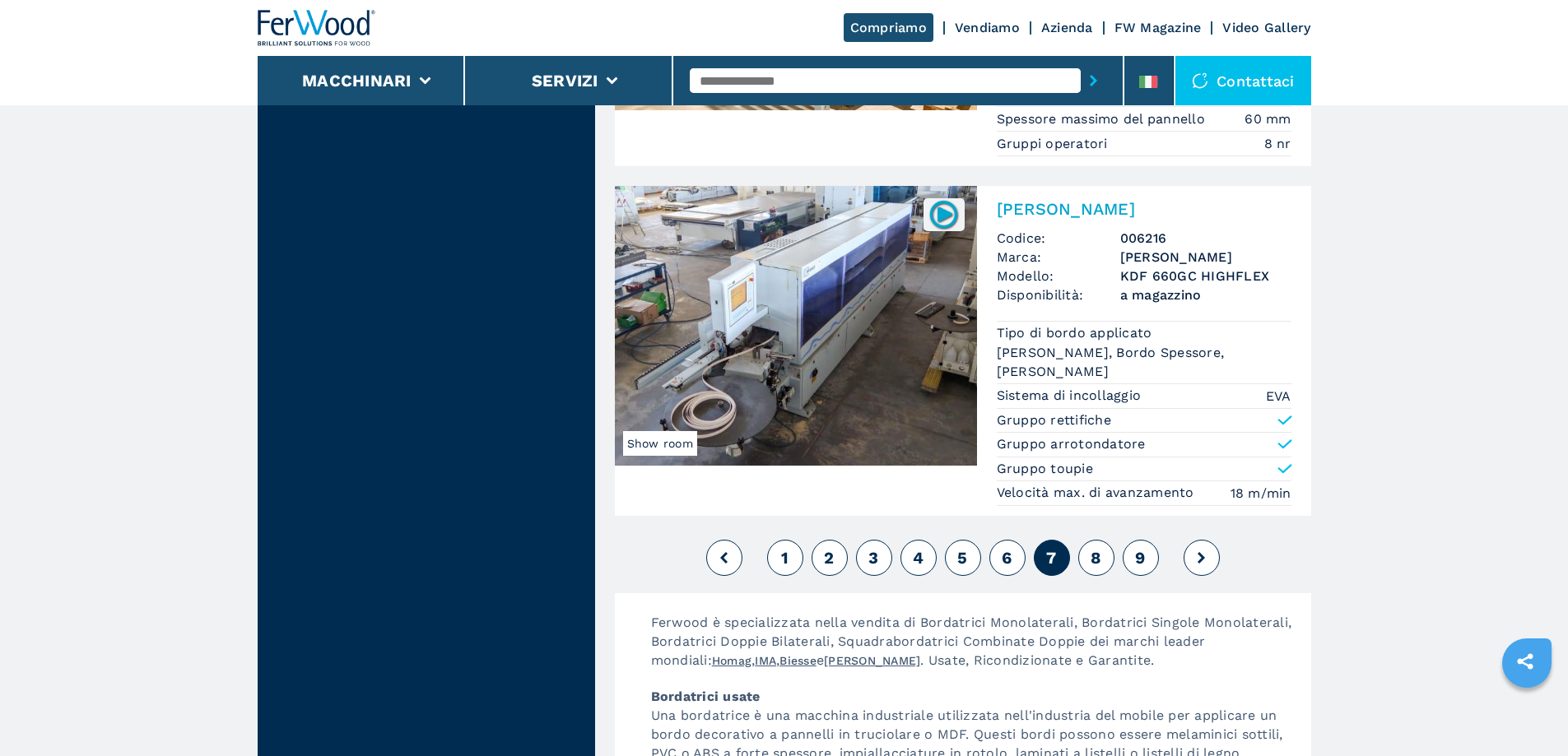
click at [1098, 548] on span "8" at bounding box center [1096, 558] width 10 height 20
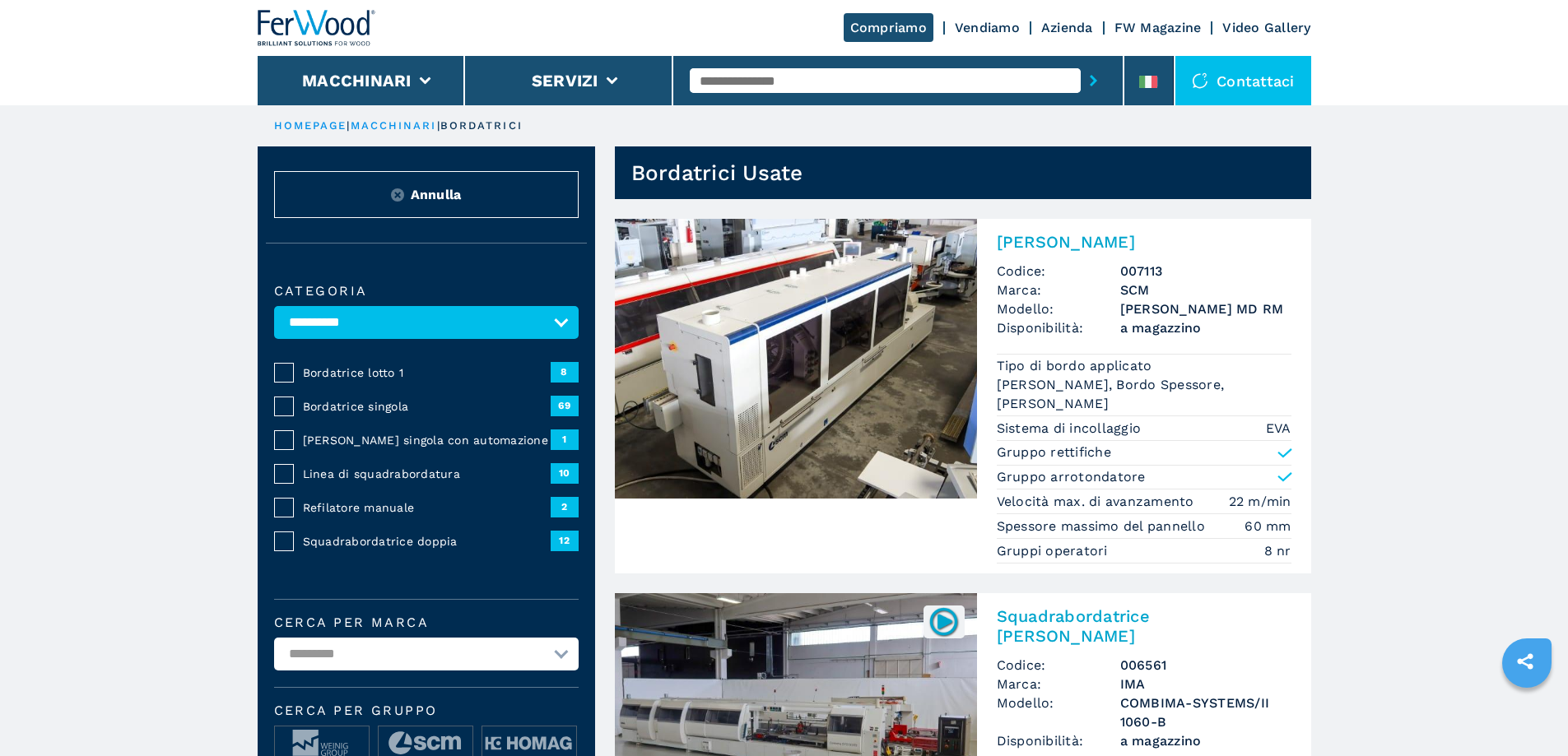
click at [795, 81] on input "text" at bounding box center [886, 80] width 391 height 24
click at [794, 76] on input "text" at bounding box center [886, 80] width 391 height 24
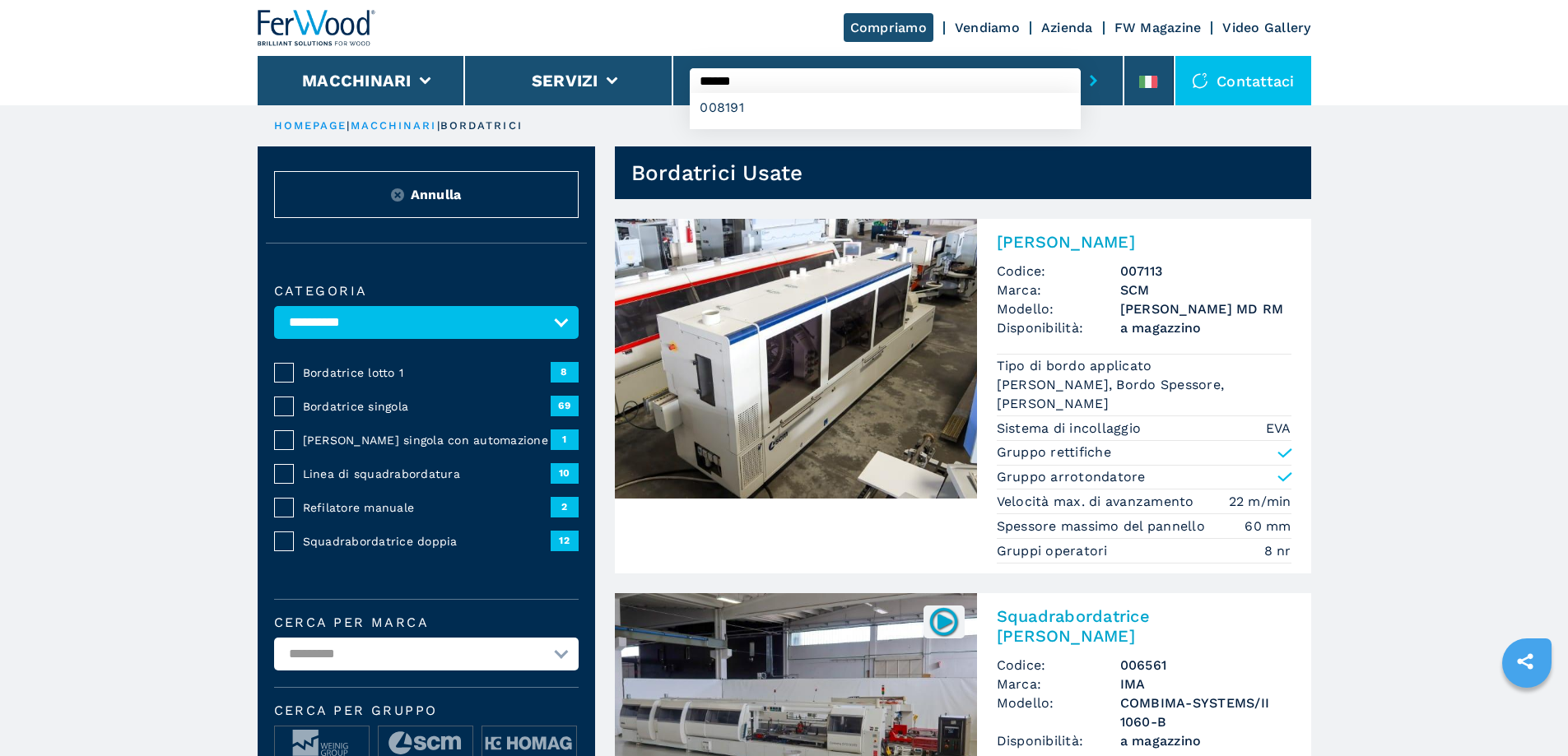
type input "******"
click at [1081, 62] on button "submit-button" at bounding box center [1093, 80] width 25 height 38
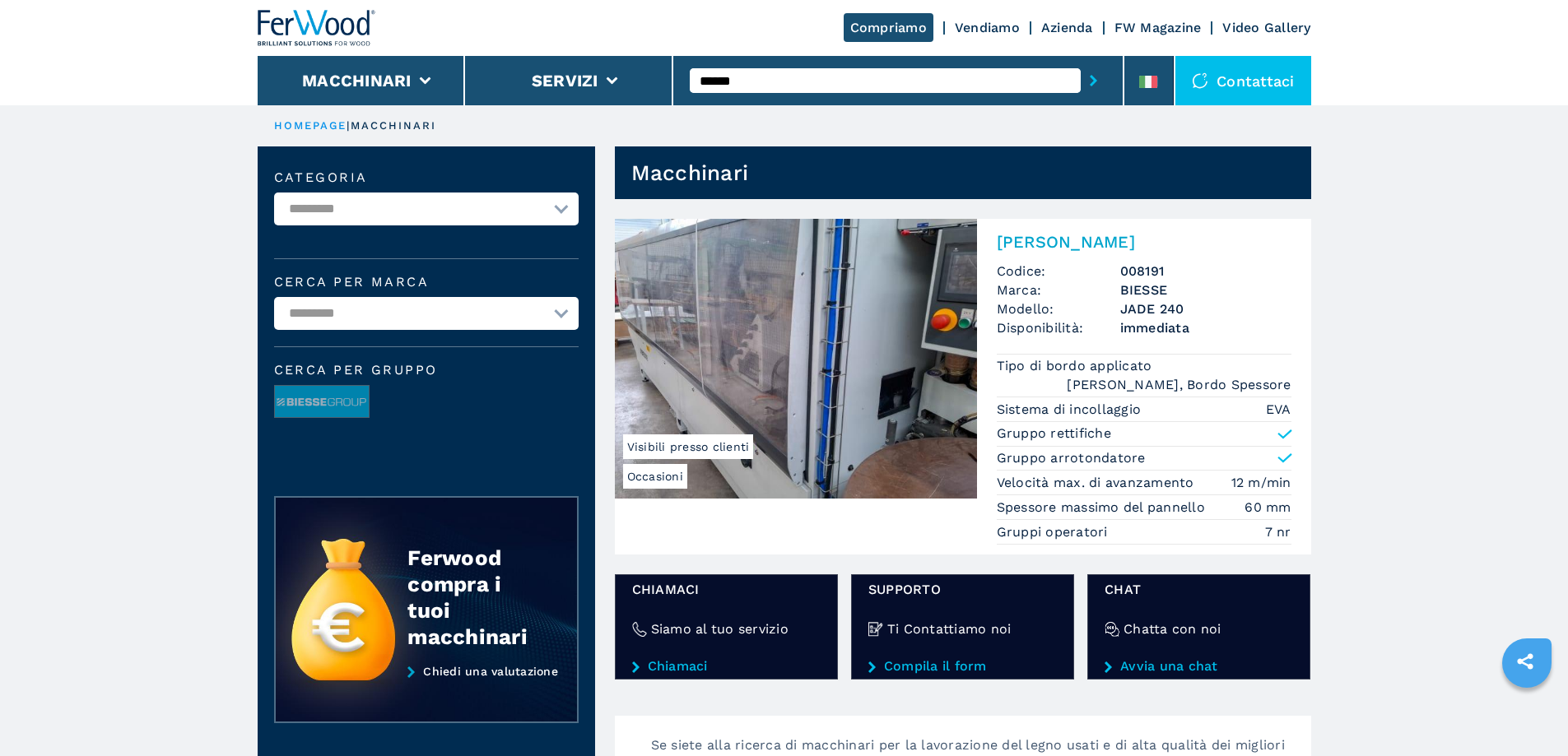
click at [896, 424] on img at bounding box center [796, 359] width 363 height 279
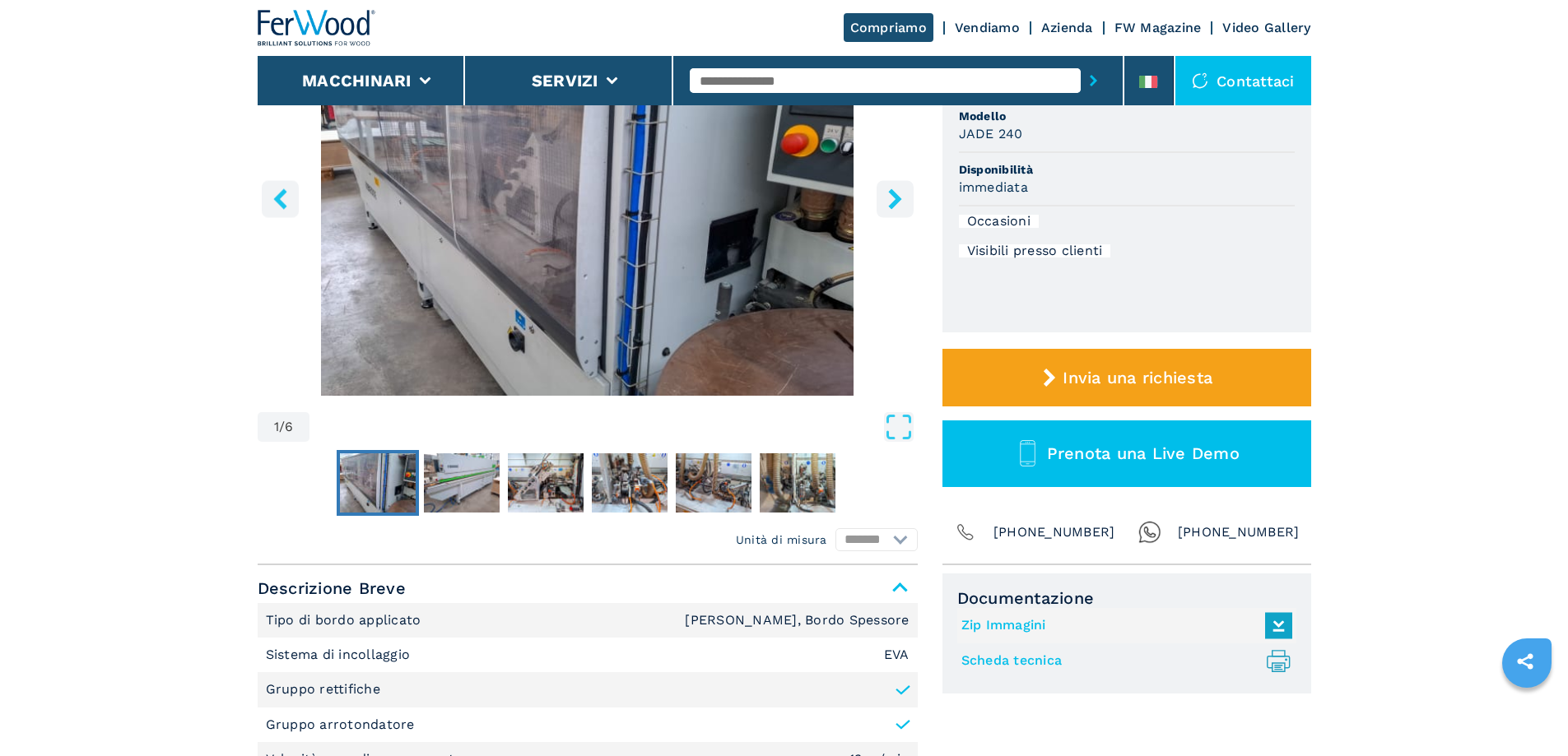
scroll to position [164, 0]
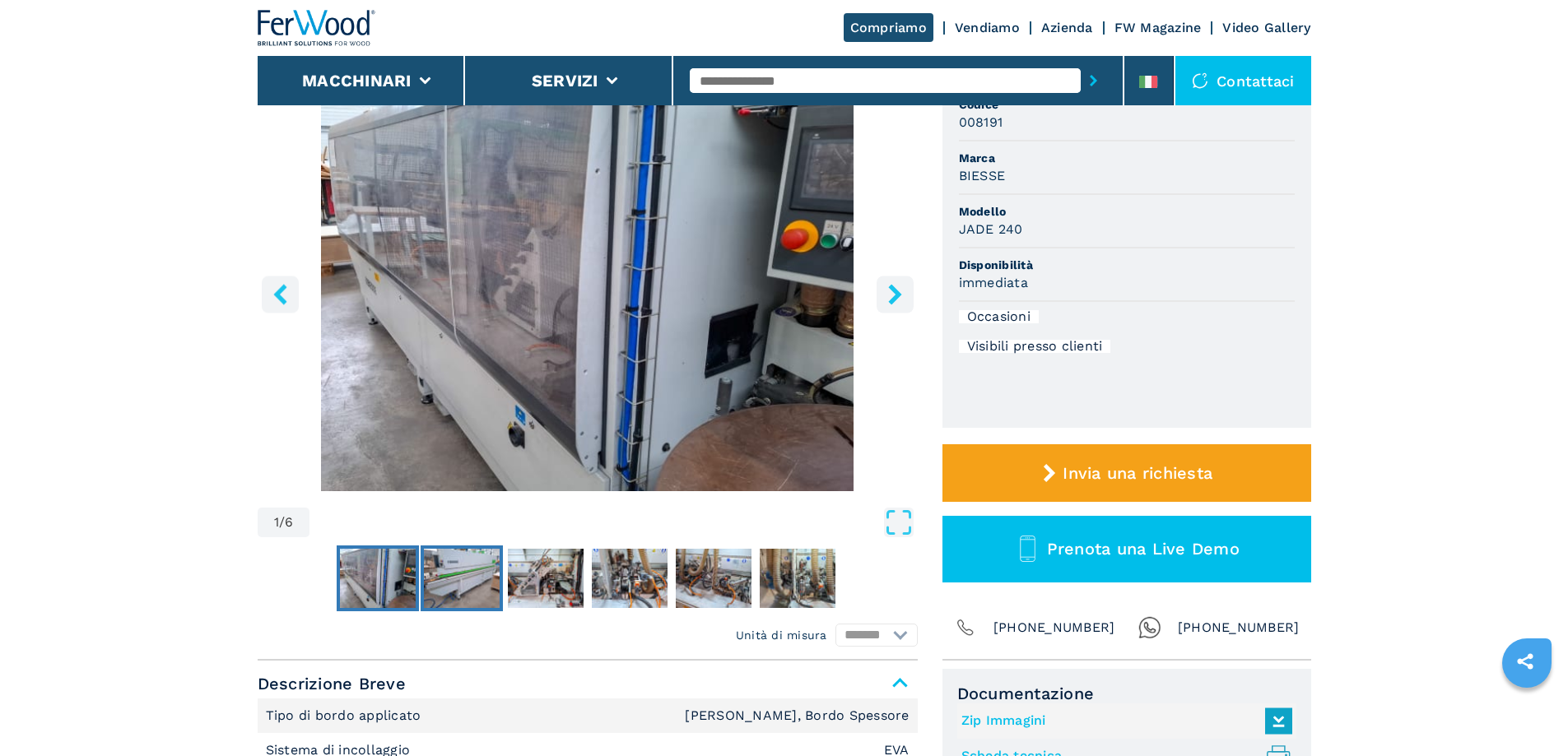
click at [456, 574] on img "Go to Slide 2" at bounding box center [461, 579] width 76 height 59
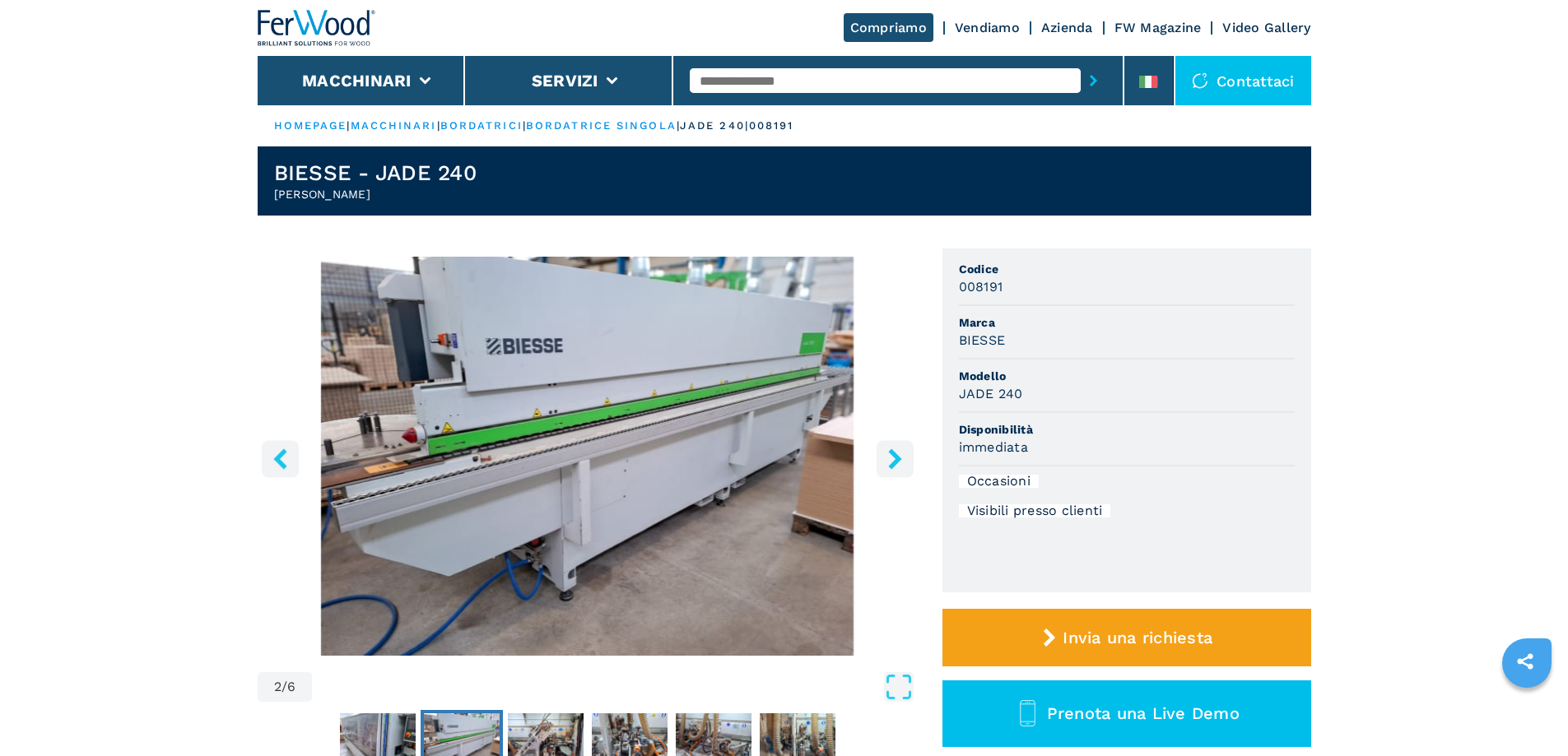
scroll to position [82, 0]
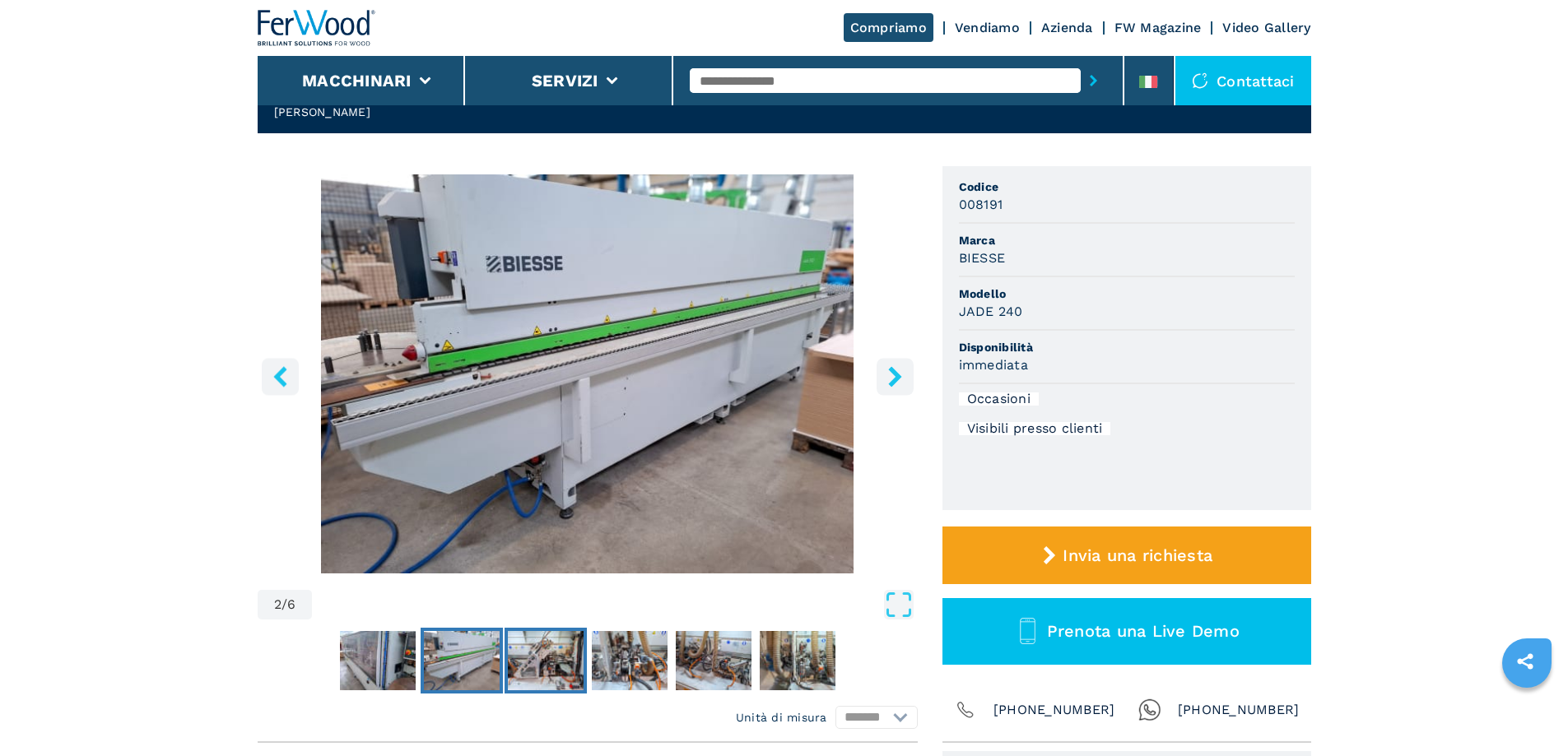
click at [540, 671] on img "Go to Slide 3" at bounding box center [545, 661] width 76 height 59
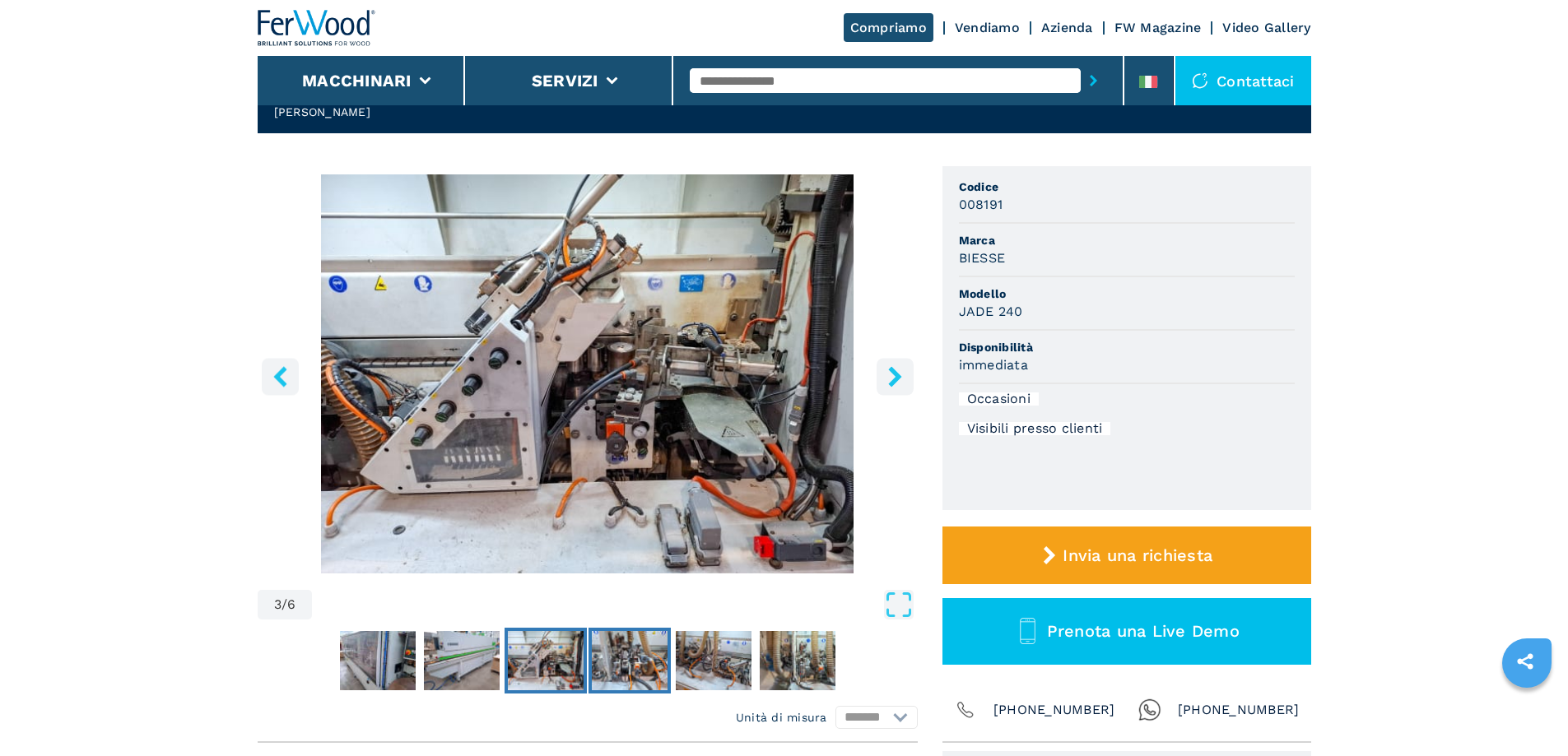
click at [631, 672] on img "Go to Slide 4" at bounding box center [630, 661] width 76 height 59
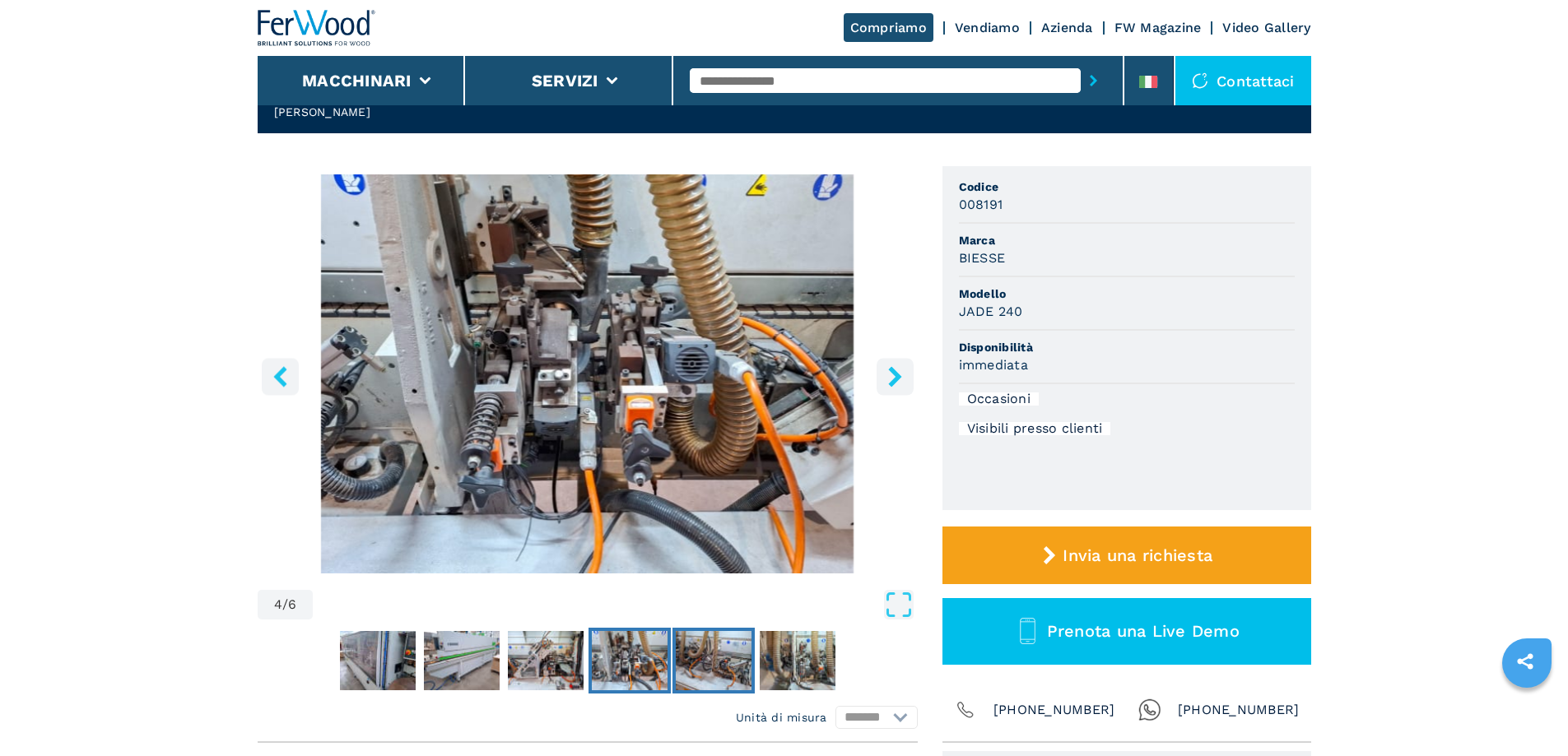
click at [737, 677] on img "Go to Slide 5" at bounding box center [714, 661] width 76 height 59
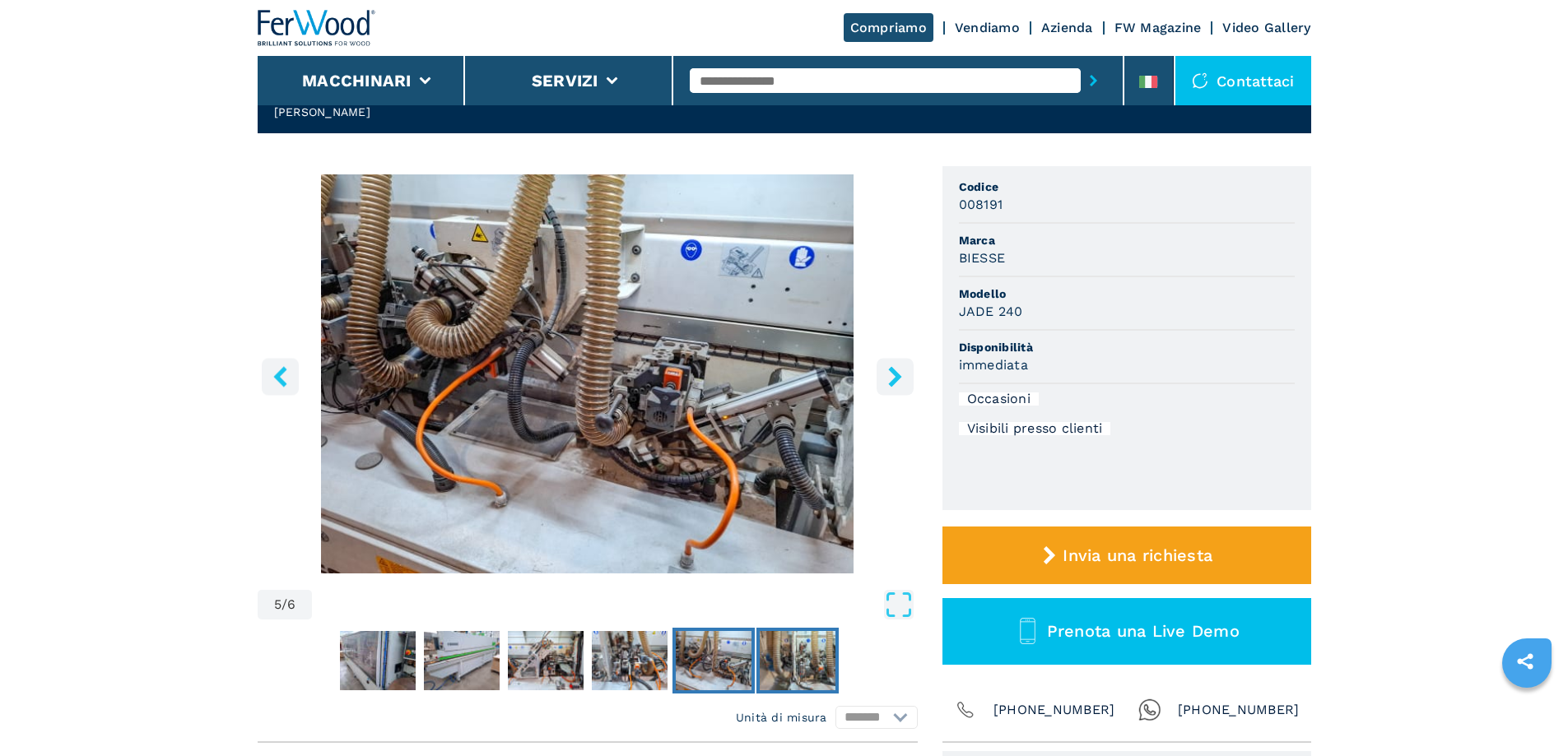
click at [821, 674] on img "Go to Slide 6" at bounding box center [798, 661] width 76 height 59
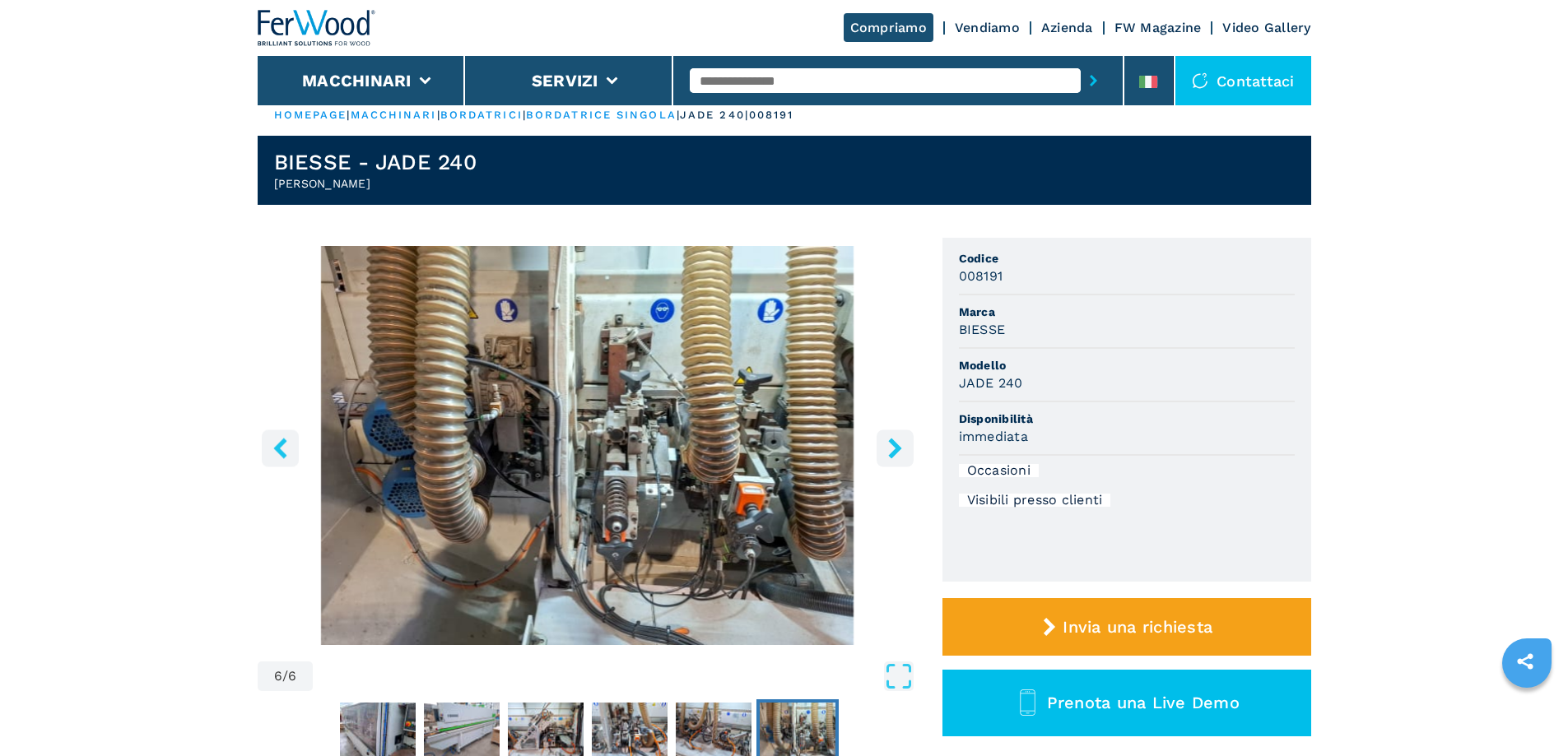
scroll to position [0, 0]
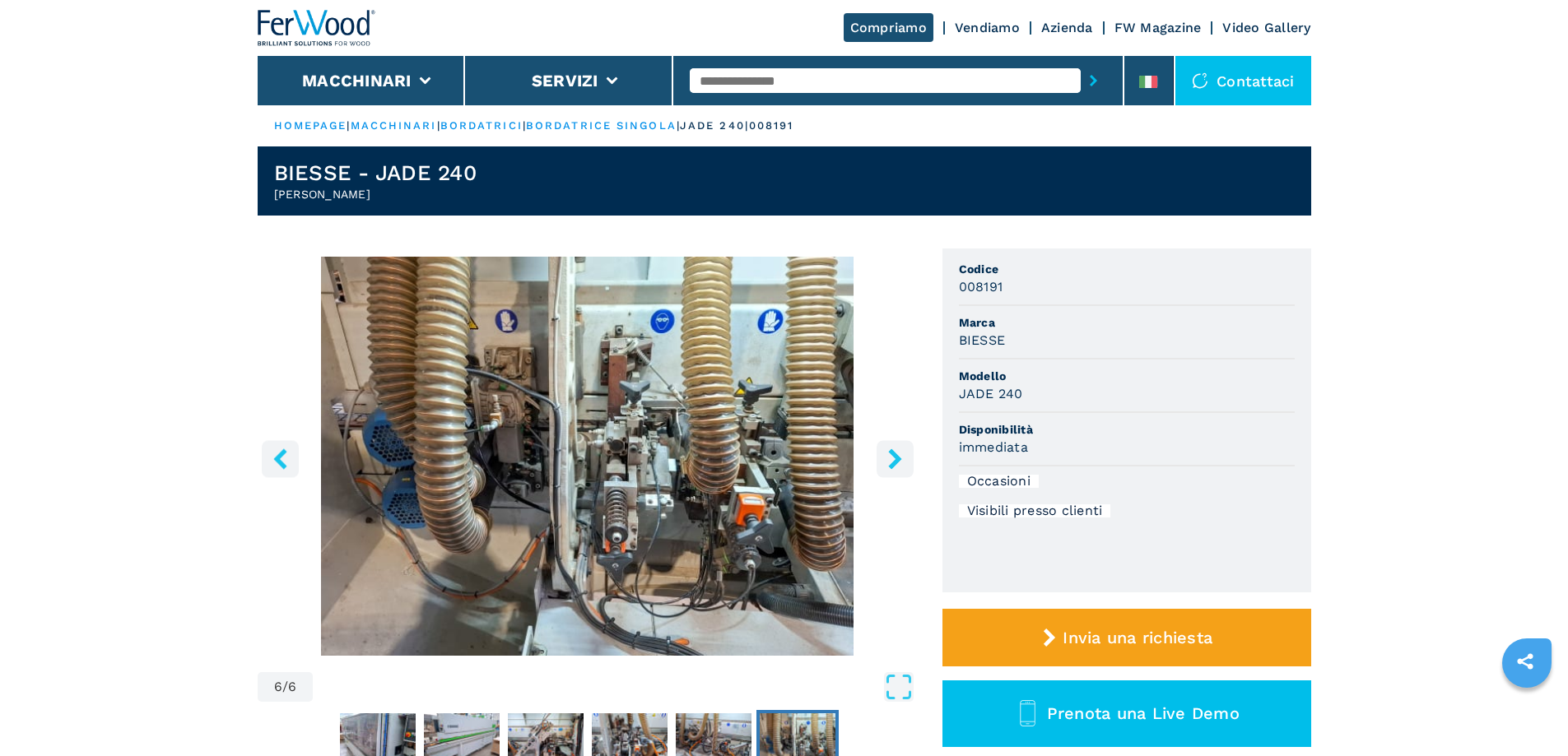
click at [888, 457] on icon "right-button" at bounding box center [895, 459] width 21 height 21
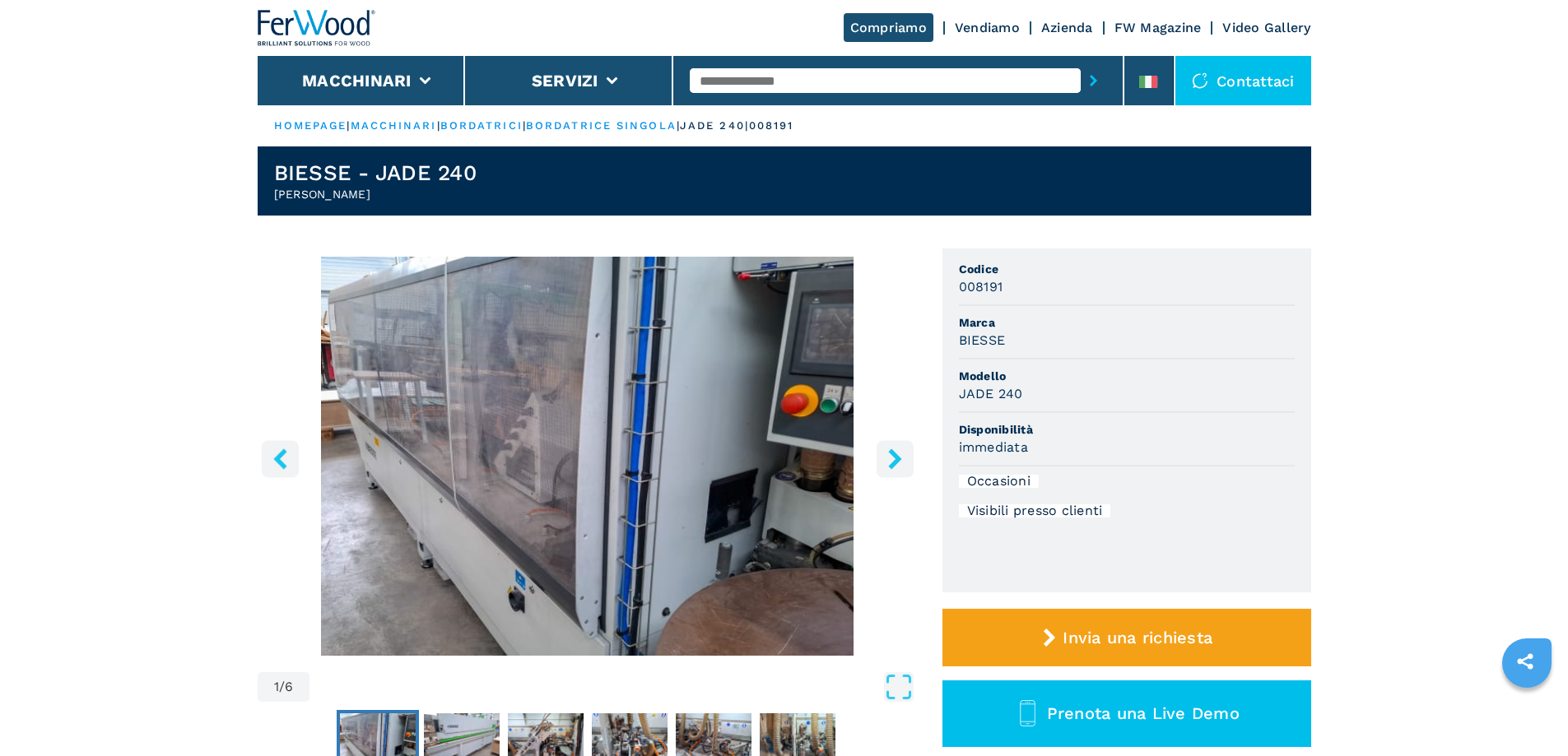
click at [888, 456] on icon "right-button" at bounding box center [895, 459] width 21 height 21
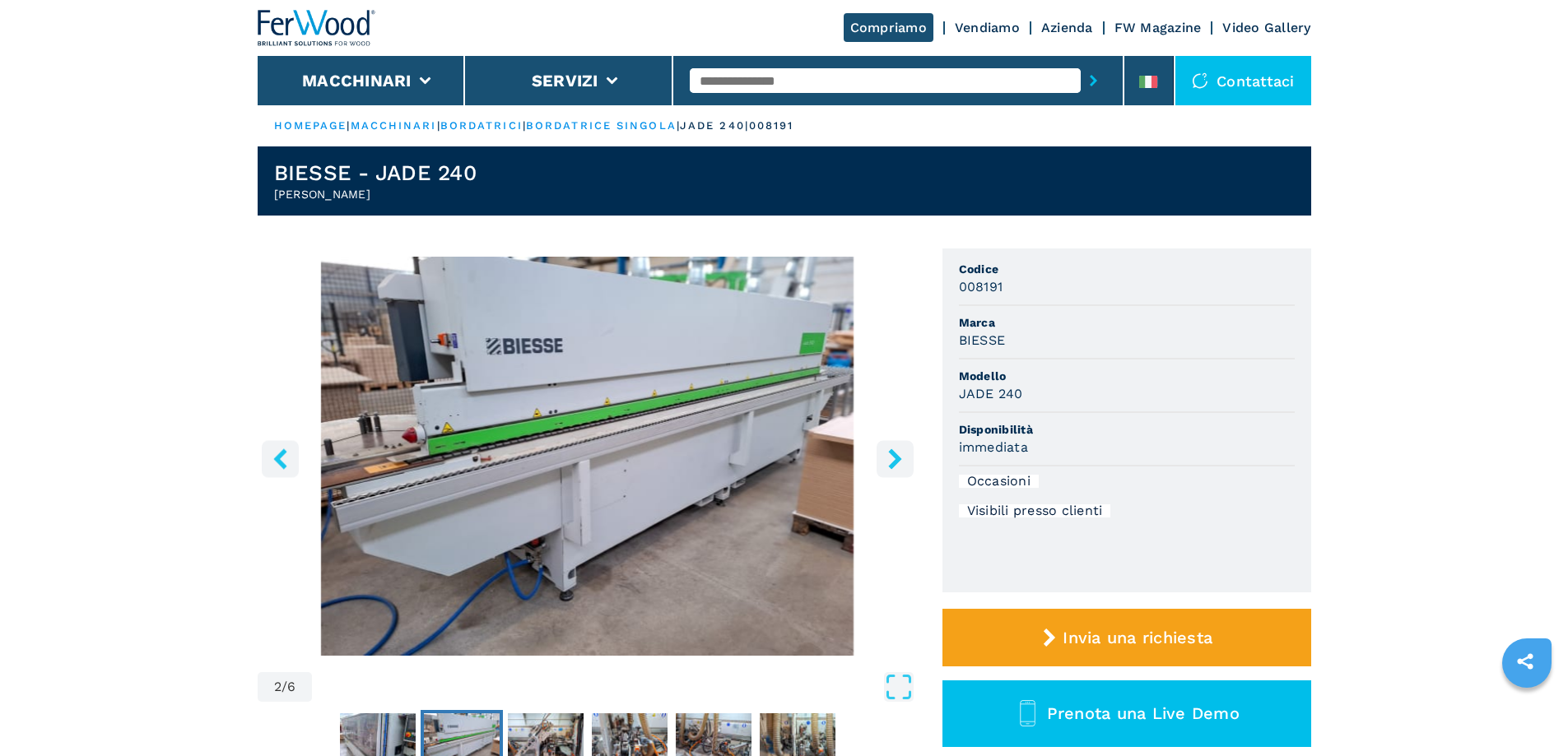
click at [892, 457] on icon "right-button" at bounding box center [895, 459] width 21 height 21
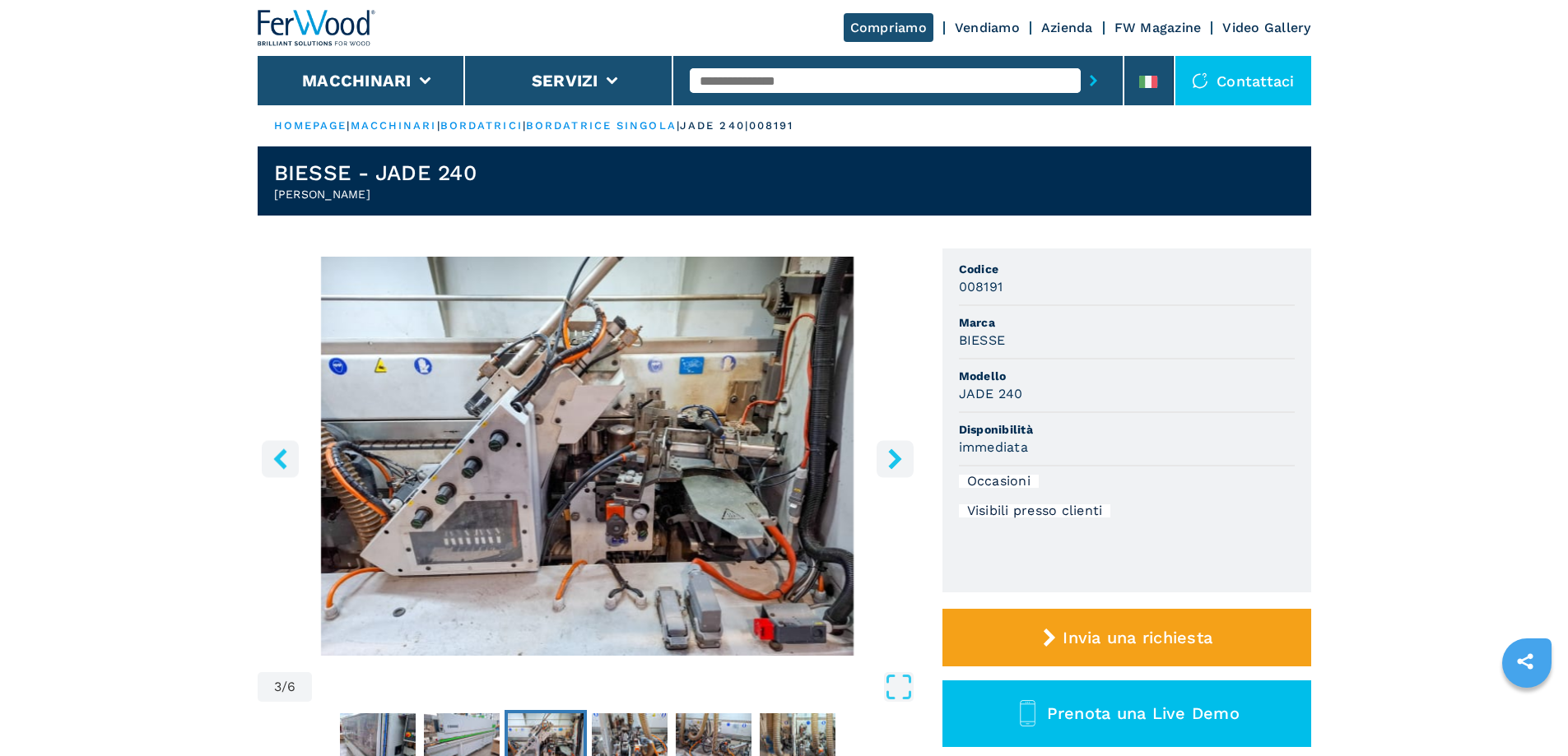
click at [890, 457] on icon "right-button" at bounding box center [895, 459] width 21 height 21
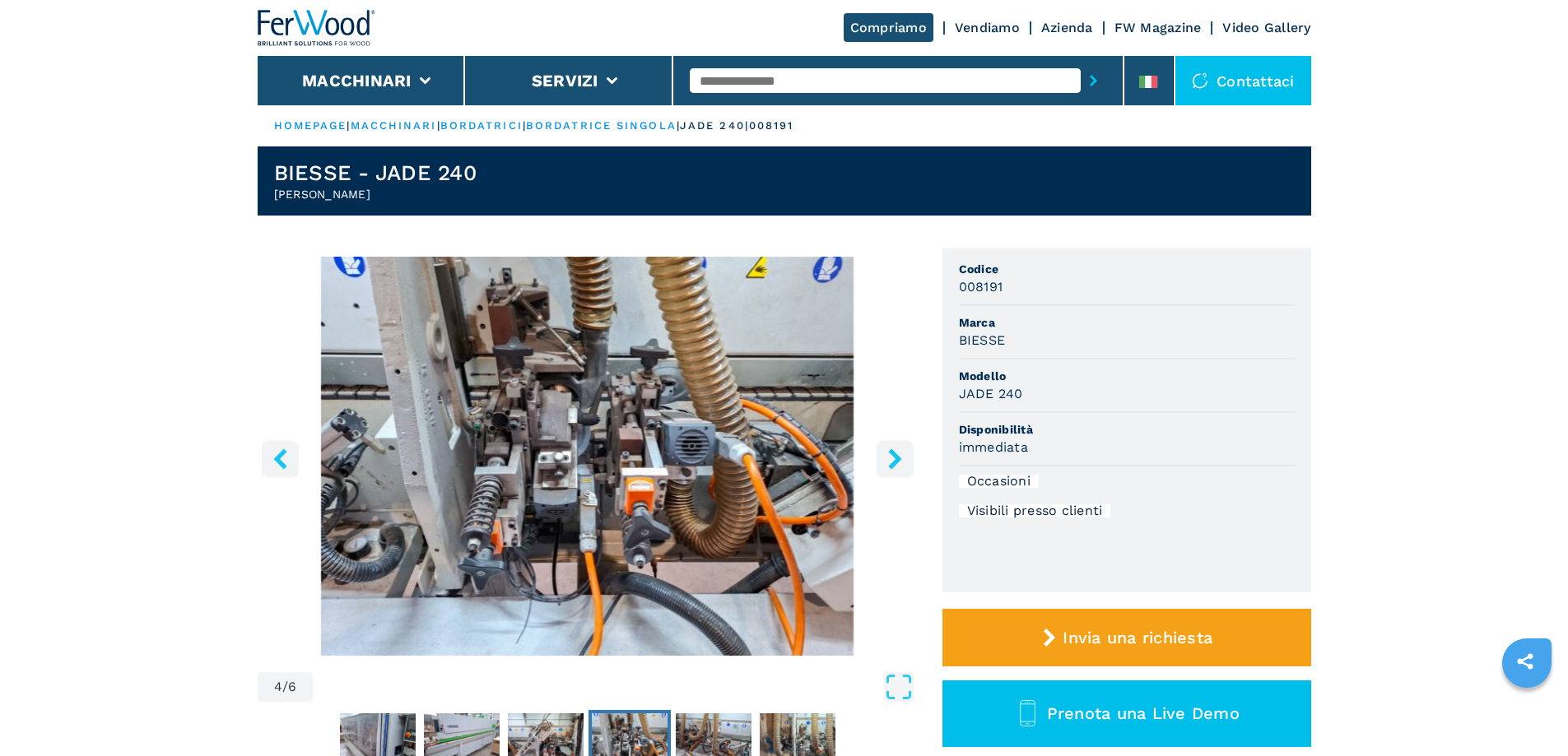
click at [889, 457] on icon "right-button" at bounding box center [895, 459] width 21 height 21
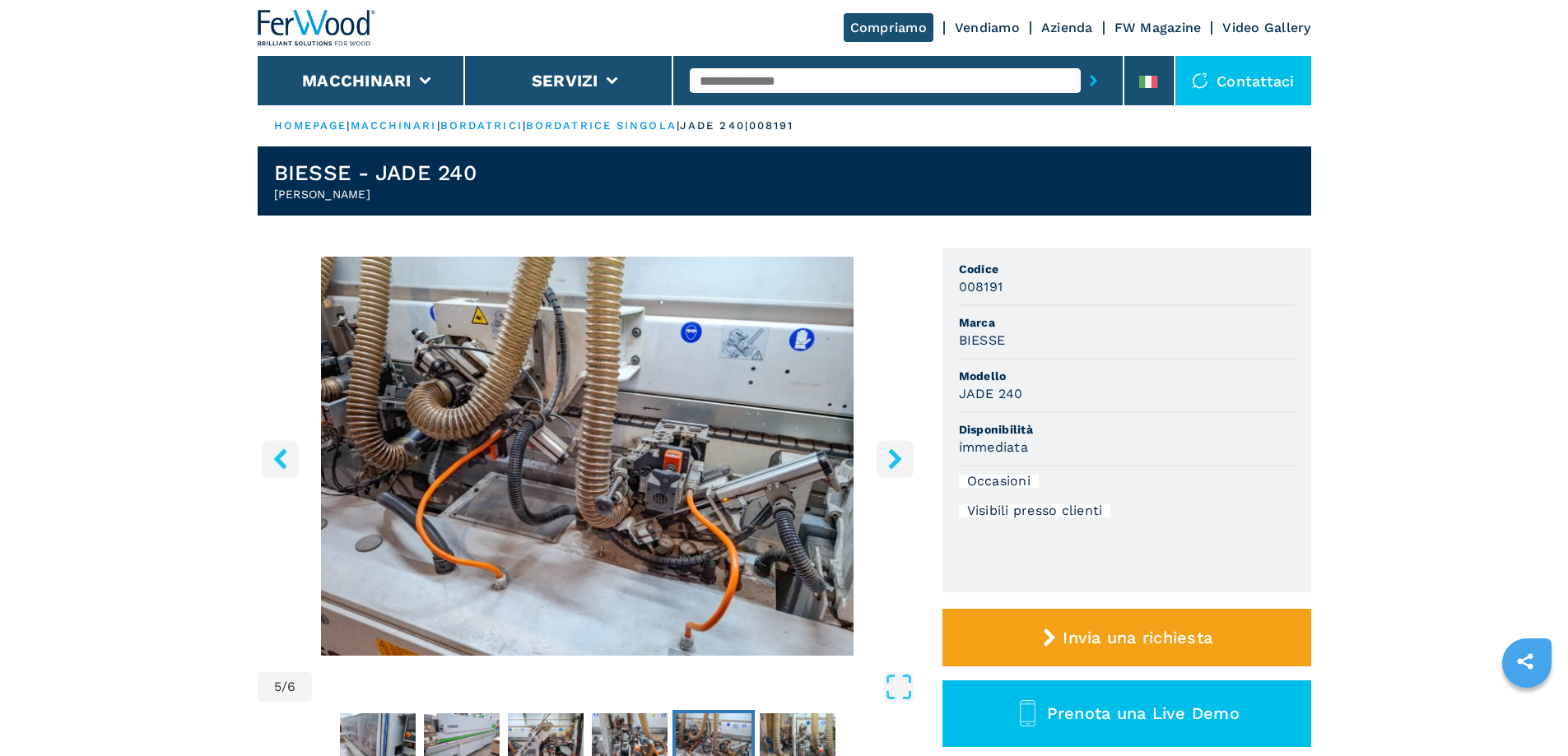
click at [889, 457] on icon "right-button" at bounding box center [895, 459] width 21 height 21
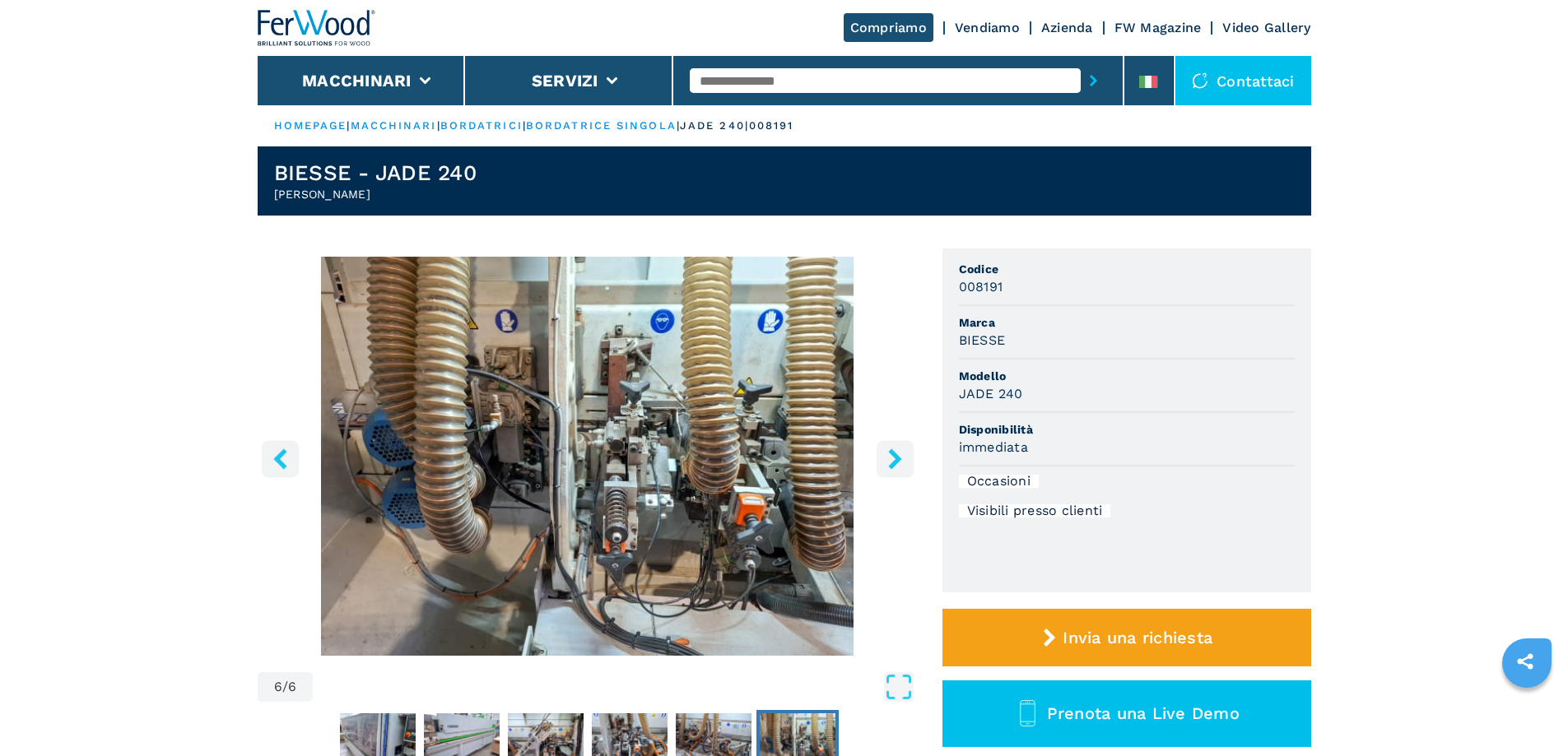
click at [889, 457] on icon "right-button" at bounding box center [895, 459] width 21 height 21
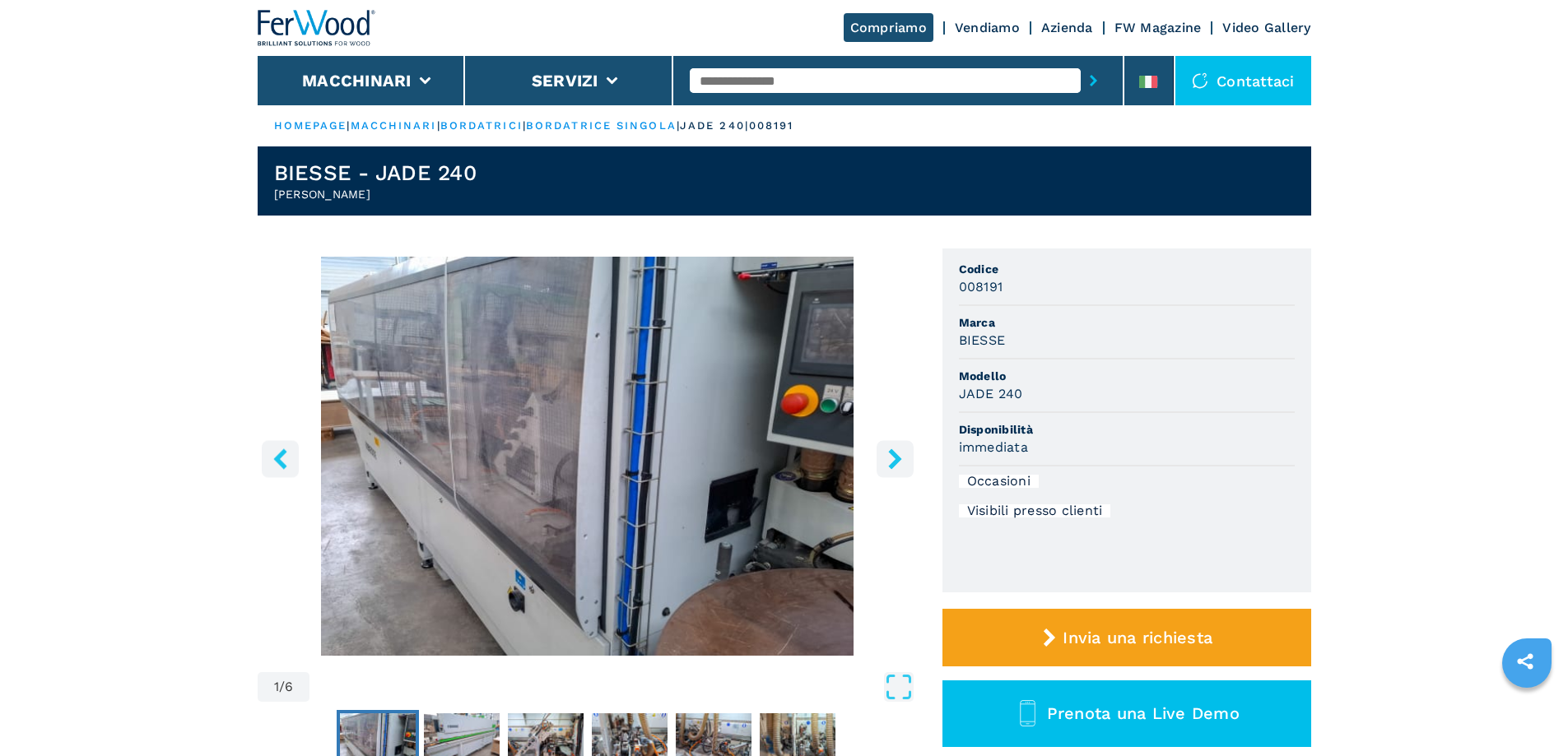
click at [889, 457] on icon "right-button" at bounding box center [895, 459] width 21 height 21
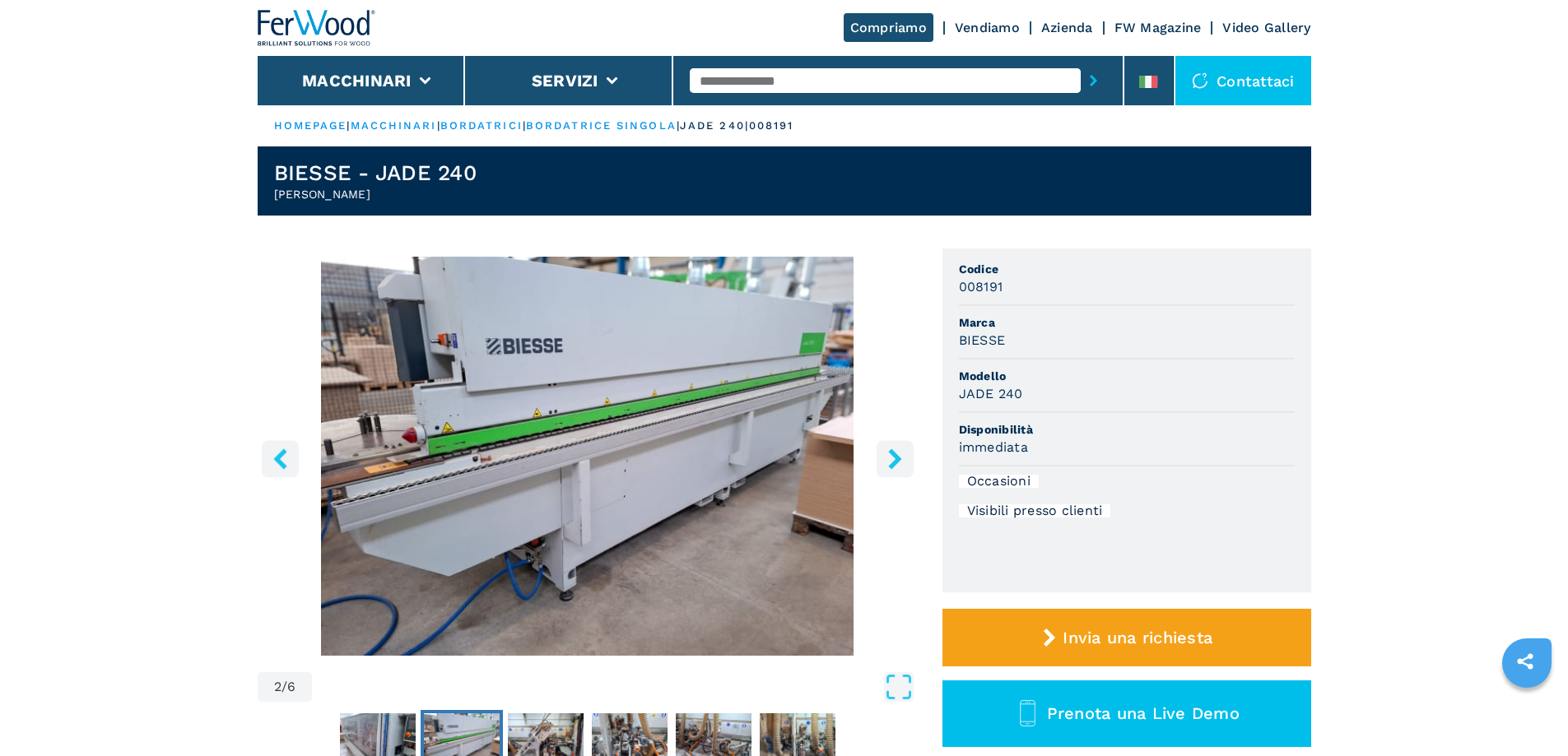
click at [888, 470] on button "right-button" at bounding box center [895, 458] width 37 height 37
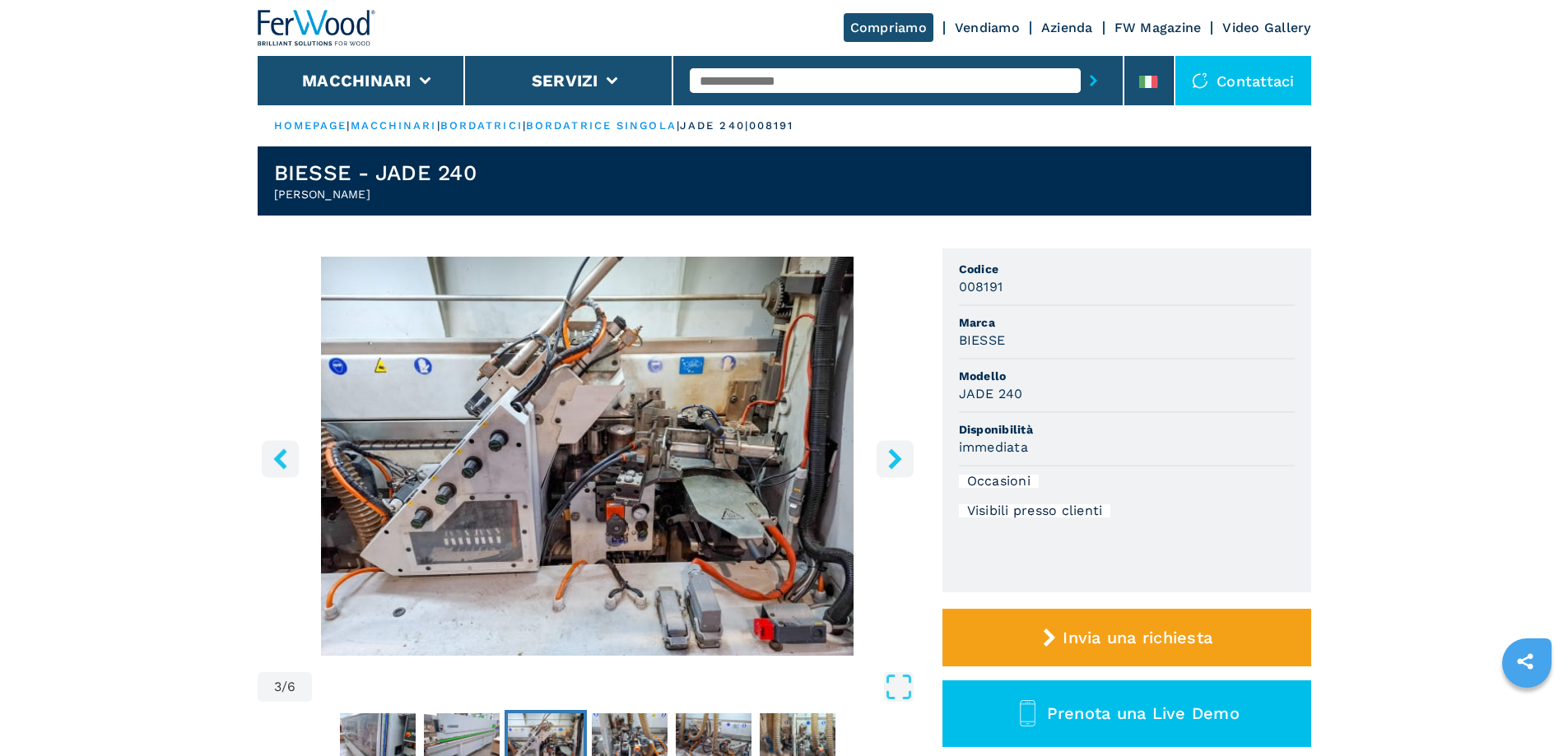
click at [887, 465] on icon "right-button" at bounding box center [895, 459] width 21 height 21
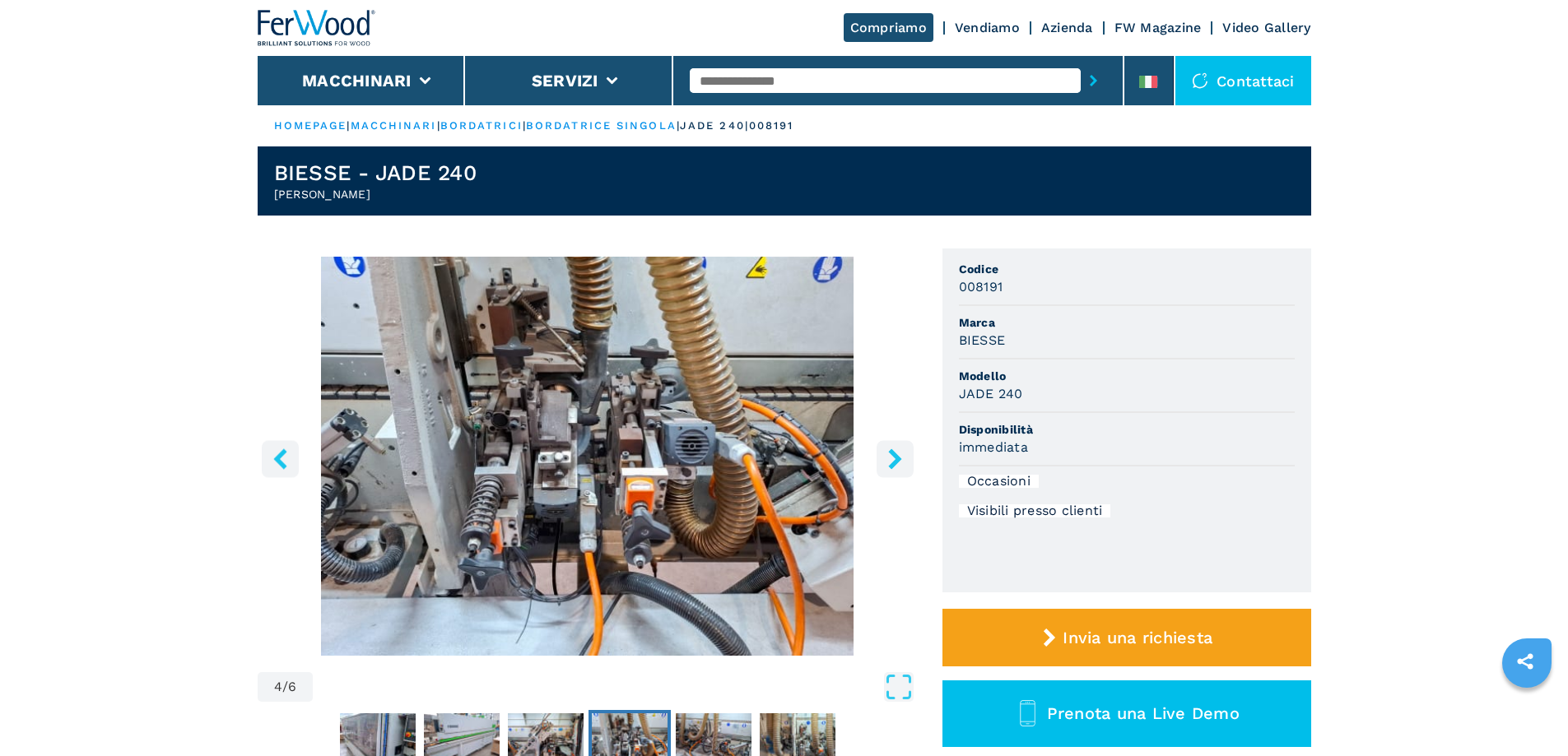
click at [887, 465] on icon "right-button" at bounding box center [895, 459] width 21 height 21
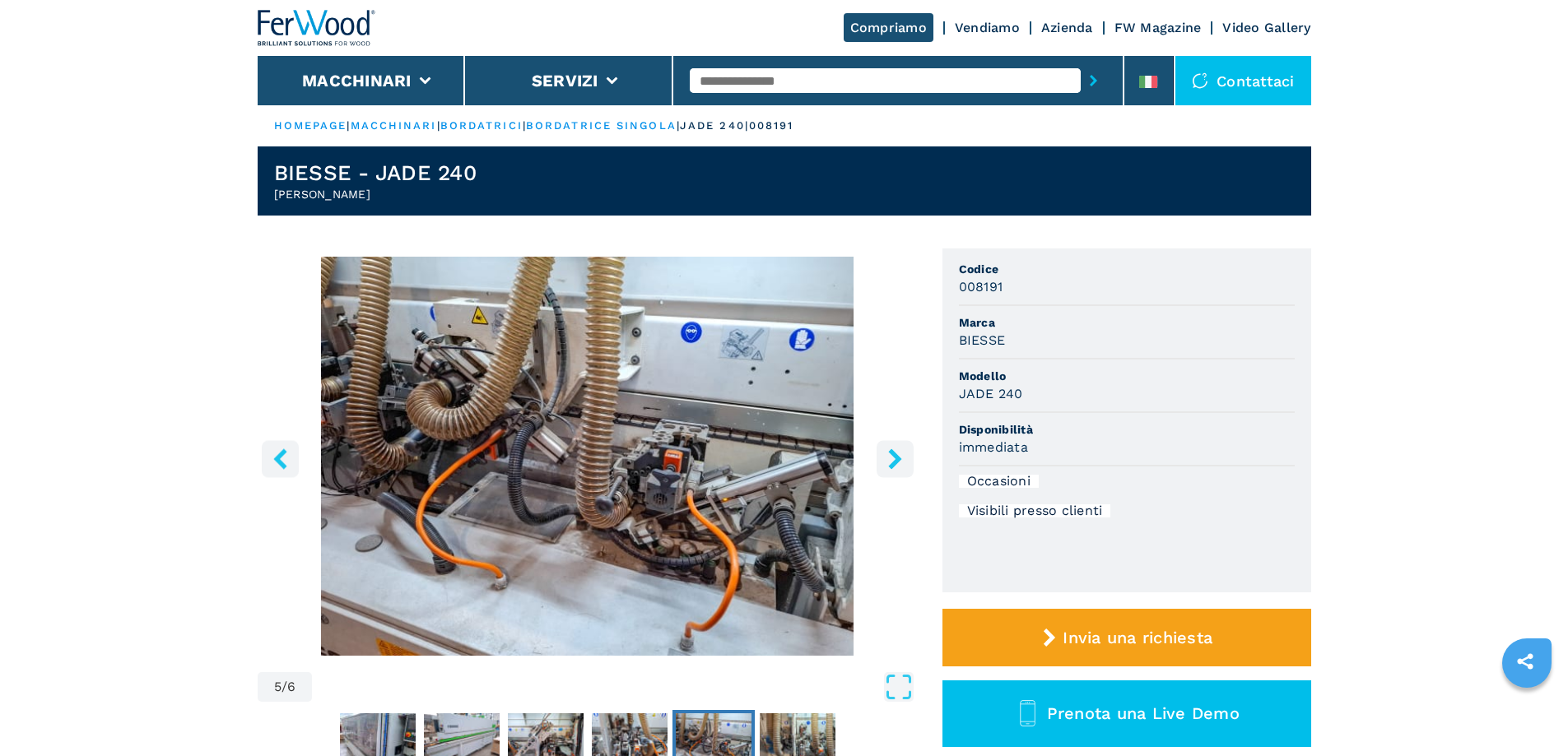
click at [887, 465] on icon "right-button" at bounding box center [895, 459] width 21 height 21
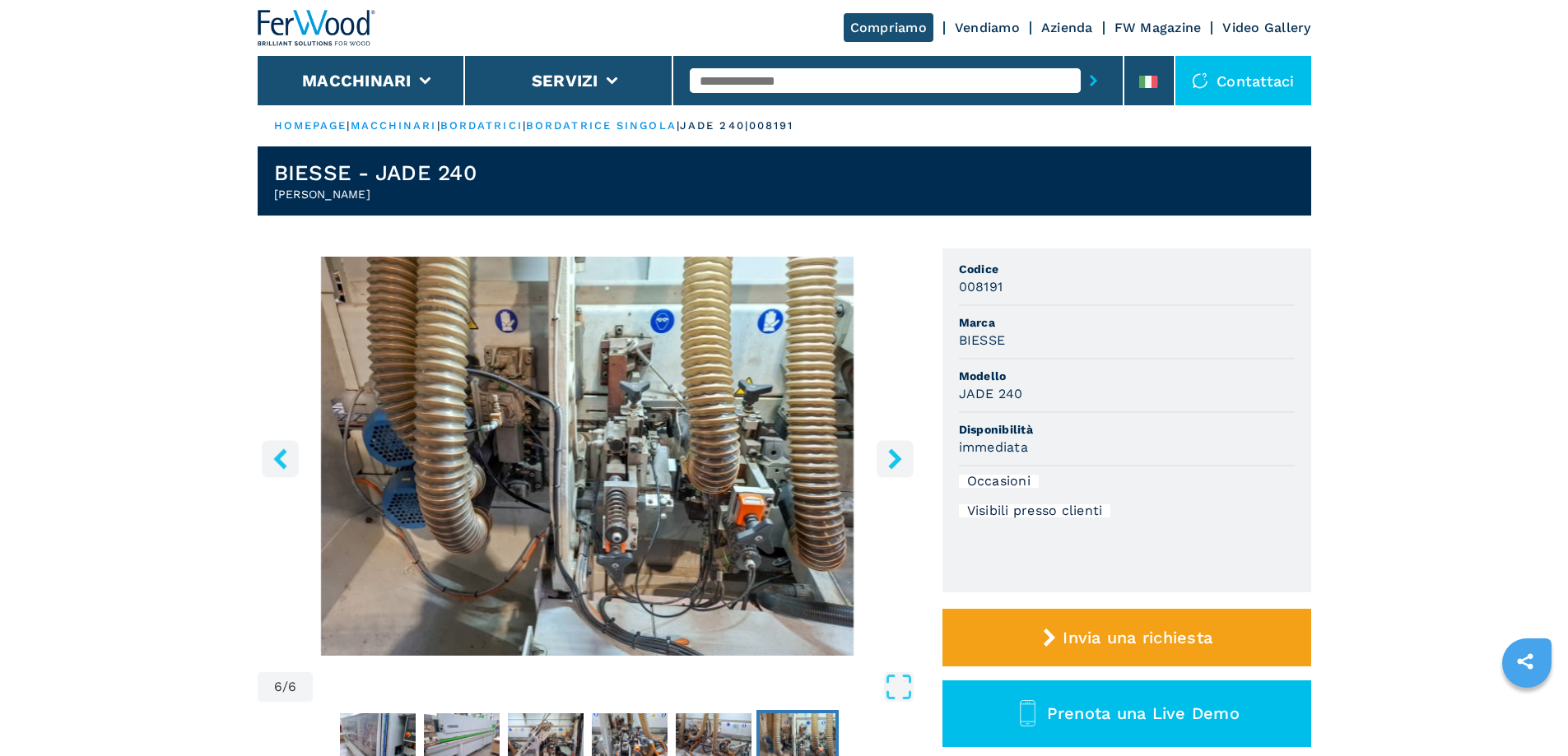
click at [883, 467] on button "right-button" at bounding box center [895, 458] width 37 height 37
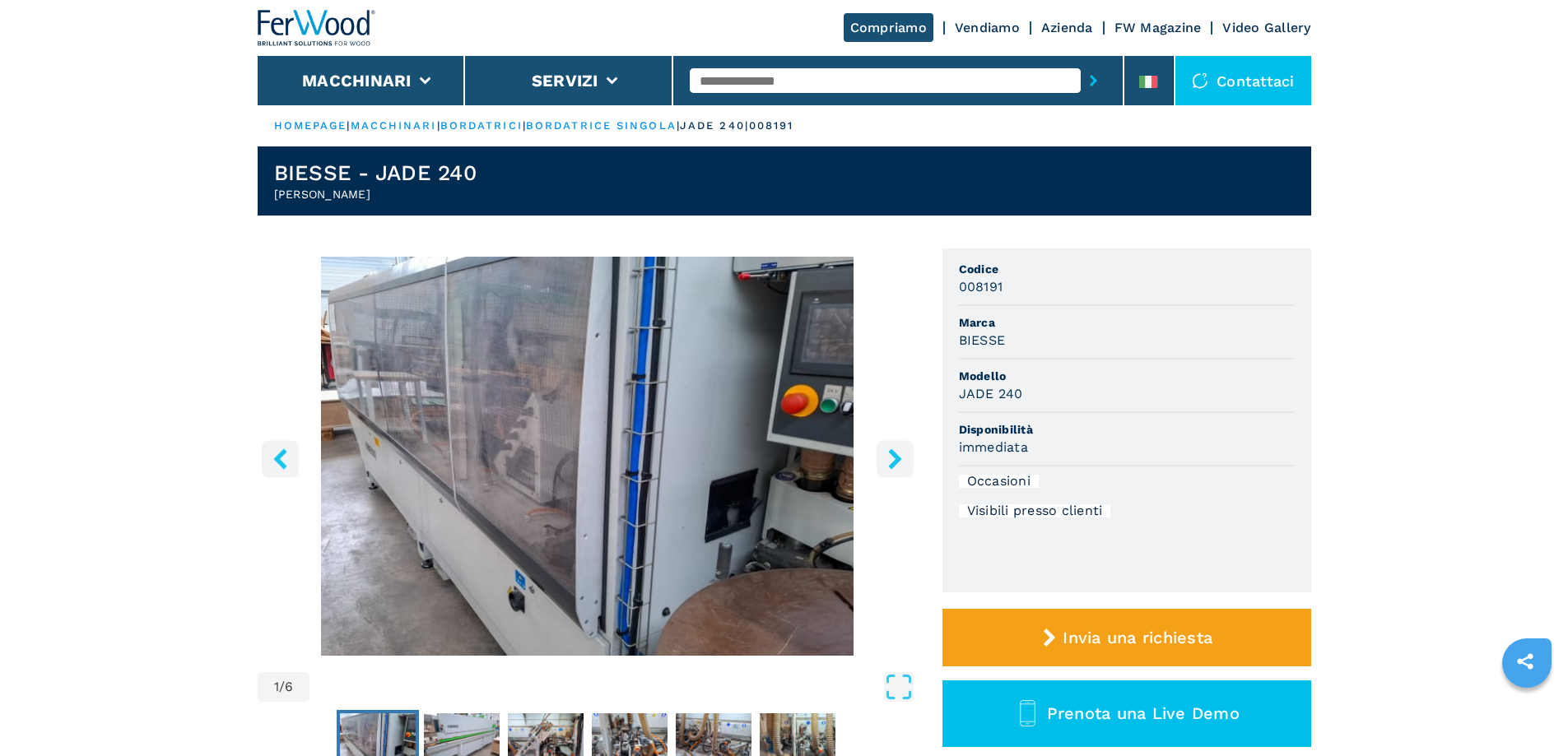
click at [883, 467] on button "right-button" at bounding box center [895, 458] width 37 height 37
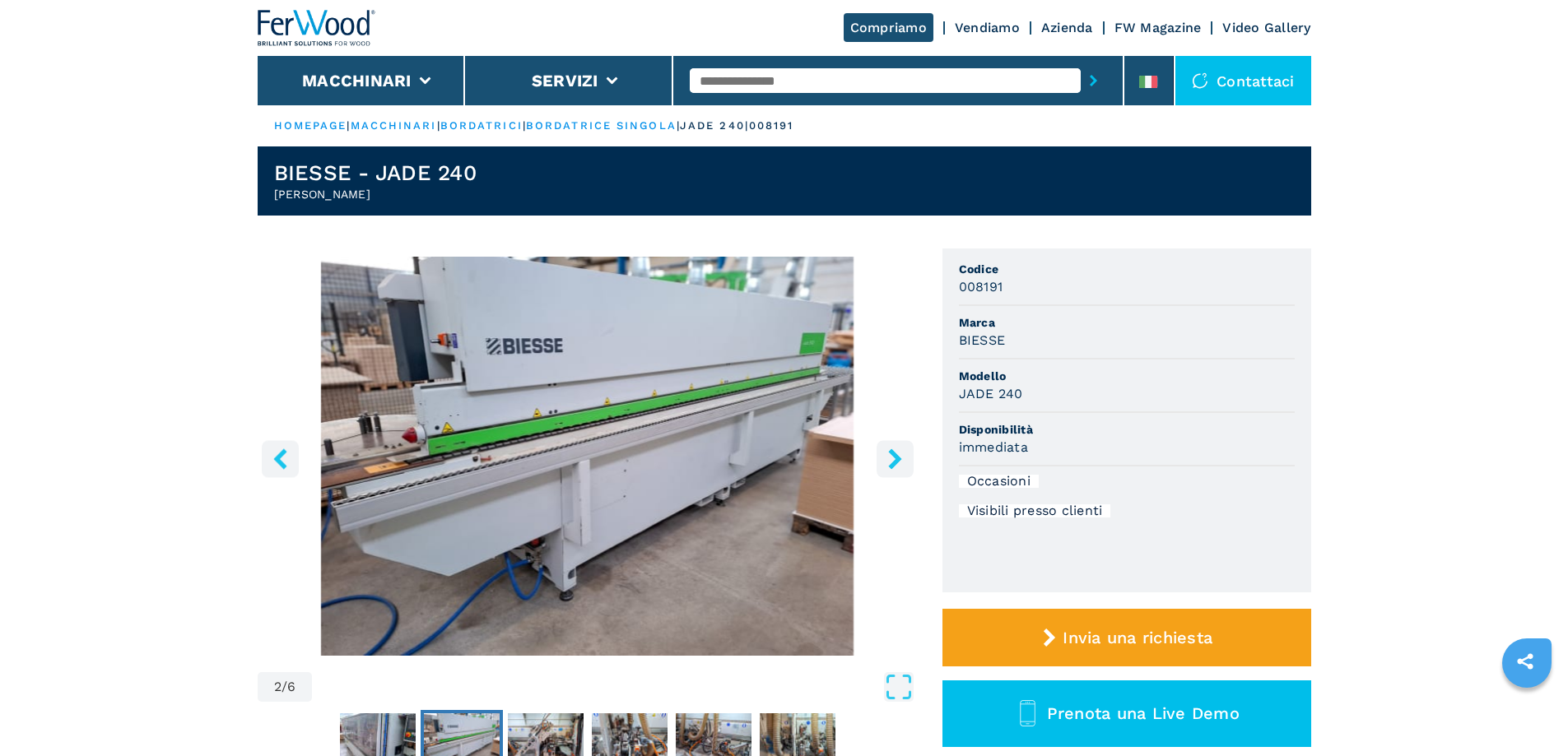
click at [883, 467] on button "right-button" at bounding box center [895, 458] width 37 height 37
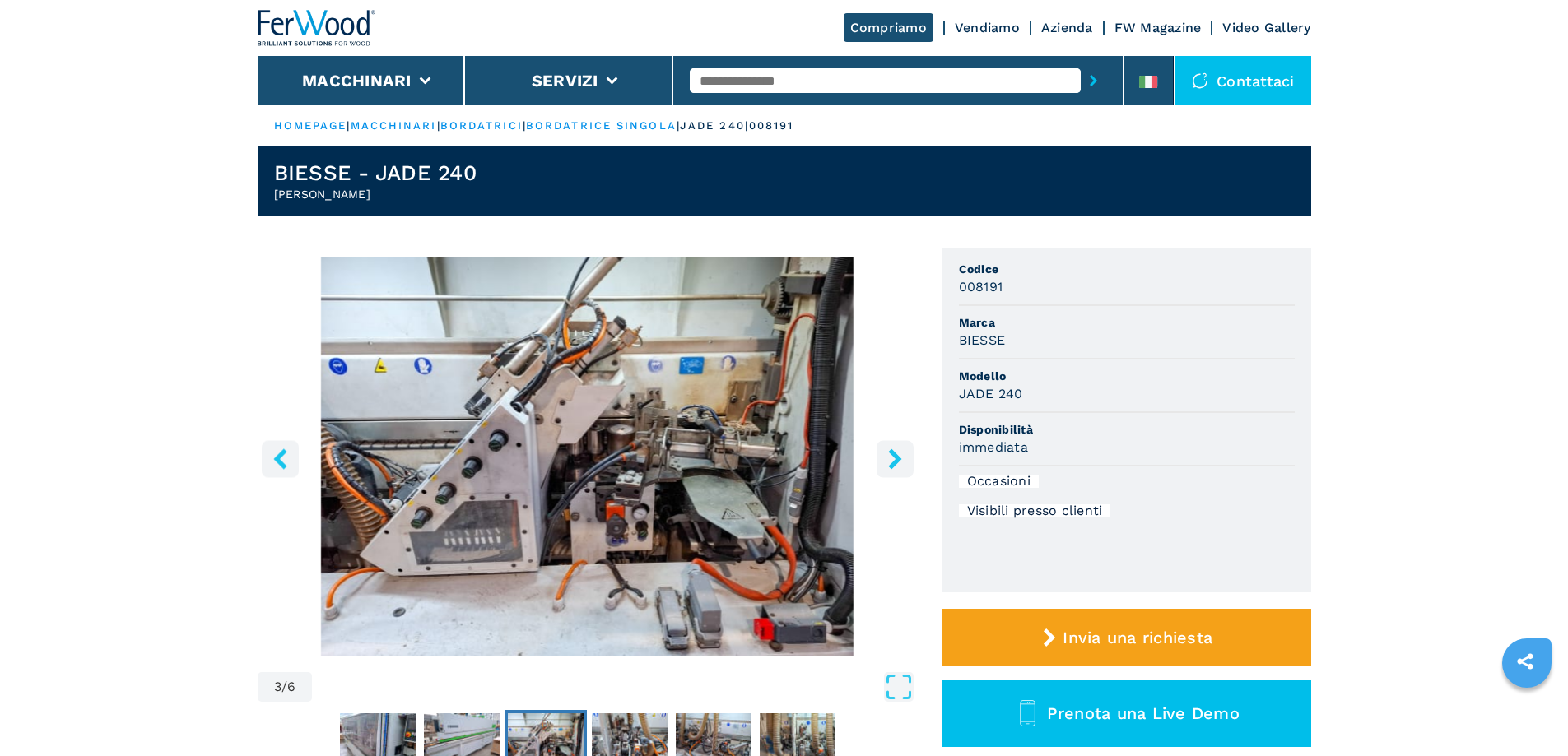
click at [883, 464] on button "right-button" at bounding box center [895, 458] width 37 height 37
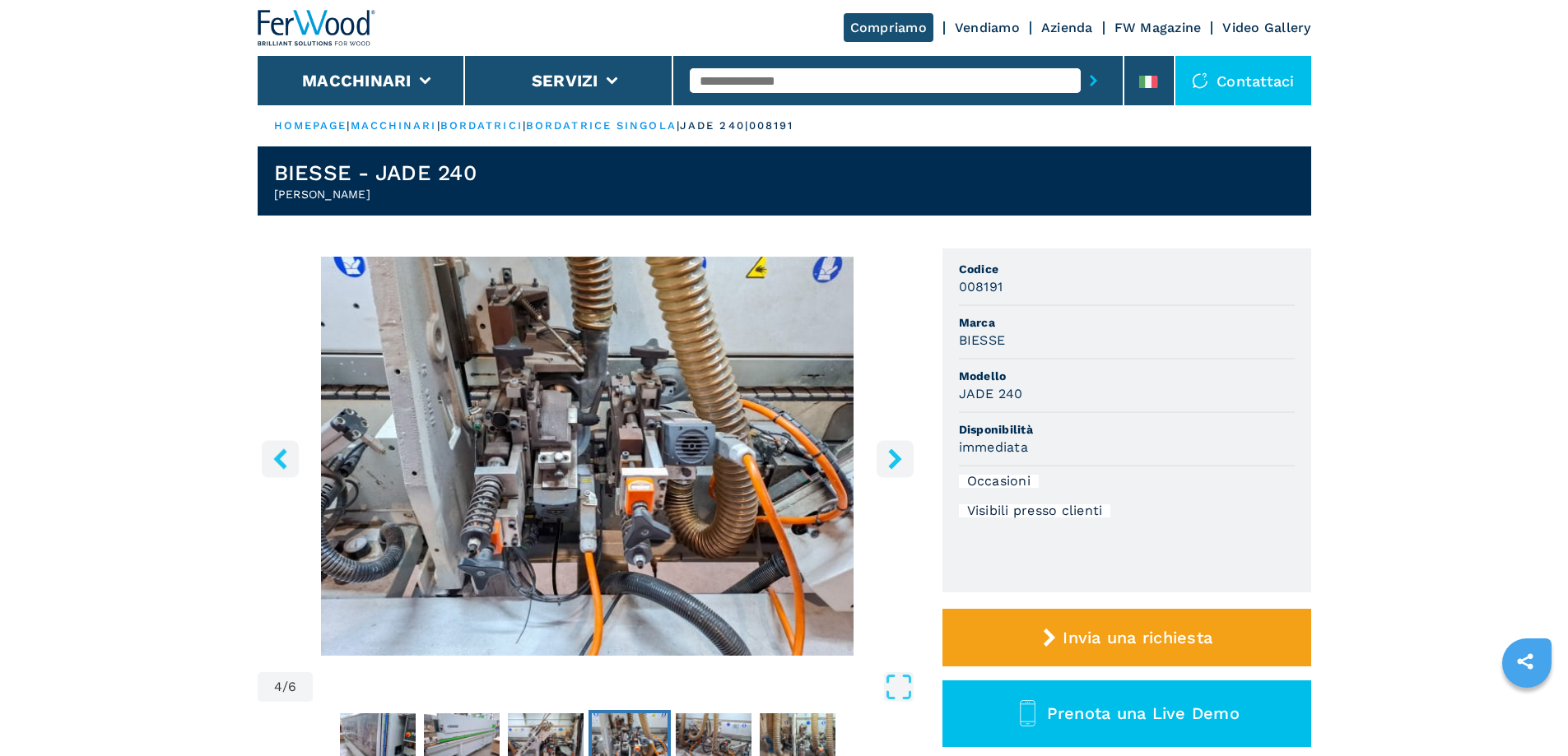
click at [803, 77] on input "text" at bounding box center [886, 80] width 391 height 24
type input "****"
click at [1081, 62] on button "submit-button" at bounding box center [1093, 80] width 25 height 38
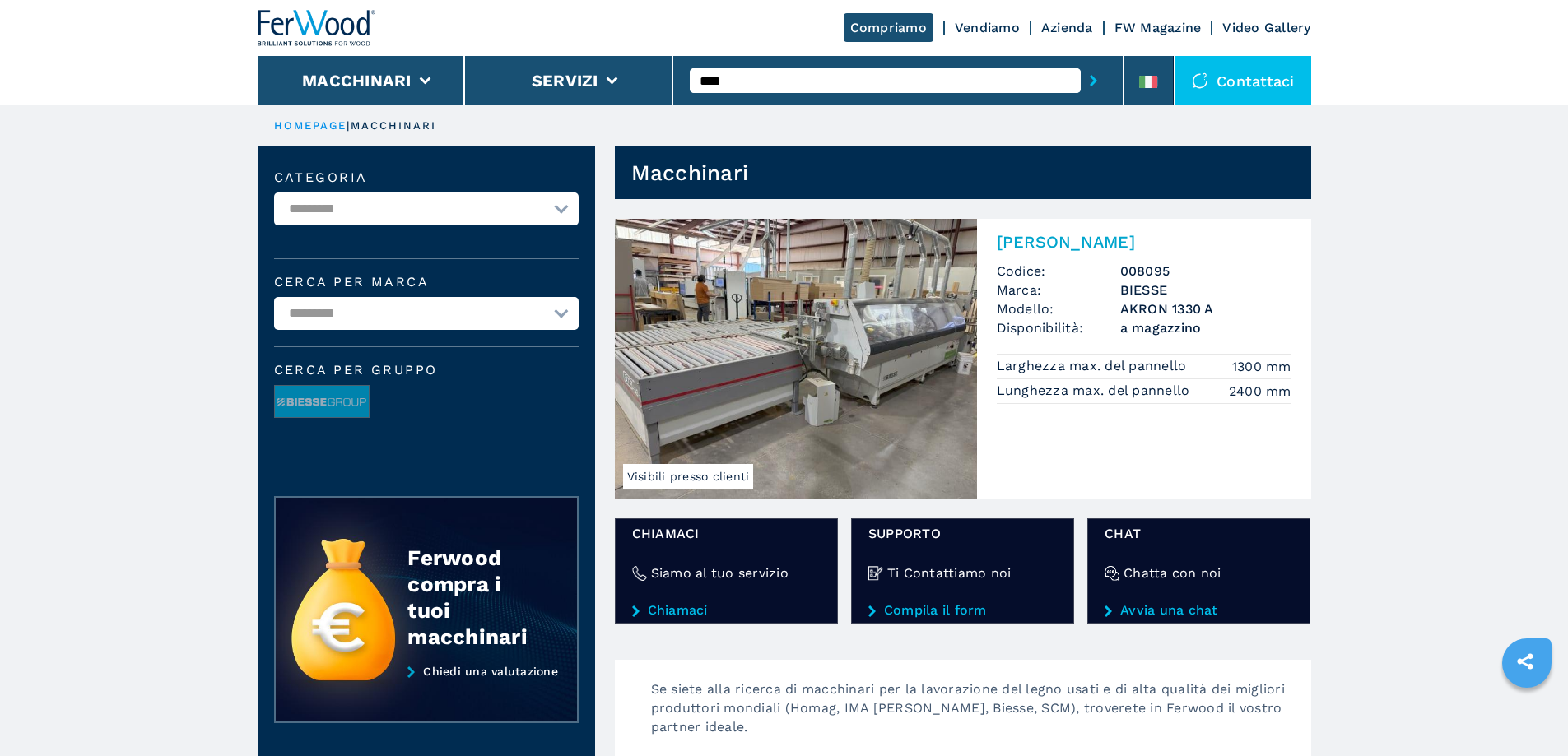
click at [887, 364] on img at bounding box center [796, 359] width 363 height 279
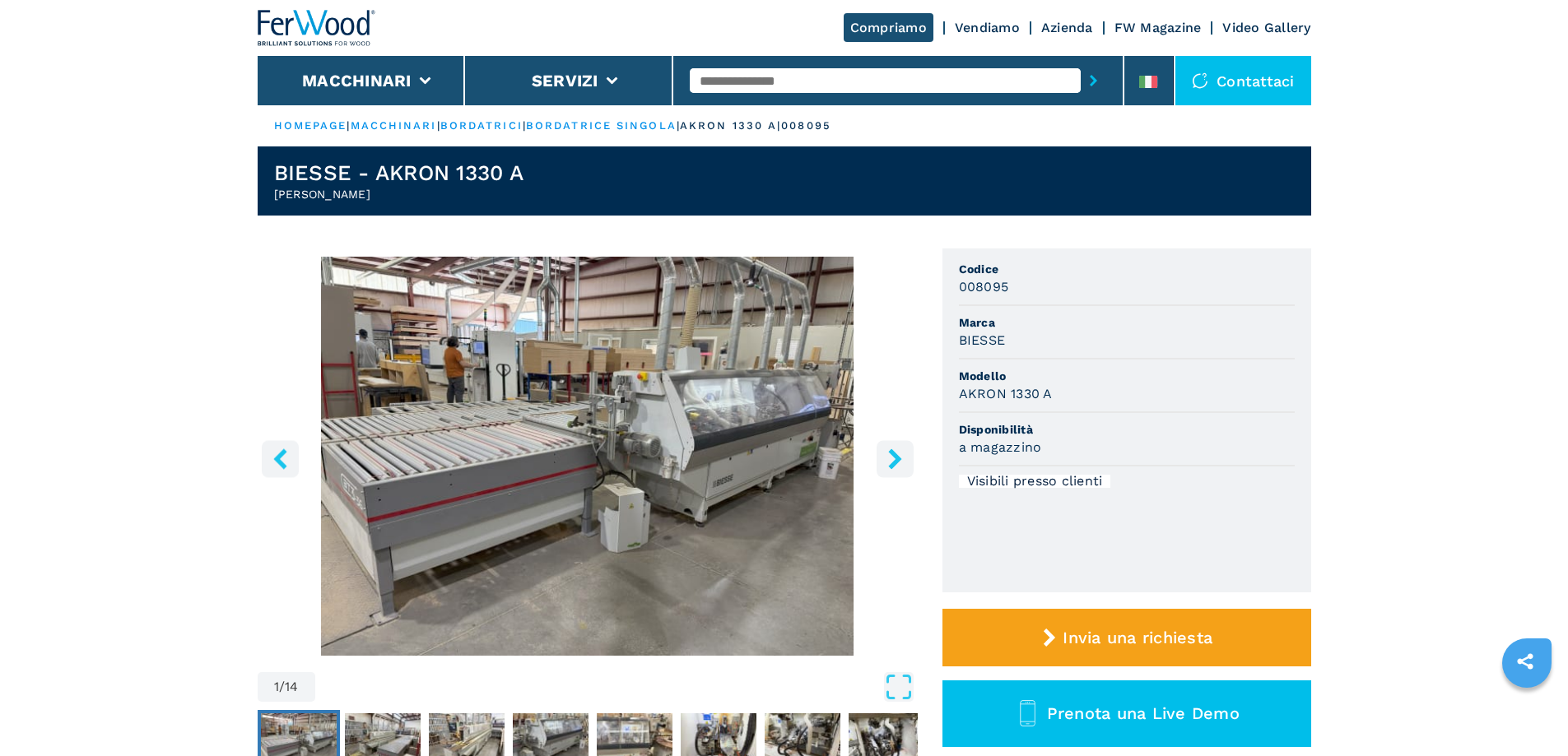
click at [912, 463] on button "right-button" at bounding box center [895, 458] width 37 height 37
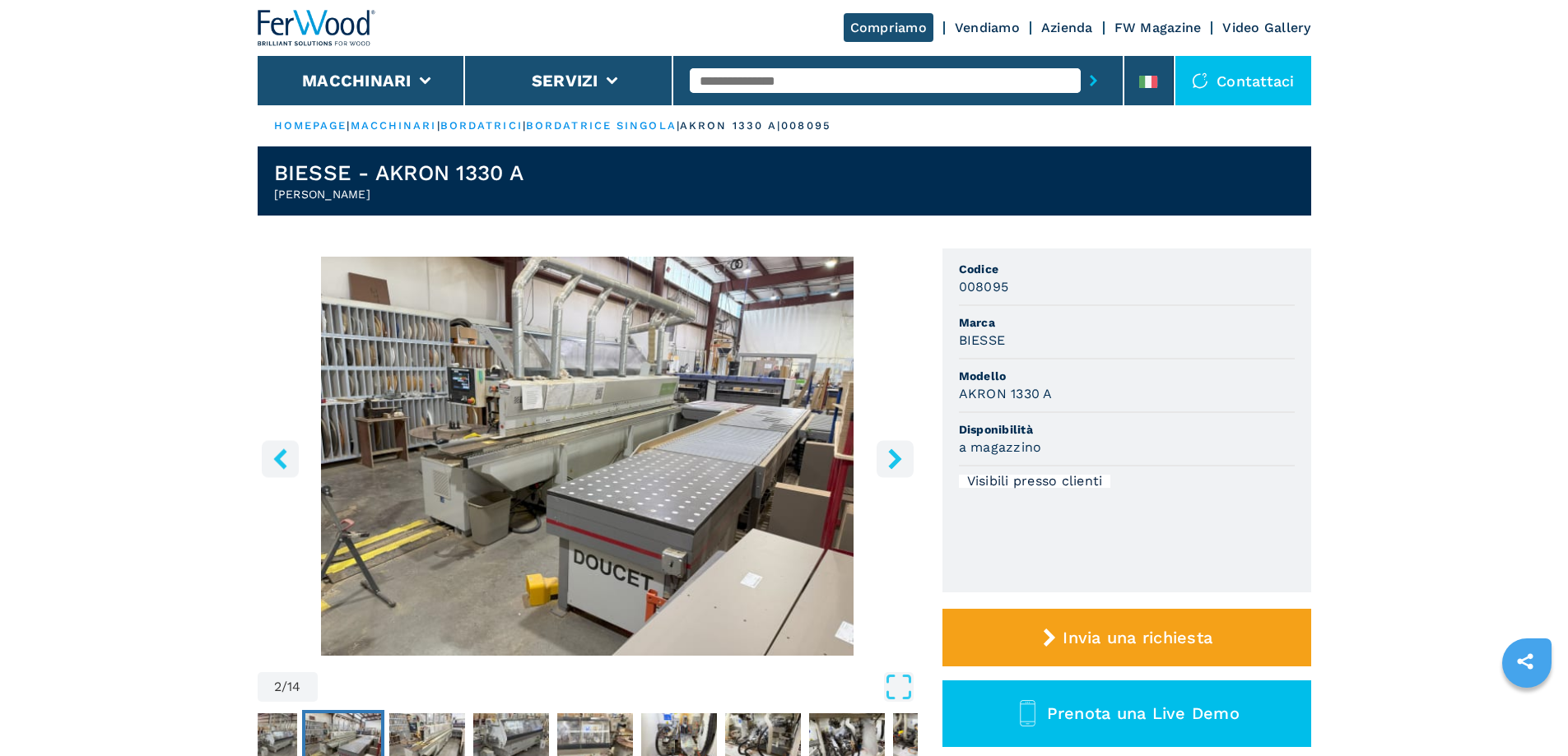
click at [899, 466] on icon "right-button" at bounding box center [895, 459] width 21 height 21
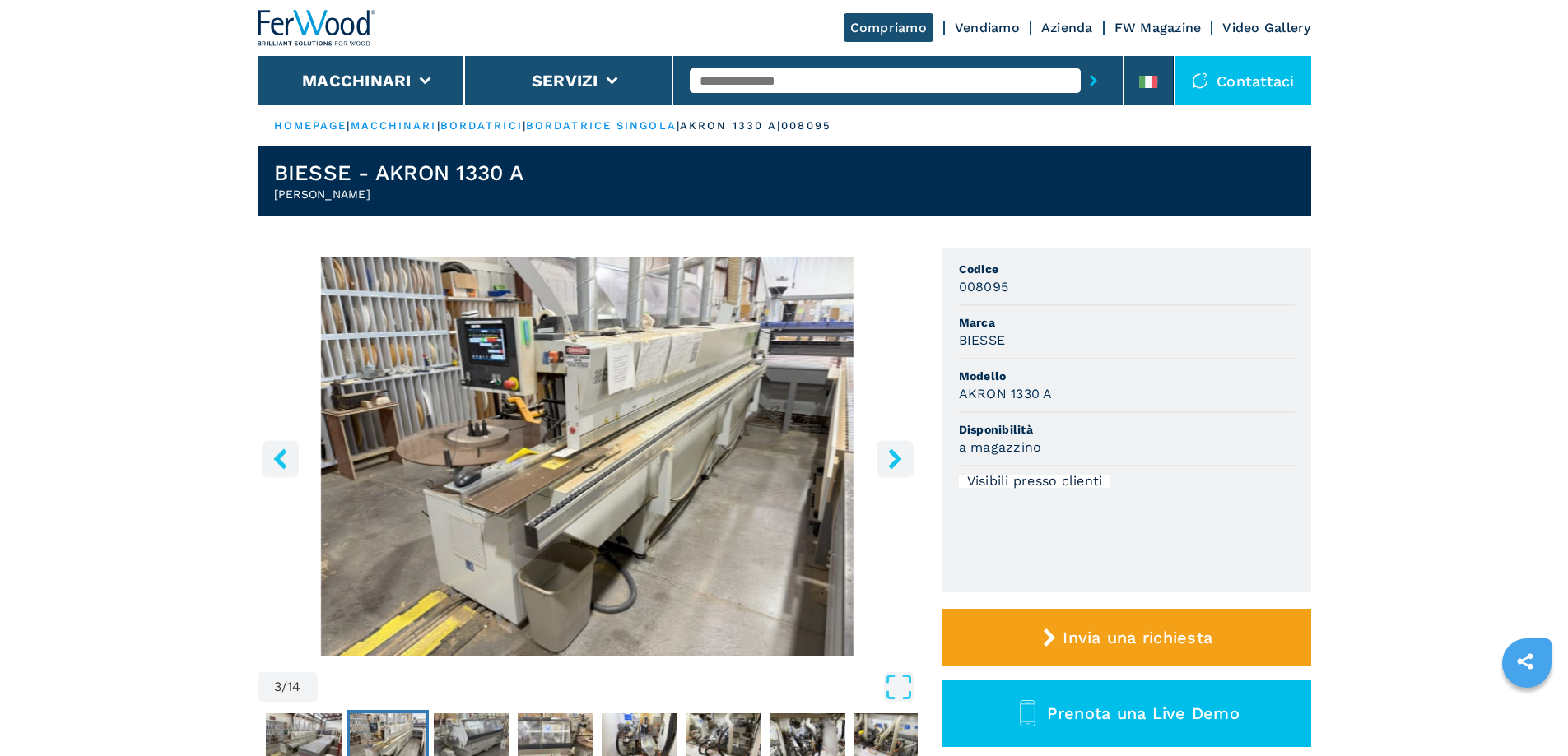
click at [899, 466] on icon "right-button" at bounding box center [895, 459] width 21 height 21
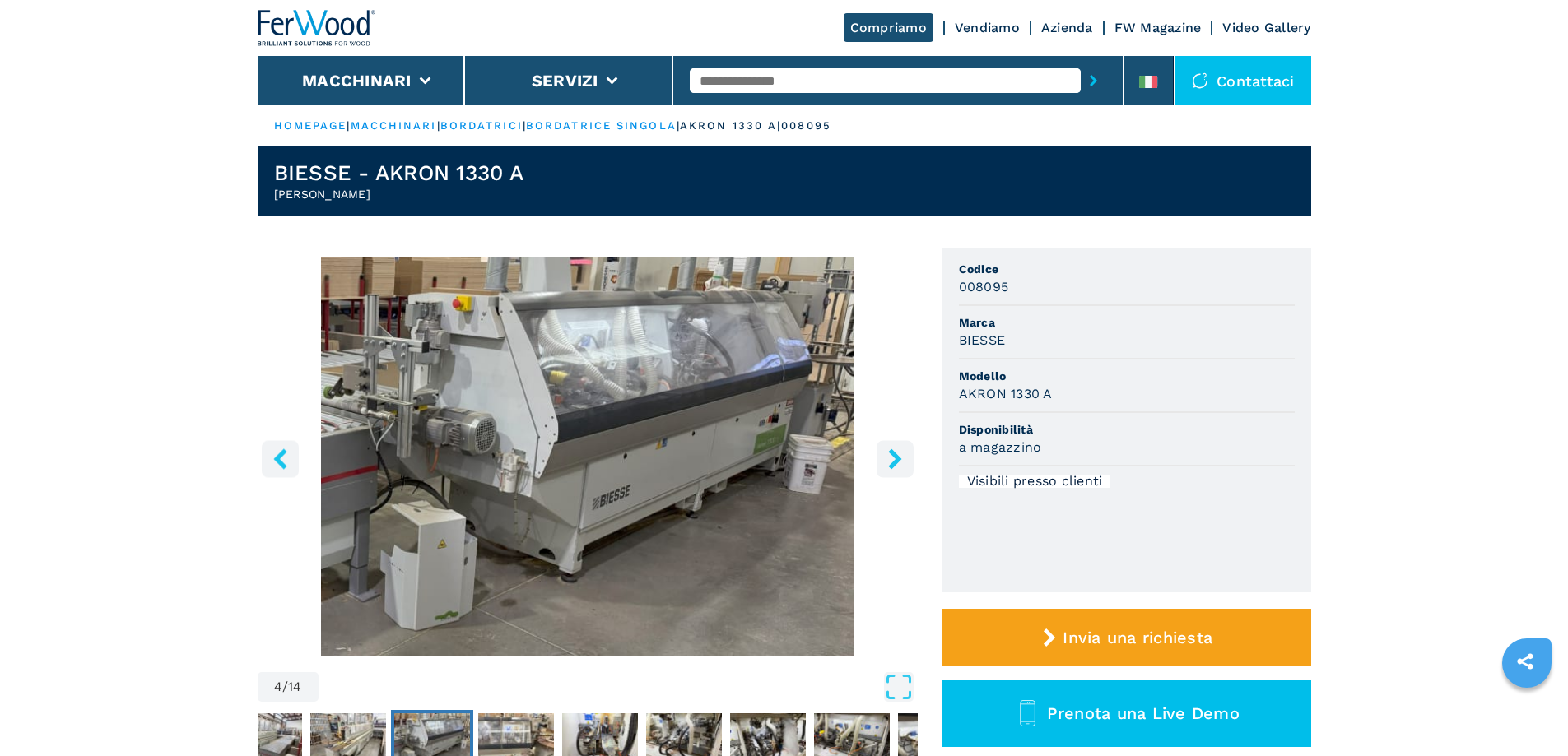
click at [899, 466] on icon "right-button" at bounding box center [895, 459] width 21 height 21
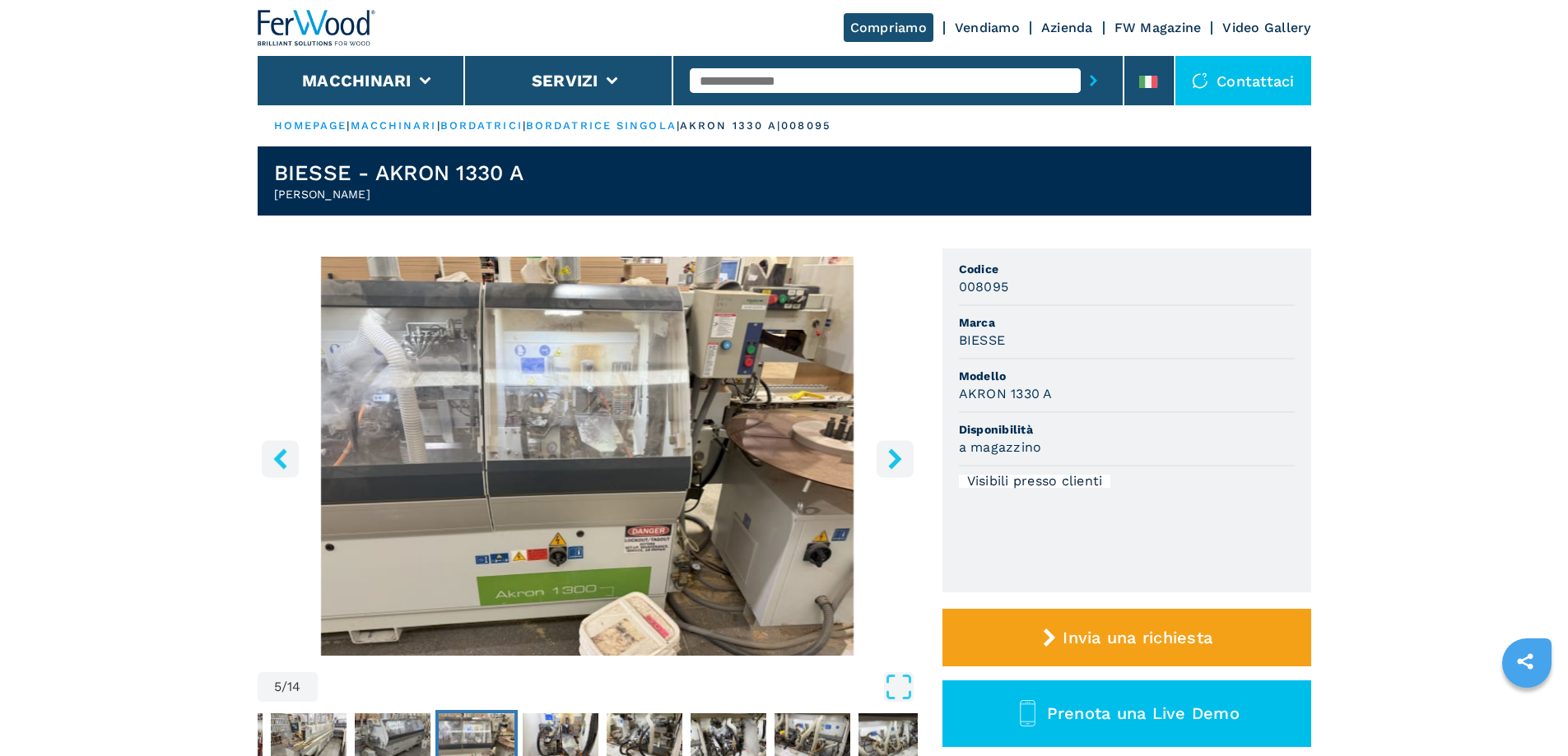
click at [899, 466] on icon "right-button" at bounding box center [895, 459] width 21 height 21
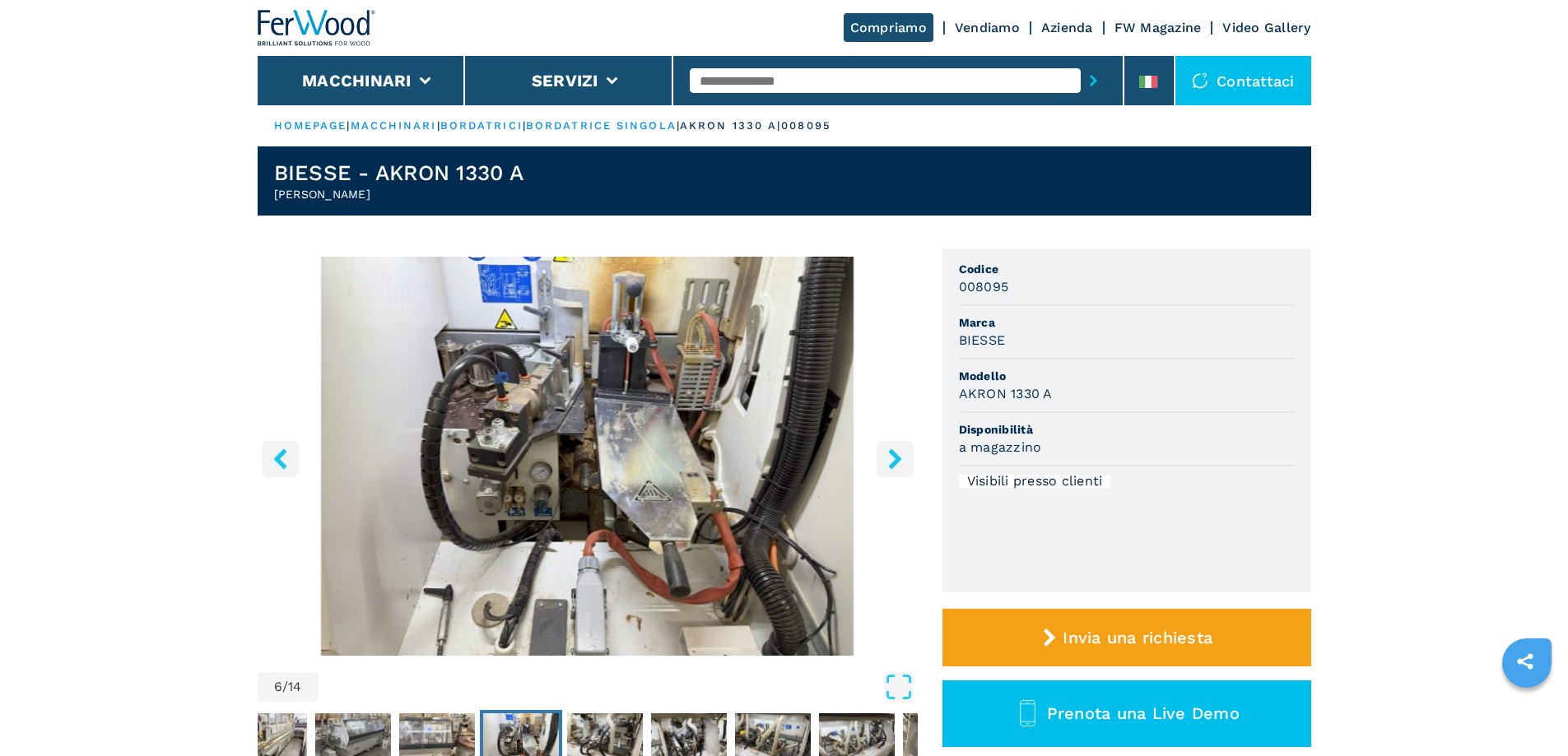
click at [893, 465] on icon "right-button" at bounding box center [895, 459] width 13 height 21
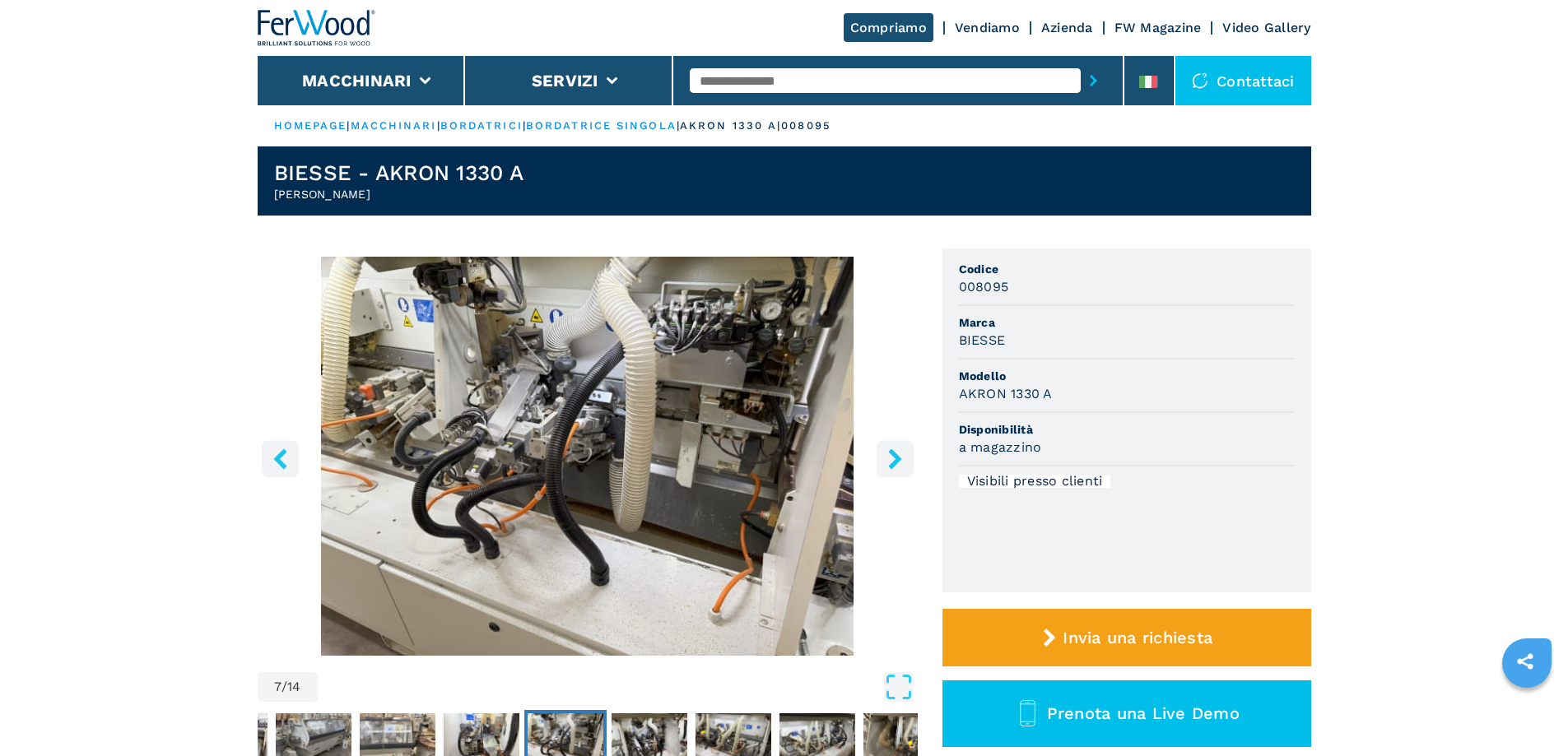
click at [888, 465] on icon "right-button" at bounding box center [895, 459] width 21 height 21
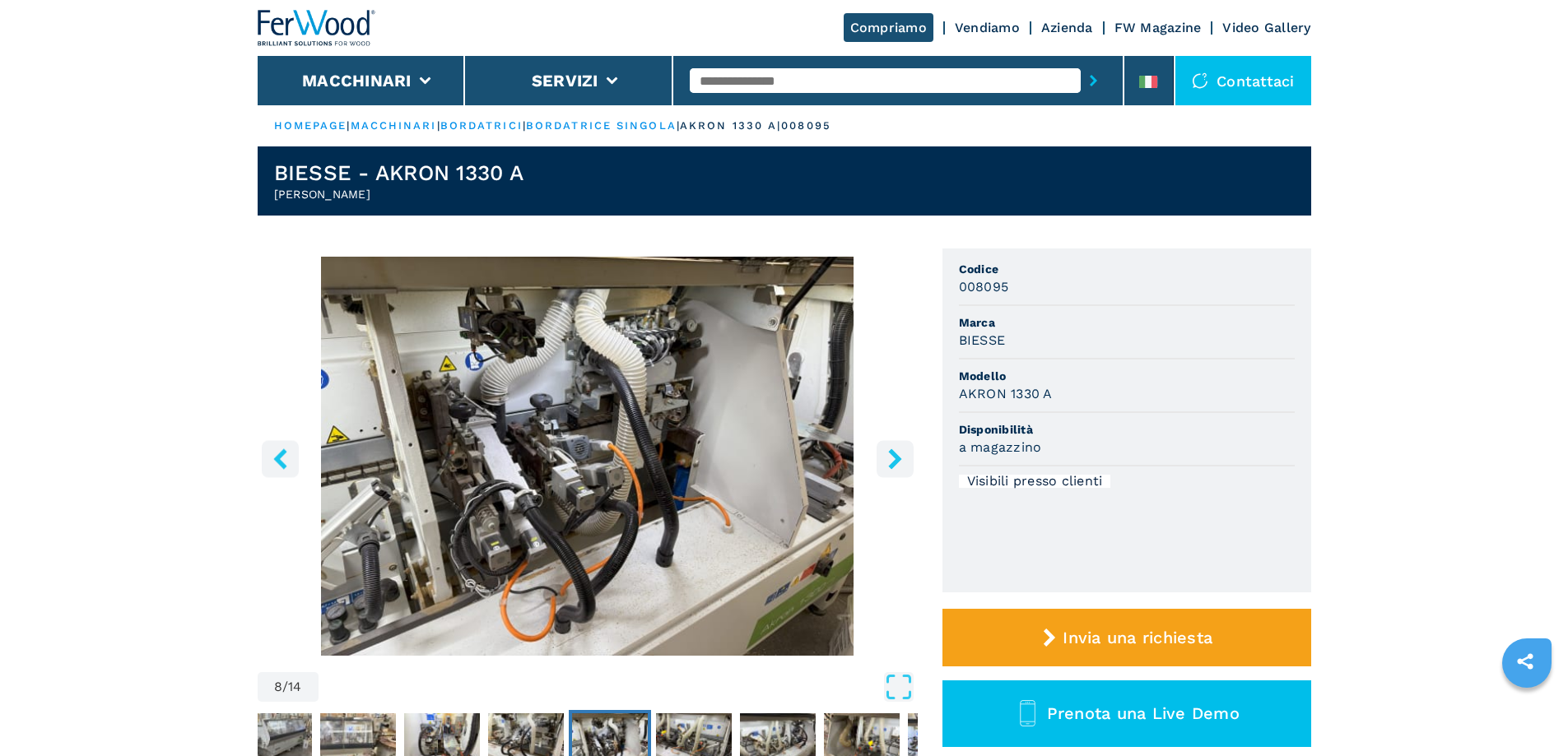
click at [888, 465] on icon "right-button" at bounding box center [895, 459] width 21 height 21
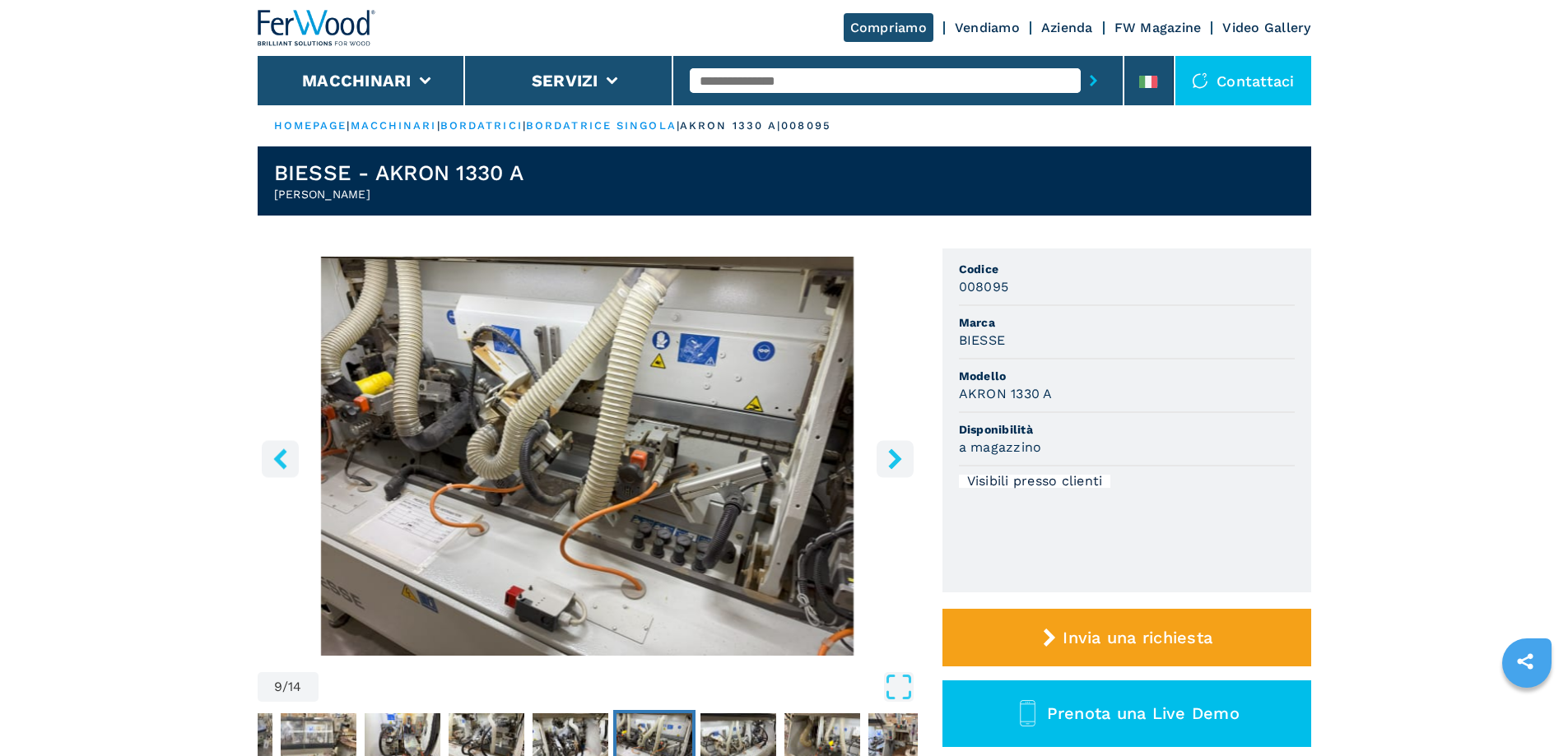
click at [886, 465] on icon "right-button" at bounding box center [895, 459] width 21 height 21
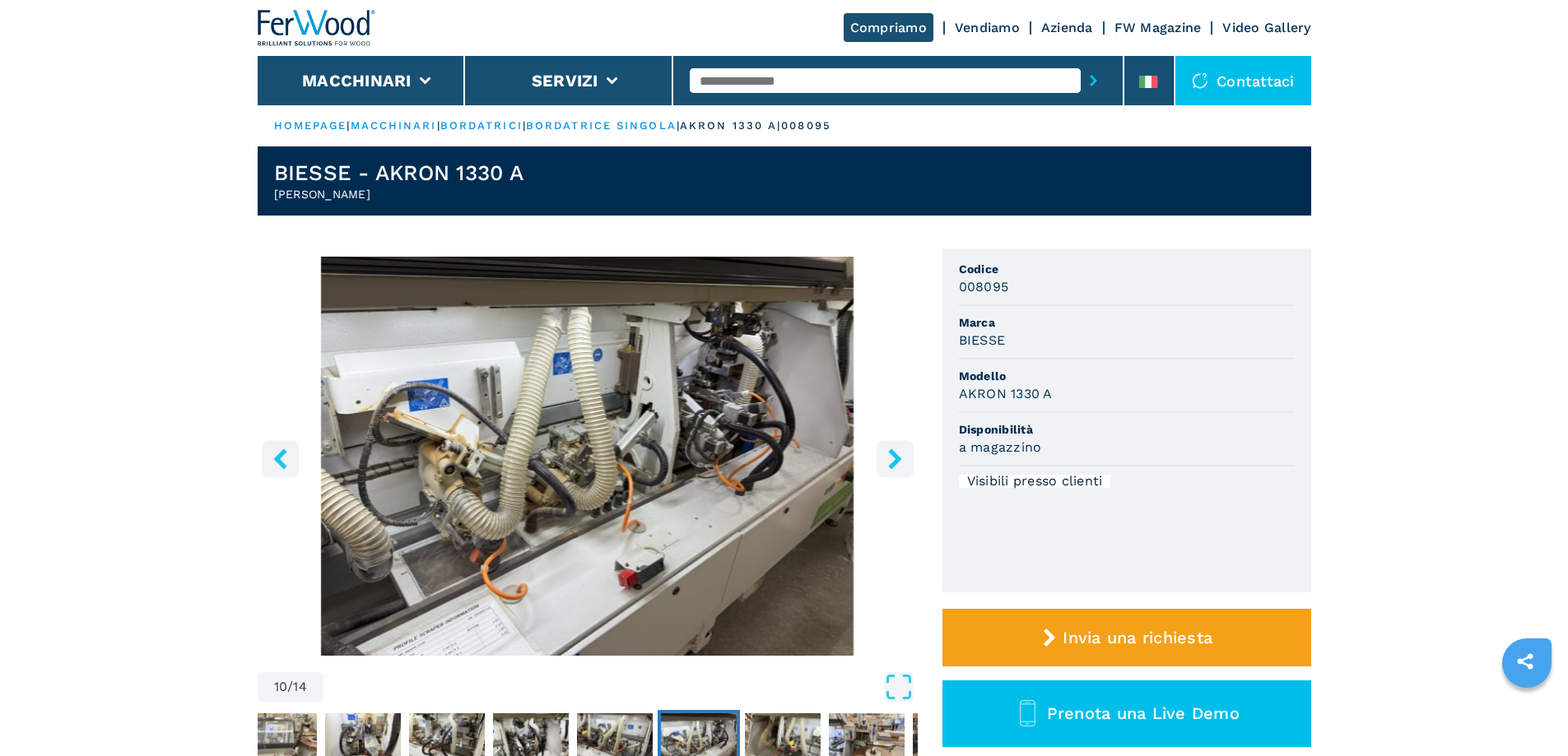
click at [886, 465] on icon "right-button" at bounding box center [895, 459] width 21 height 21
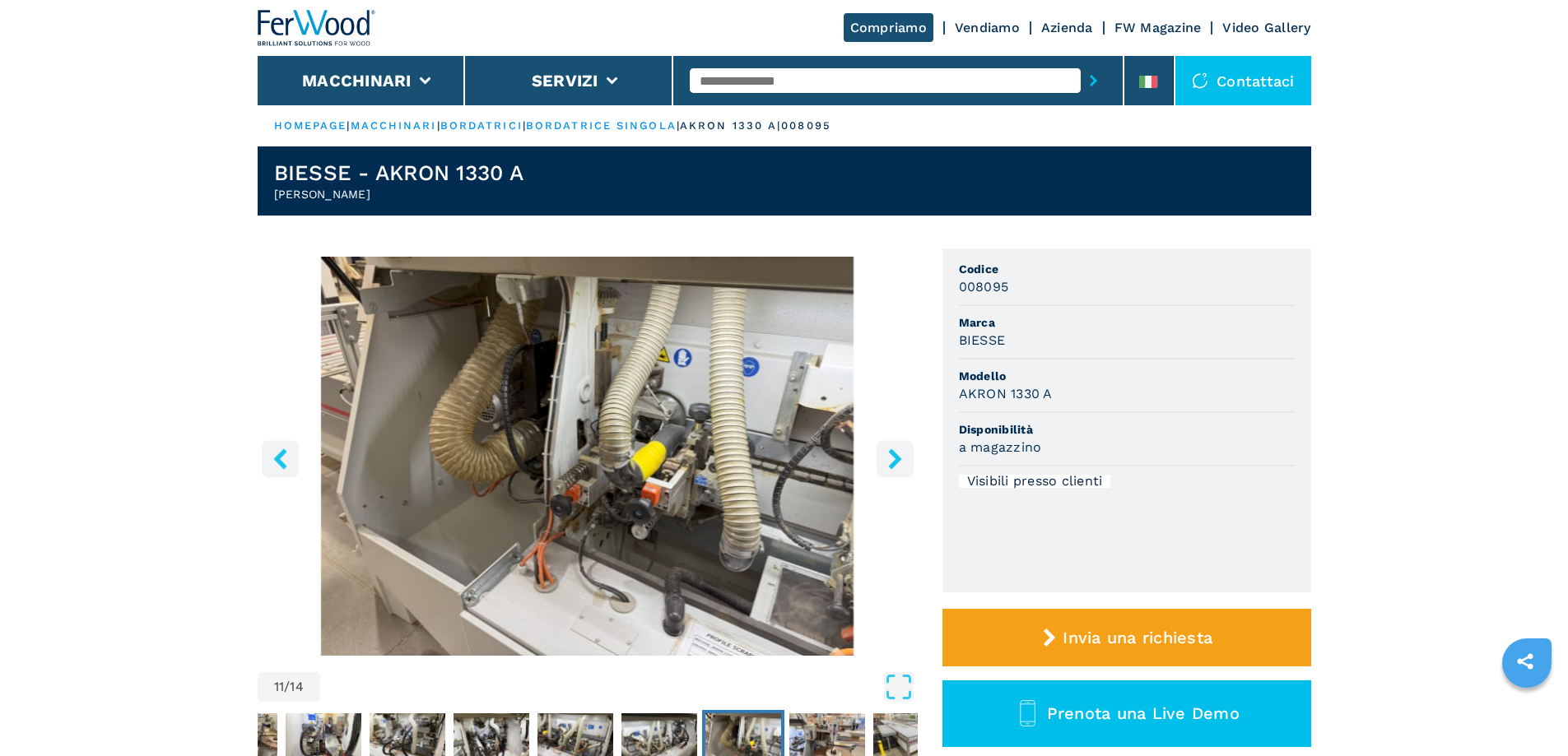
click at [886, 465] on icon "right-button" at bounding box center [895, 459] width 21 height 21
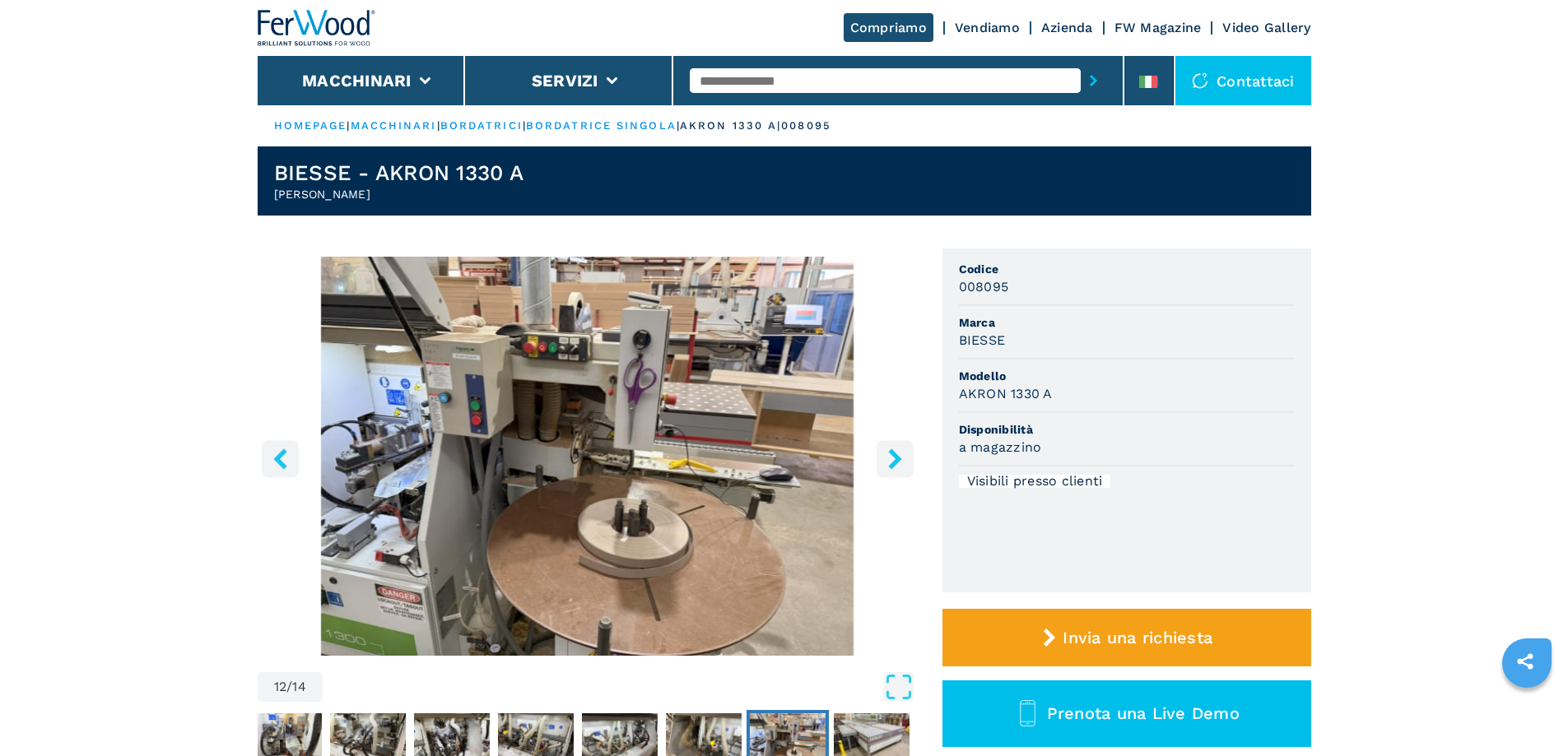
click at [886, 465] on icon "right-button" at bounding box center [895, 459] width 21 height 21
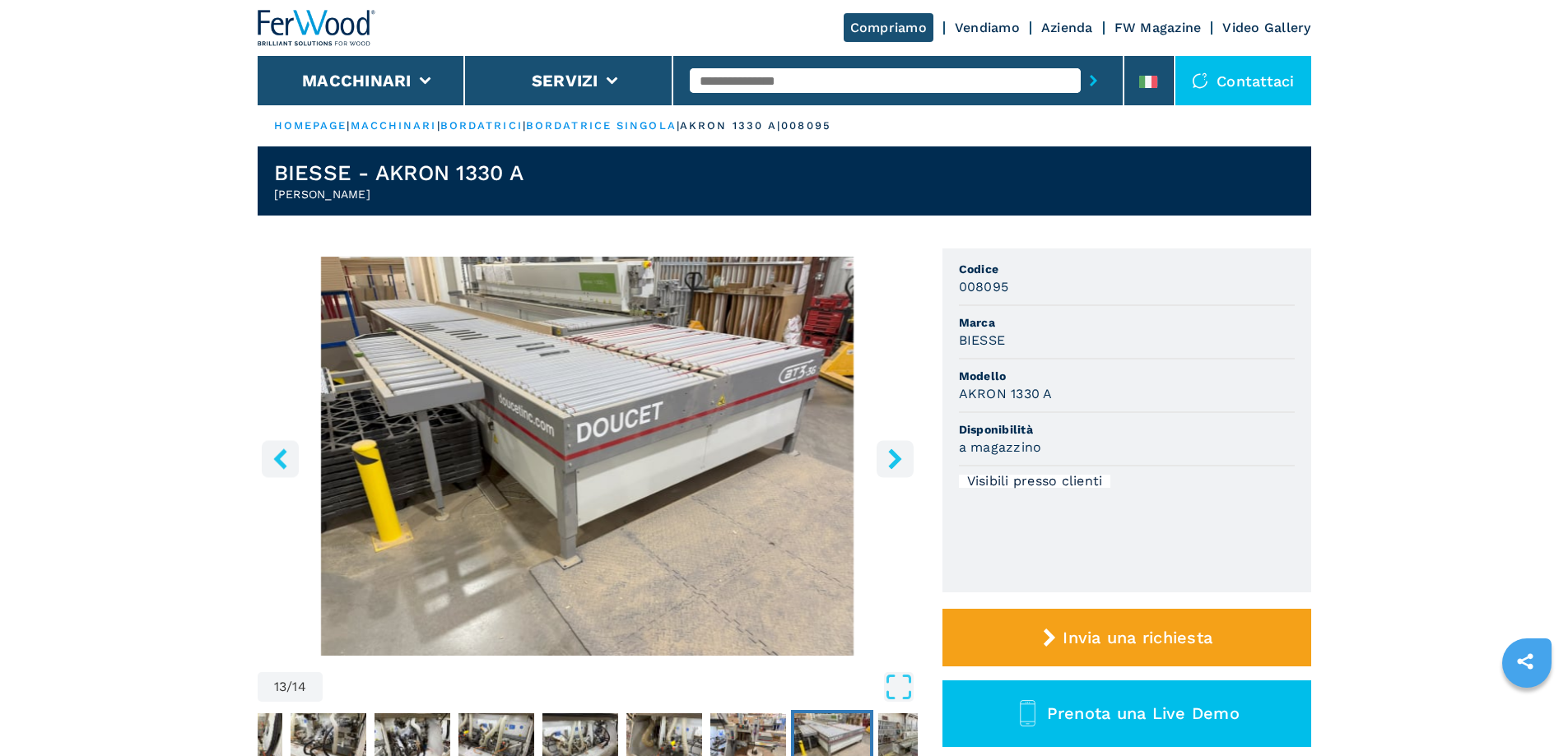
click at [749, 81] on input "text" at bounding box center [886, 80] width 391 height 24
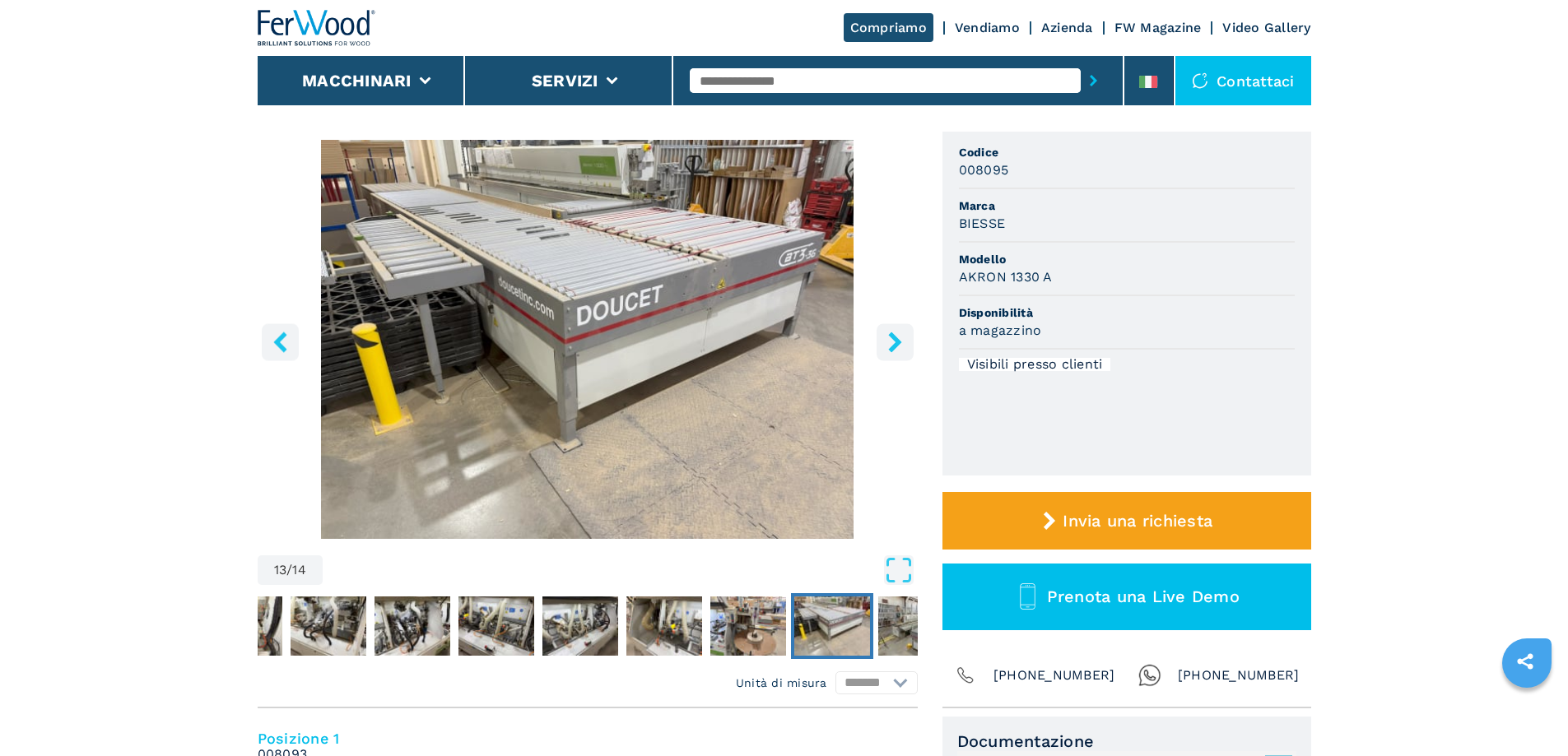
scroll to position [329, 0]
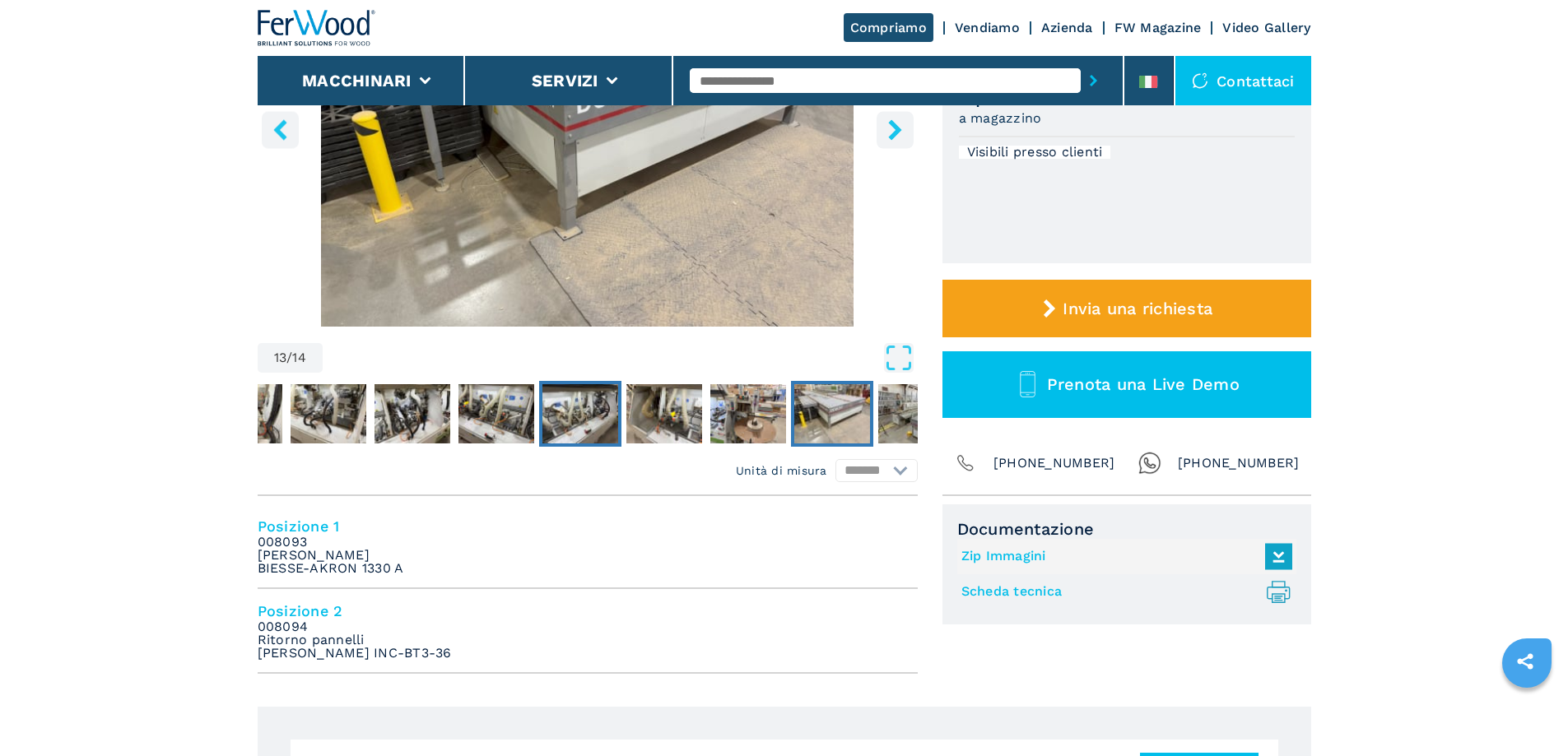
click at [556, 428] on img "Go to Slide 10" at bounding box center [580, 414] width 76 height 59
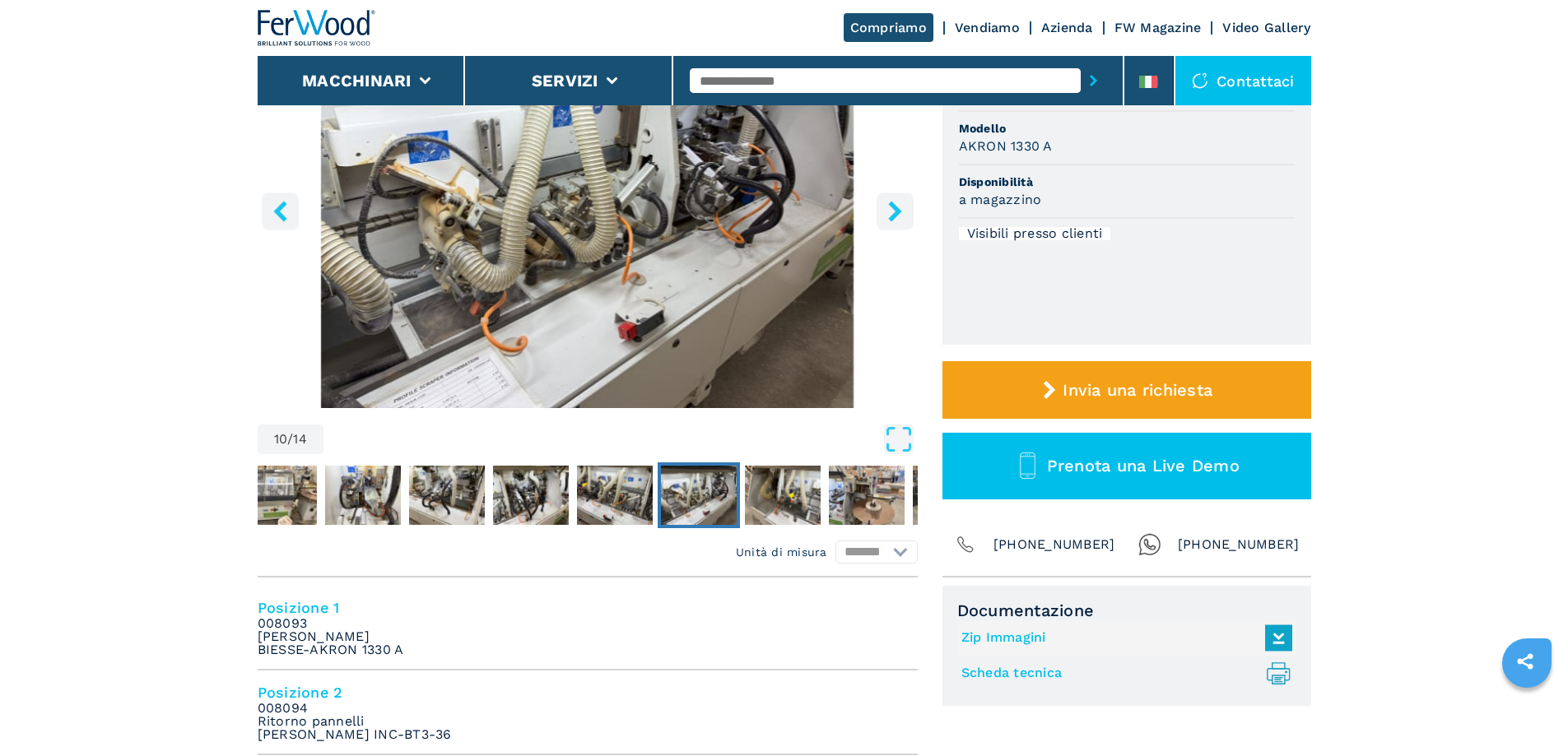
scroll to position [82, 0]
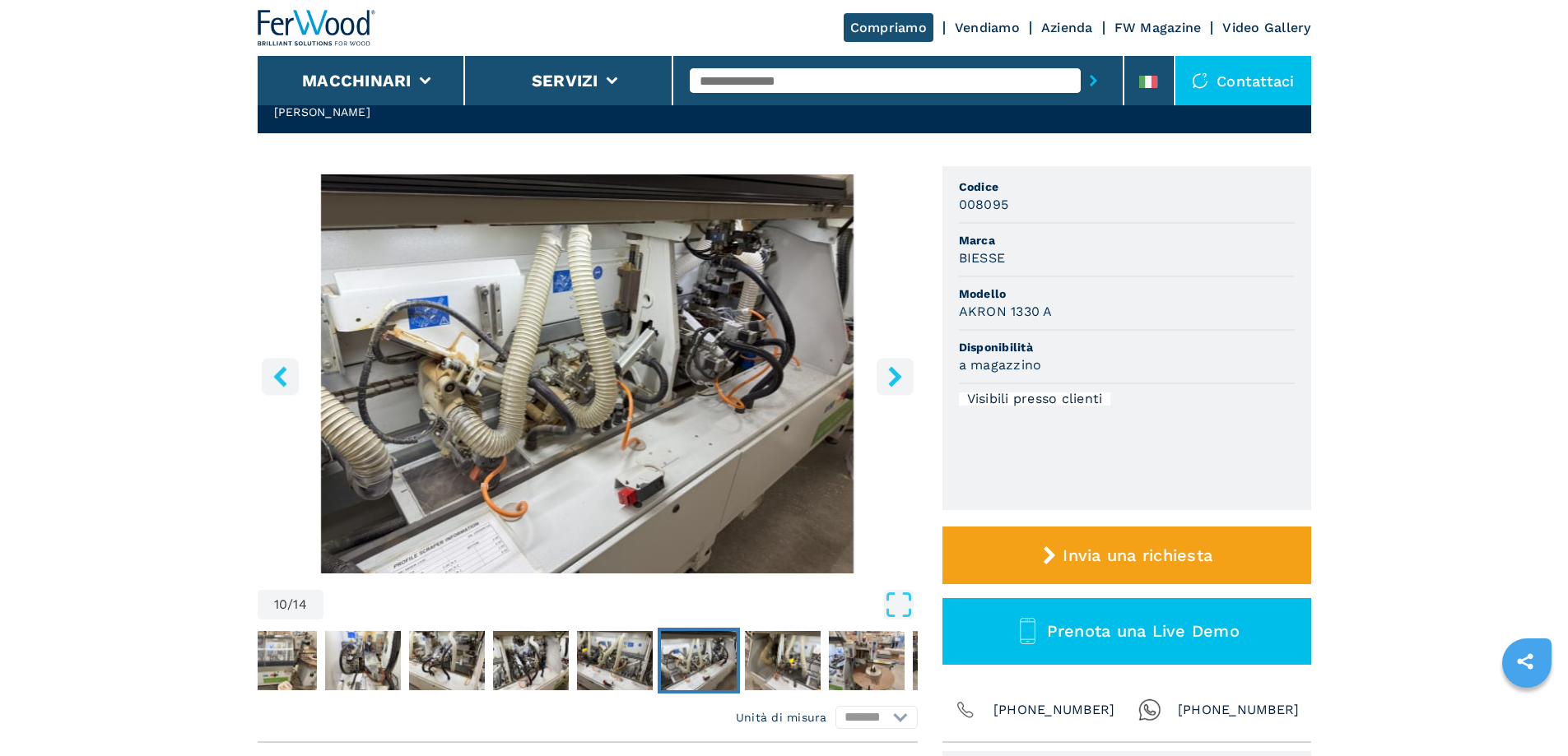
click at [555, 450] on img "Go to Slide 10" at bounding box center [588, 374] width 660 height 399
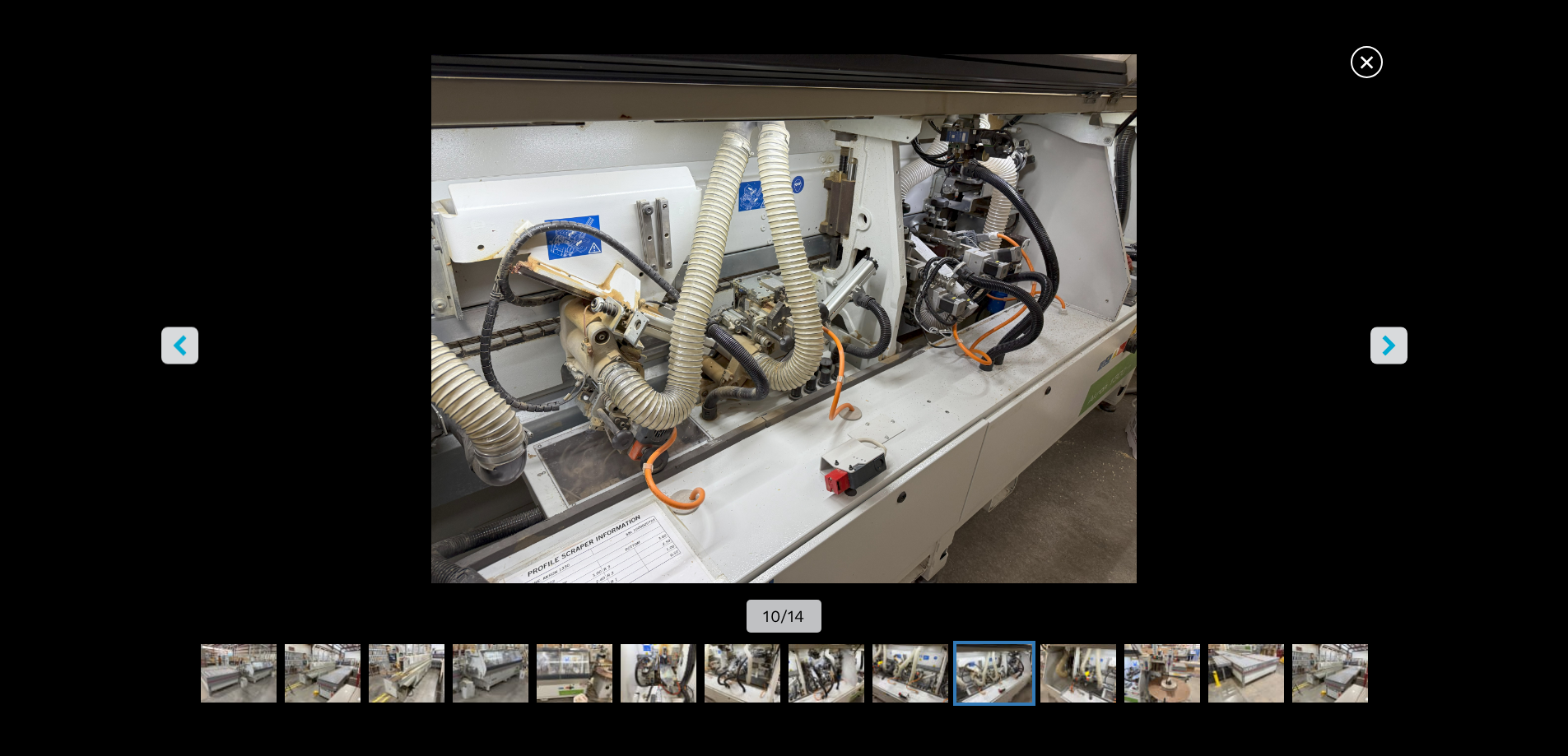
click at [1386, 332] on button "right-button" at bounding box center [1389, 345] width 37 height 37
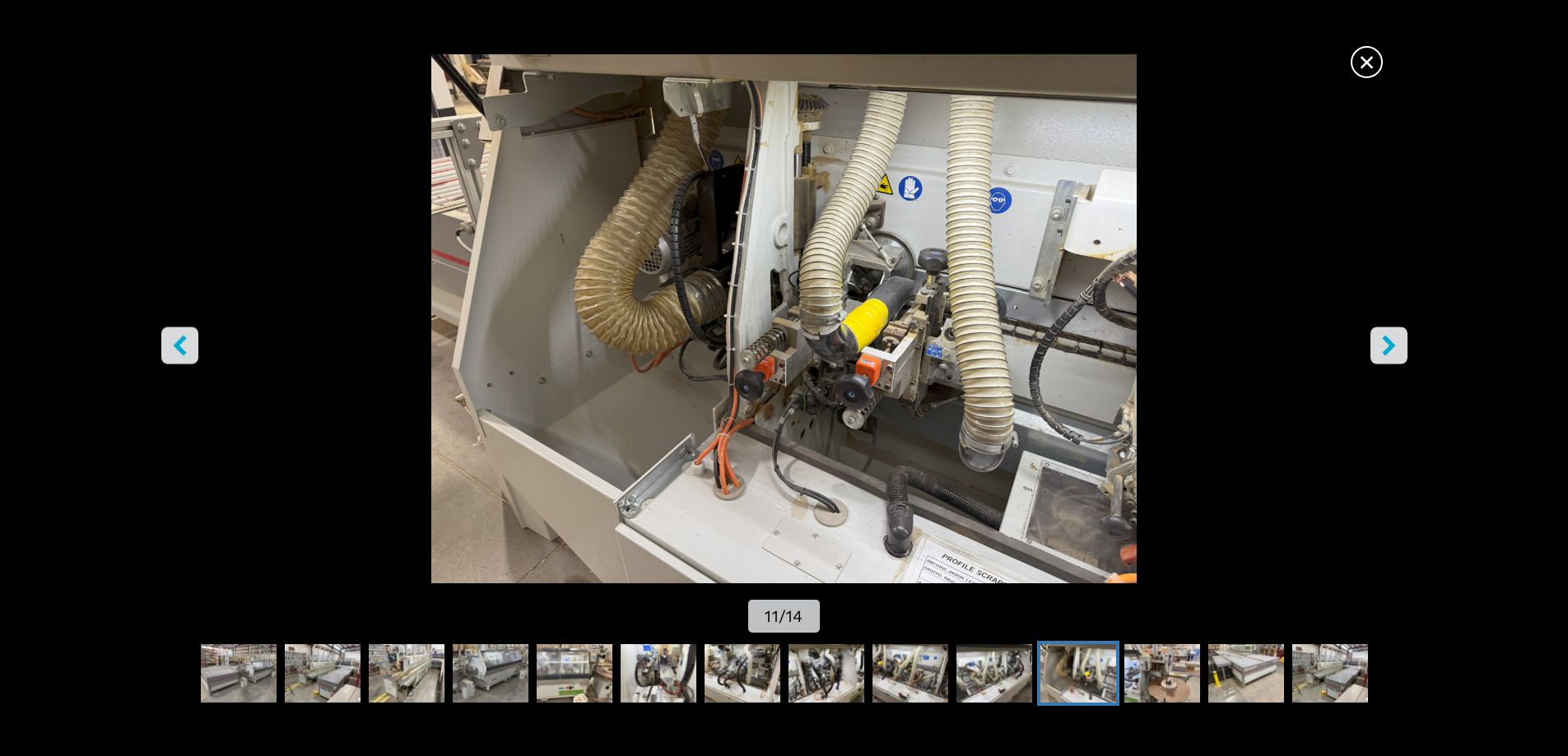
click at [1381, 332] on button "right-button" at bounding box center [1389, 345] width 37 height 37
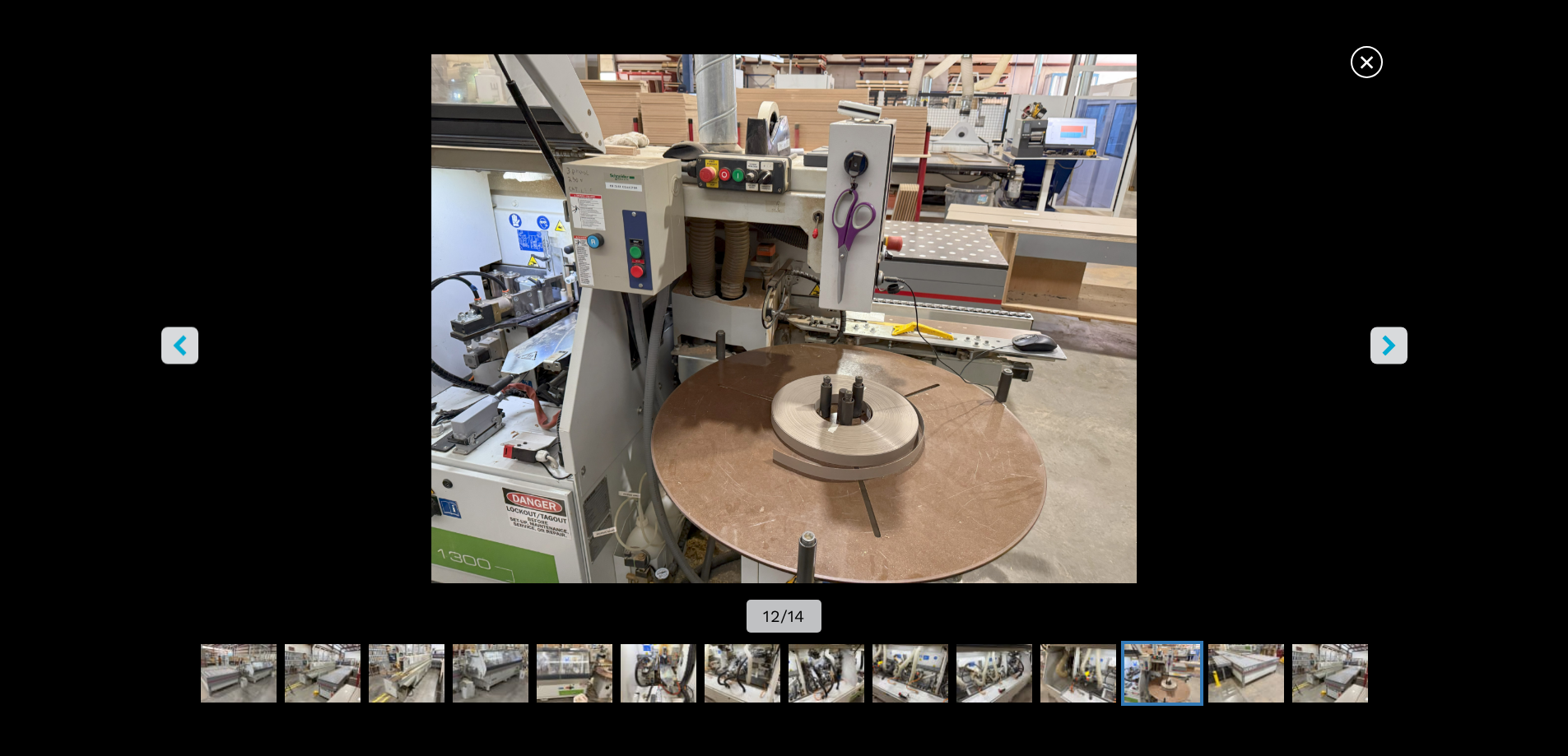
click at [1386, 349] on icon "right-button" at bounding box center [1388, 346] width 13 height 21
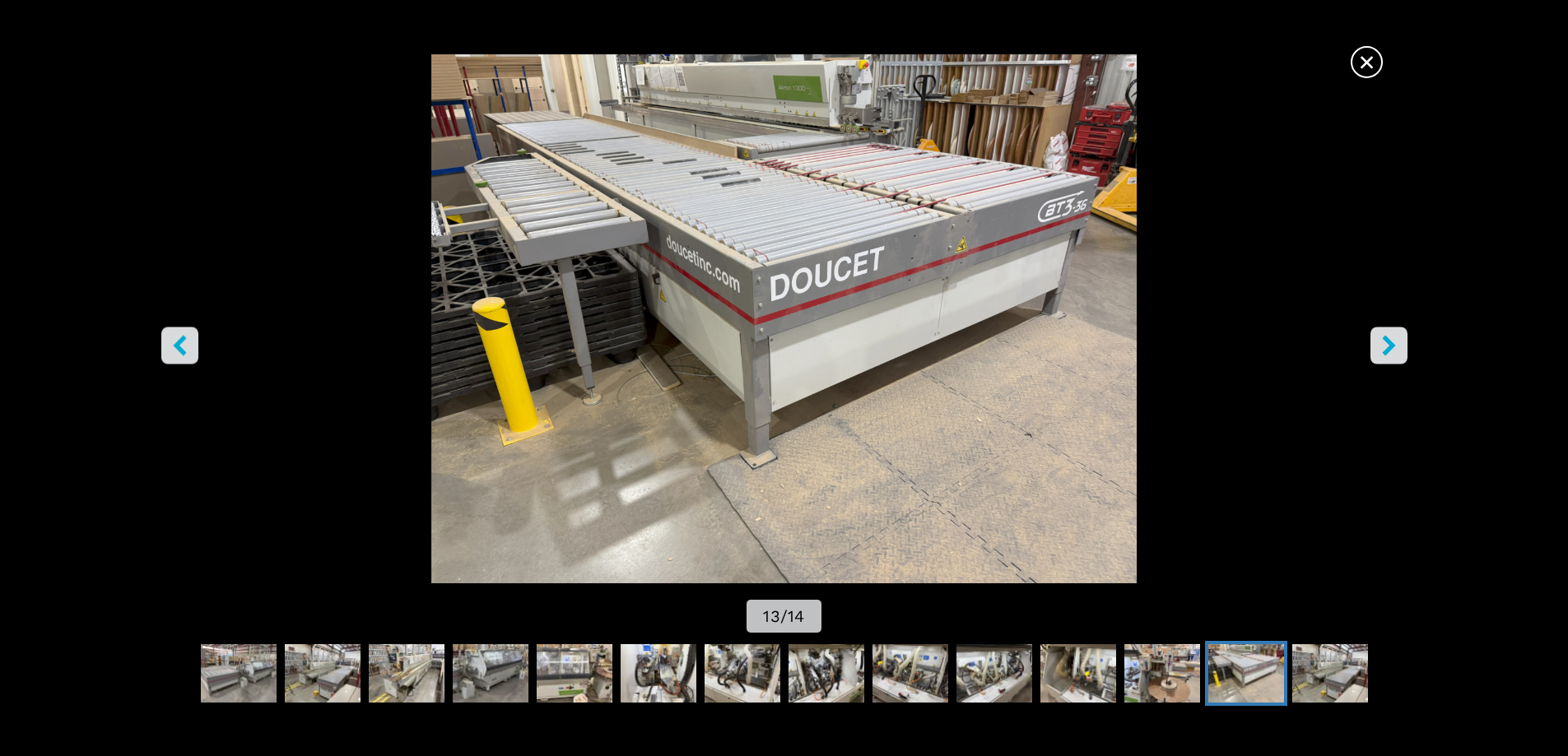
click at [1385, 345] on icon "right-button" at bounding box center [1389, 346] width 21 height 21
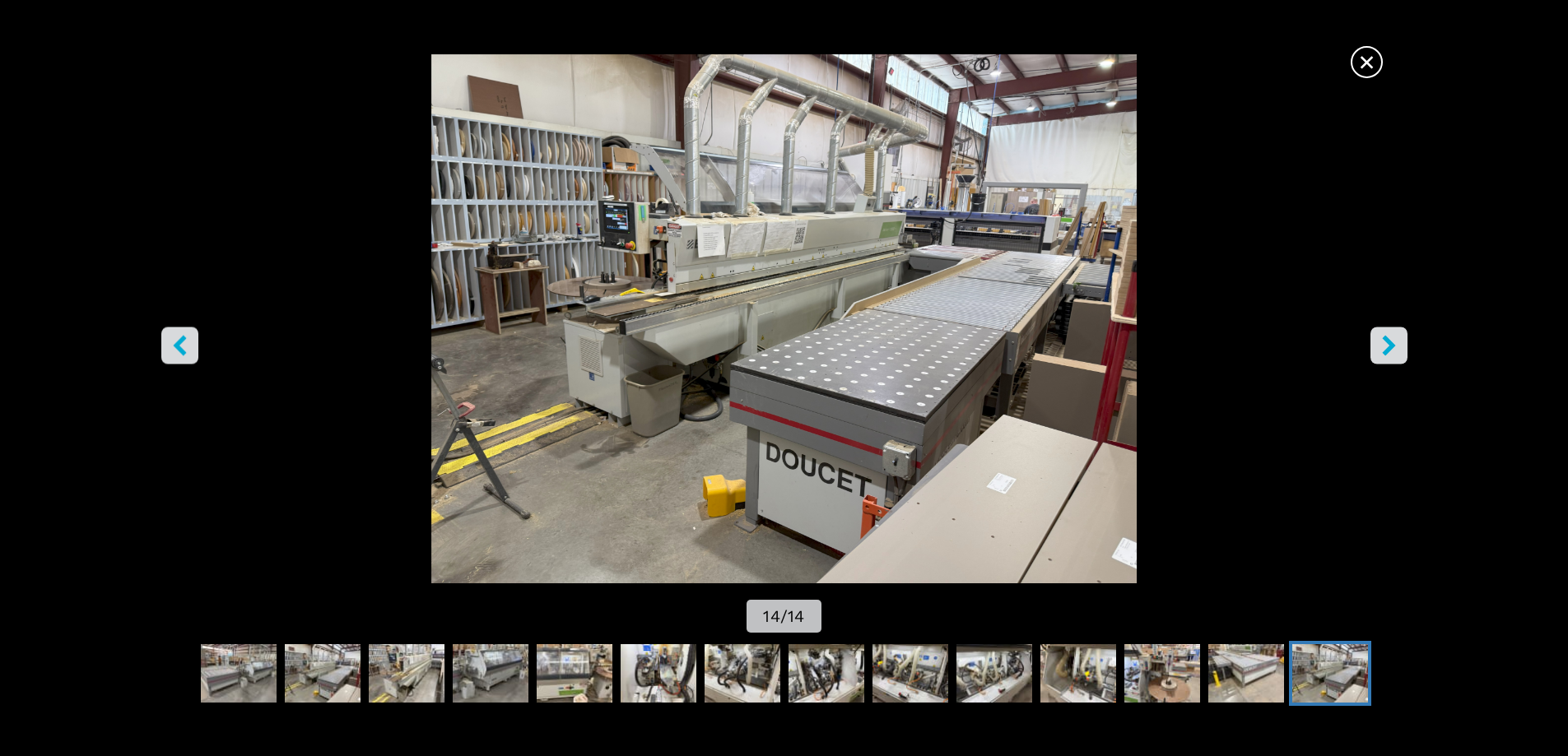
scroll to position [0, 0]
click at [1390, 347] on icon "right-button" at bounding box center [1389, 346] width 21 height 21
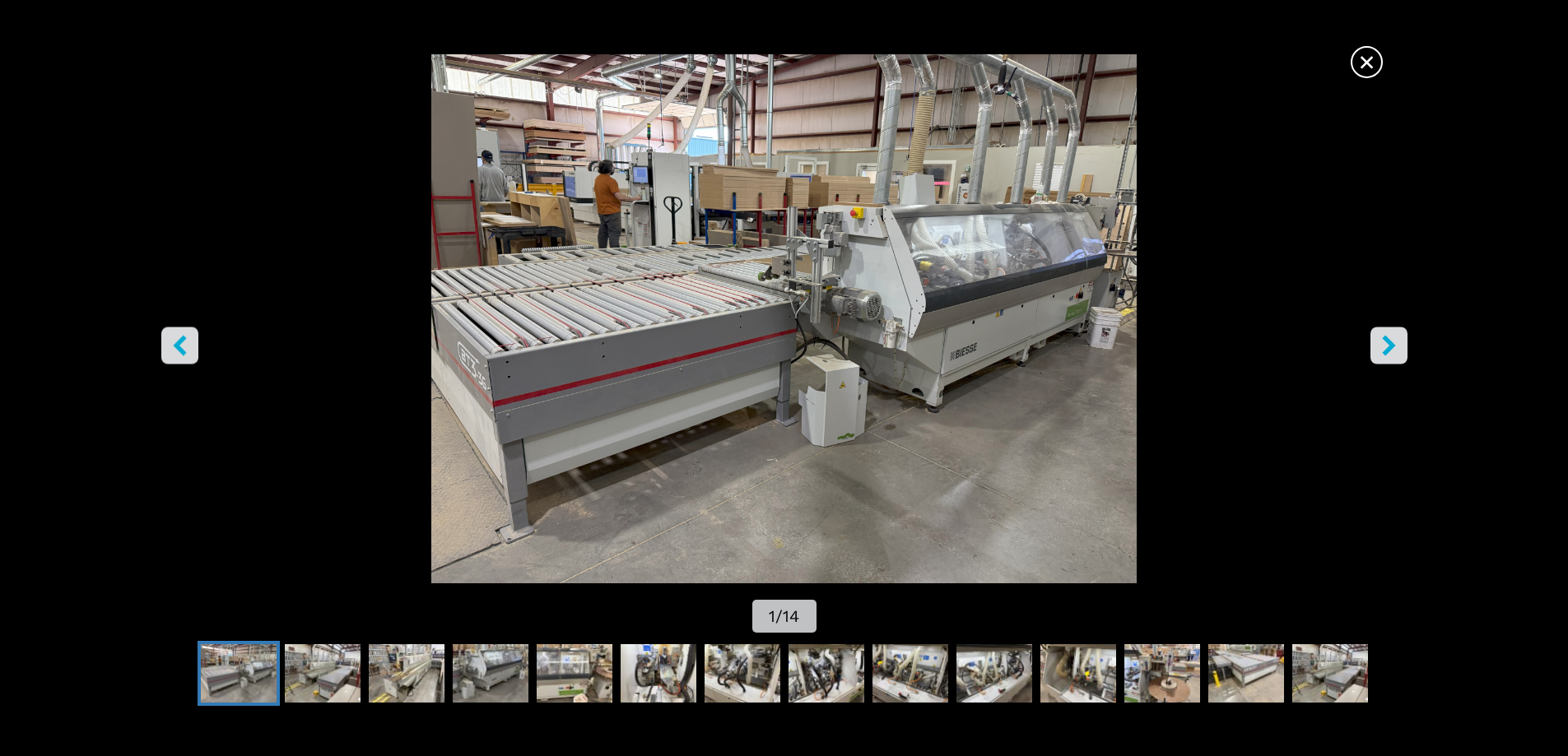
click at [1390, 351] on icon "right-button" at bounding box center [1389, 346] width 21 height 21
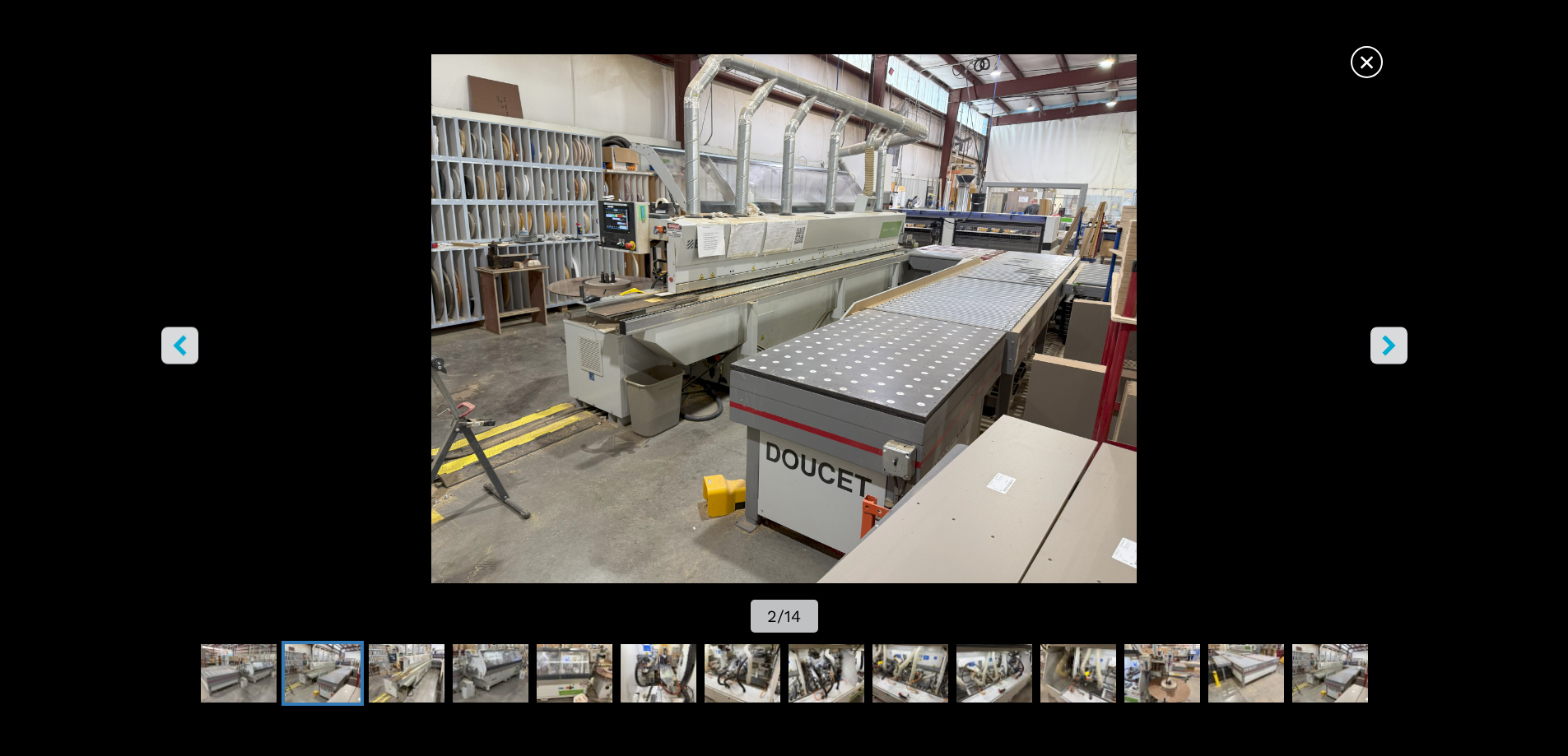
click at [1390, 351] on icon "right-button" at bounding box center [1389, 346] width 21 height 21
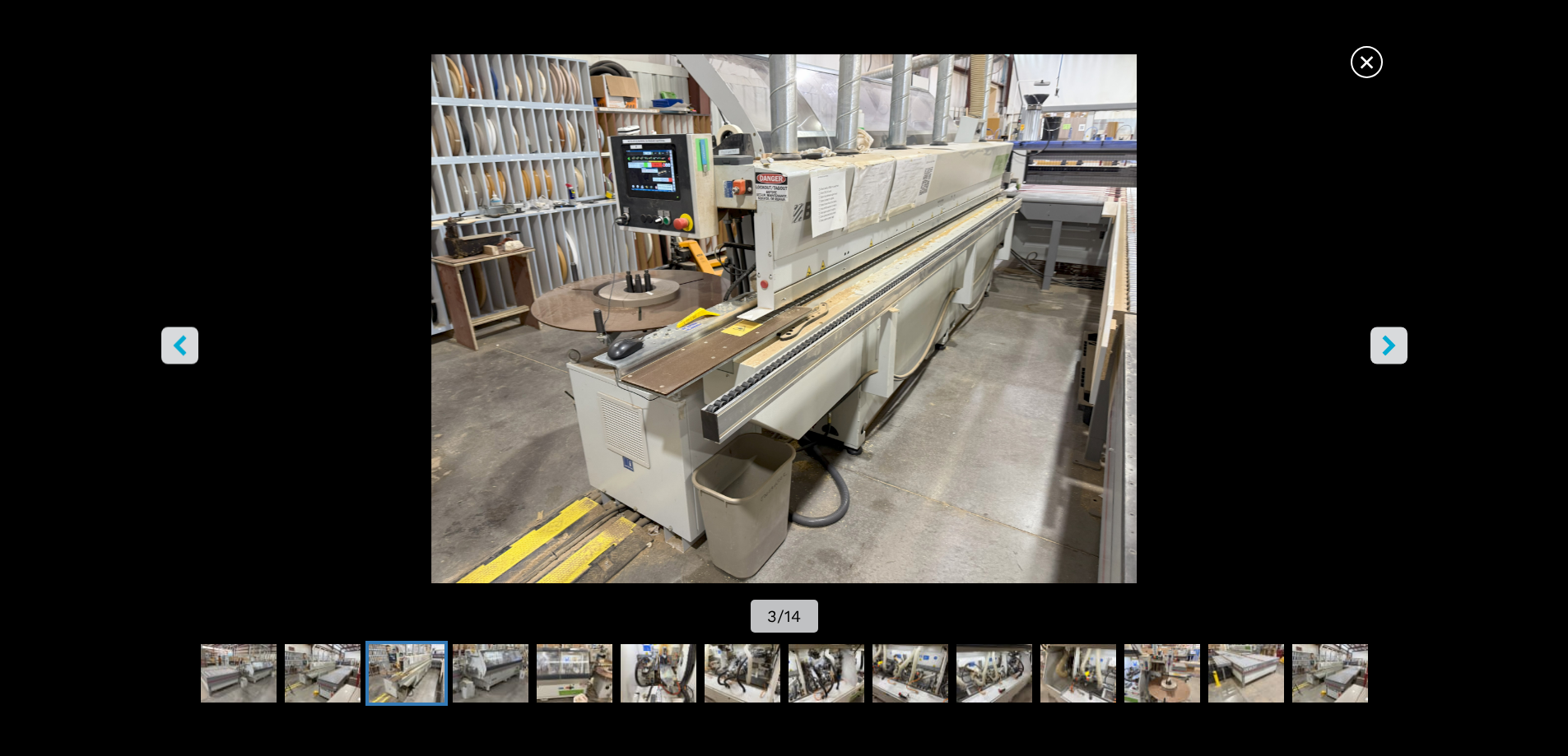
click at [1393, 354] on icon "right-button" at bounding box center [1389, 346] width 21 height 21
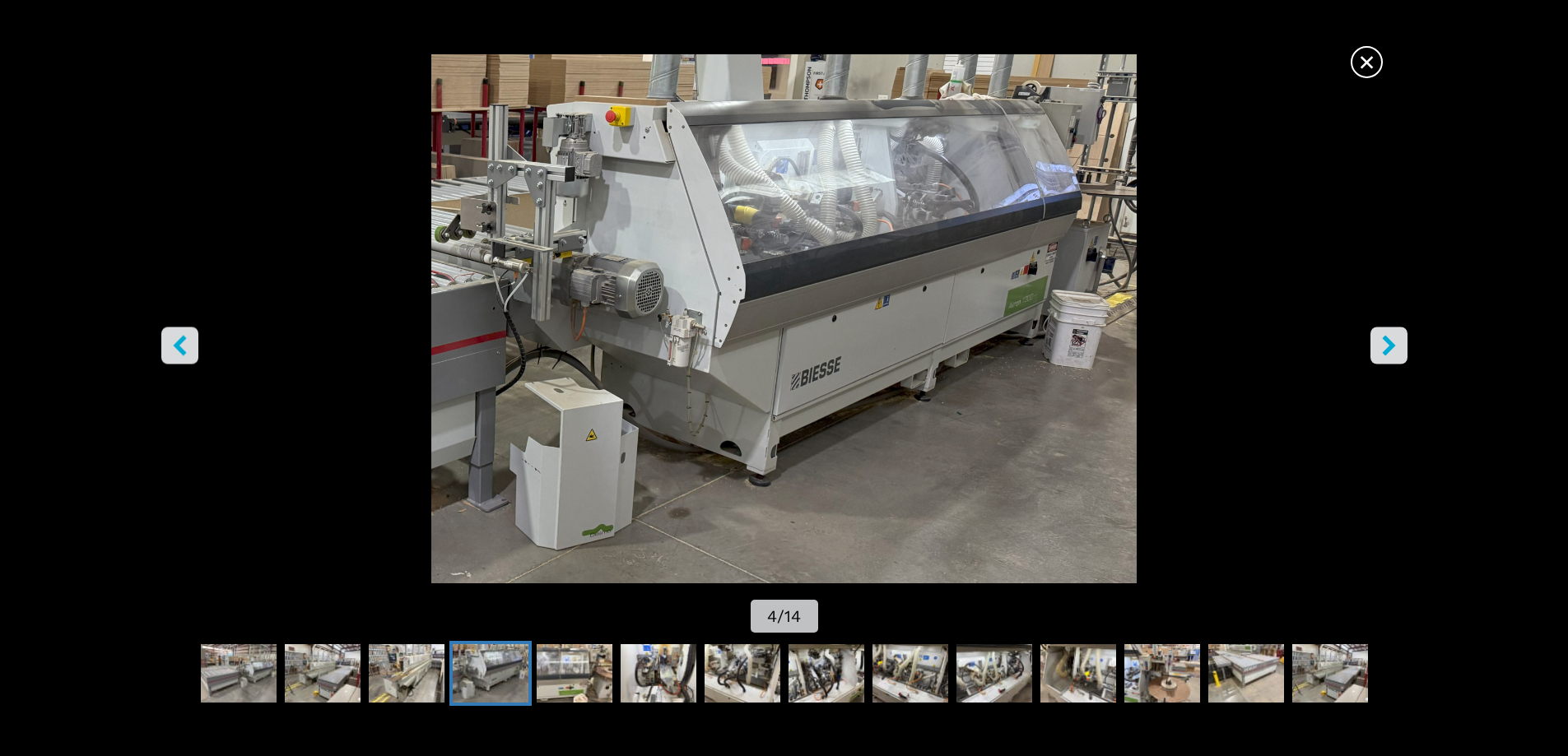
click at [1391, 361] on button "right-button" at bounding box center [1389, 345] width 37 height 37
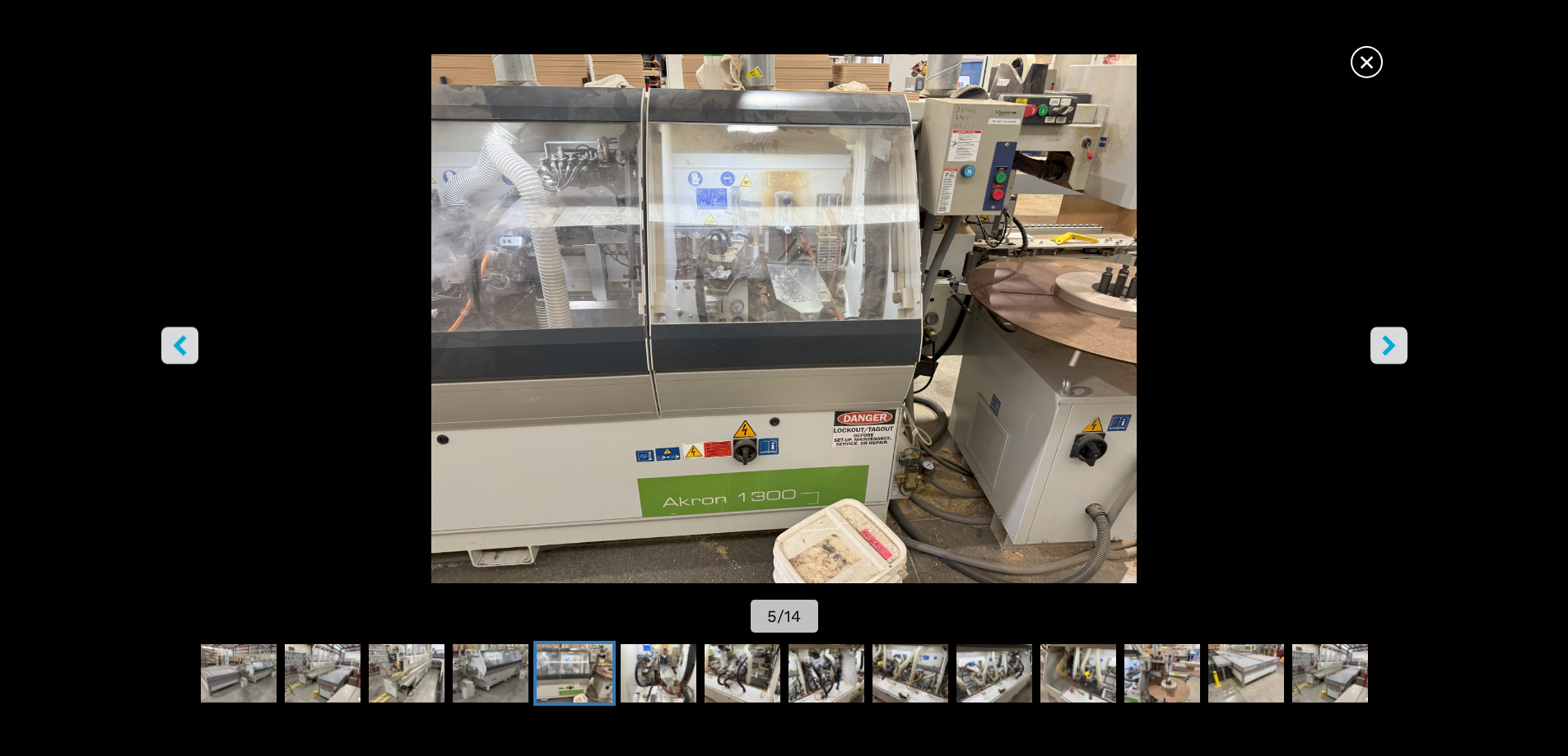
click at [1391, 360] on button "right-button" at bounding box center [1389, 345] width 37 height 37
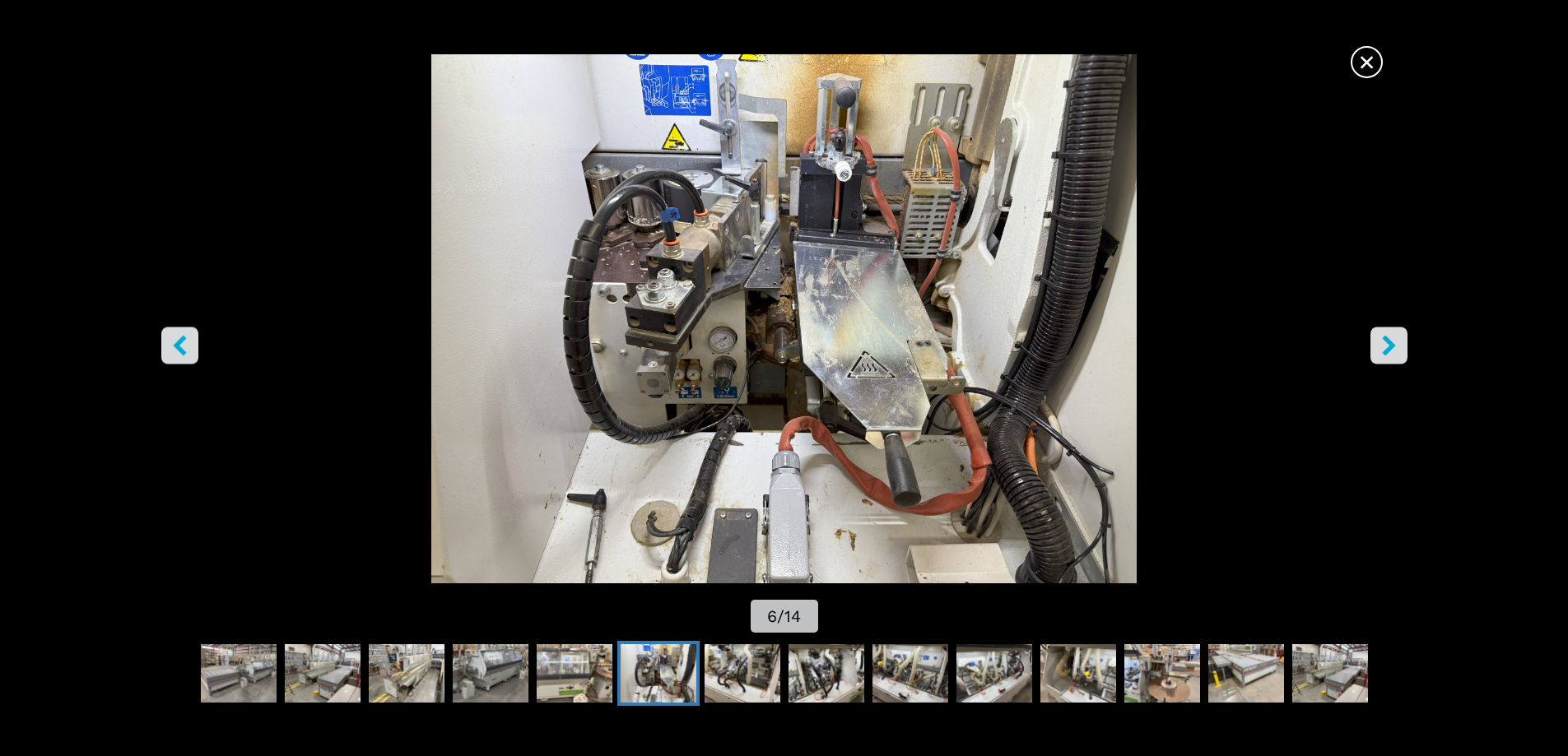
click at [1391, 358] on button "right-button" at bounding box center [1389, 345] width 37 height 37
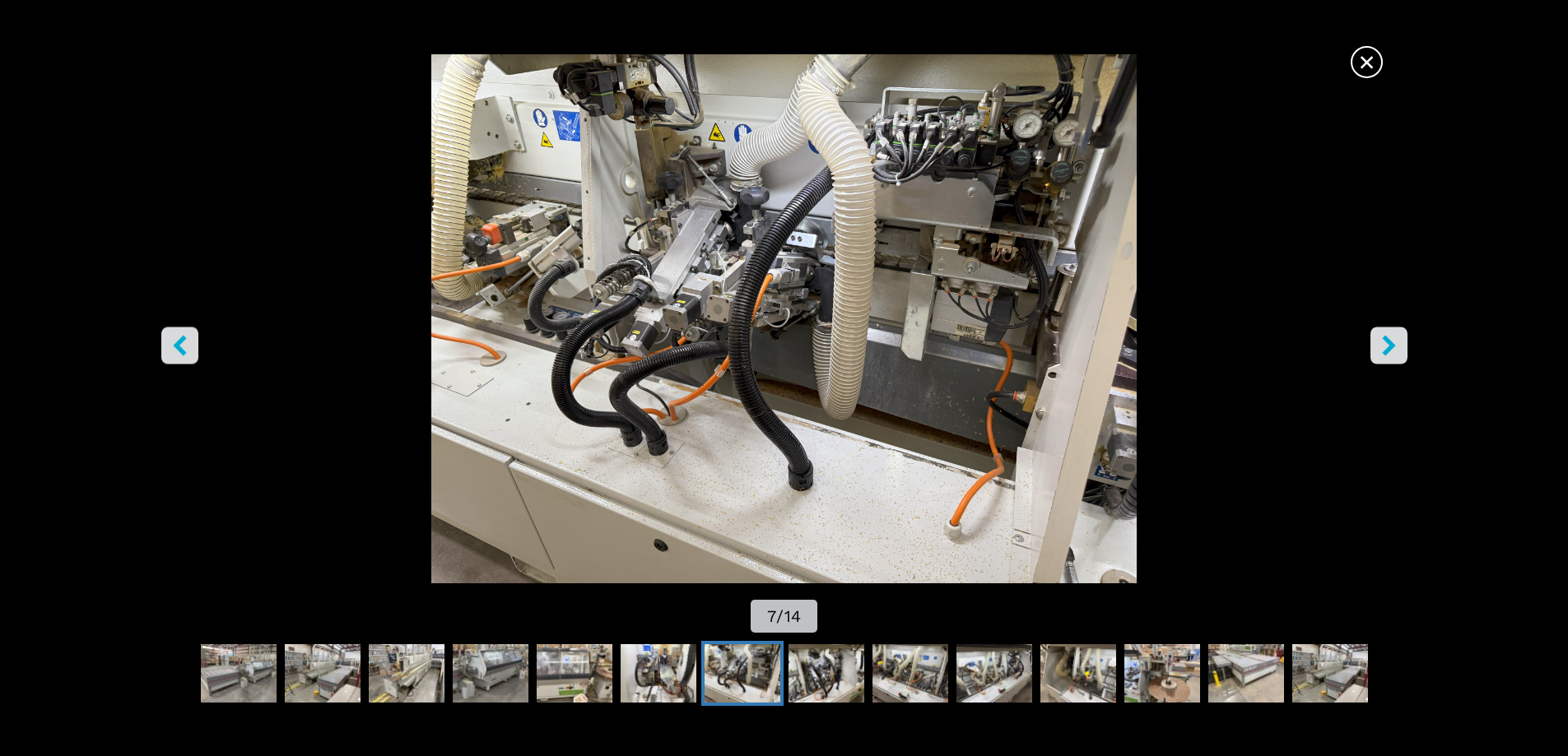
click at [1392, 359] on button "right-button" at bounding box center [1389, 345] width 37 height 37
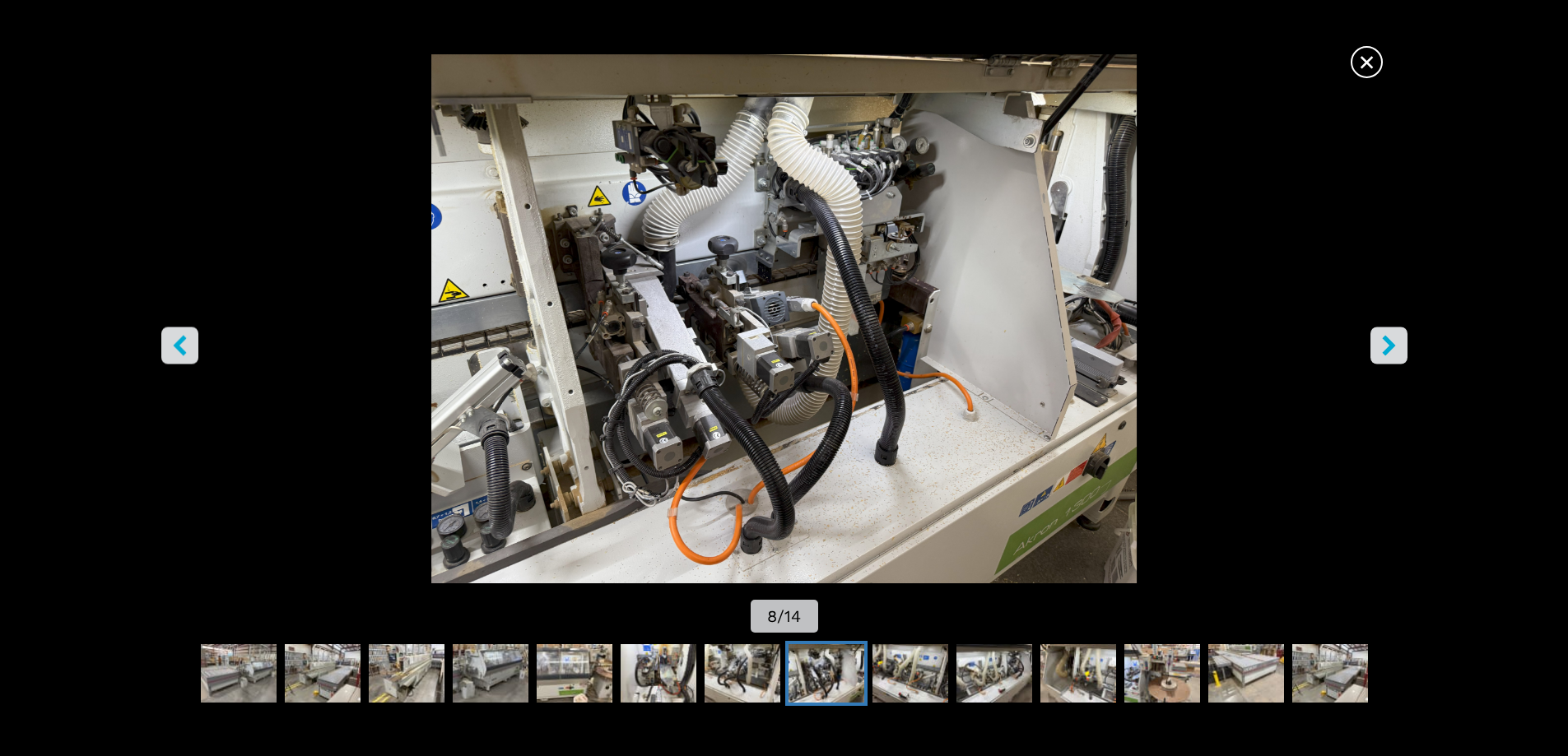
click at [1392, 359] on button "right-button" at bounding box center [1389, 345] width 37 height 37
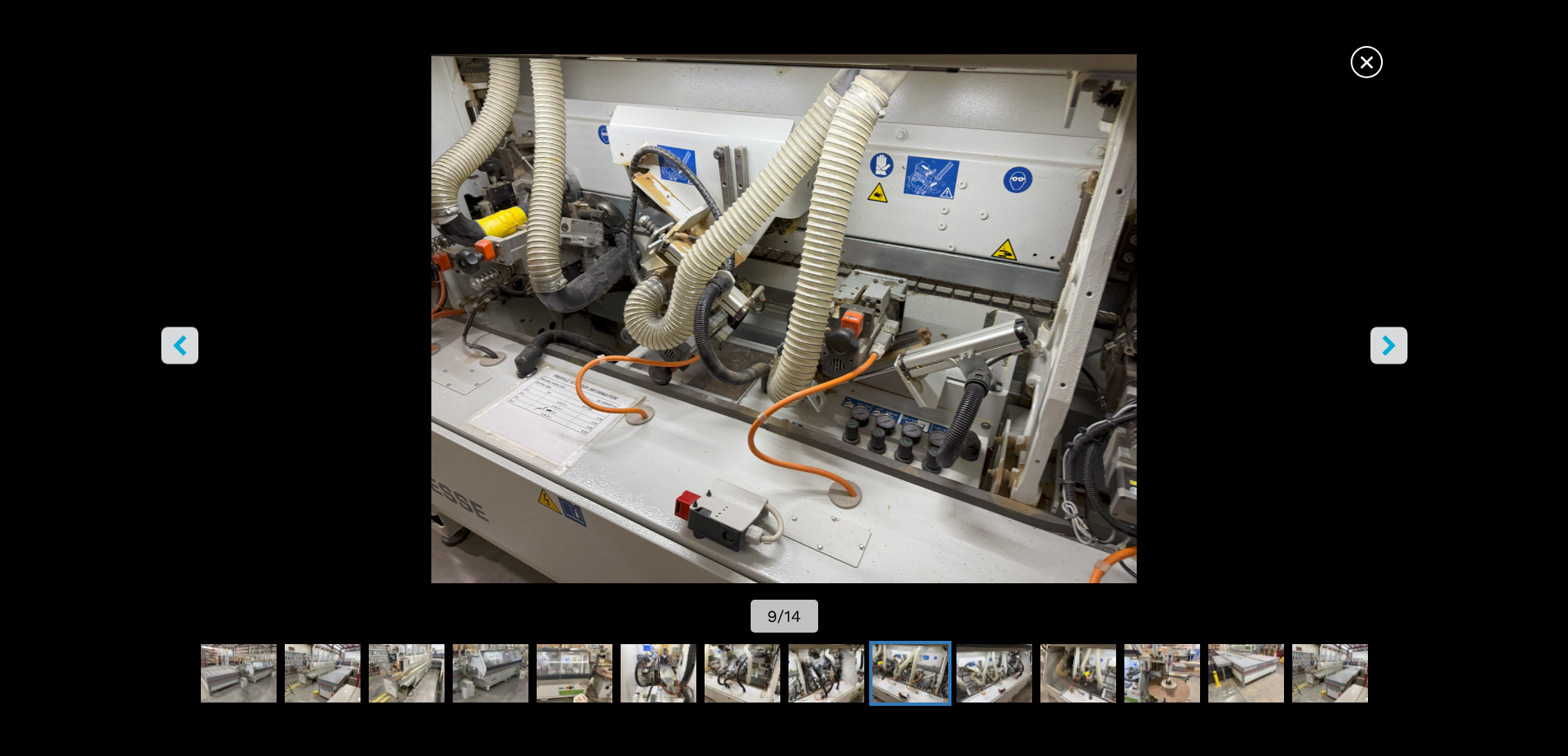
click at [1398, 346] on icon "right-button" at bounding box center [1389, 346] width 21 height 21
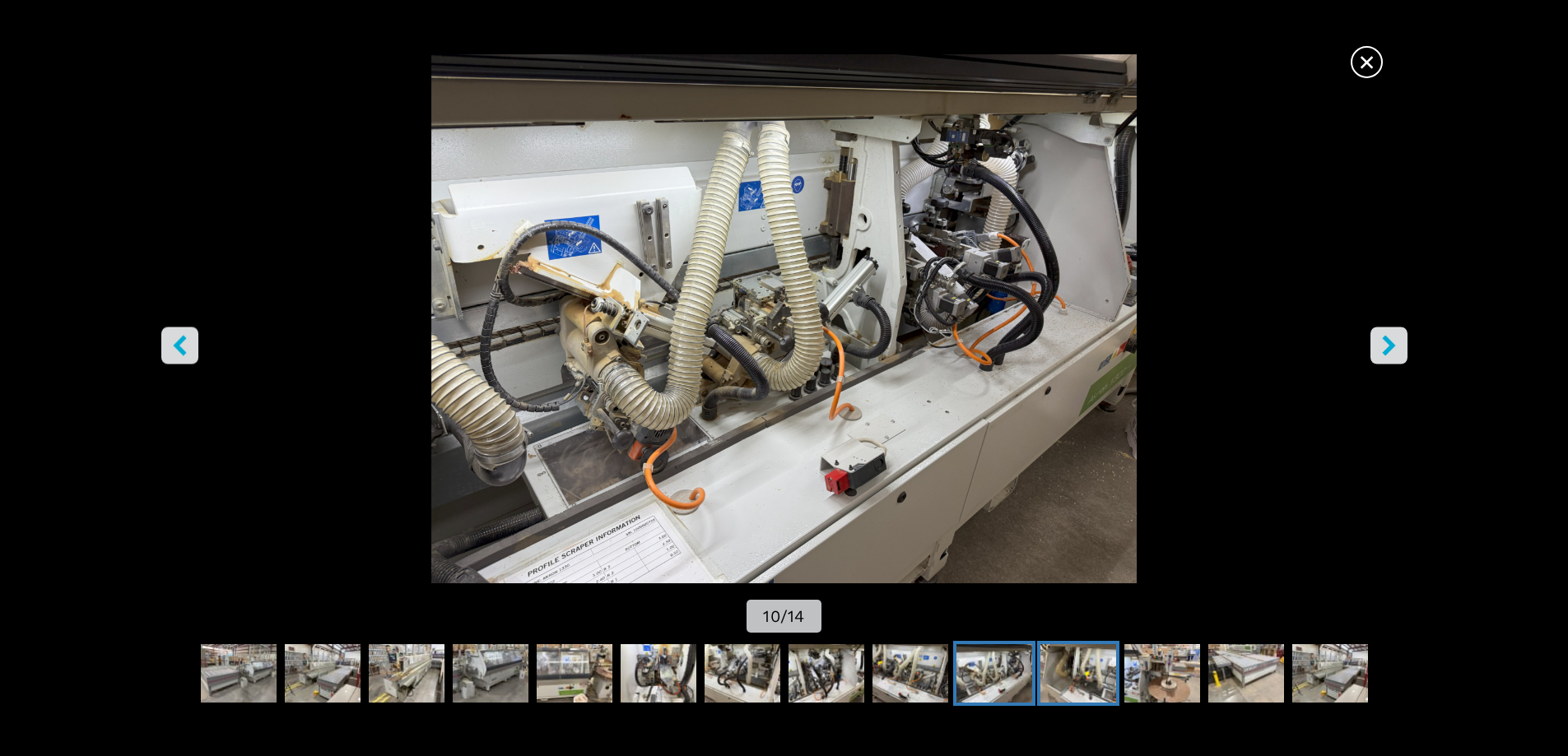
click at [1081, 674] on img "Go to Slide 11" at bounding box center [1078, 674] width 76 height 59
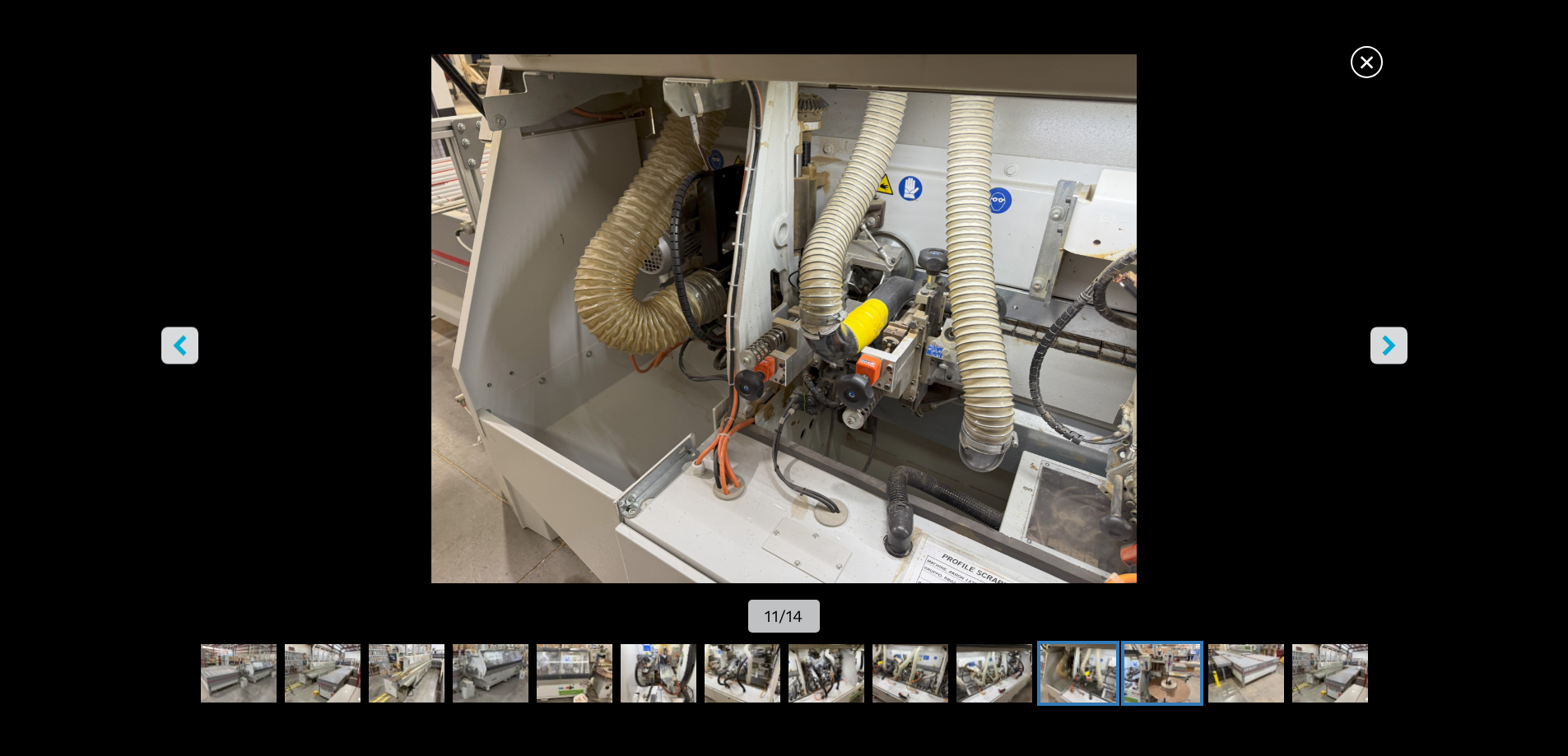
click at [1164, 674] on img "Go to Slide 12" at bounding box center [1162, 674] width 76 height 59
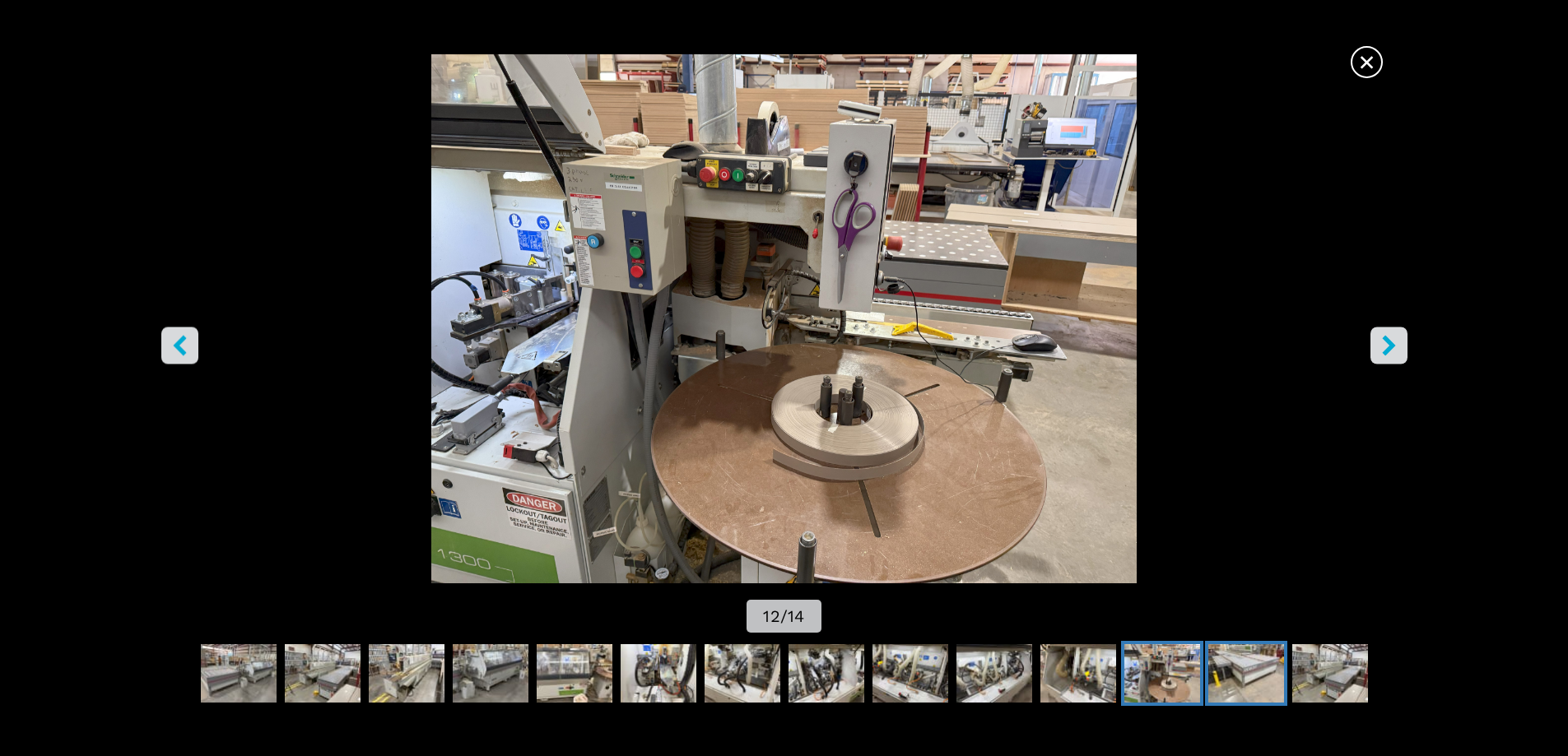
click at [1230, 663] on img "Go to Slide 13" at bounding box center [1246, 674] width 76 height 59
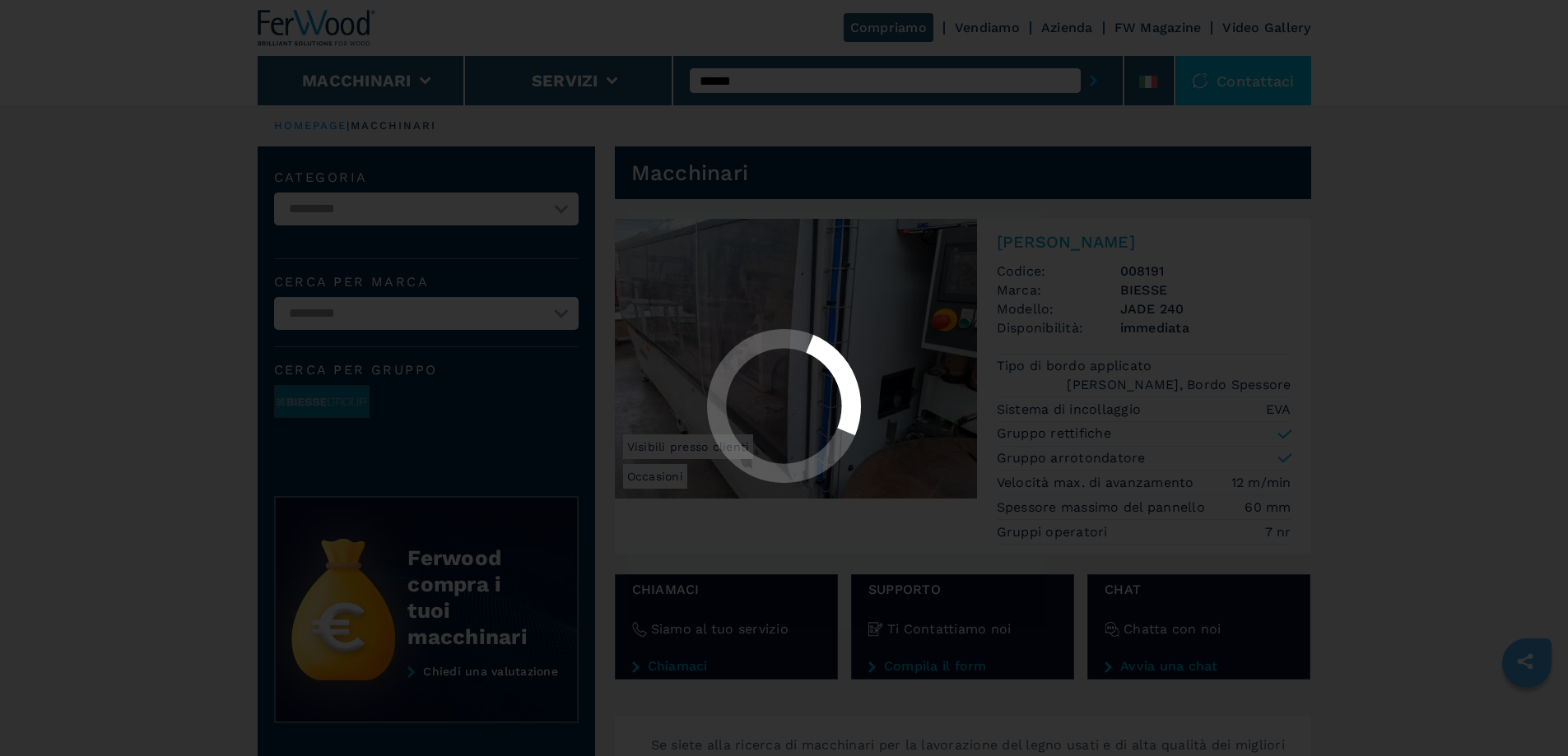
select select "**********"
